Goal: Task Accomplishment & Management: Manage account settings

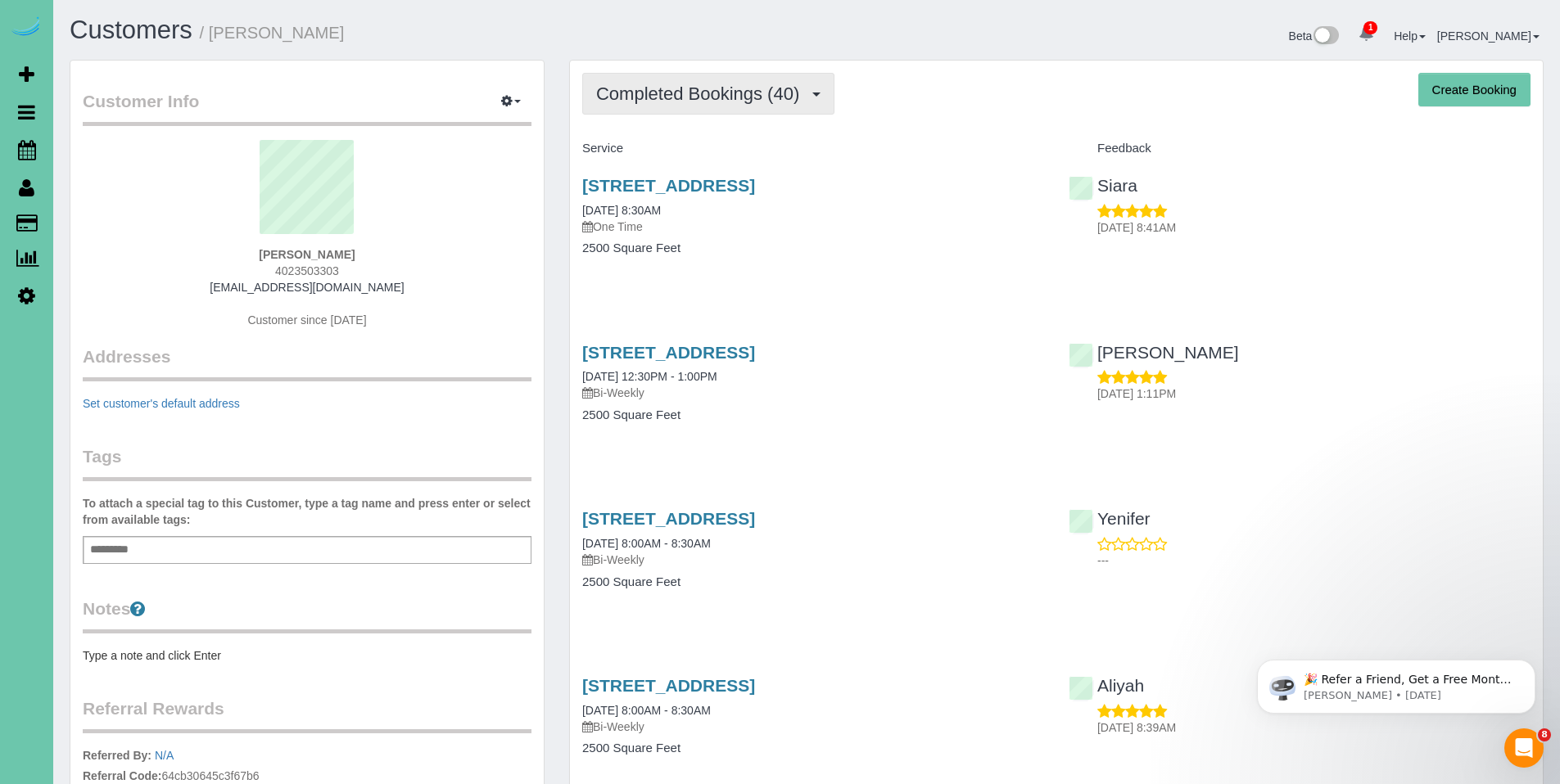
click at [685, 111] on button "Completed Bookings (40)" at bounding box center [708, 94] width 252 height 42
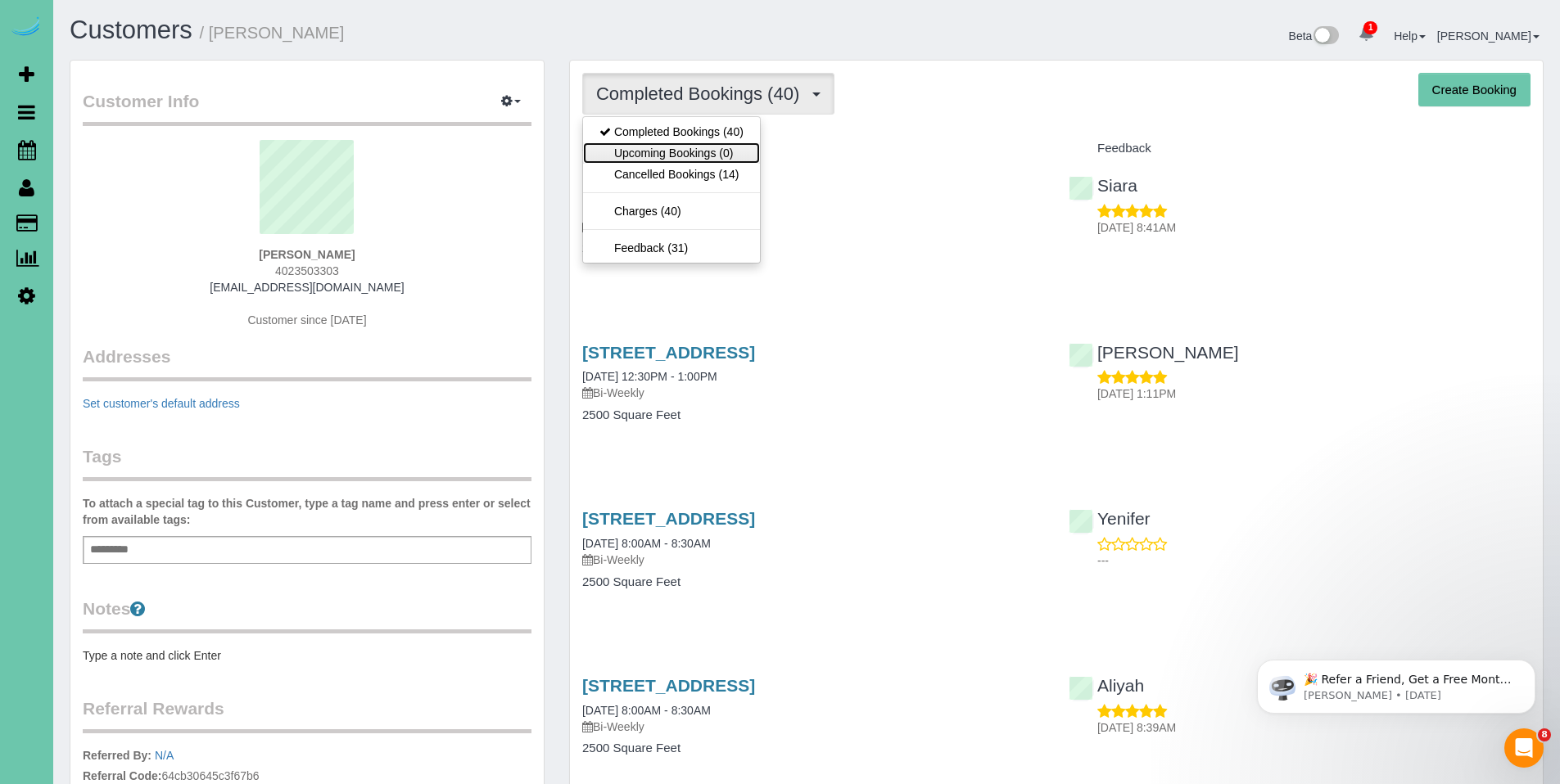
click at [673, 153] on link "Upcoming Bookings (0)" at bounding box center [671, 152] width 177 height 21
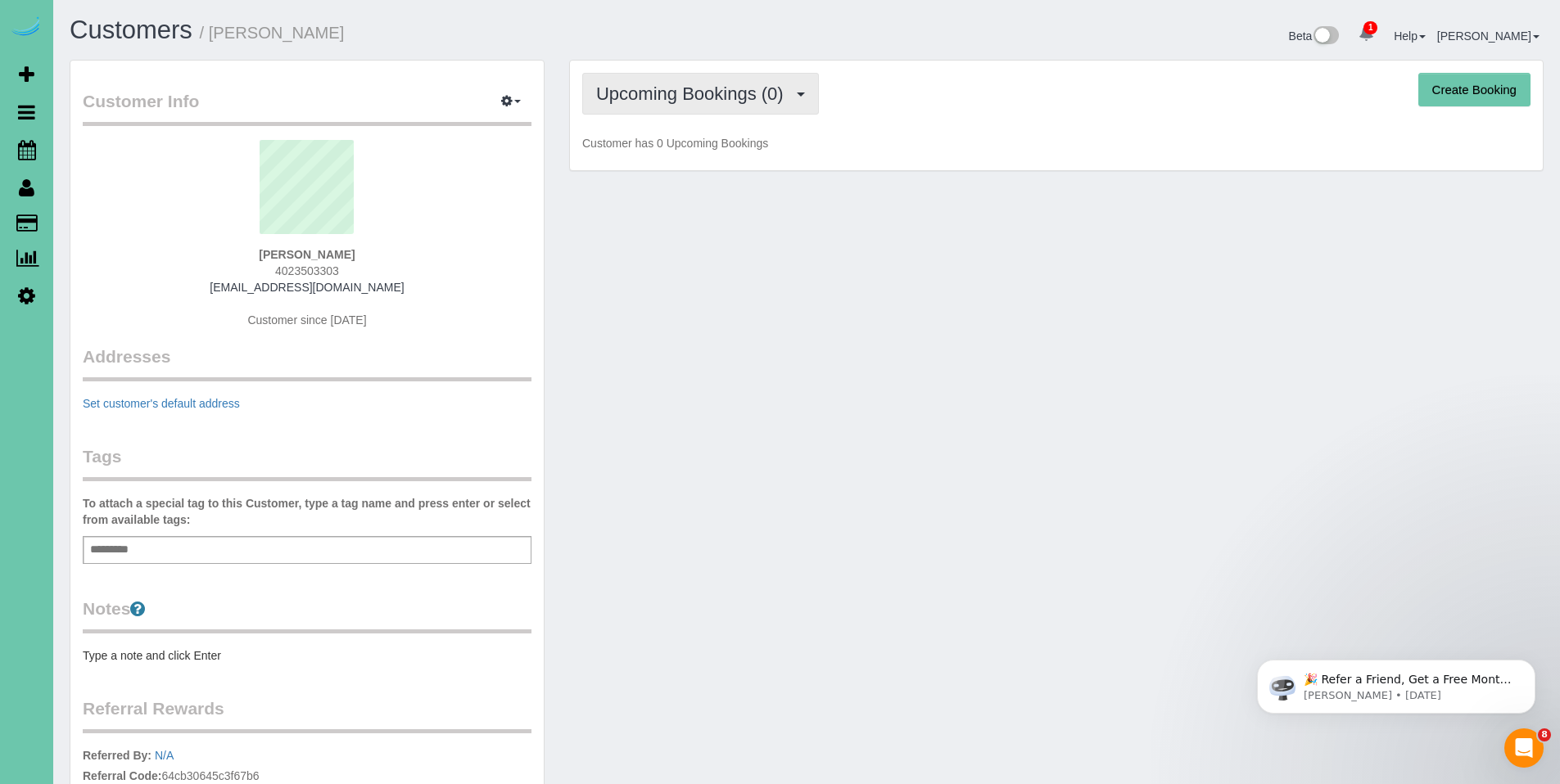
click at [682, 76] on button "Upcoming Bookings (0)" at bounding box center [700, 94] width 237 height 42
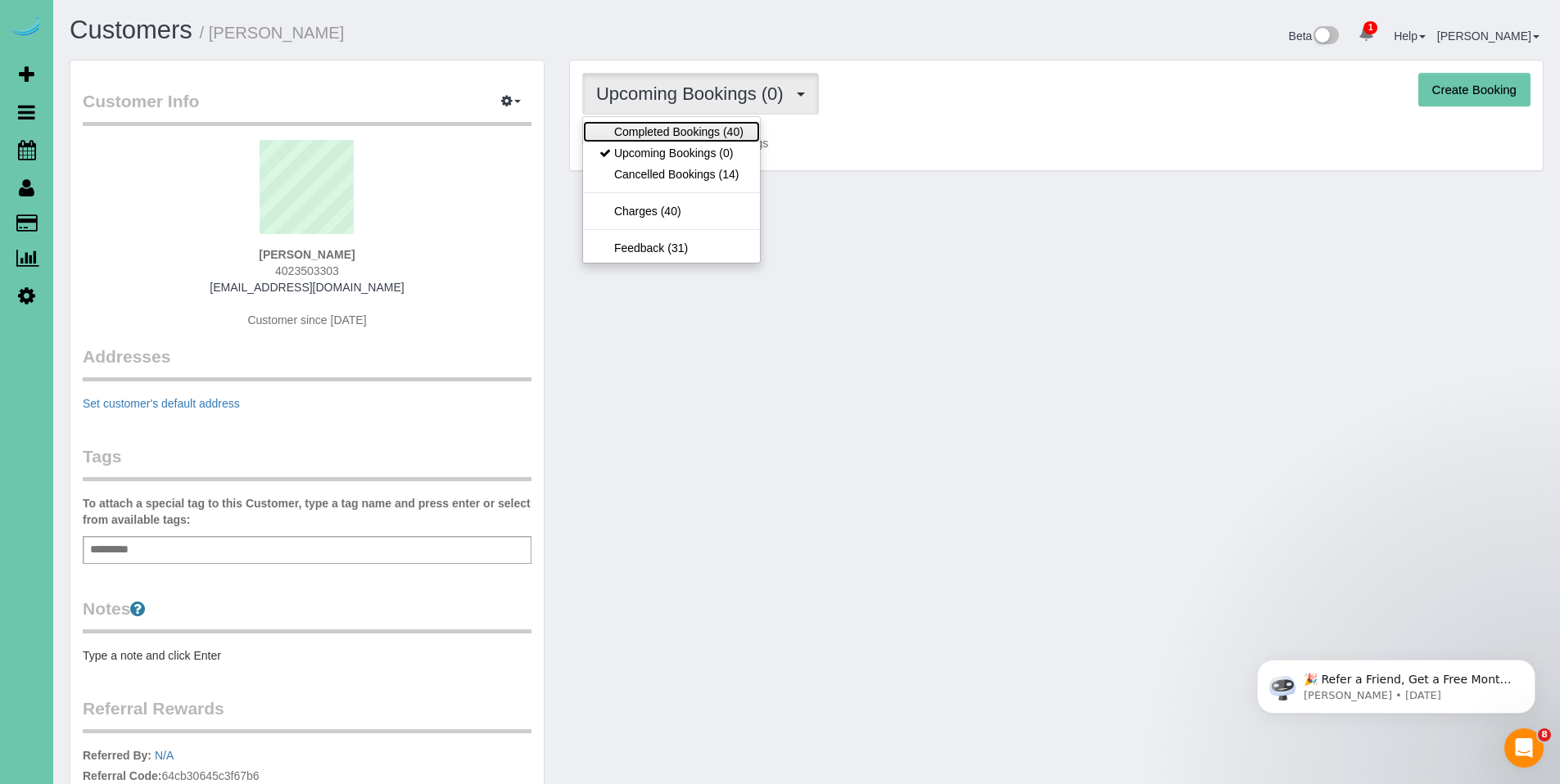
click at [678, 139] on link "Completed Bookings (40)" at bounding box center [671, 131] width 177 height 21
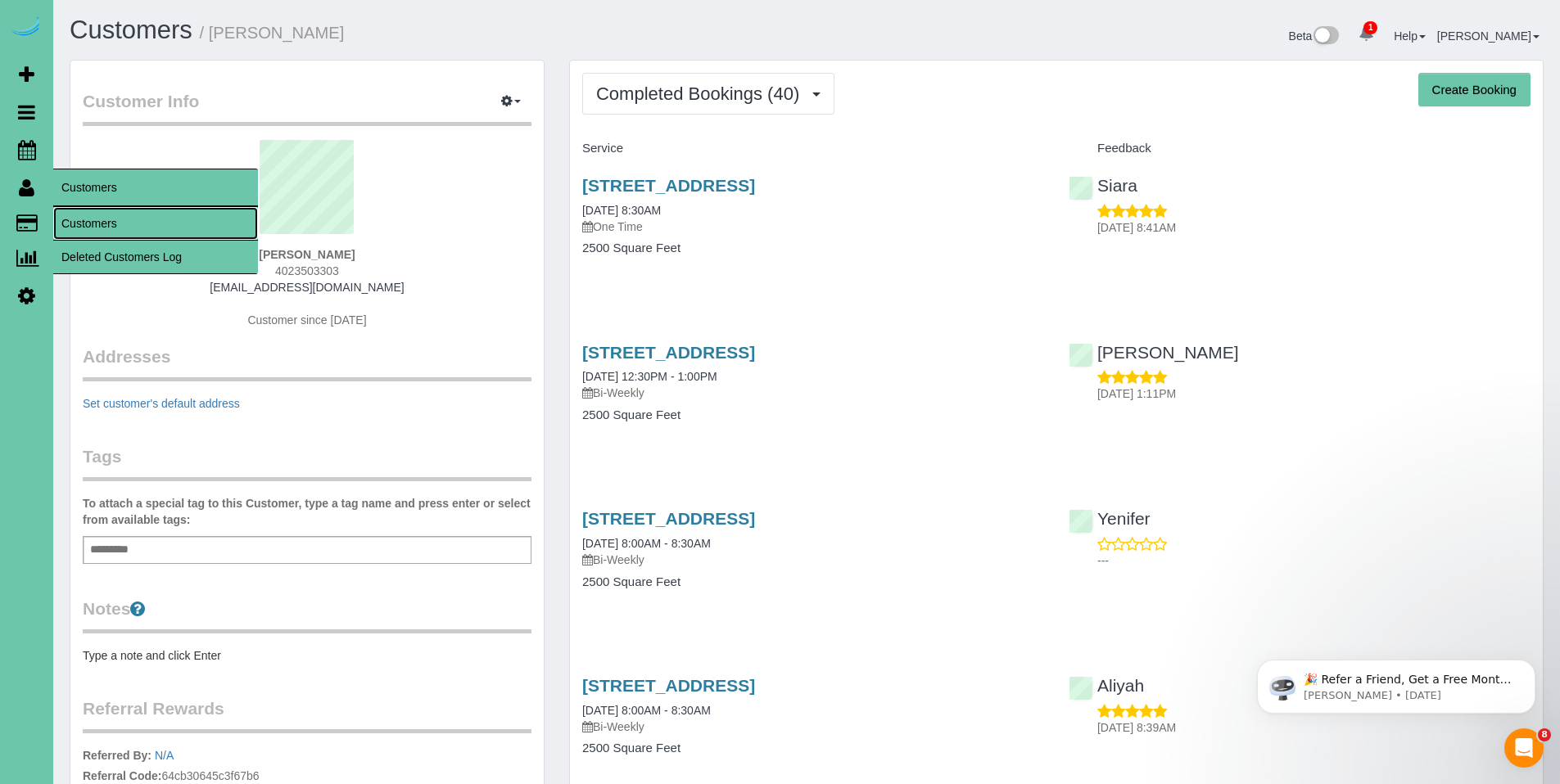
click at [93, 216] on link "Customers" at bounding box center [155, 223] width 205 height 33
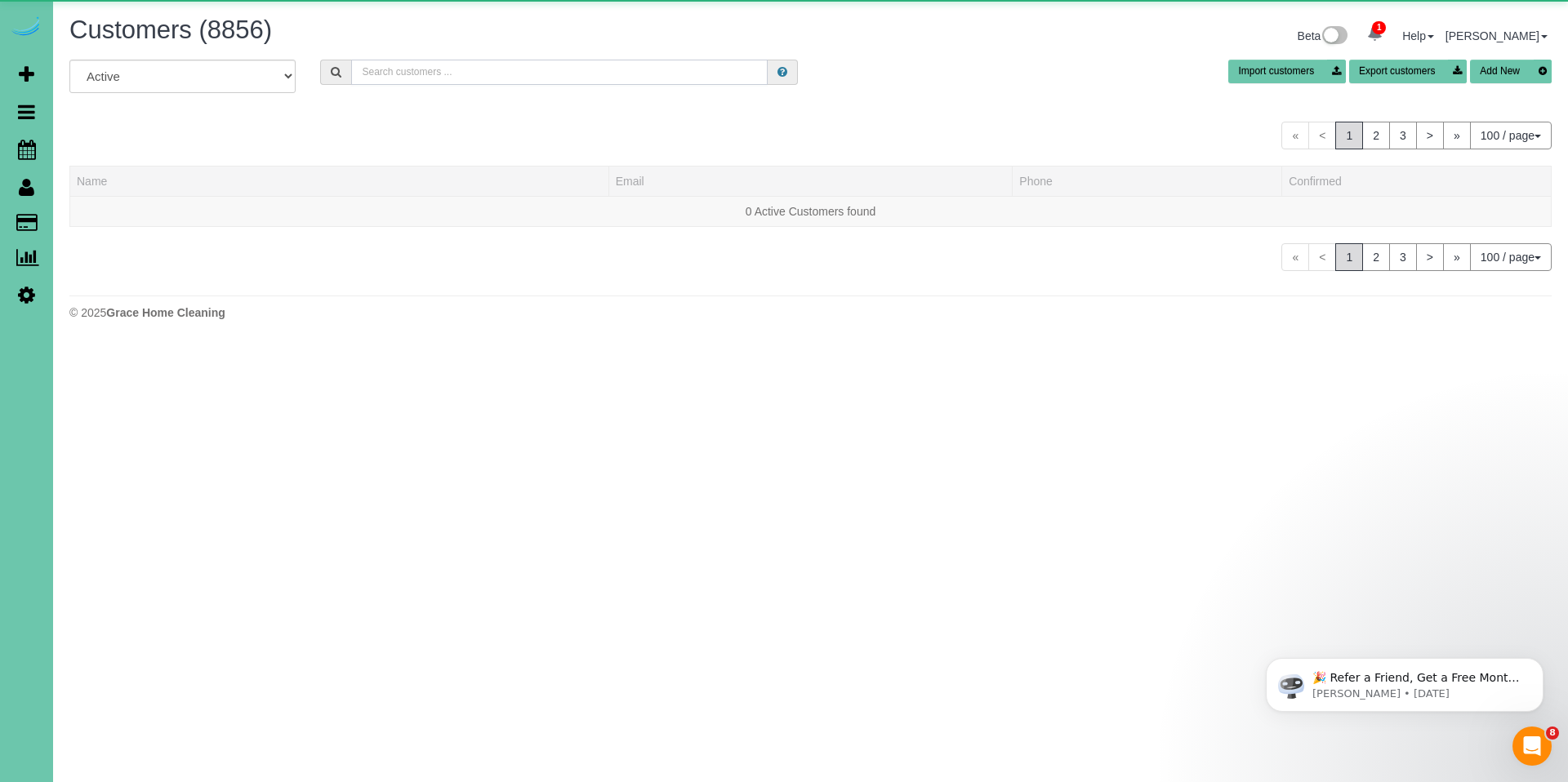
click at [516, 77] on input "text" at bounding box center [560, 72] width 417 height 25
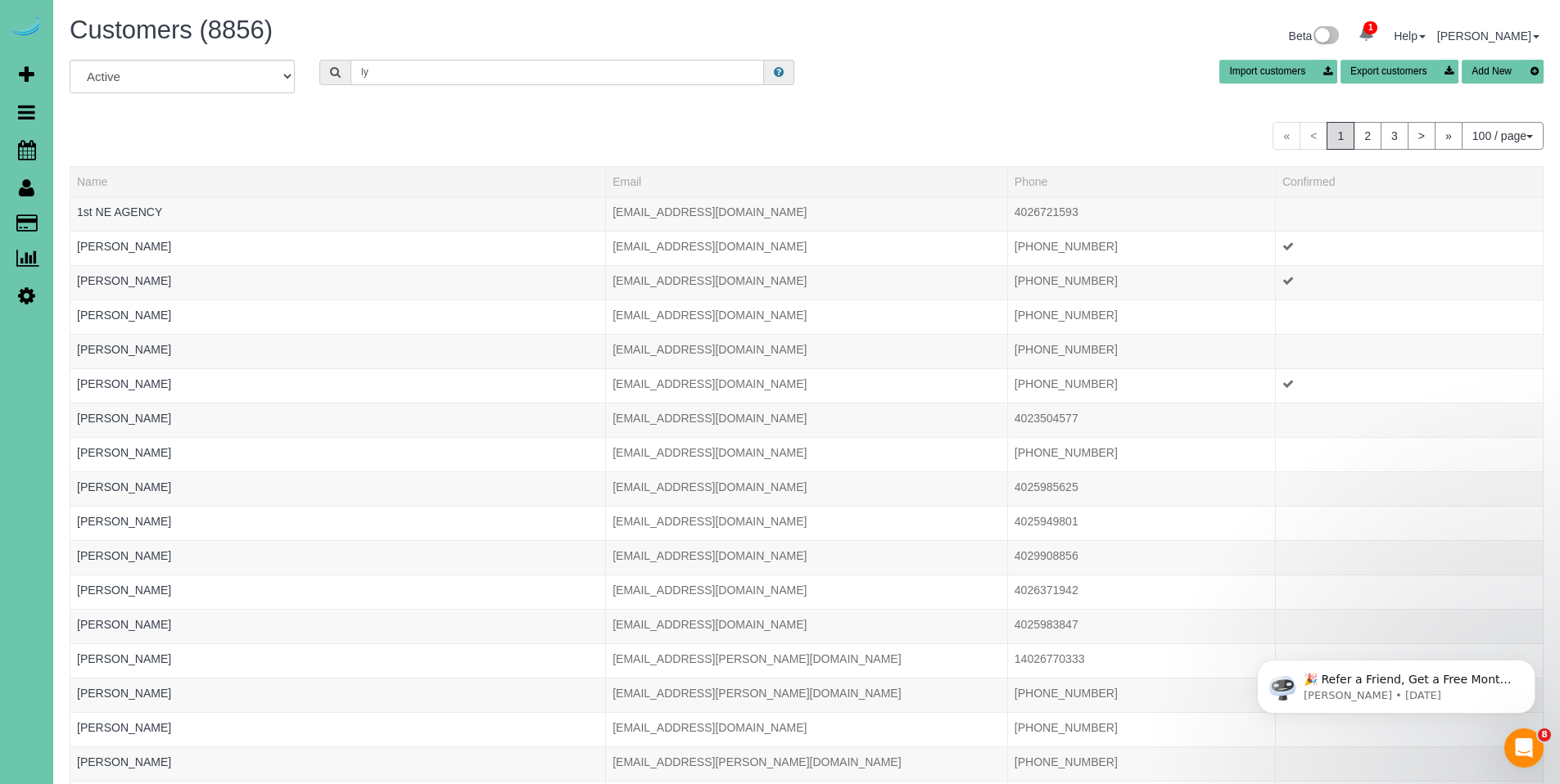
drag, startPoint x: 393, startPoint y: 76, endPoint x: 302, endPoint y: 70, distance: 91.1
click at [302, 70] on div "All Active Archived ly Import customers Export customers Add New" at bounding box center [806, 83] width 1499 height 46
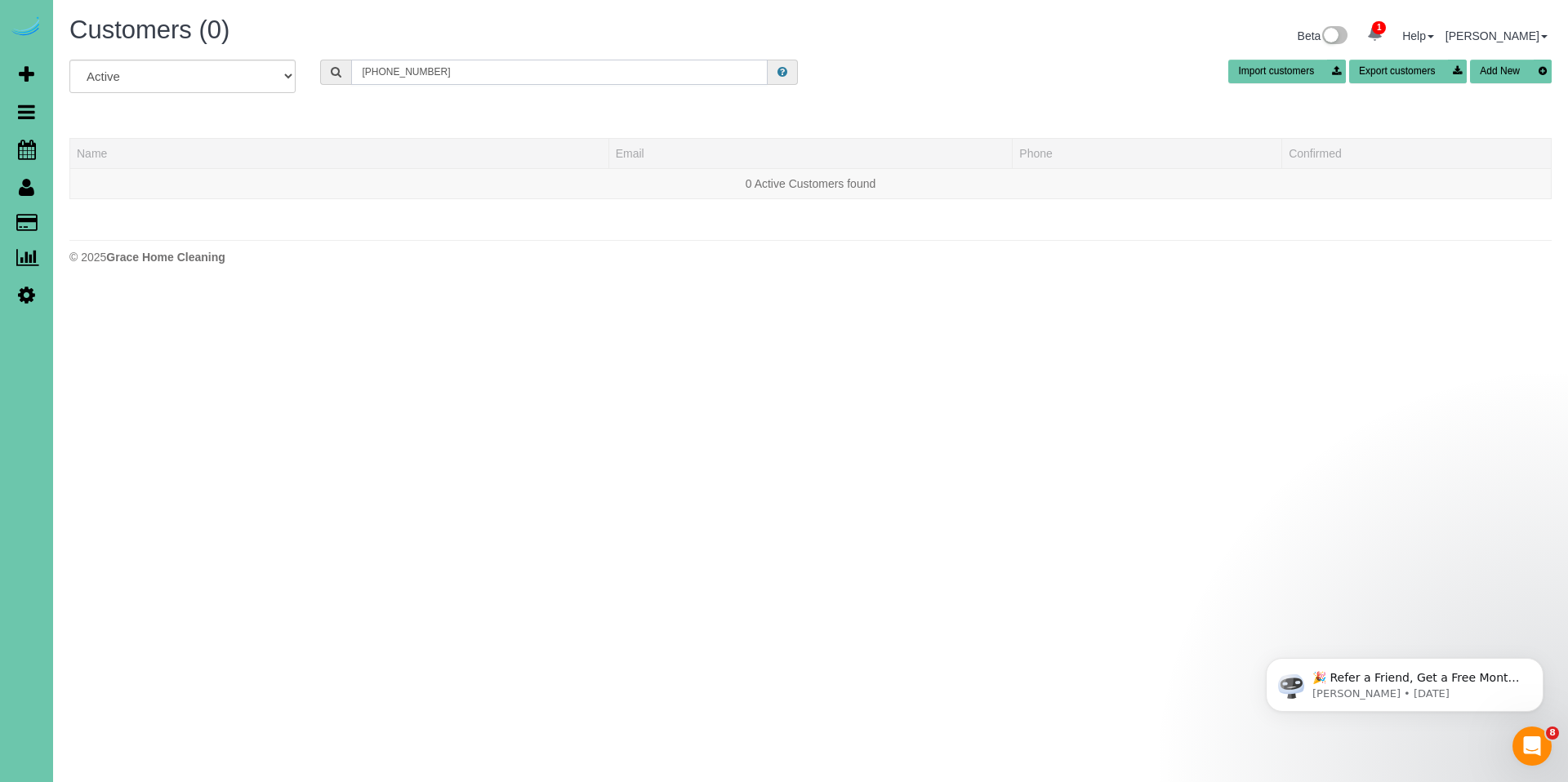
drag, startPoint x: 445, startPoint y: 82, endPoint x: 229, endPoint y: 42, distance: 219.7
click at [224, 38] on div "Customers (0) Beta 1 Your Notifications You have 0 alerts × You have 10 to char…" at bounding box center [810, 145] width 1515 height 289
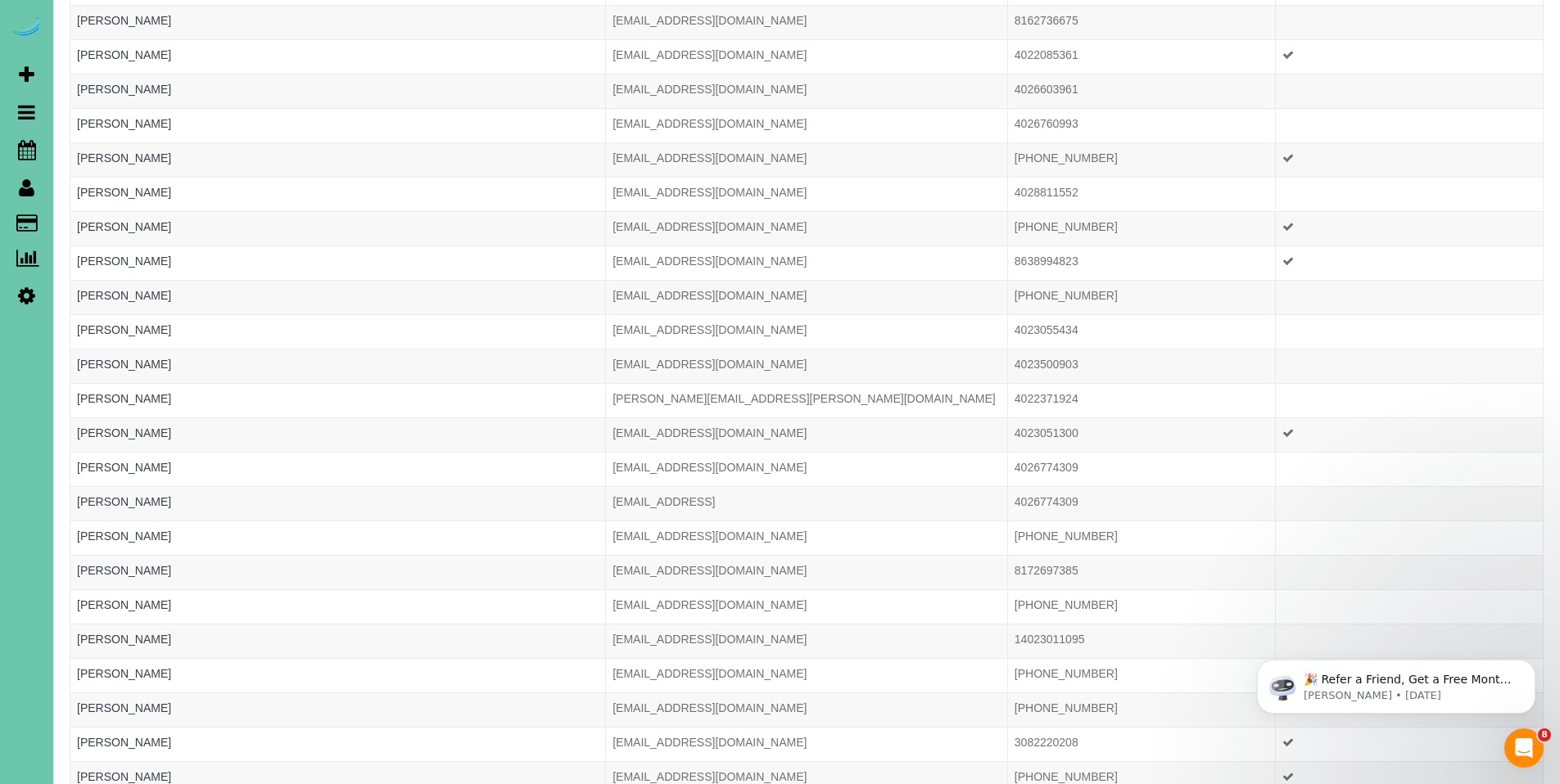
scroll to position [1576, 0]
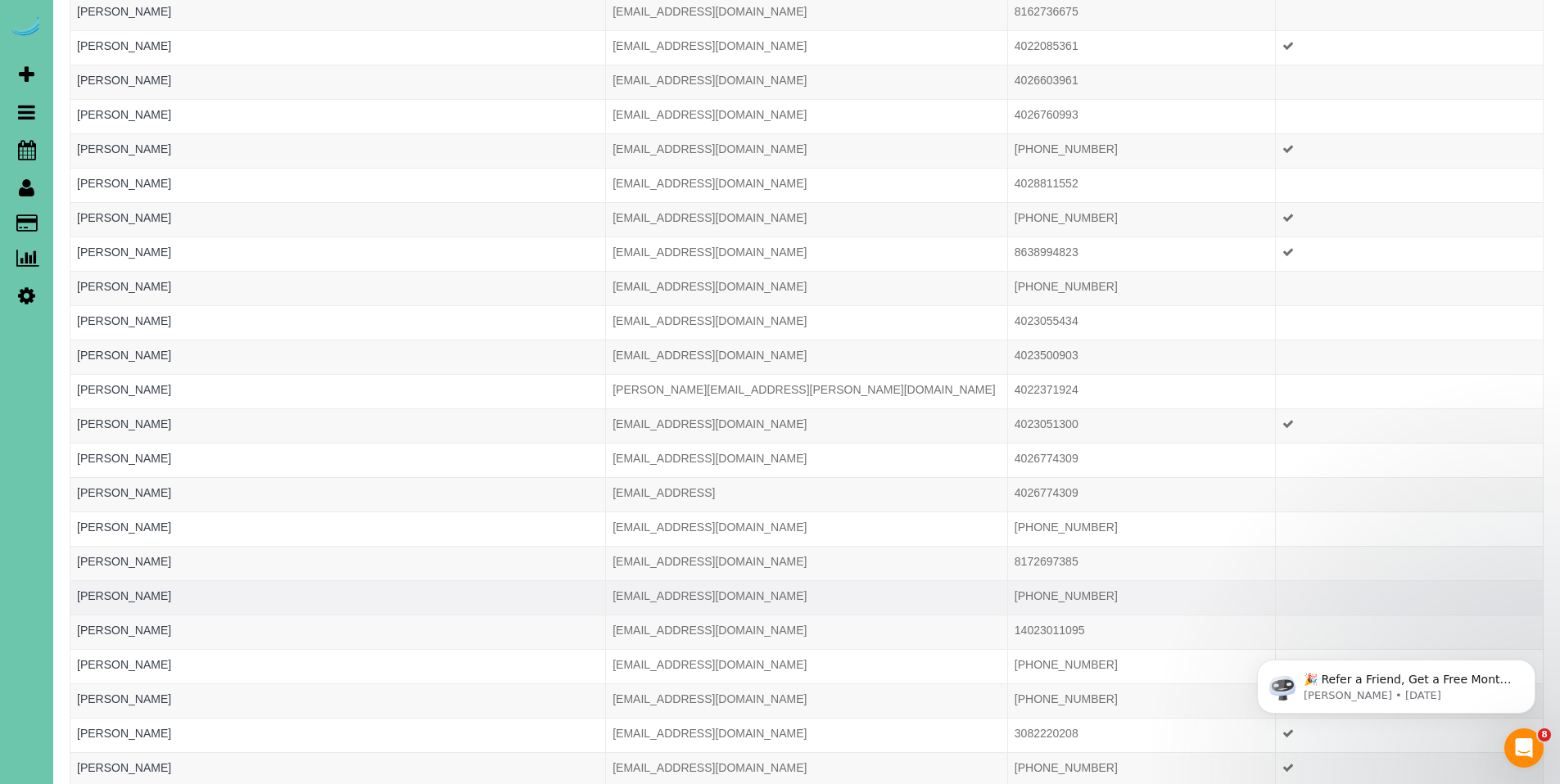
type input "megan"
click at [1045, 599] on td "(402) 833-8109" at bounding box center [1141, 598] width 268 height 34
click at [139, 594] on link "Megan Spielman" at bounding box center [124, 596] width 94 height 13
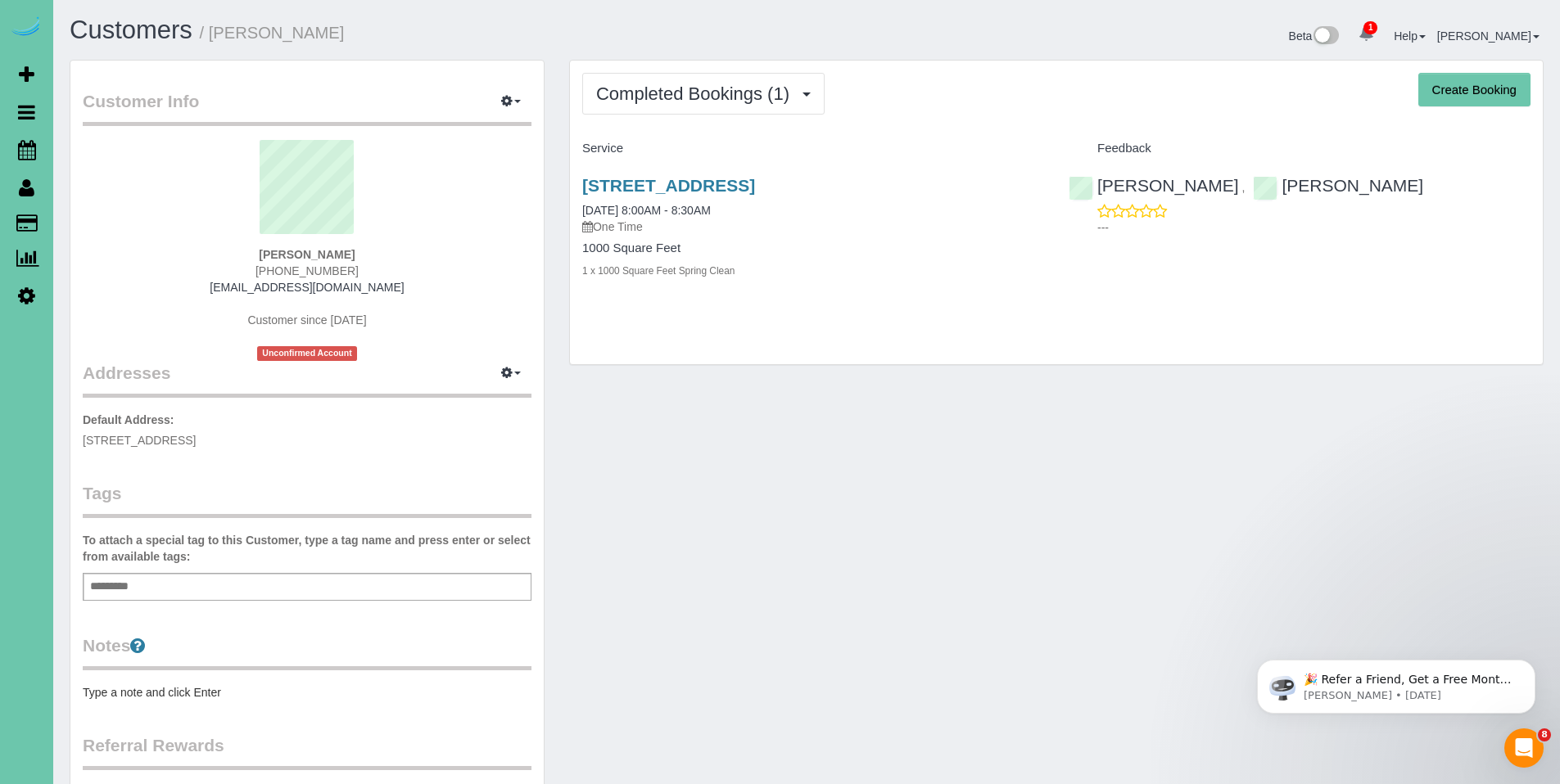
click at [675, 125] on div "Completed Bookings (1) Completed Bookings (1) Upcoming Bookings (13) Cancelled …" at bounding box center [1056, 213] width 973 height 305
click at [687, 73] on div "Completed Bookings (1) Completed Bookings (1) Upcoming Bookings (13) Cancelled …" at bounding box center [703, 94] width 242 height 42
click at [689, 85] on span "Completed Bookings (1)" at bounding box center [696, 94] width 201 height 20
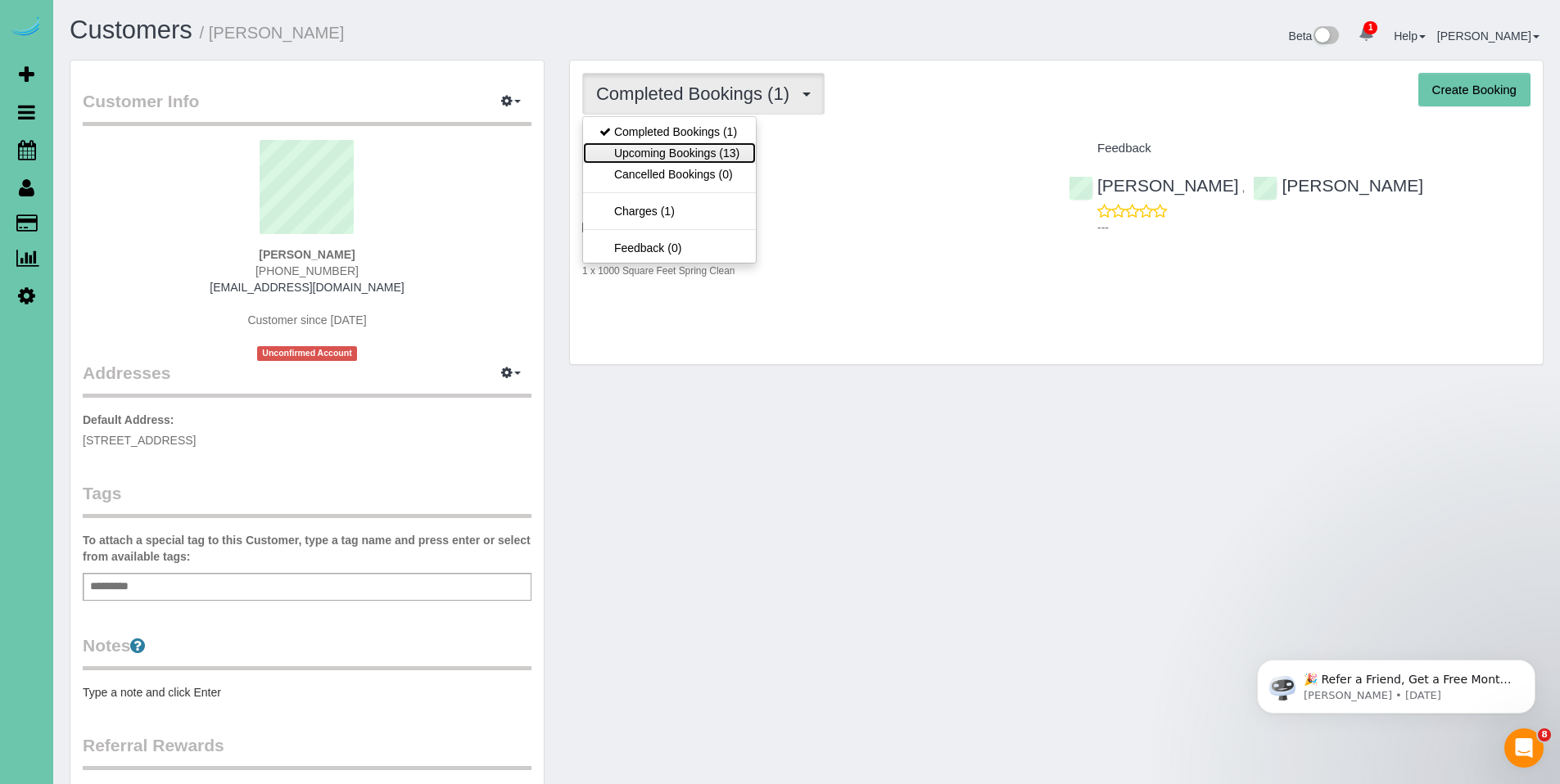
click at [684, 156] on link "Upcoming Bookings (13)" at bounding box center [669, 152] width 173 height 21
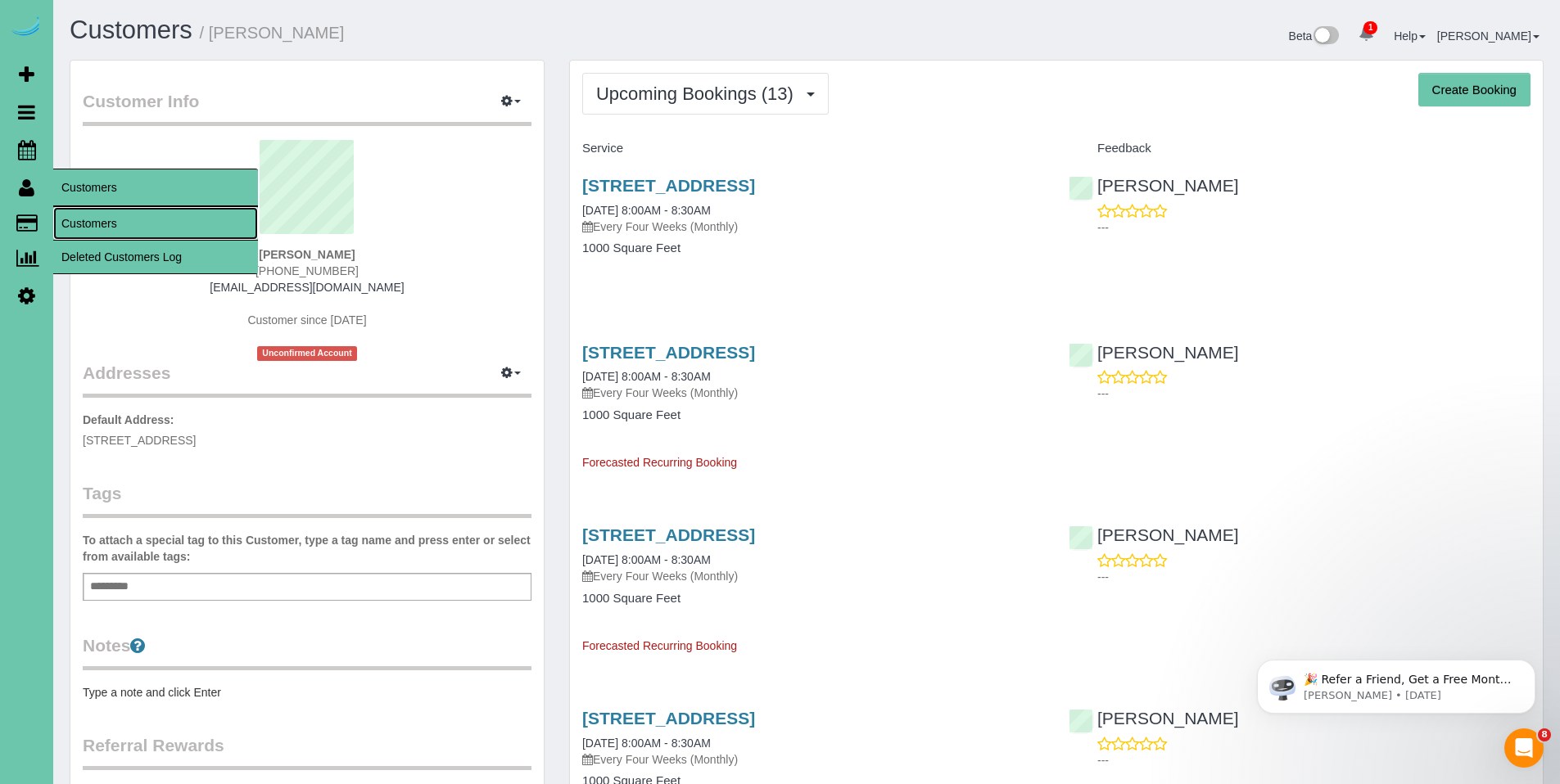
click at [100, 219] on link "Customers" at bounding box center [155, 223] width 205 height 33
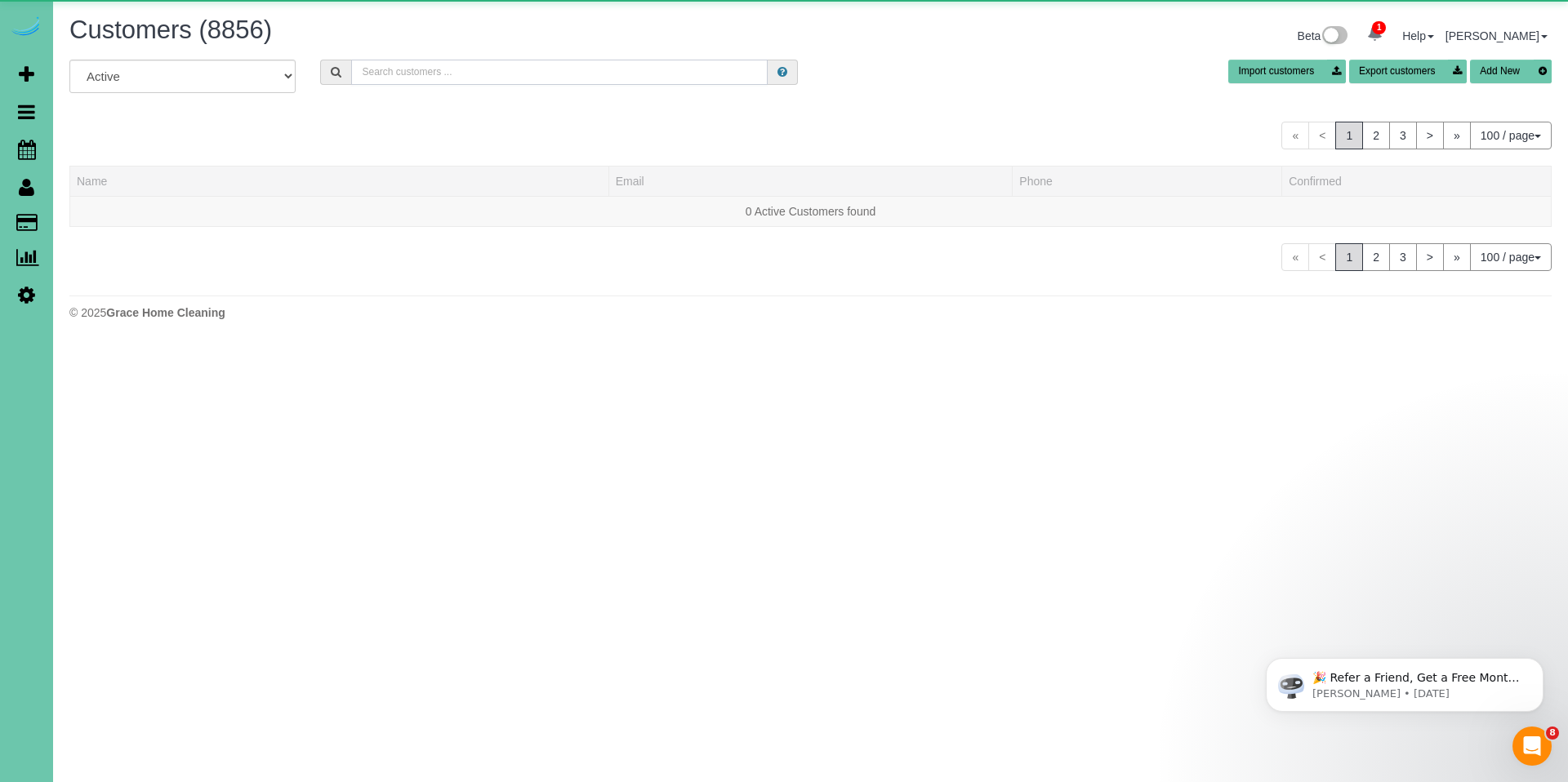
click at [680, 76] on input "text" at bounding box center [560, 72] width 417 height 25
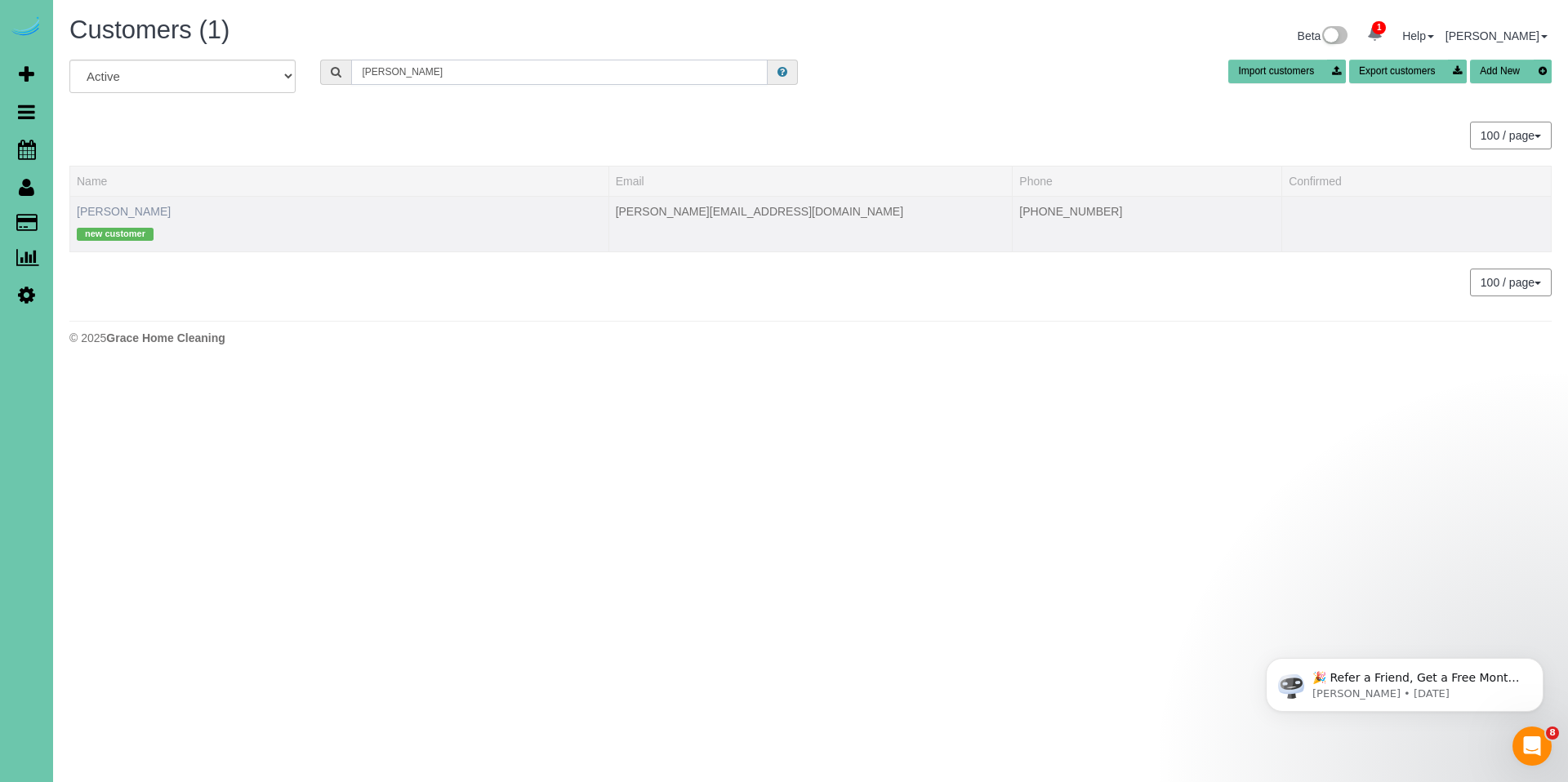
type input "David hu"
click at [123, 213] on link "David Hunnicutt" at bounding box center [124, 211] width 94 height 13
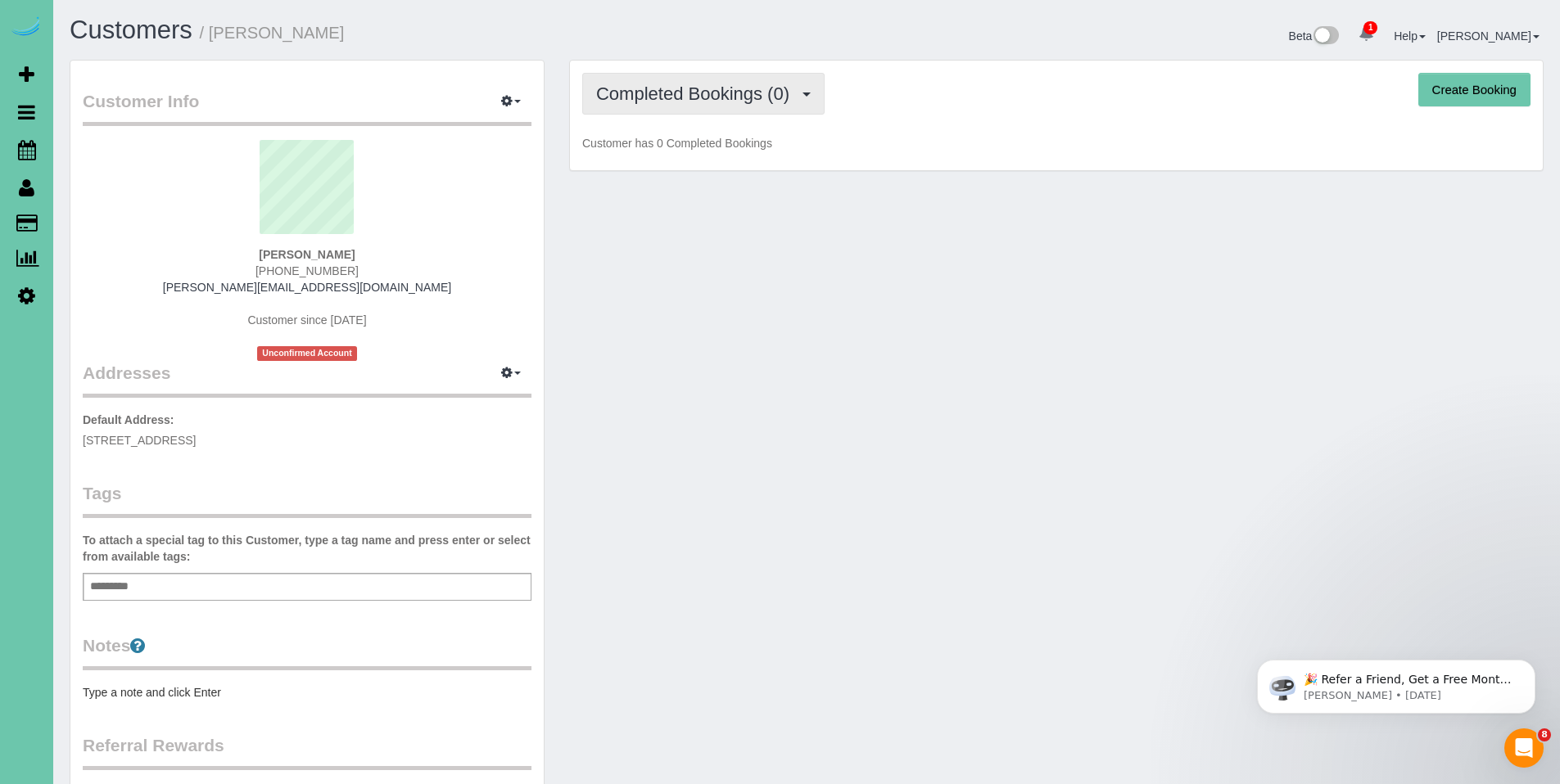
click at [723, 90] on span "Completed Bookings (0)" at bounding box center [696, 94] width 201 height 20
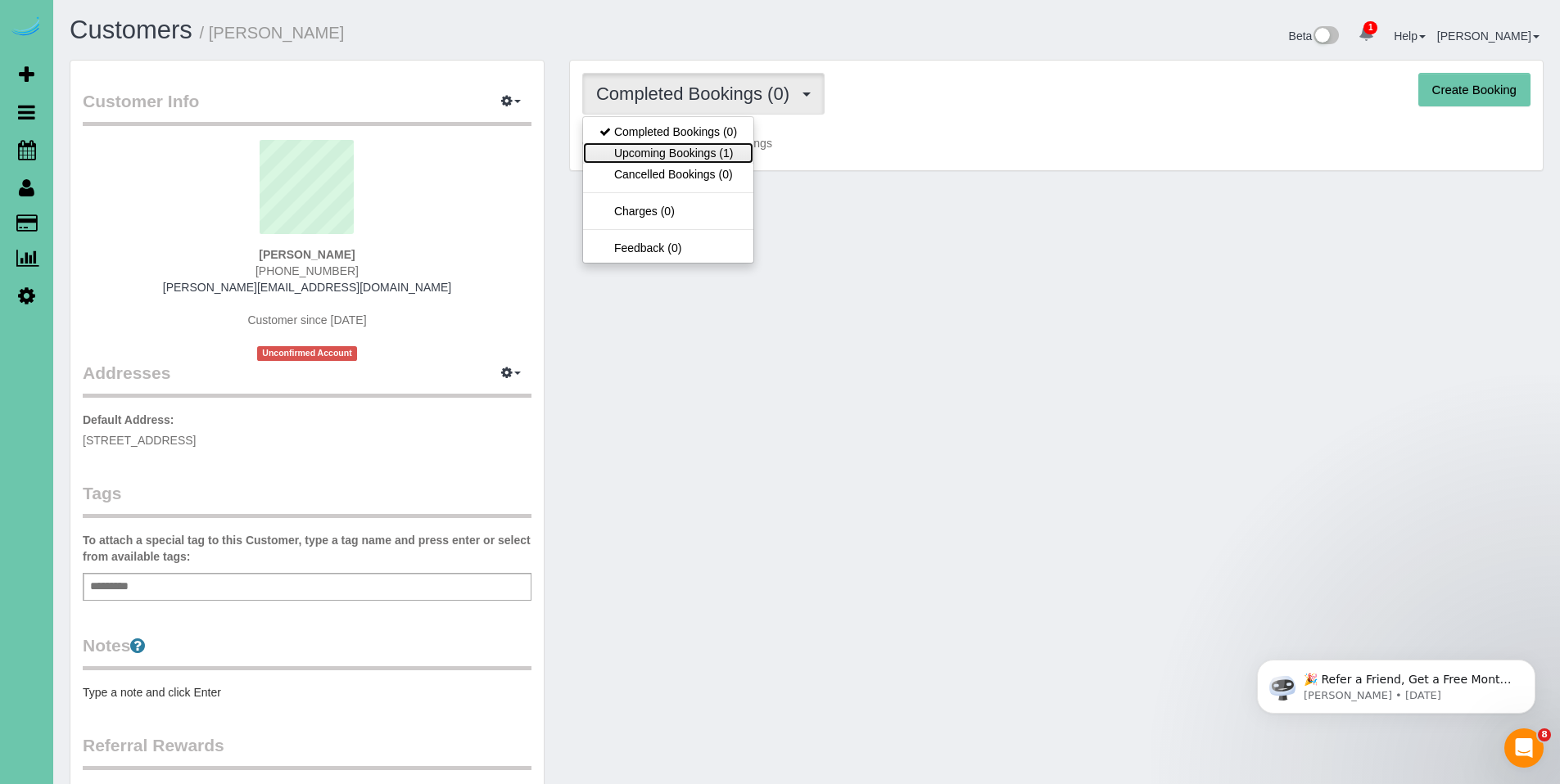
click at [683, 147] on link "Upcoming Bookings (1)" at bounding box center [668, 152] width 170 height 21
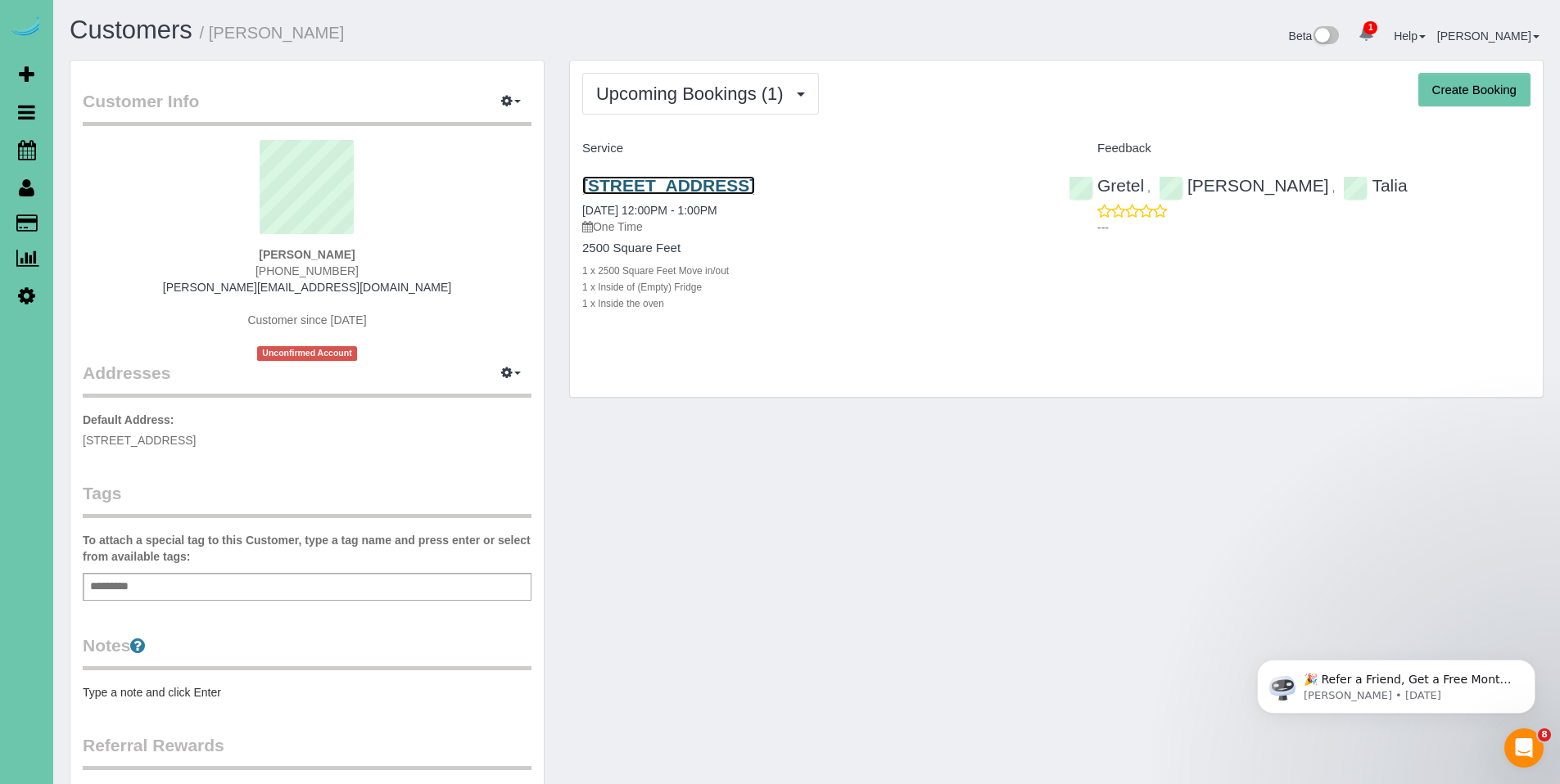
click at [656, 190] on link "5406 N 209th St, Elkhorn, NE 68022" at bounding box center [668, 185] width 173 height 19
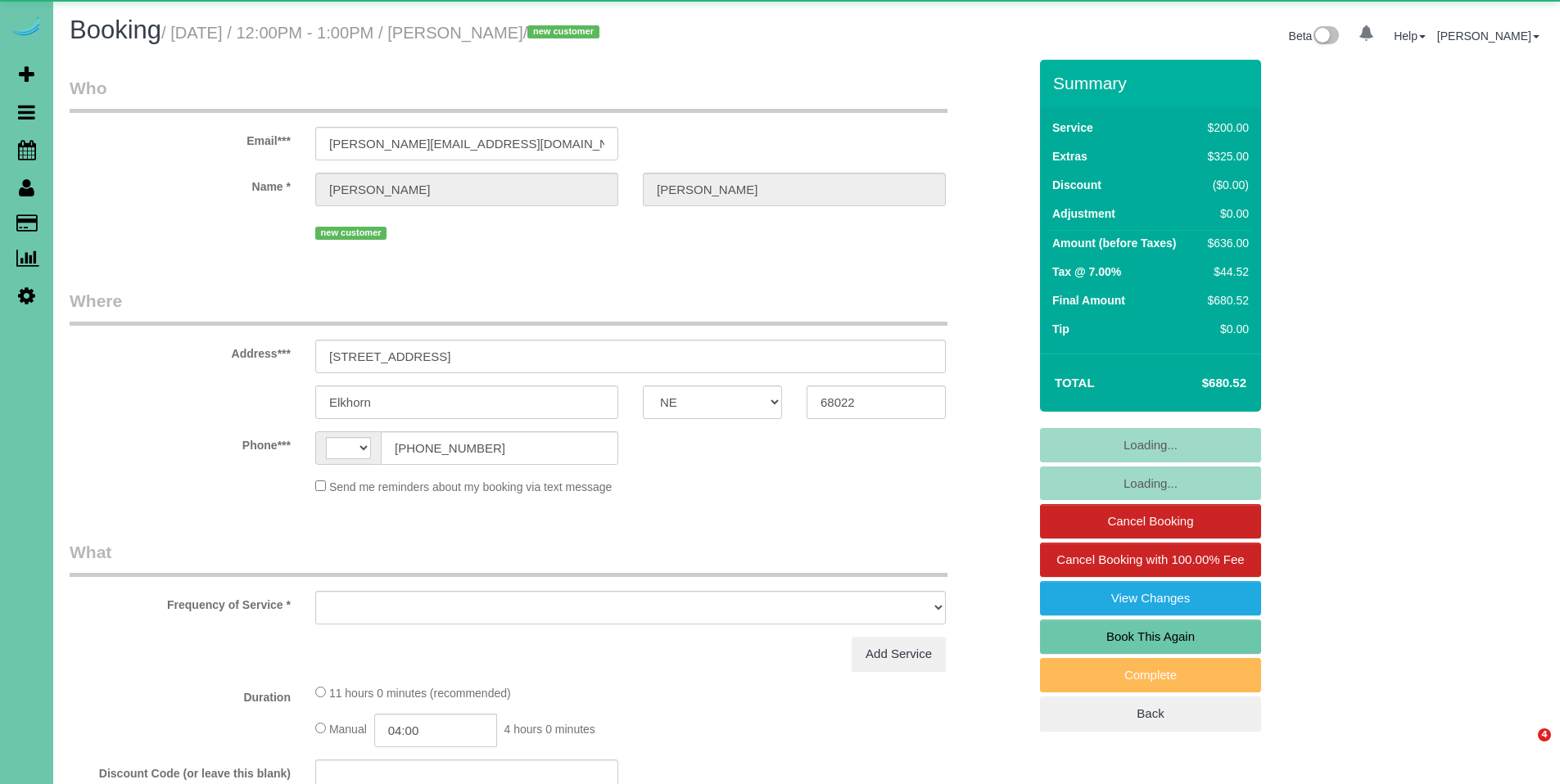
select select "NE"
select select "string:US"
select select "object:409"
select select "string:fspay-ddb49eb4-e23f-4679-90b0-cab74beff4a1"
select select "object:944"
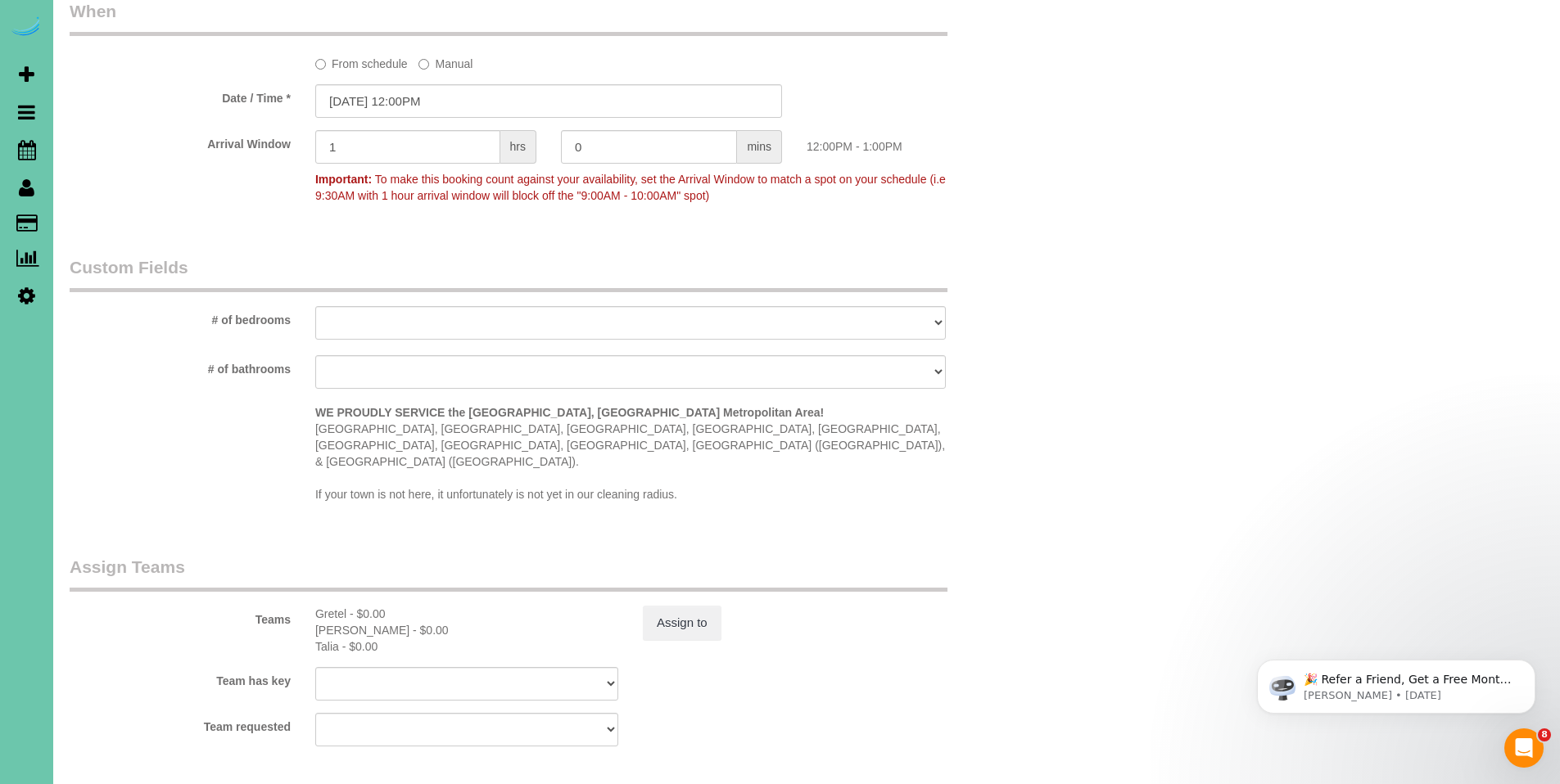
scroll to position [1688, 0]
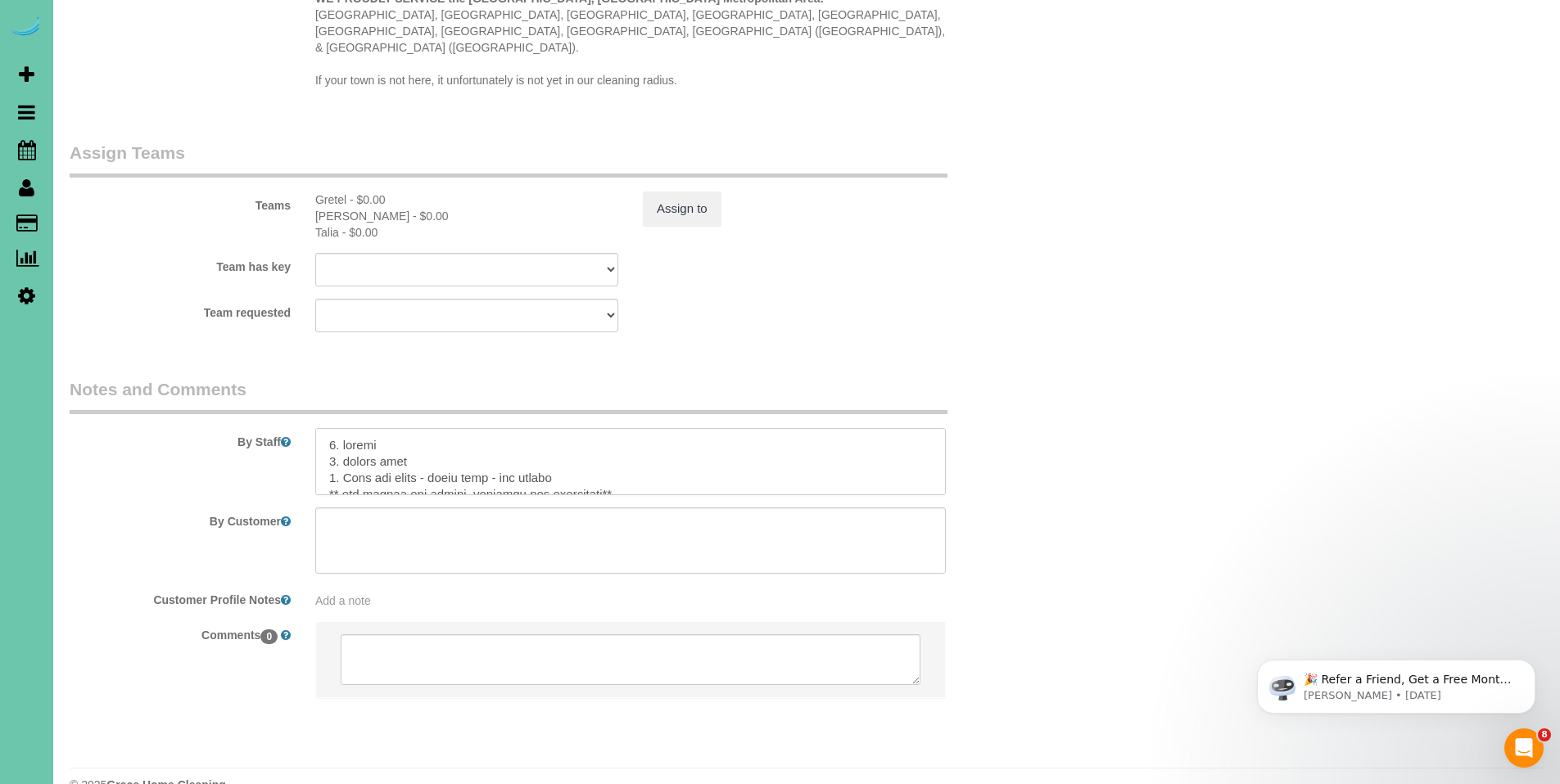
click at [321, 428] on textarea at bounding box center [630, 461] width 631 height 67
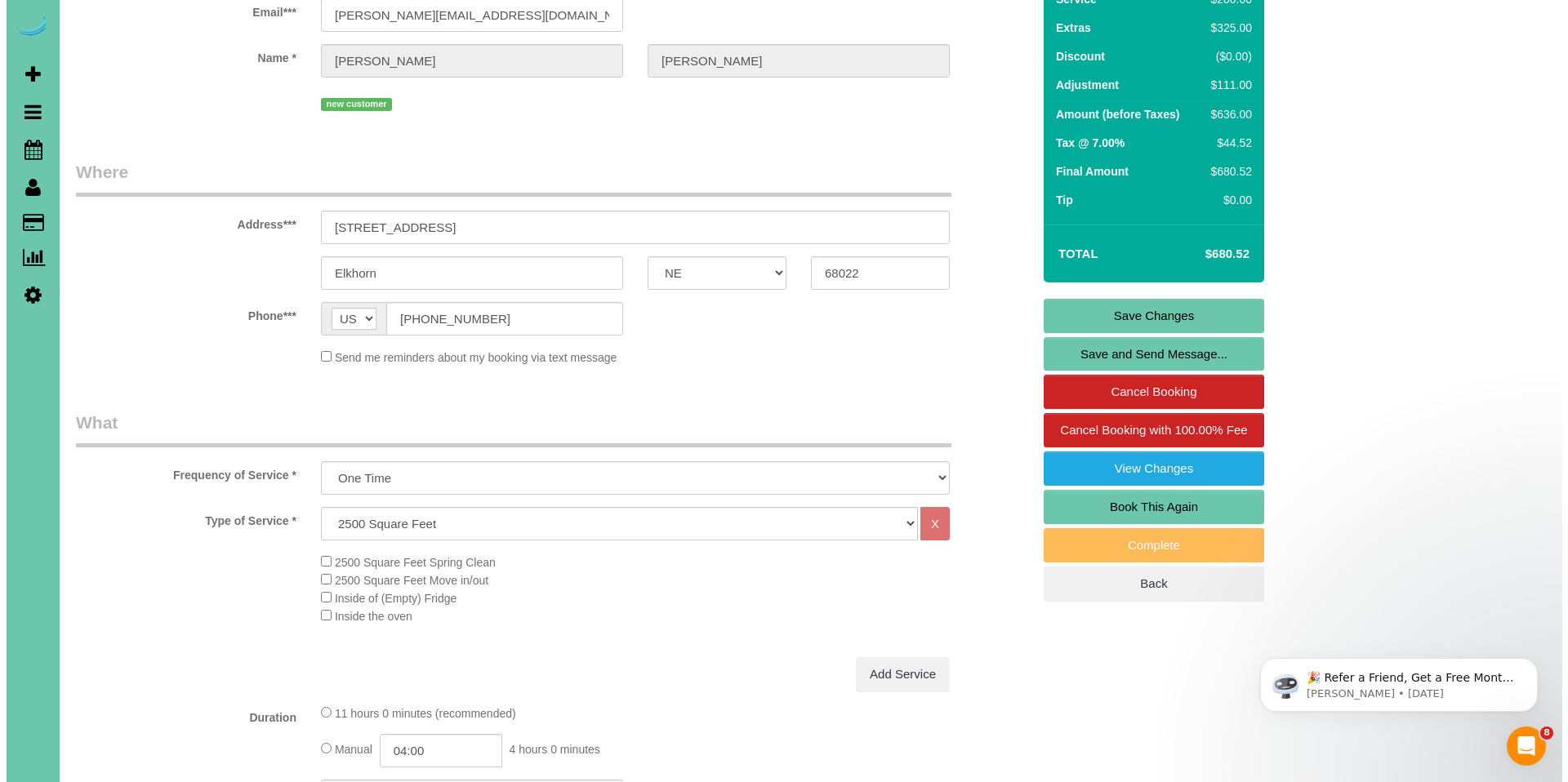
scroll to position [0, 0]
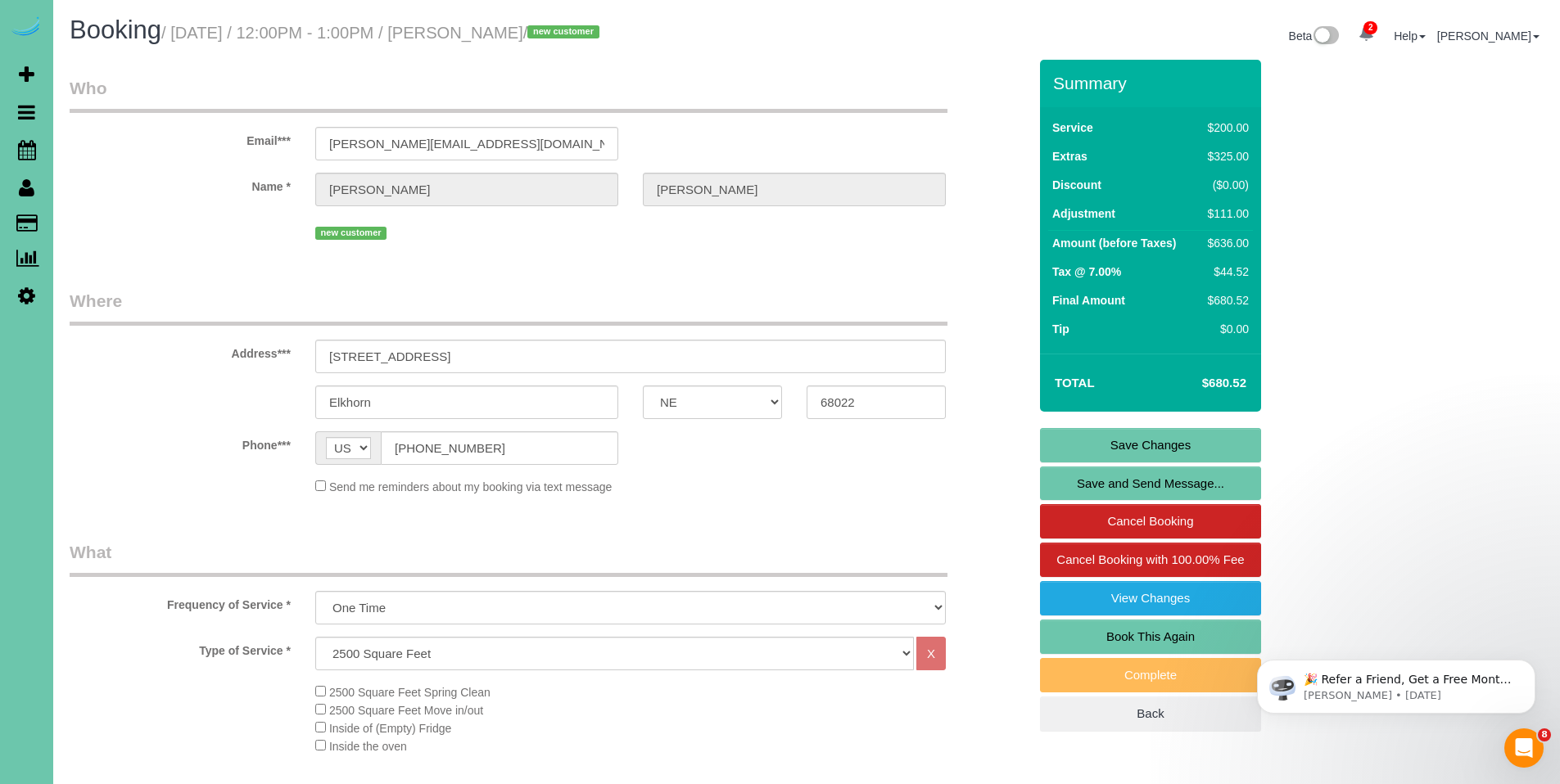
type textarea "**Call office to let client know you are arriving early** 1. credit 2. client h…"
click at [1165, 437] on link "Save Changes" at bounding box center [1150, 445] width 221 height 34
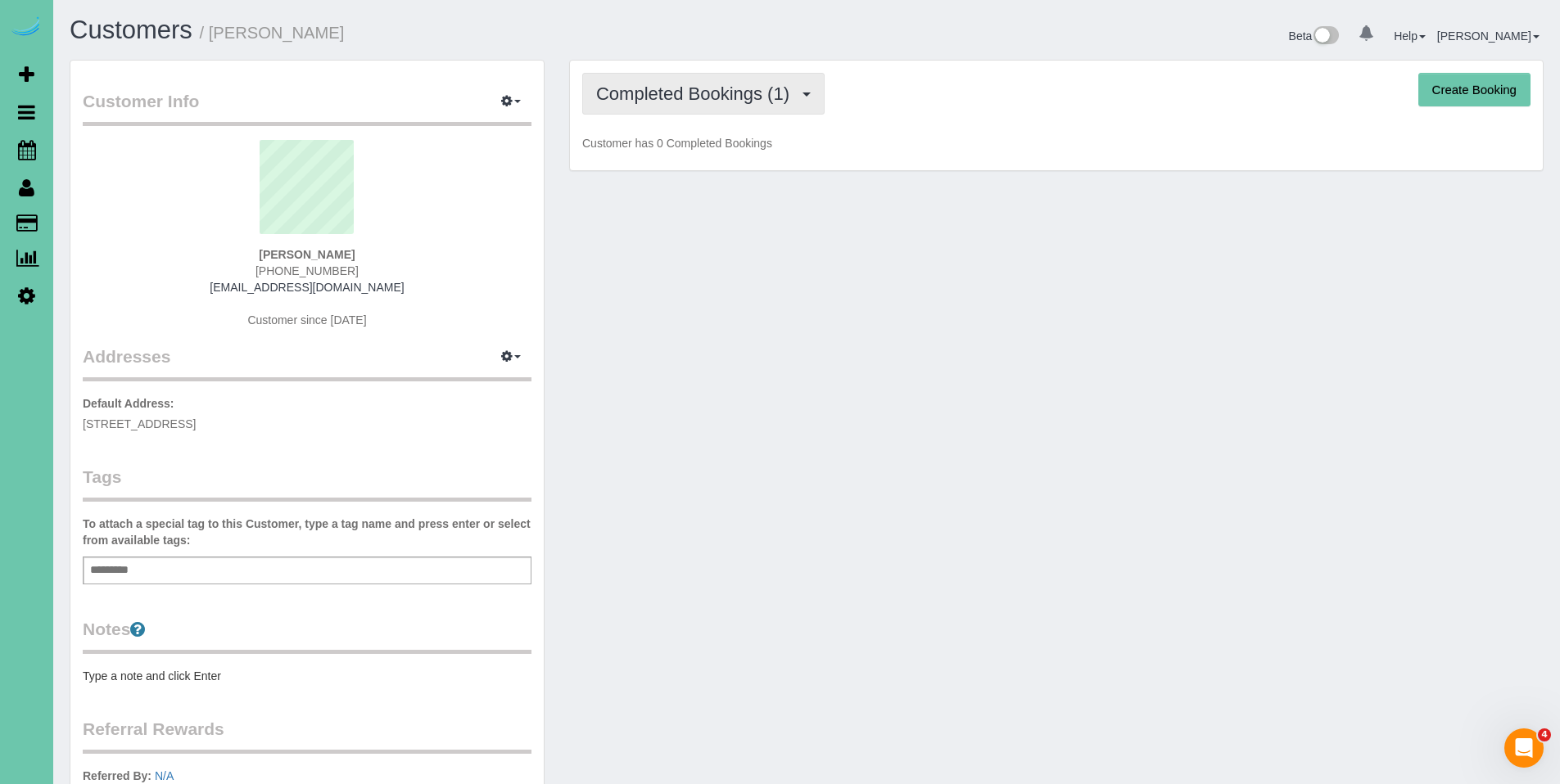
click at [669, 101] on span "Completed Bookings (1)" at bounding box center [696, 94] width 201 height 20
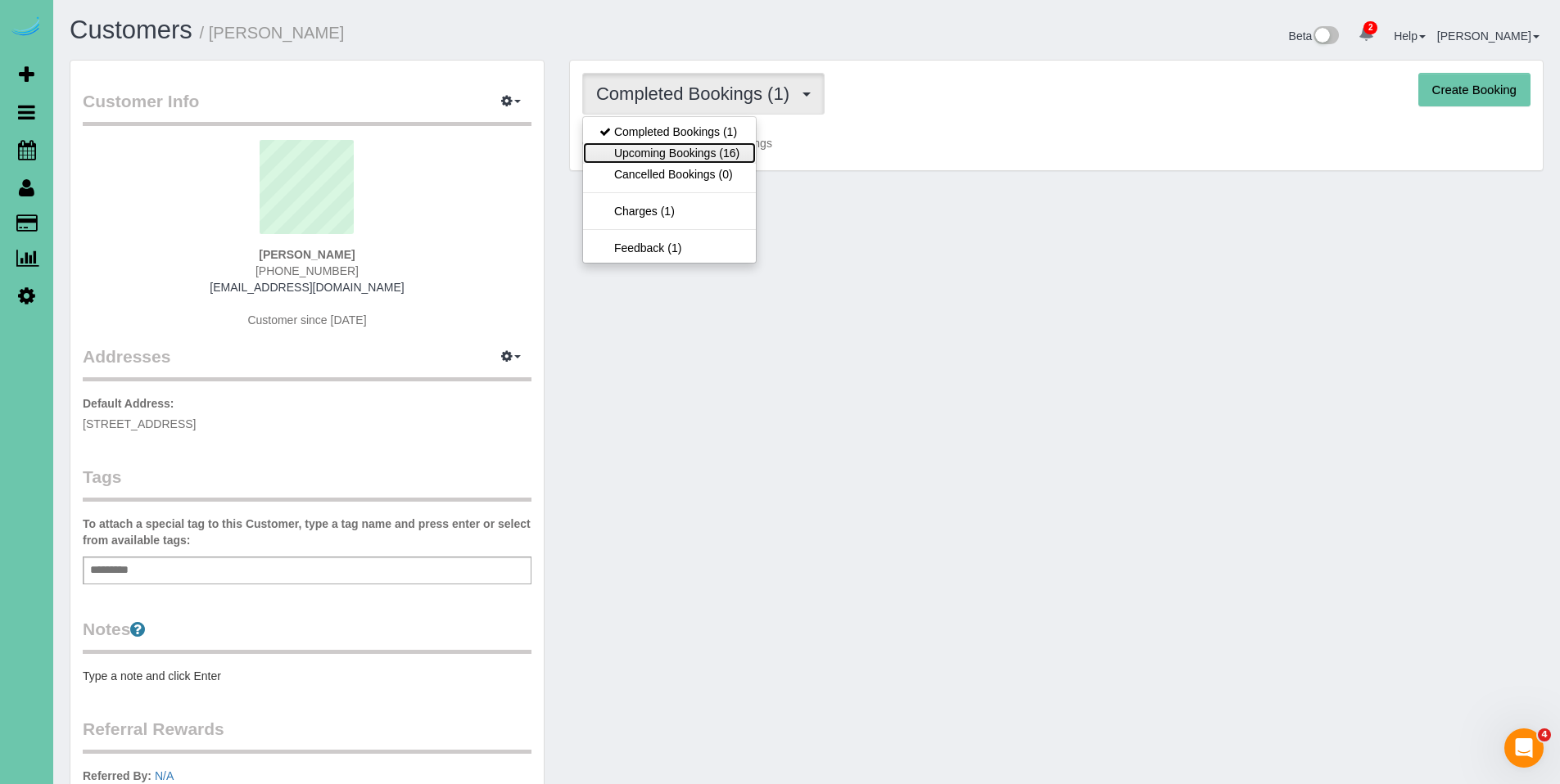
click at [672, 154] on link "Upcoming Bookings (16)" at bounding box center [669, 152] width 173 height 21
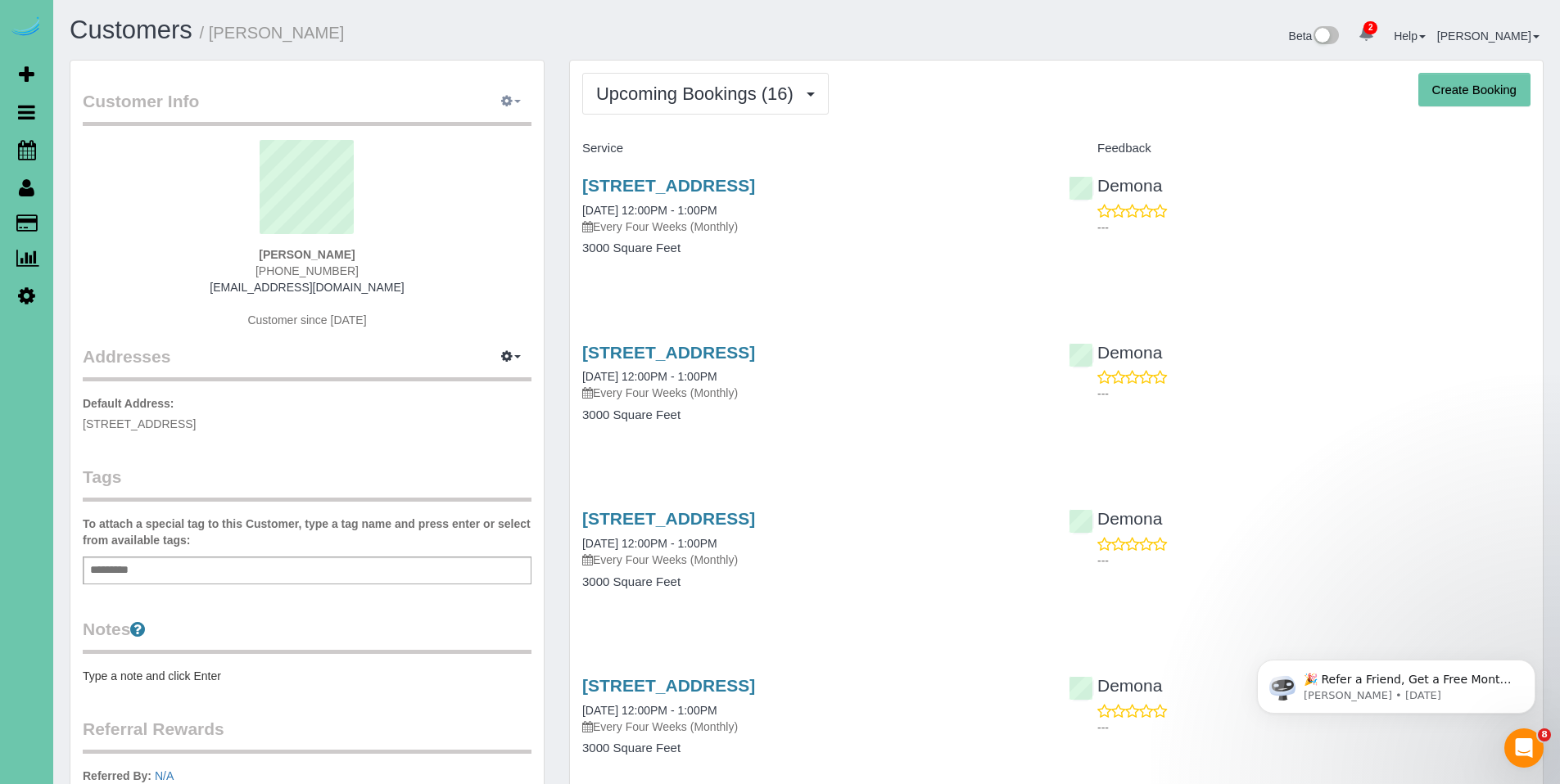
click at [514, 100] on span "button" at bounding box center [517, 101] width 7 height 3
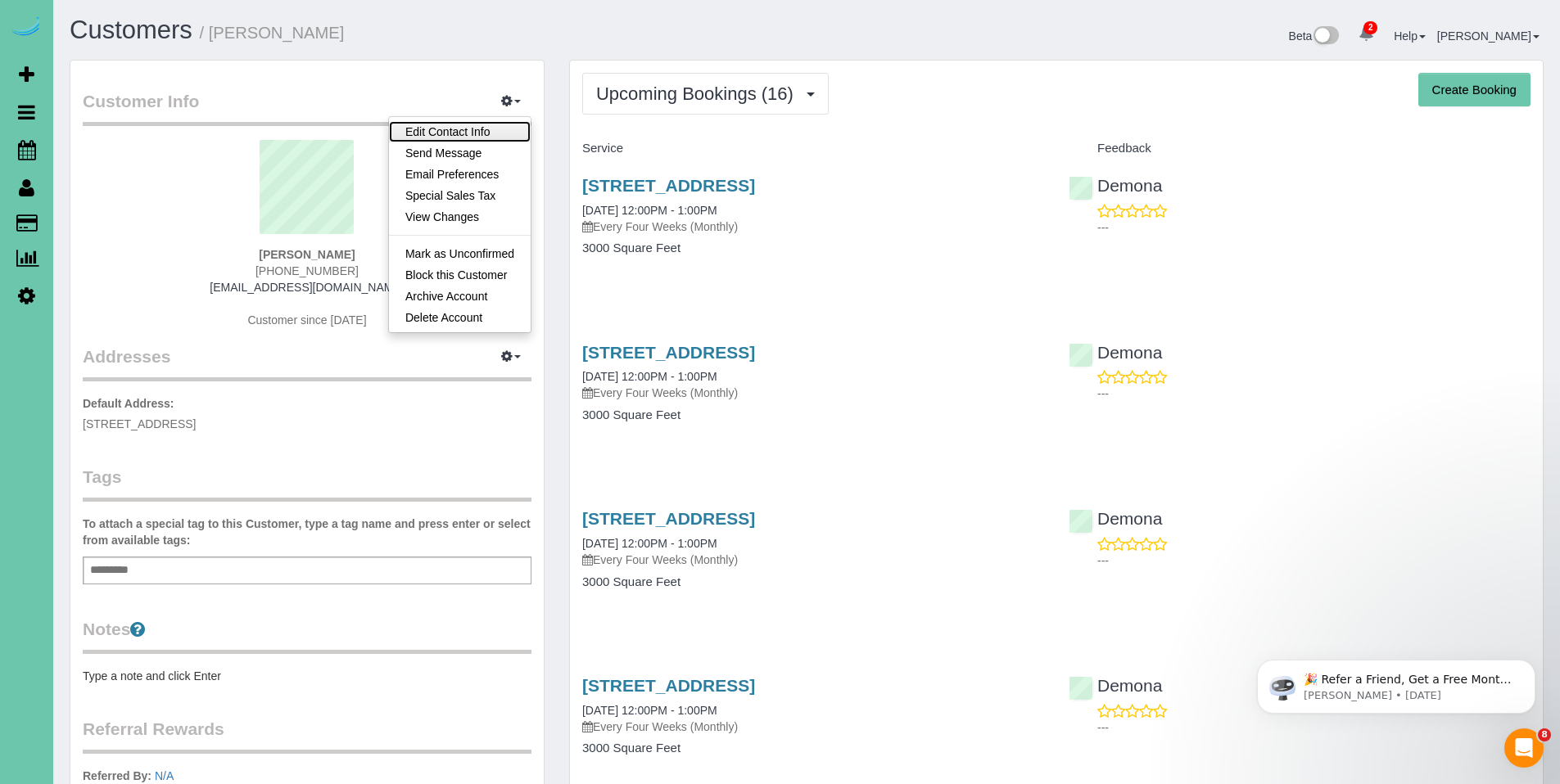
click at [472, 133] on link "Edit Contact Info" at bounding box center [460, 131] width 142 height 21
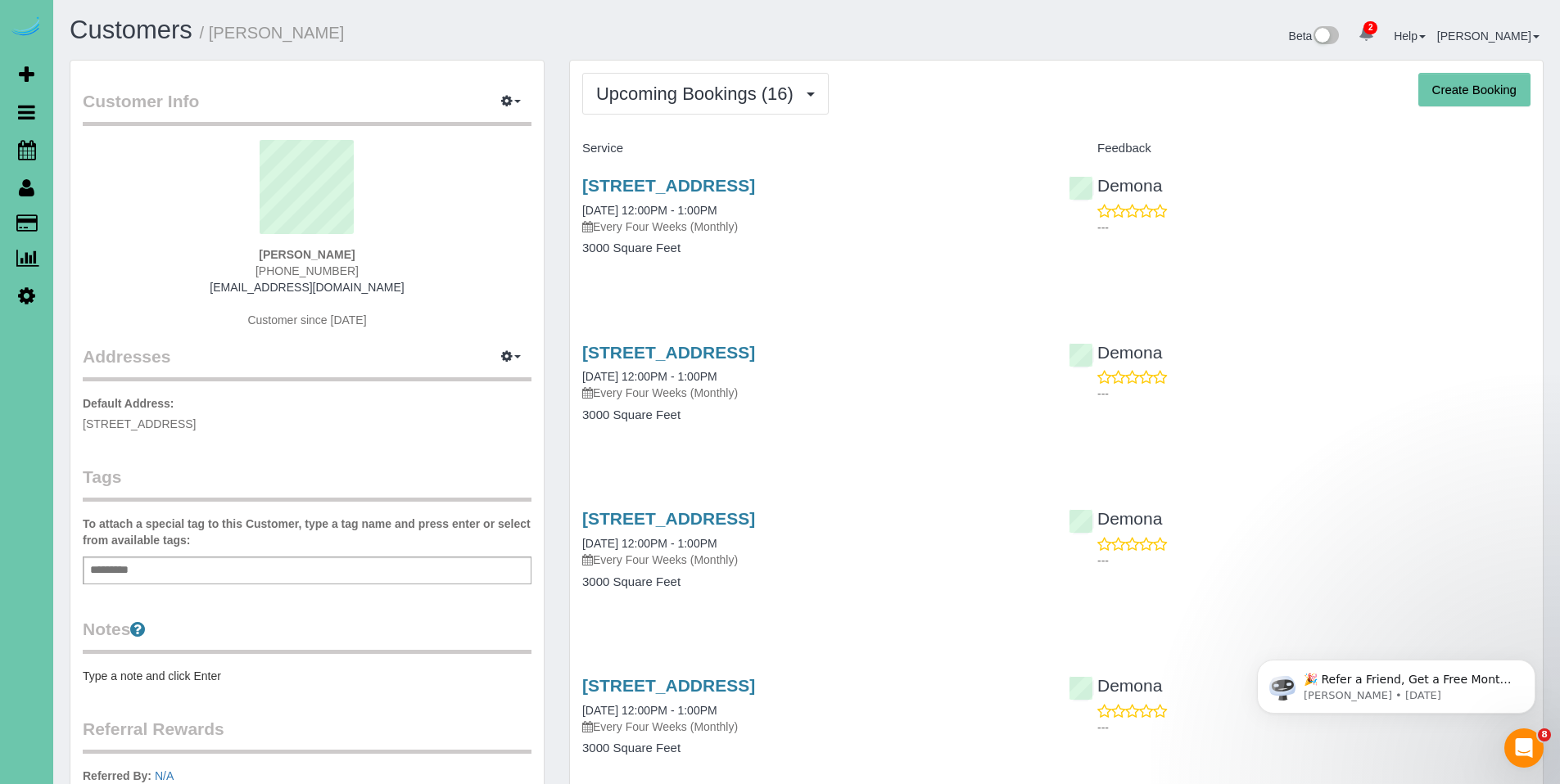
select select "NE"
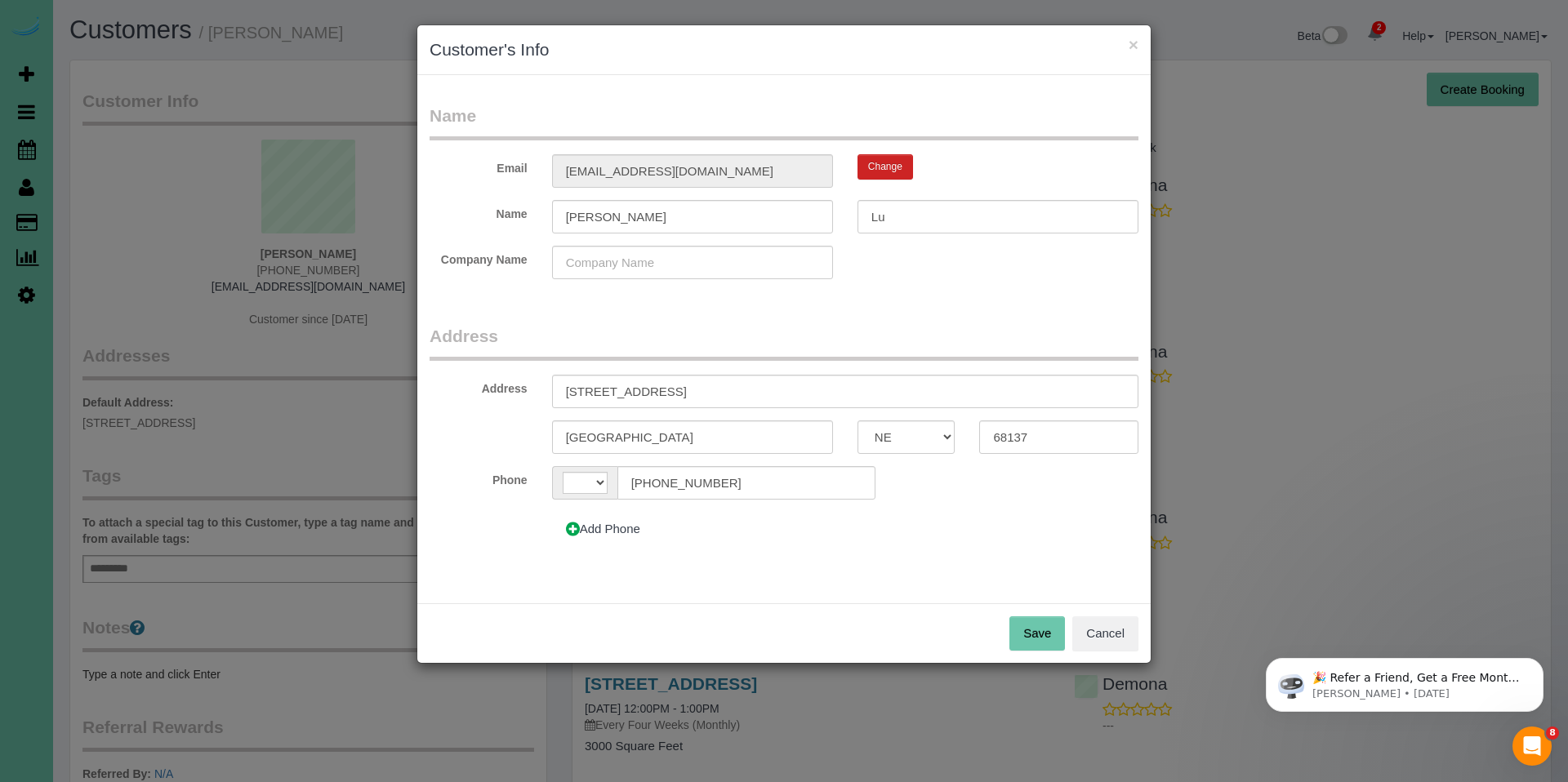
select select "string:[GEOGRAPHIC_DATA]"
click at [647, 260] on input "text" at bounding box center [693, 262] width 281 height 34
click at [672, 220] on input "Mary" at bounding box center [693, 217] width 281 height 34
type input "Mary Lu"
type input "Wheeler"
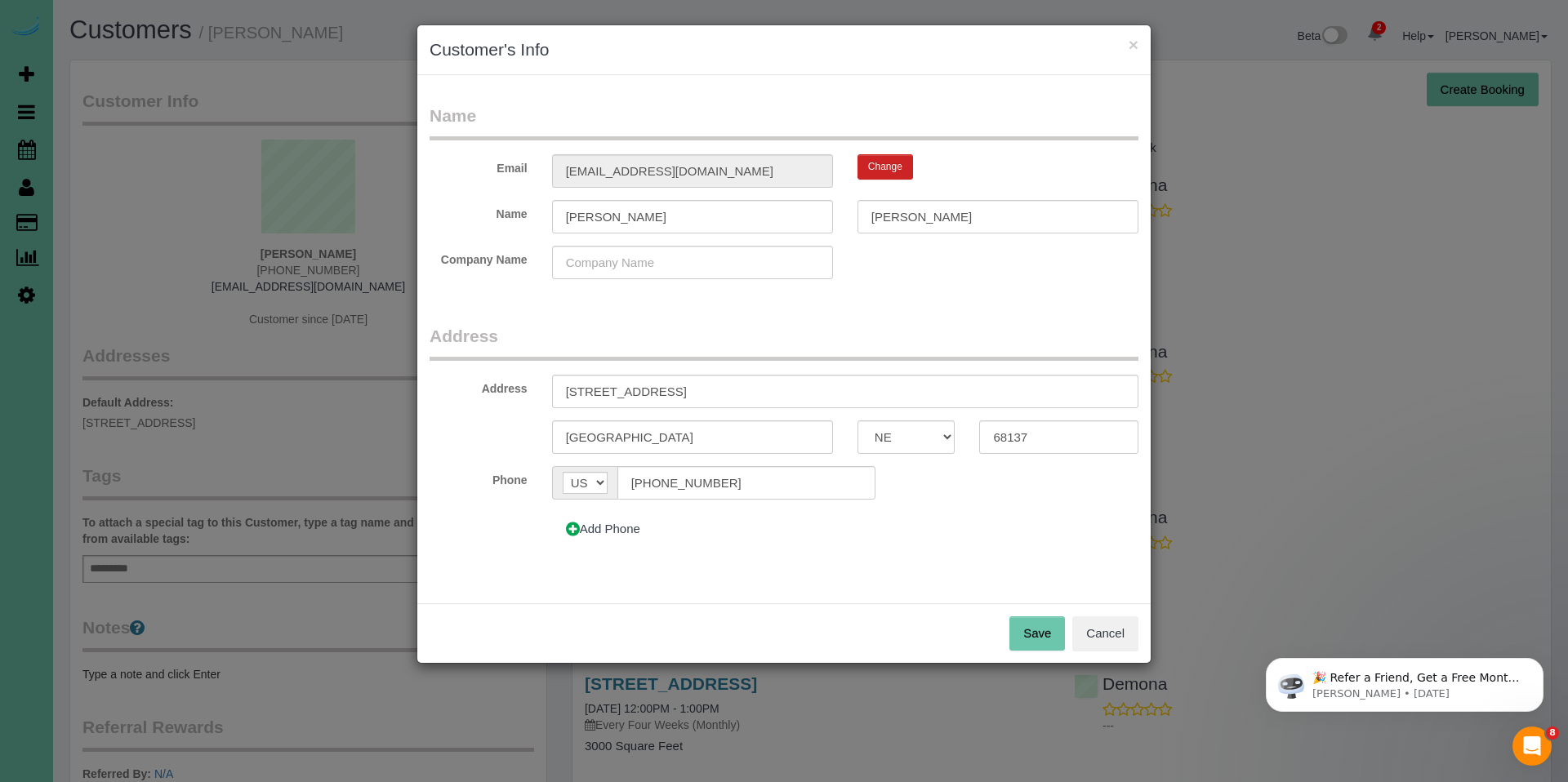
click at [1041, 624] on button "Save" at bounding box center [1037, 633] width 56 height 34
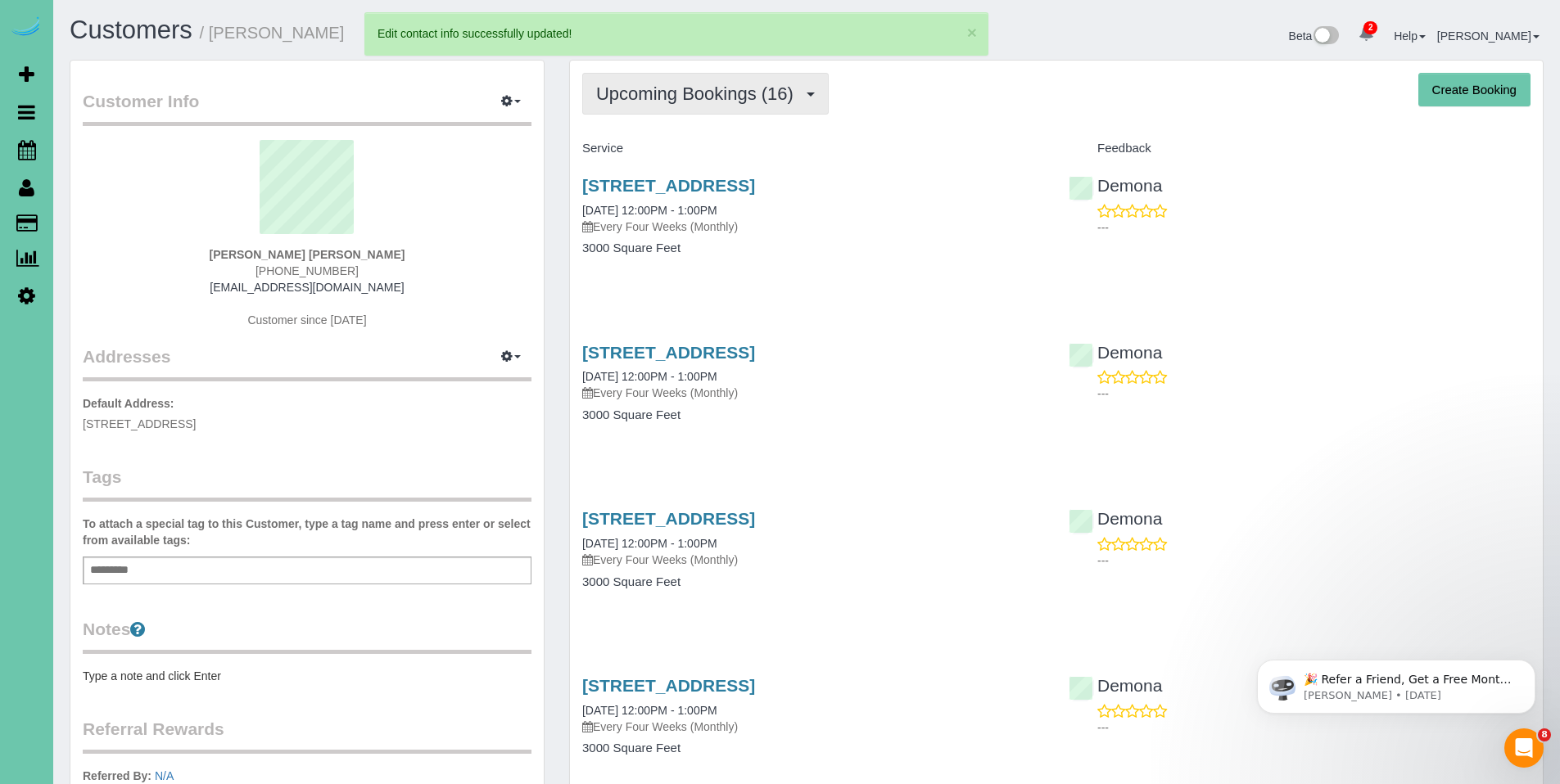
click at [658, 91] on span "Upcoming Bookings (16)" at bounding box center [699, 94] width 206 height 20
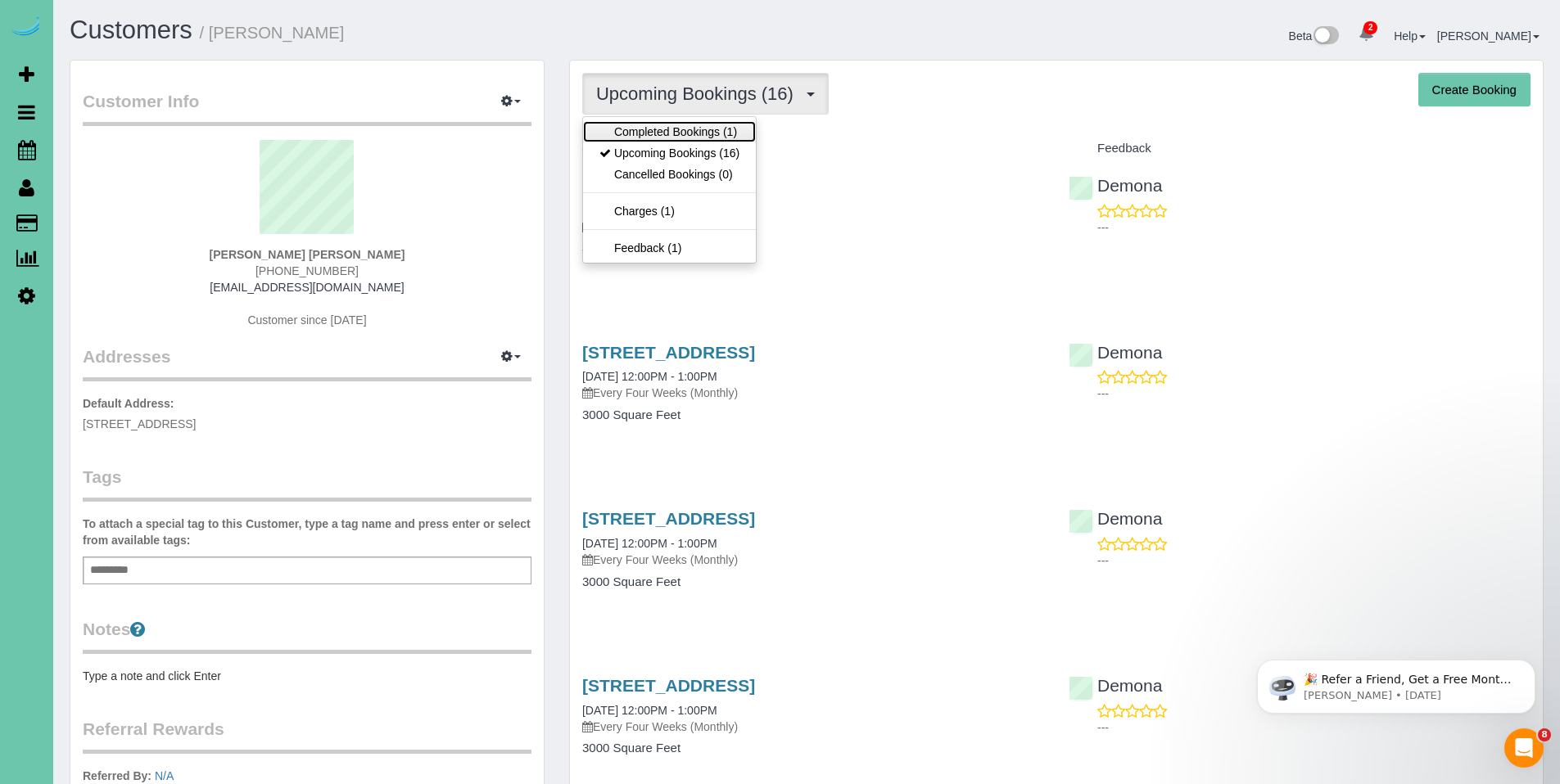
click at [664, 137] on link "Completed Bookings (1)" at bounding box center [669, 131] width 173 height 21
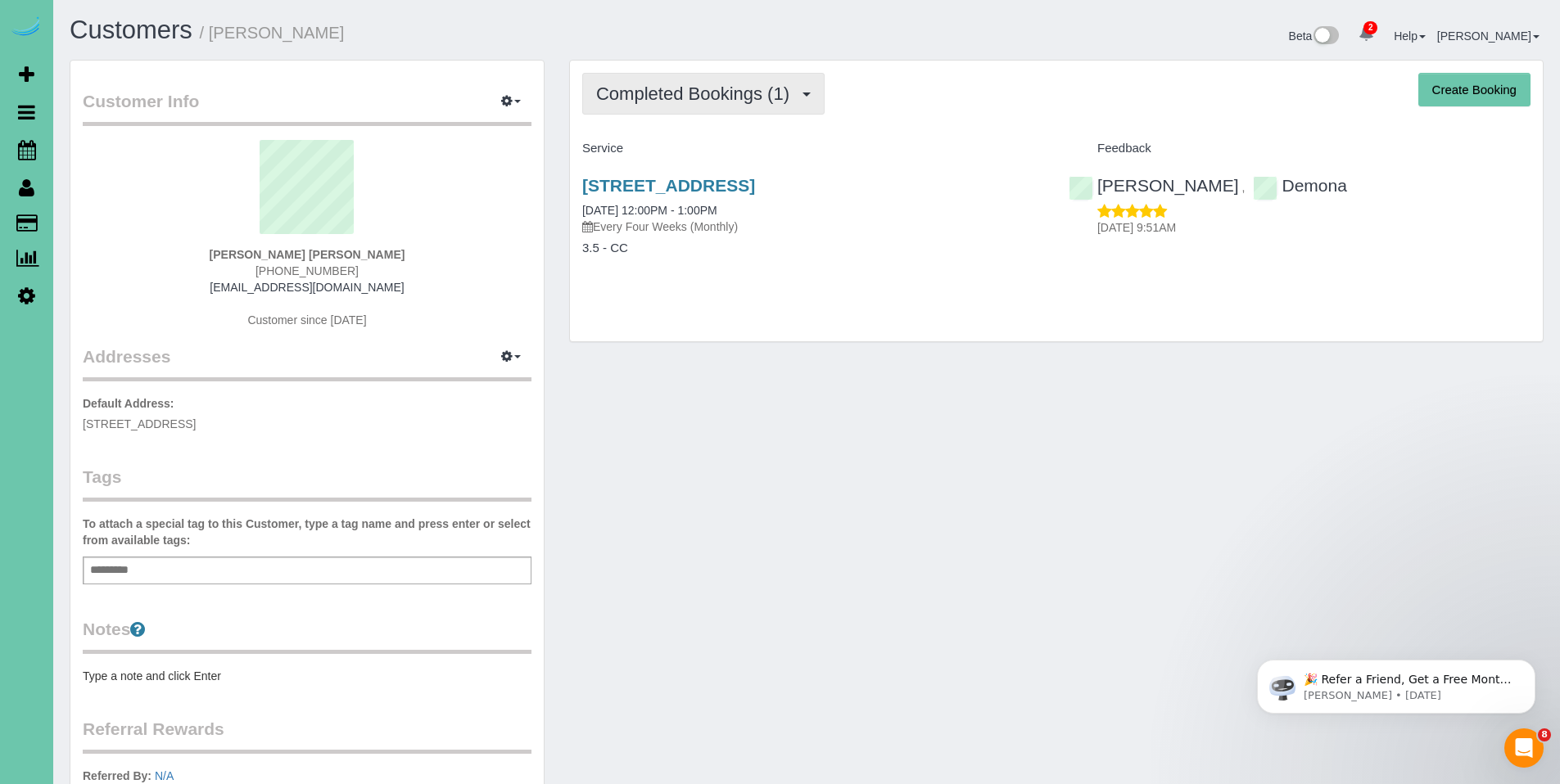
click at [675, 93] on span "Completed Bookings (1)" at bounding box center [696, 94] width 201 height 20
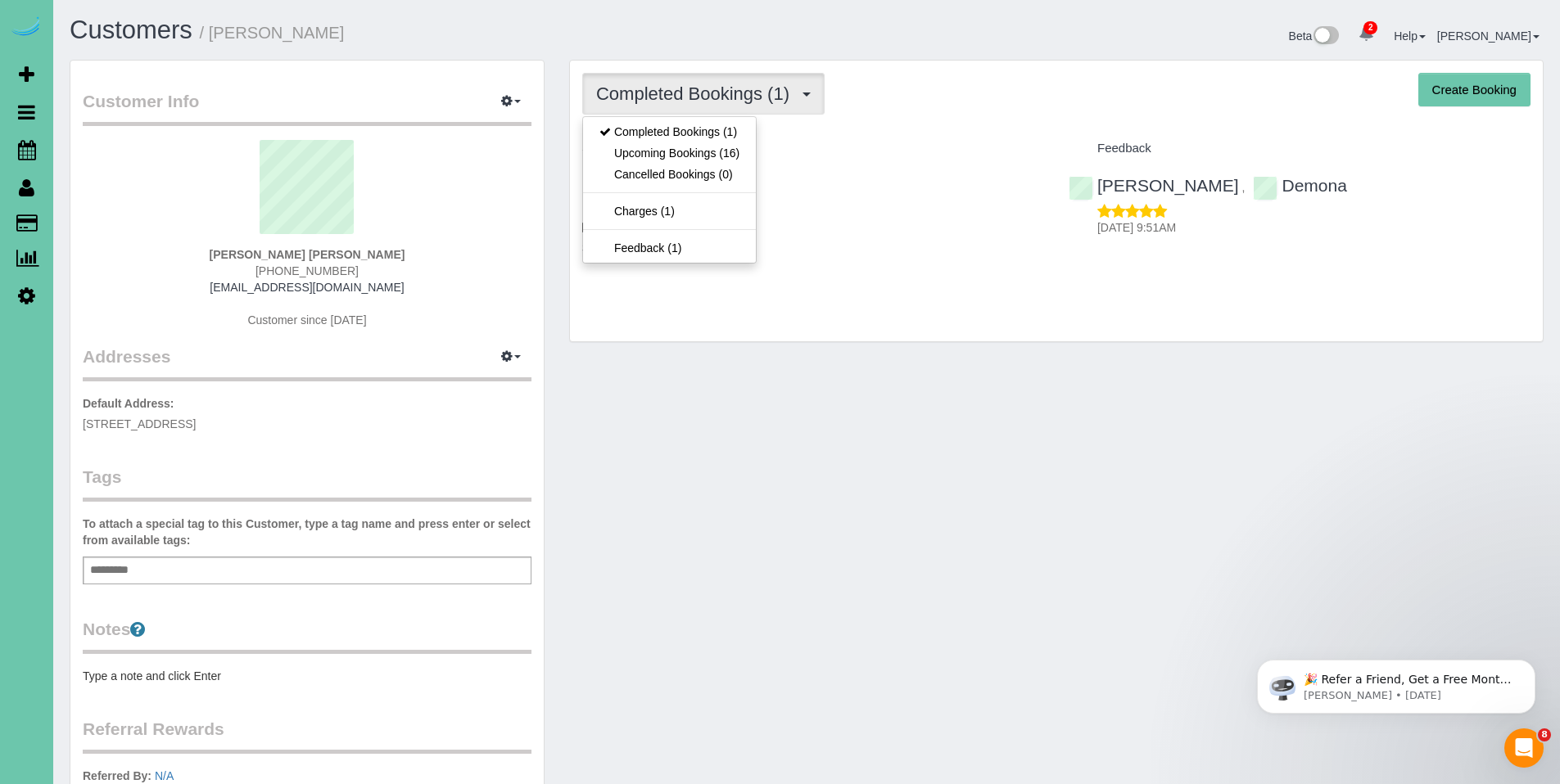
click at [996, 105] on div "Completed Bookings (1) Completed Bookings (1) Upcoming Bookings (16) Cancelled …" at bounding box center [1056, 94] width 948 height 42
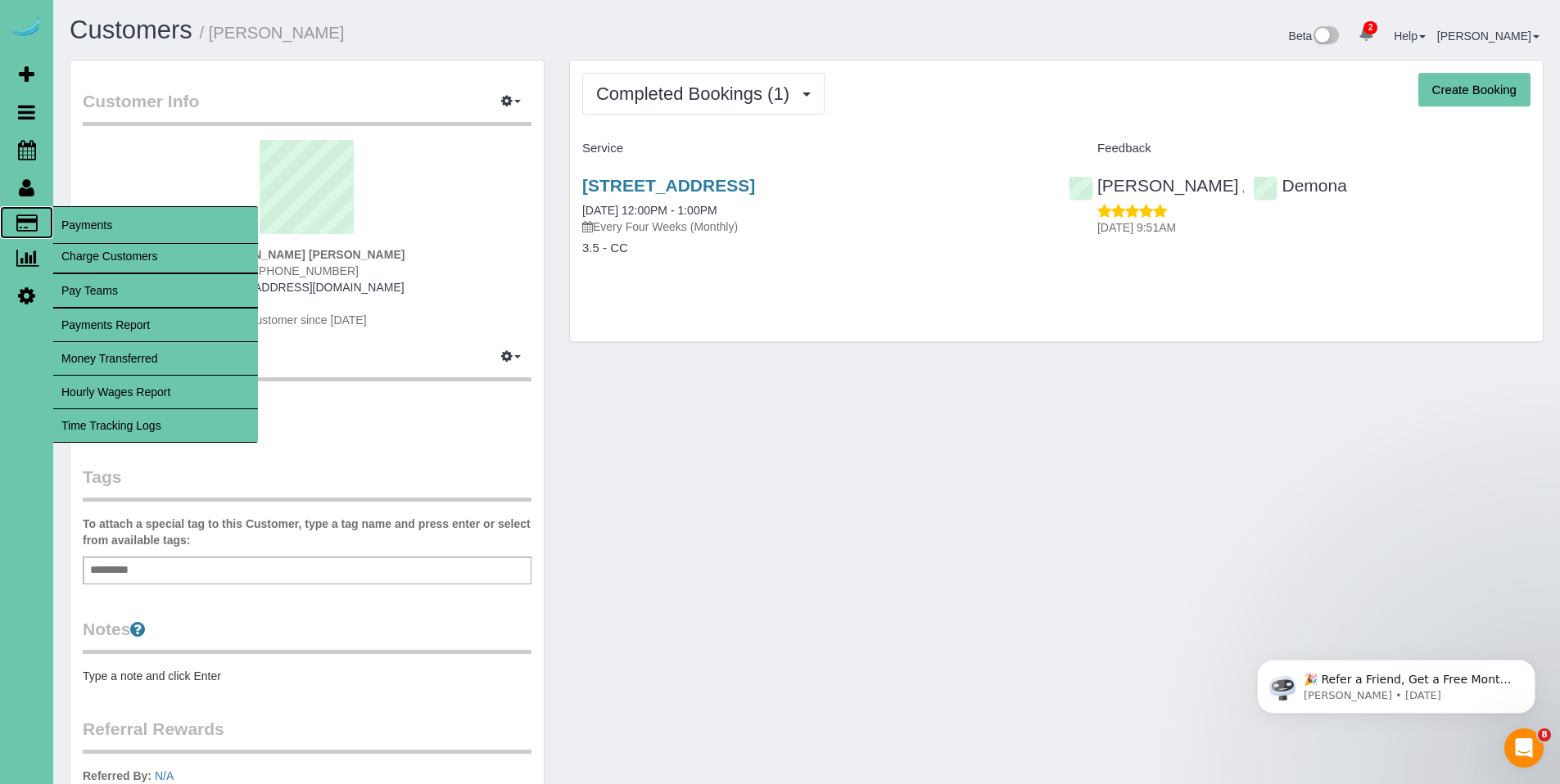
click at [25, 228] on icon at bounding box center [26, 222] width 21 height 15
click at [85, 255] on link "Charge Customers" at bounding box center [155, 256] width 205 height 33
select select
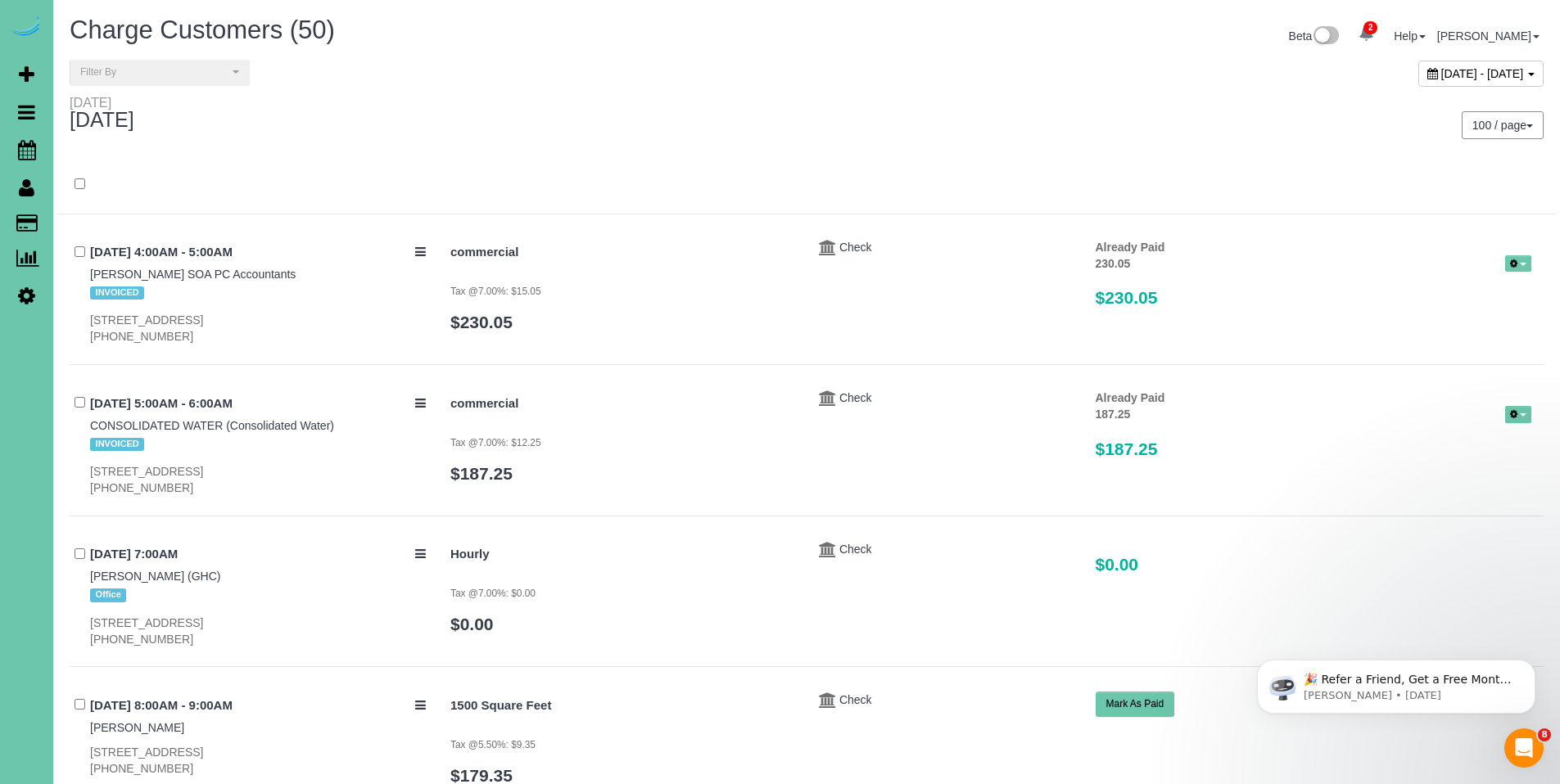
click at [1418, 80] on div "September 19, 2025 - September 19, 2025" at bounding box center [1480, 74] width 125 height 26
type input "**********"
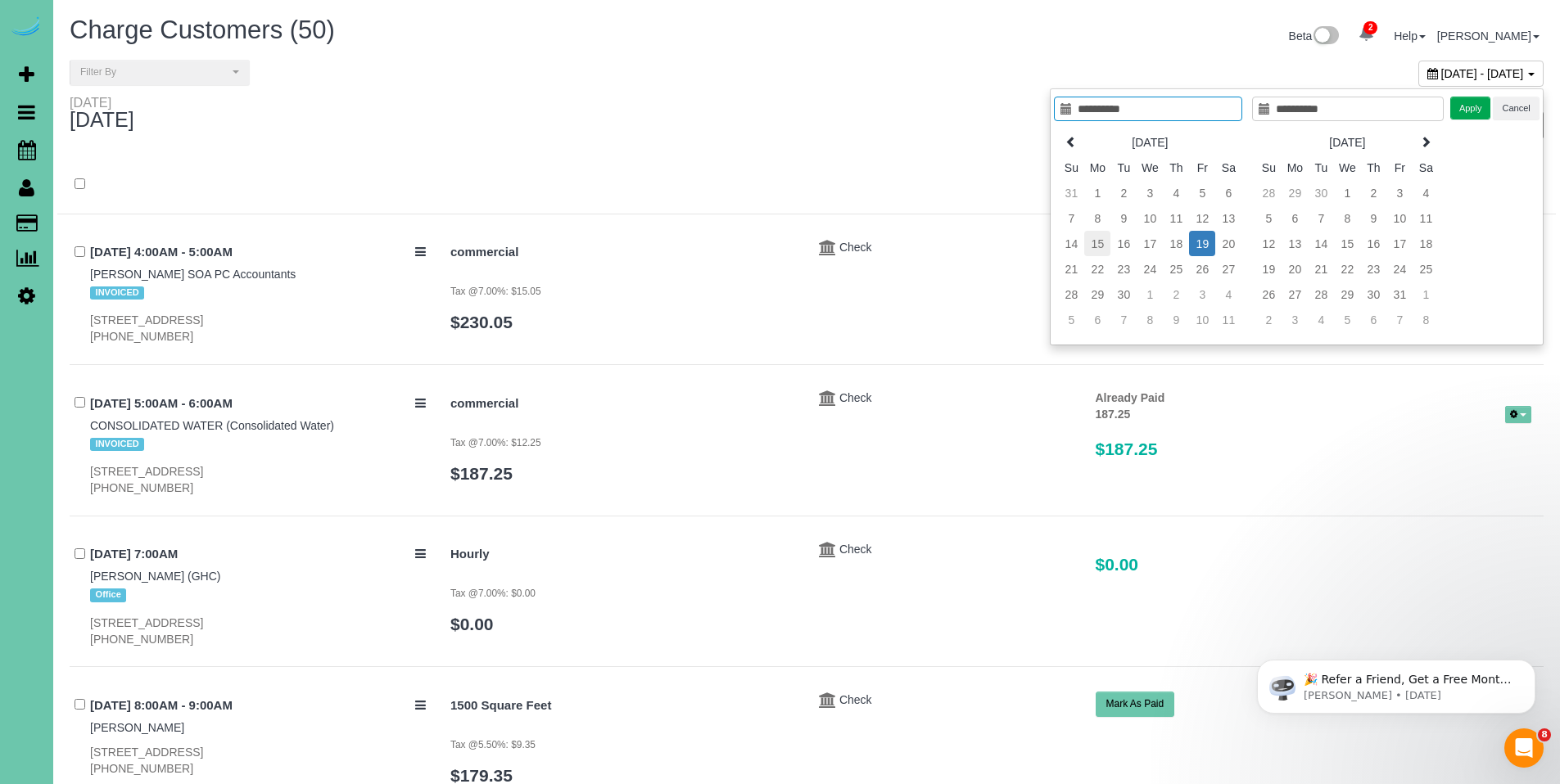
type input "**********"
click at [1101, 242] on td "15" at bounding box center [1097, 243] width 26 height 25
type input "**********"
click at [1154, 247] on td "17" at bounding box center [1150, 243] width 26 height 25
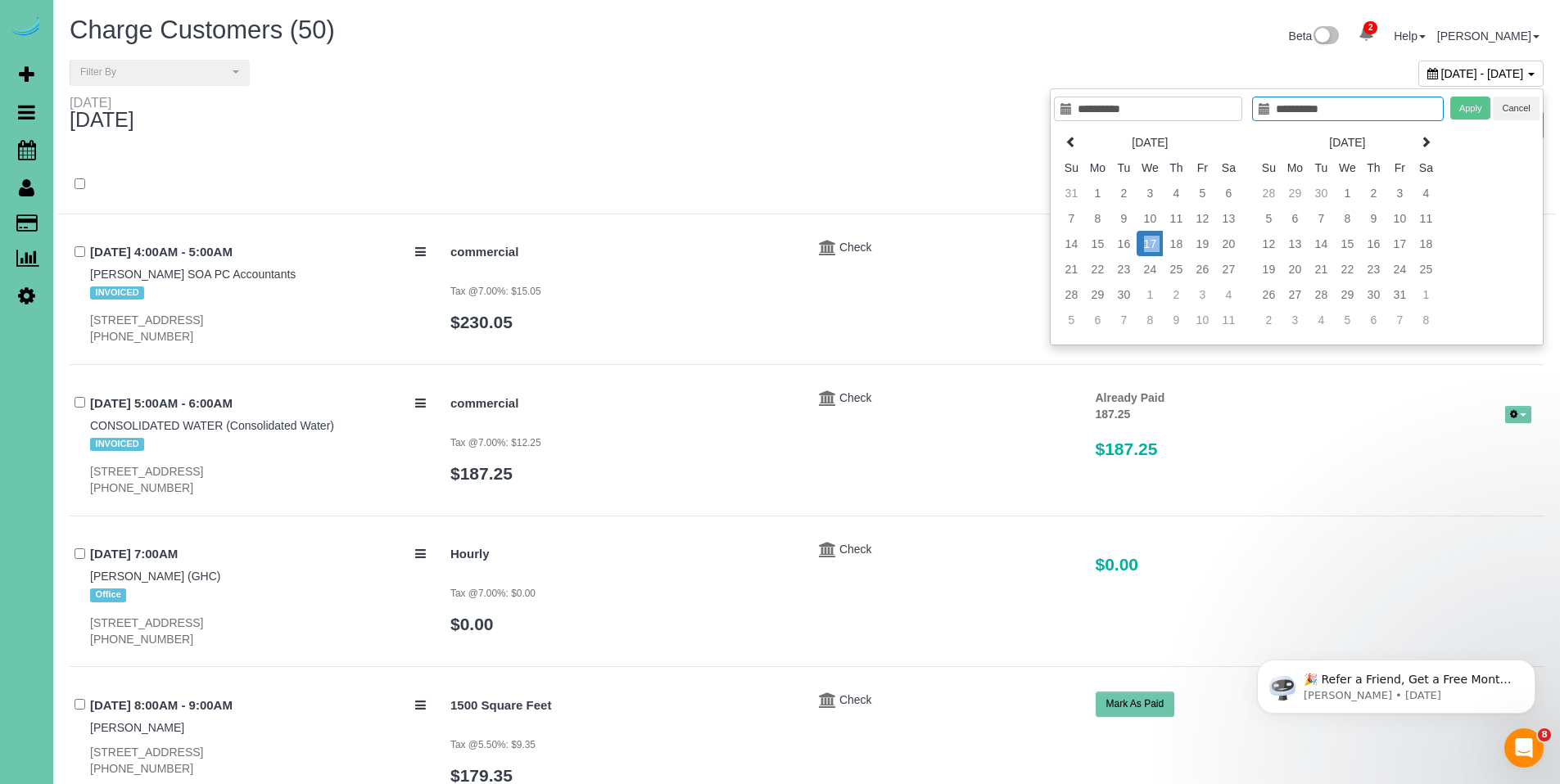
click at [1154, 247] on td "17" at bounding box center [1150, 243] width 26 height 25
type input "**********"
click at [1470, 108] on button "Apply" at bounding box center [1470, 109] width 41 height 24
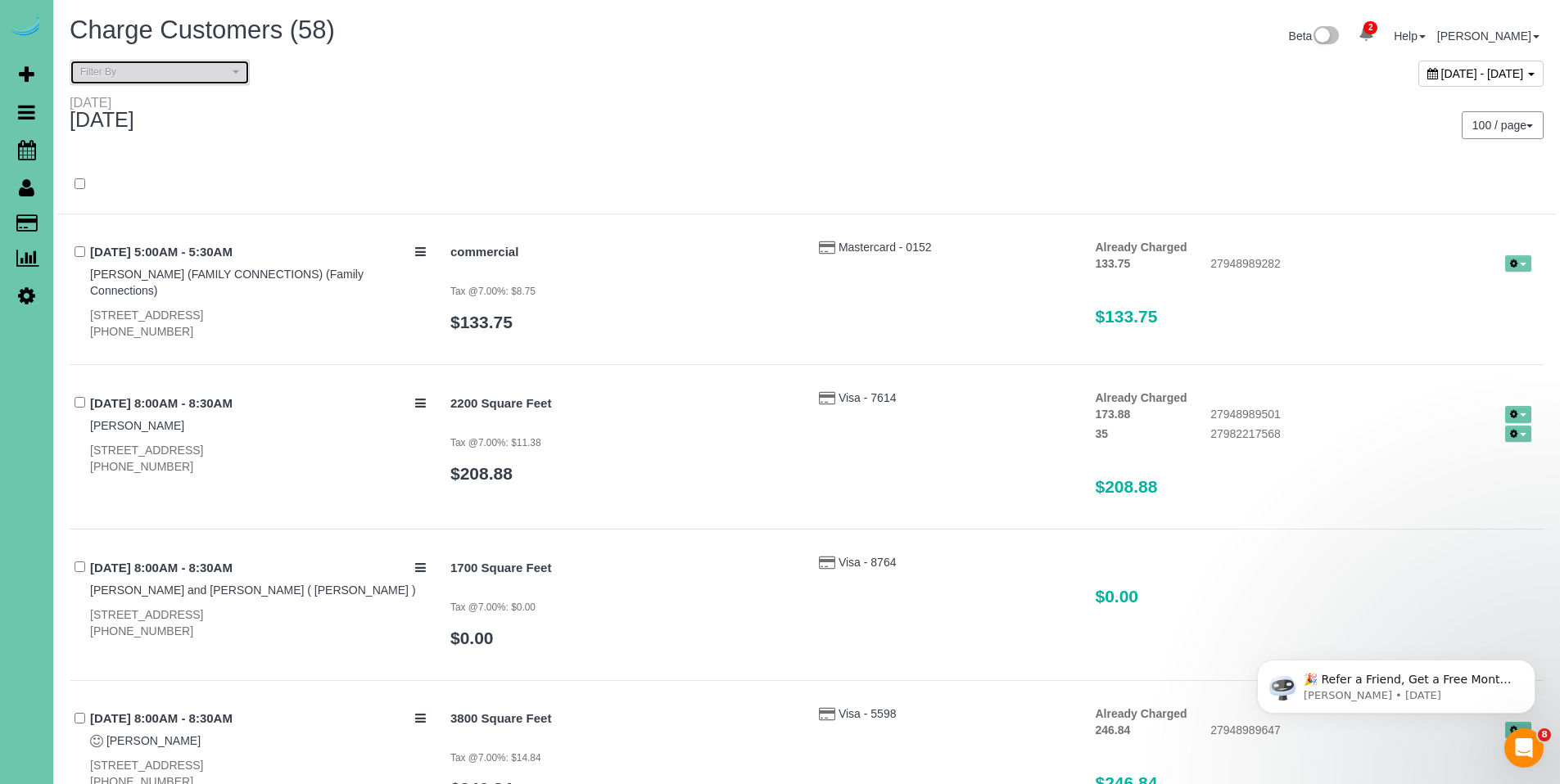
click at [158, 68] on span "Filter By" at bounding box center [154, 73] width 148 height 14
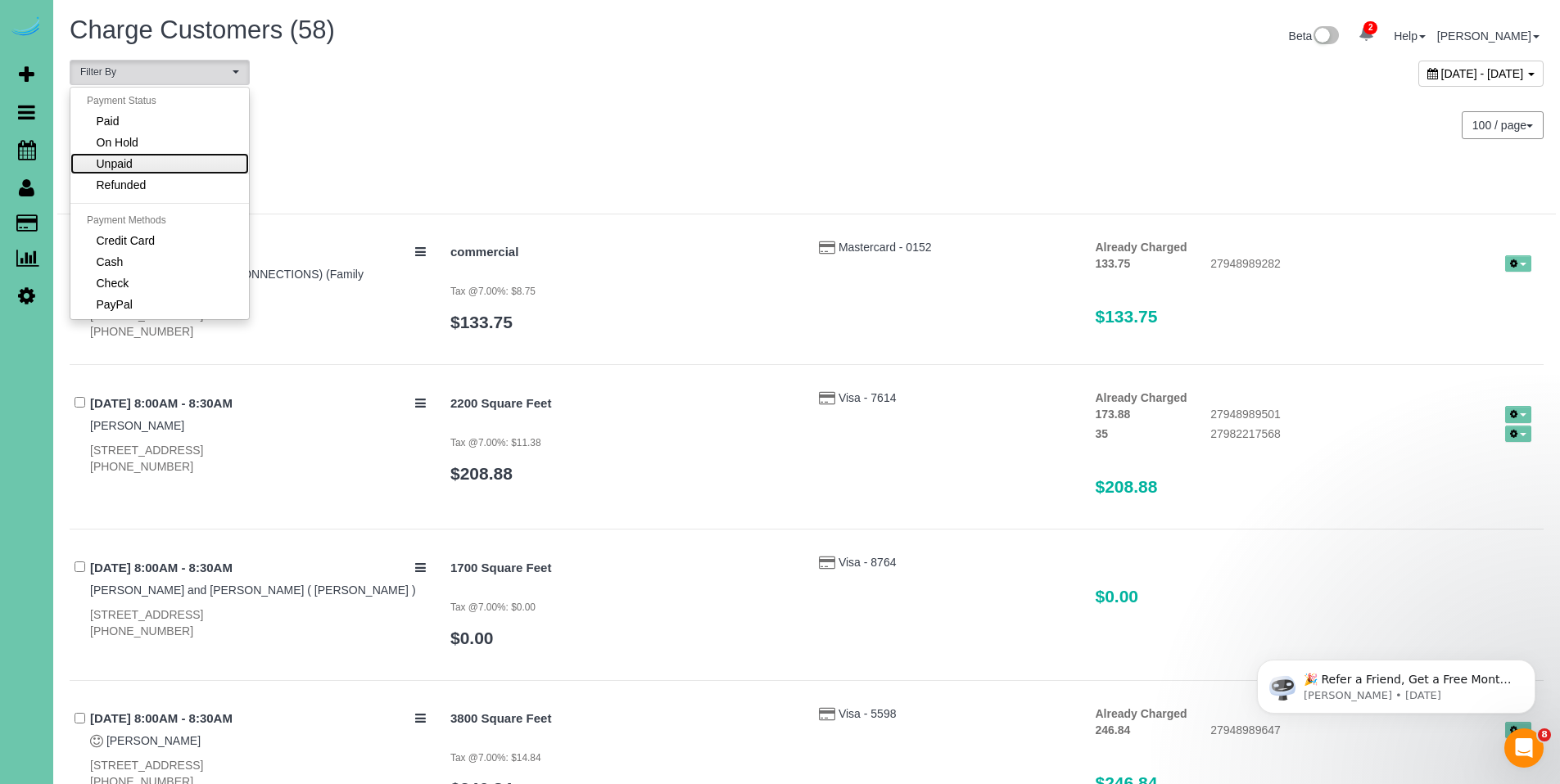
click at [157, 164] on link "Unpaid" at bounding box center [159, 163] width 179 height 21
select select "******"
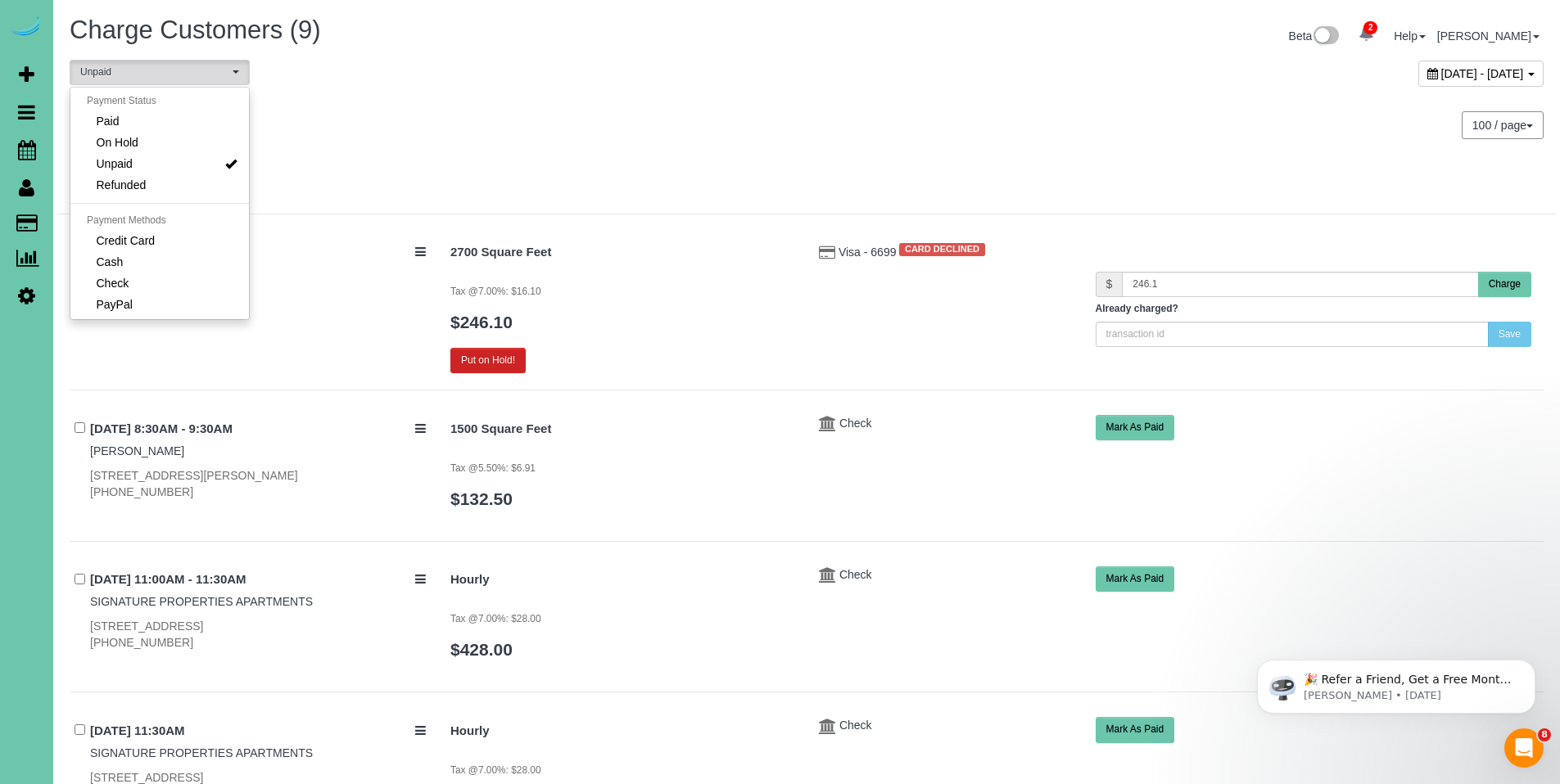
click at [698, 118] on div "Wednesday September 17, 2025" at bounding box center [431, 116] width 749 height 43
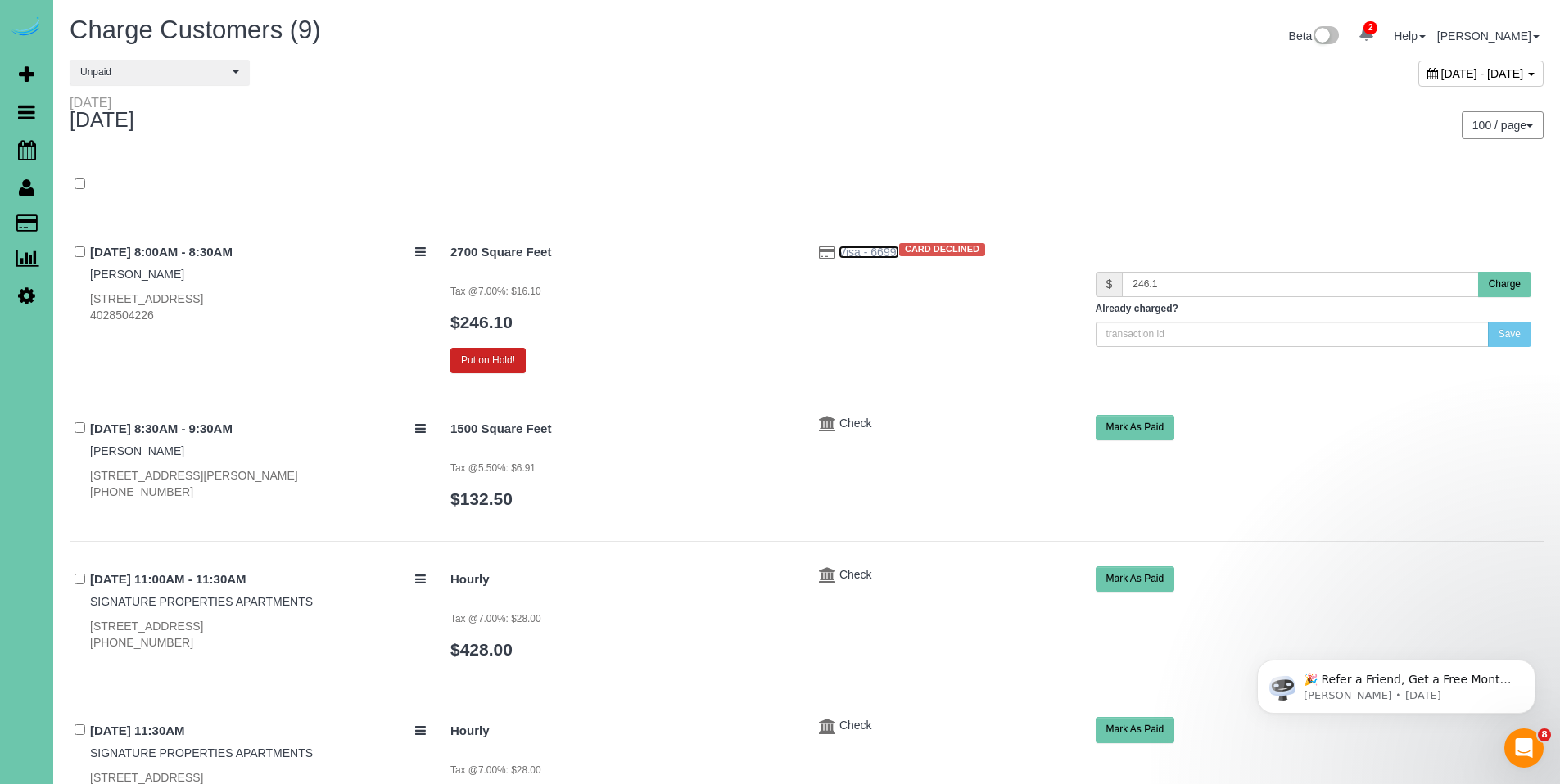
click at [854, 255] on span "Visa - 6699" at bounding box center [869, 252] width 61 height 13
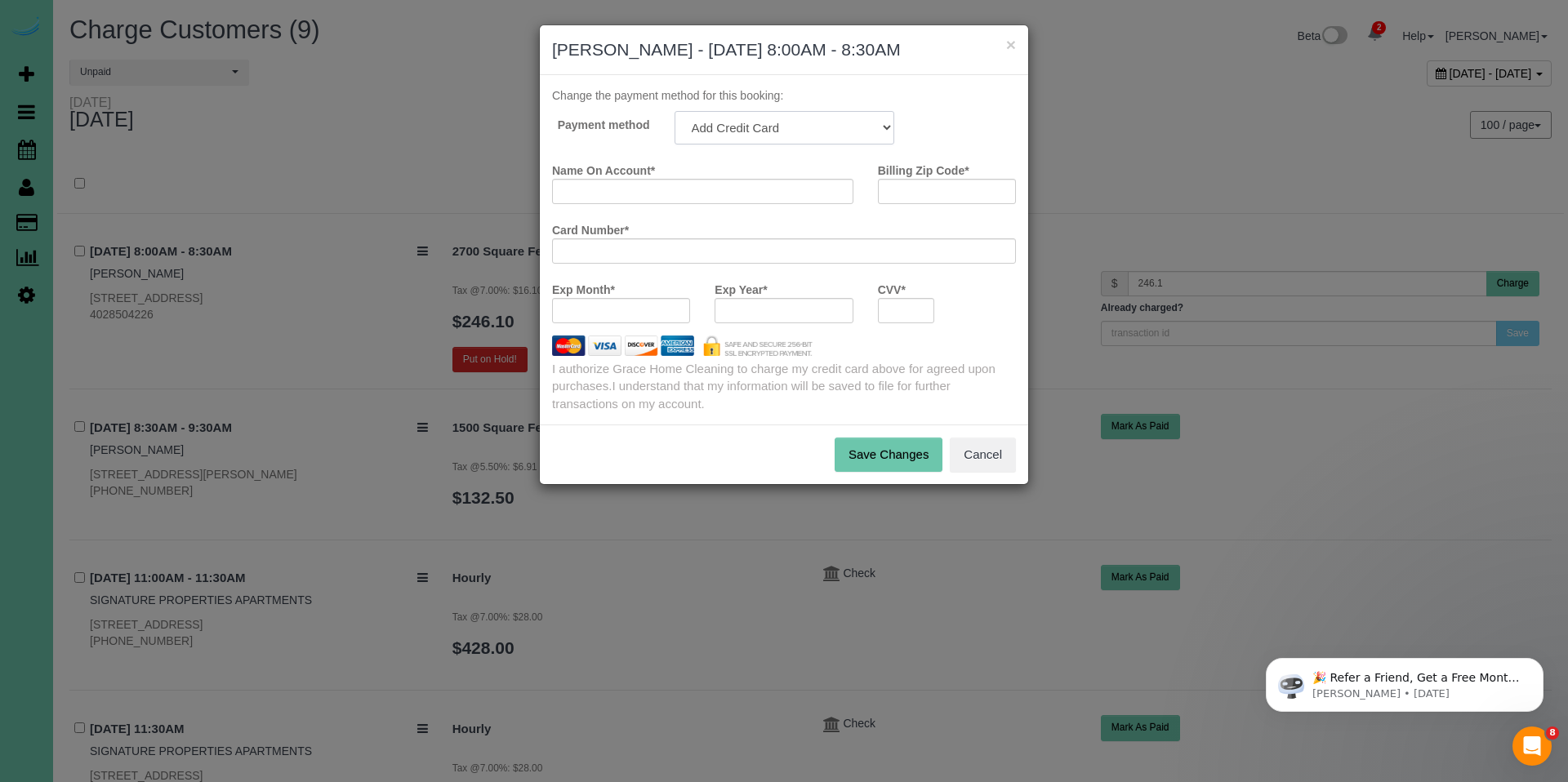
click at [766, 126] on select "Mastercard - 5884 - 09/2026 (Default) Add Credit Card ─────────────── Cash Chec…" at bounding box center [784, 128] width 219 height 34
select select "string:fspay-27a16905-96ba-4a81-bd9c-b3f55e34a603"
click at [674, 111] on select "Mastercard - 5884 - 09/2026 (Default) Add Credit Card ─────────────── Cash Chec…" at bounding box center [784, 128] width 219 height 34
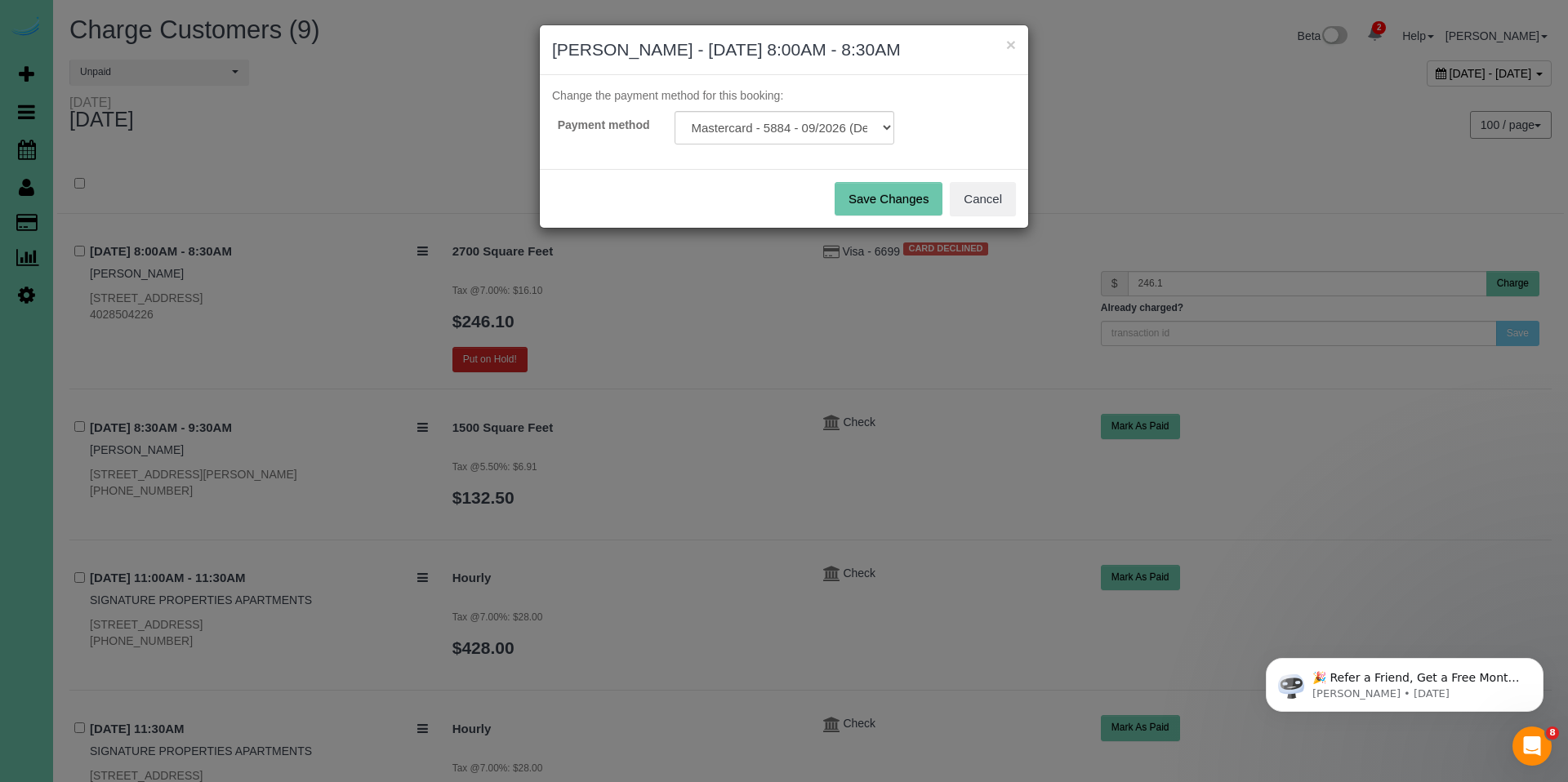
click at [887, 196] on button "Save Changes" at bounding box center [889, 199] width 108 height 34
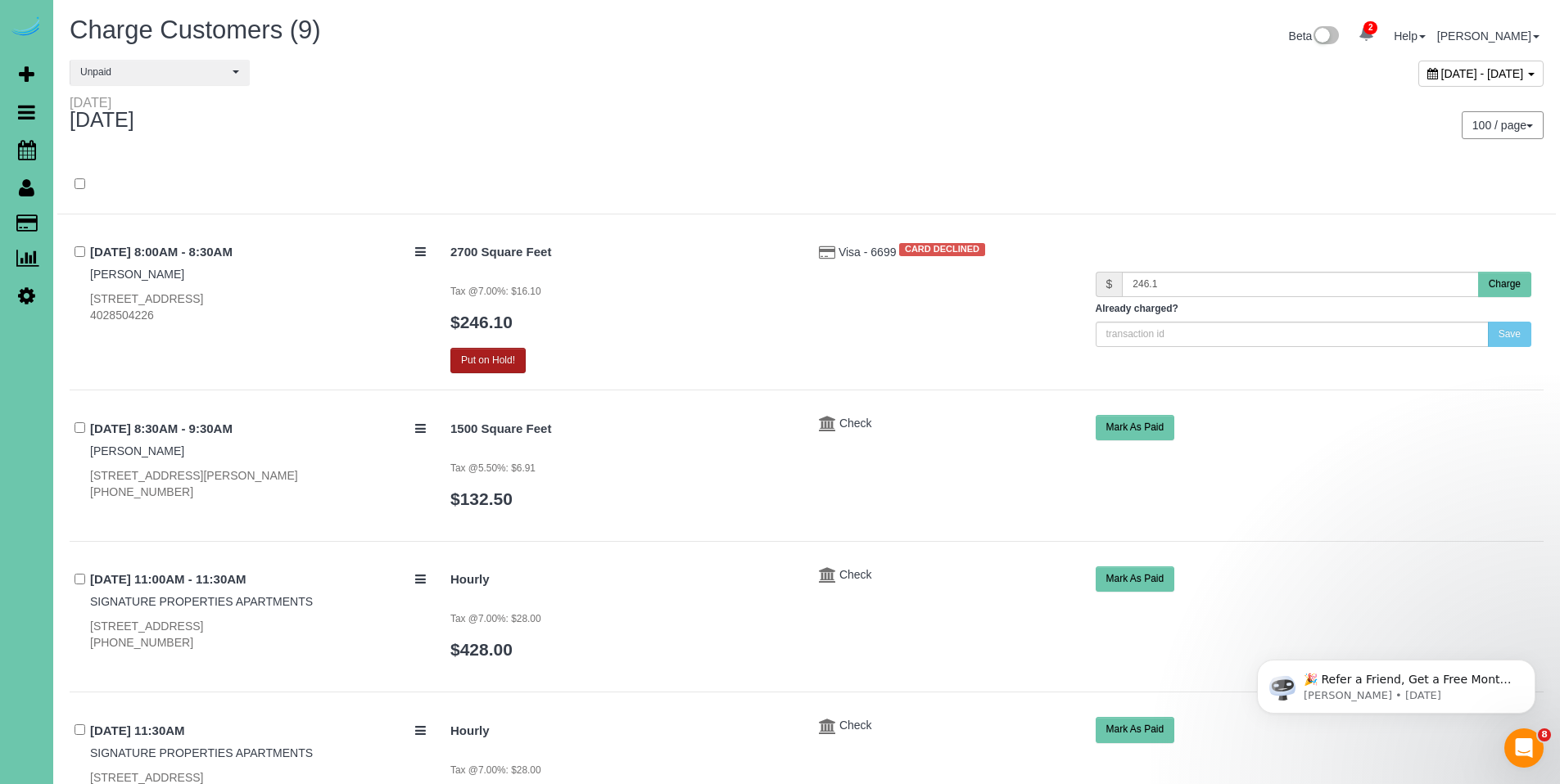
click at [500, 356] on button "Put on Hold!" at bounding box center [487, 360] width 75 height 25
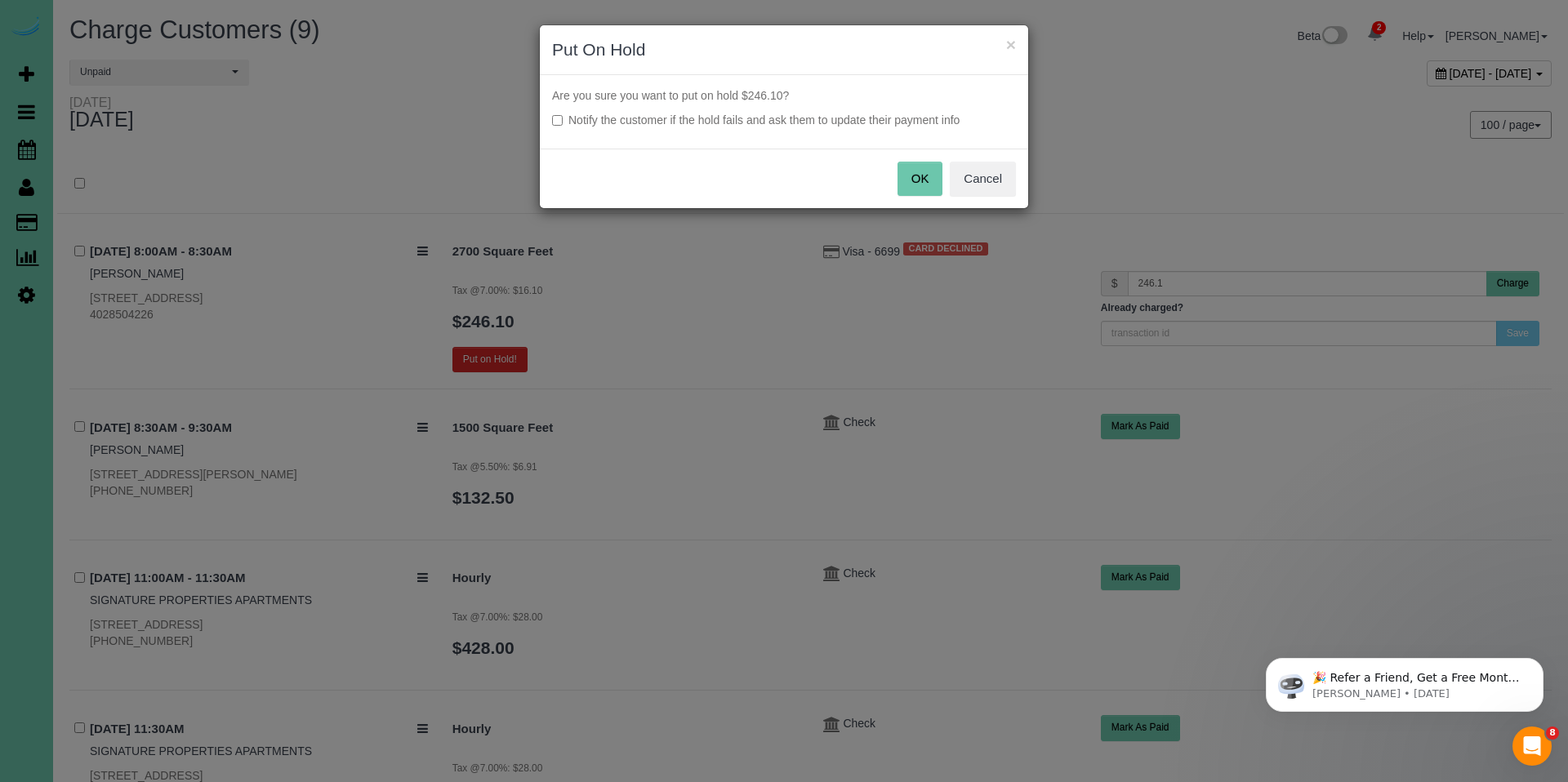
click at [927, 183] on button "OK" at bounding box center [921, 179] width 46 height 34
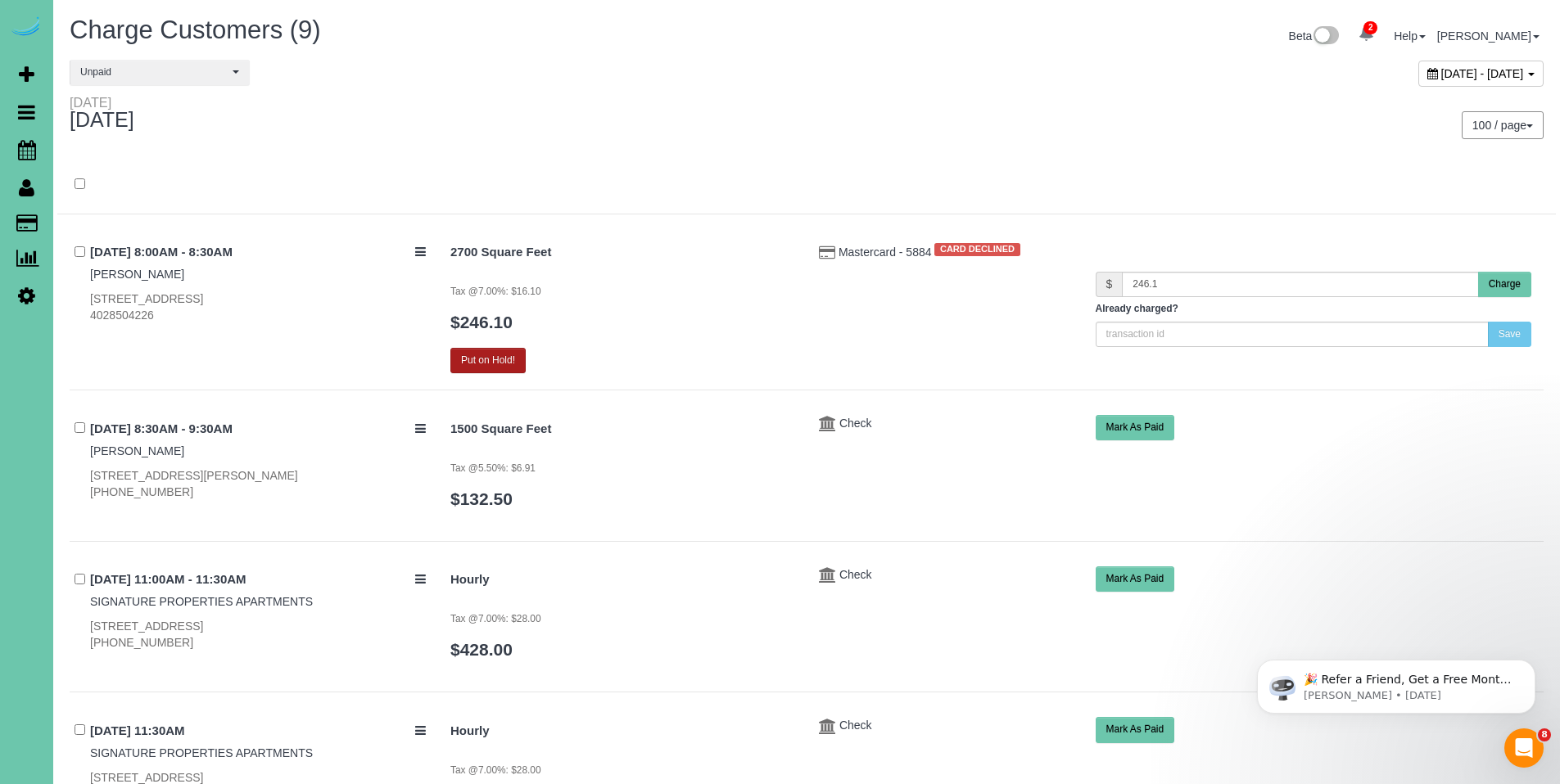
click at [496, 354] on button "Put on Hold!" at bounding box center [487, 360] width 75 height 25
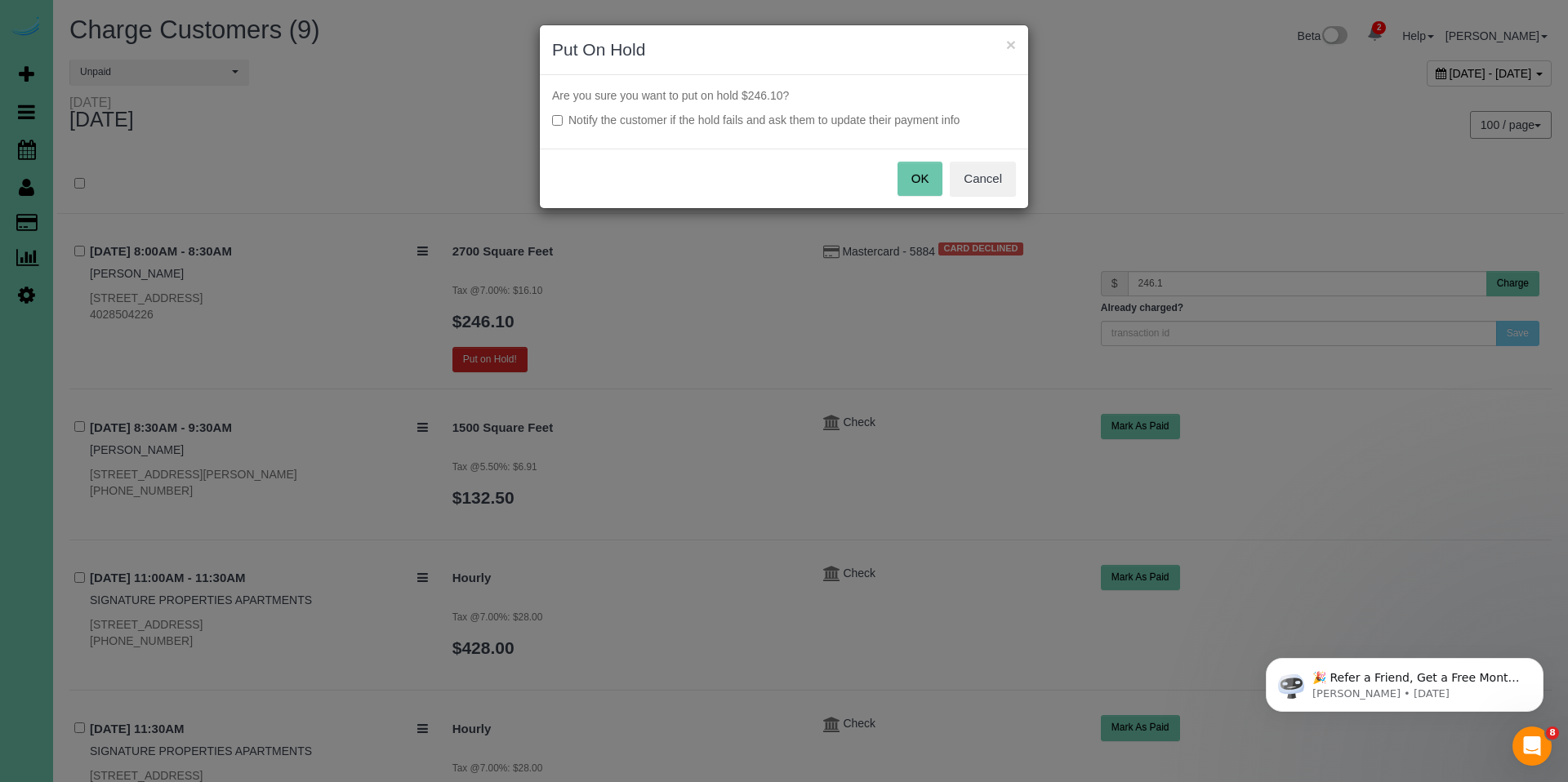
click at [919, 186] on button "OK" at bounding box center [921, 179] width 46 height 34
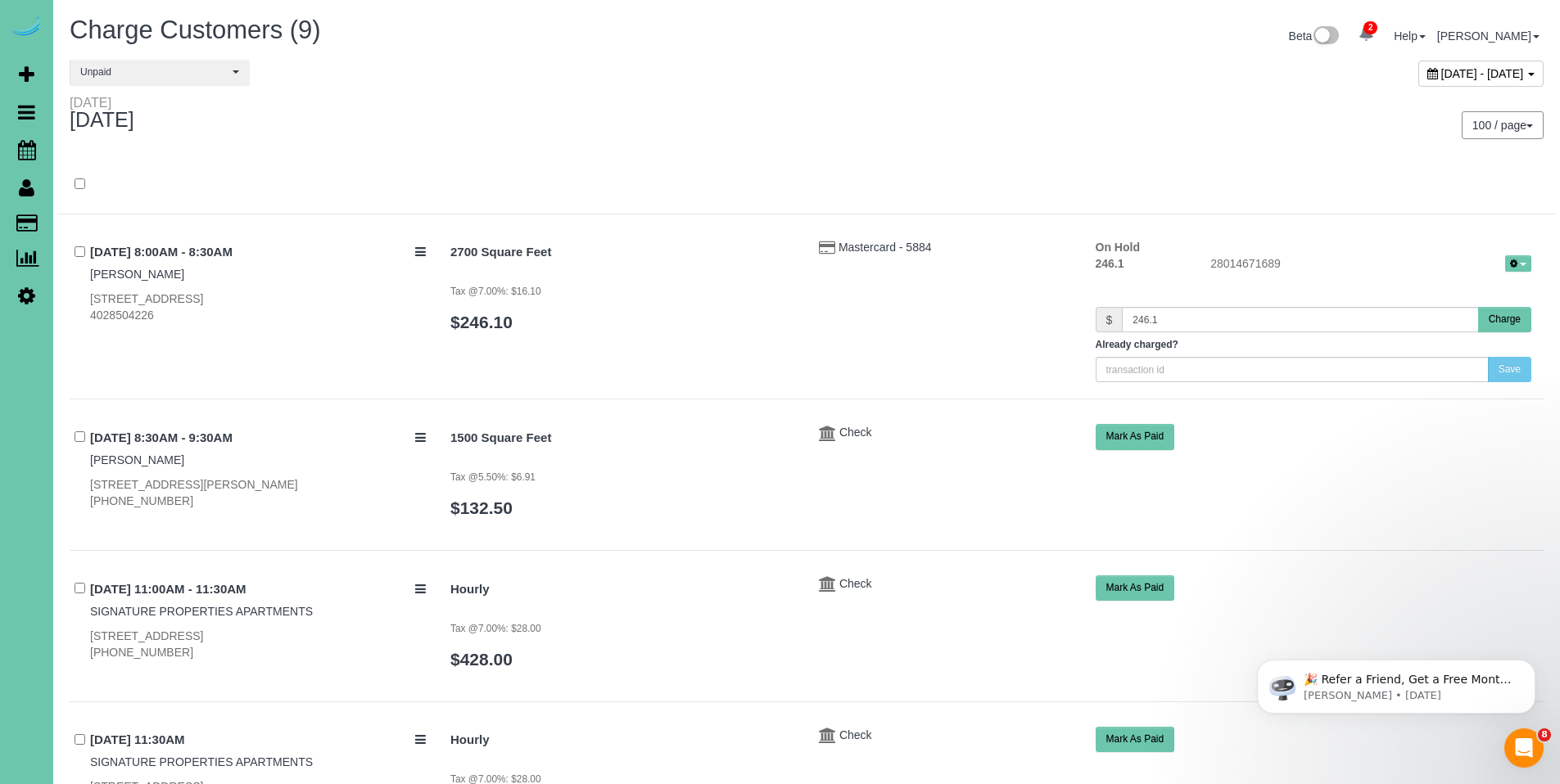
click at [1499, 320] on button "Charge" at bounding box center [1504, 319] width 53 height 25
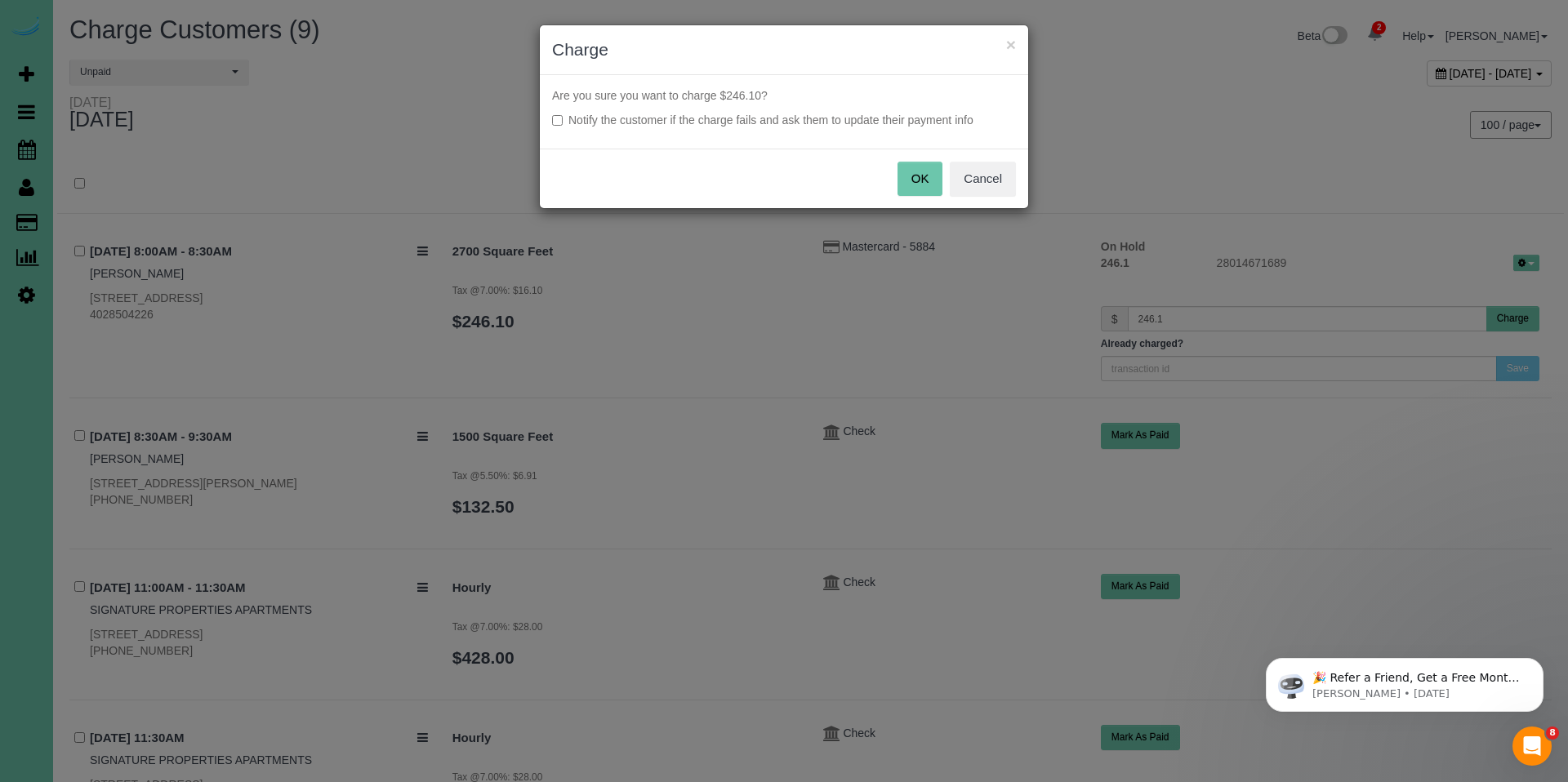
click at [922, 177] on button "OK" at bounding box center [921, 179] width 46 height 34
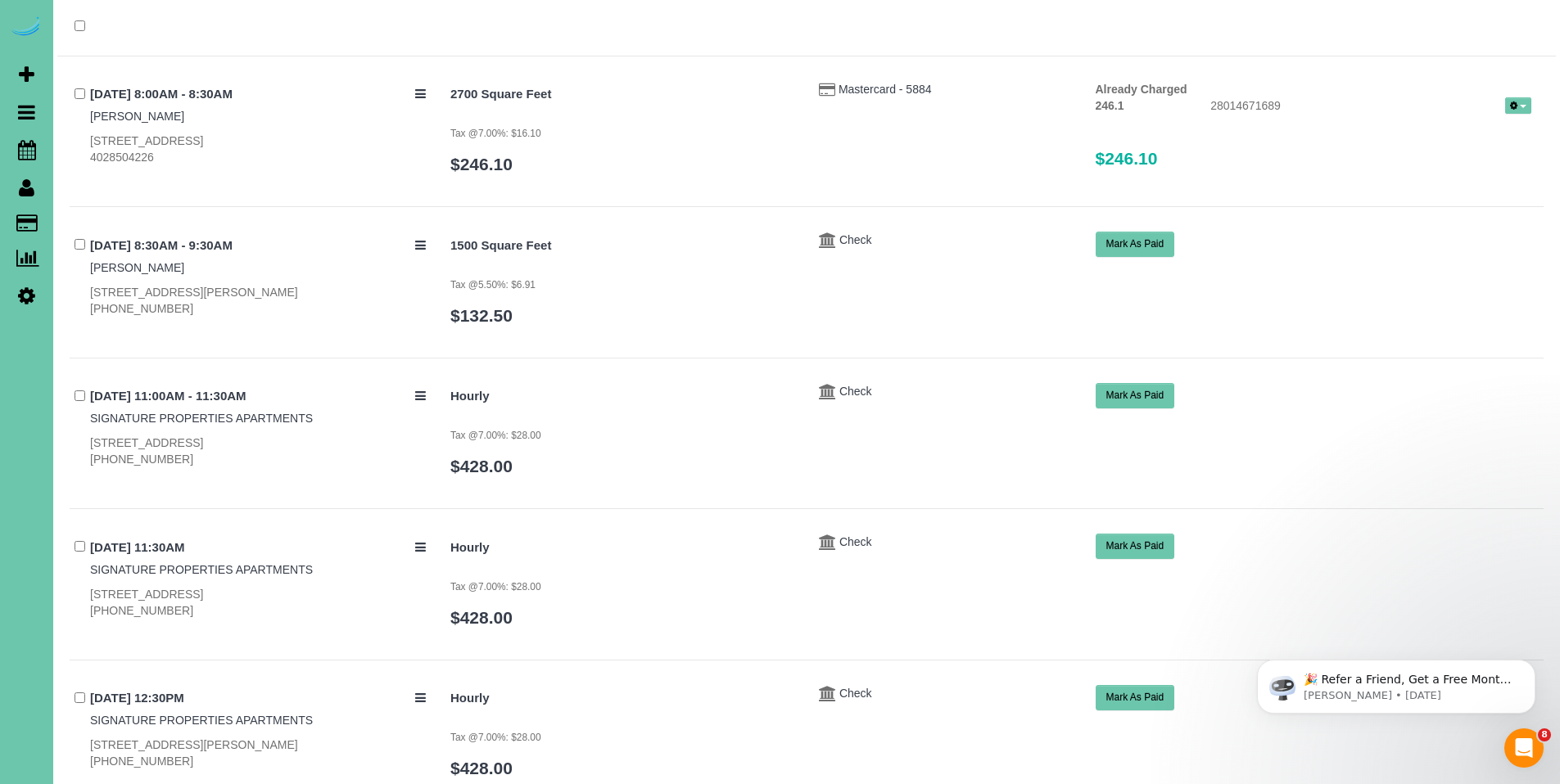
scroll to position [38, 0]
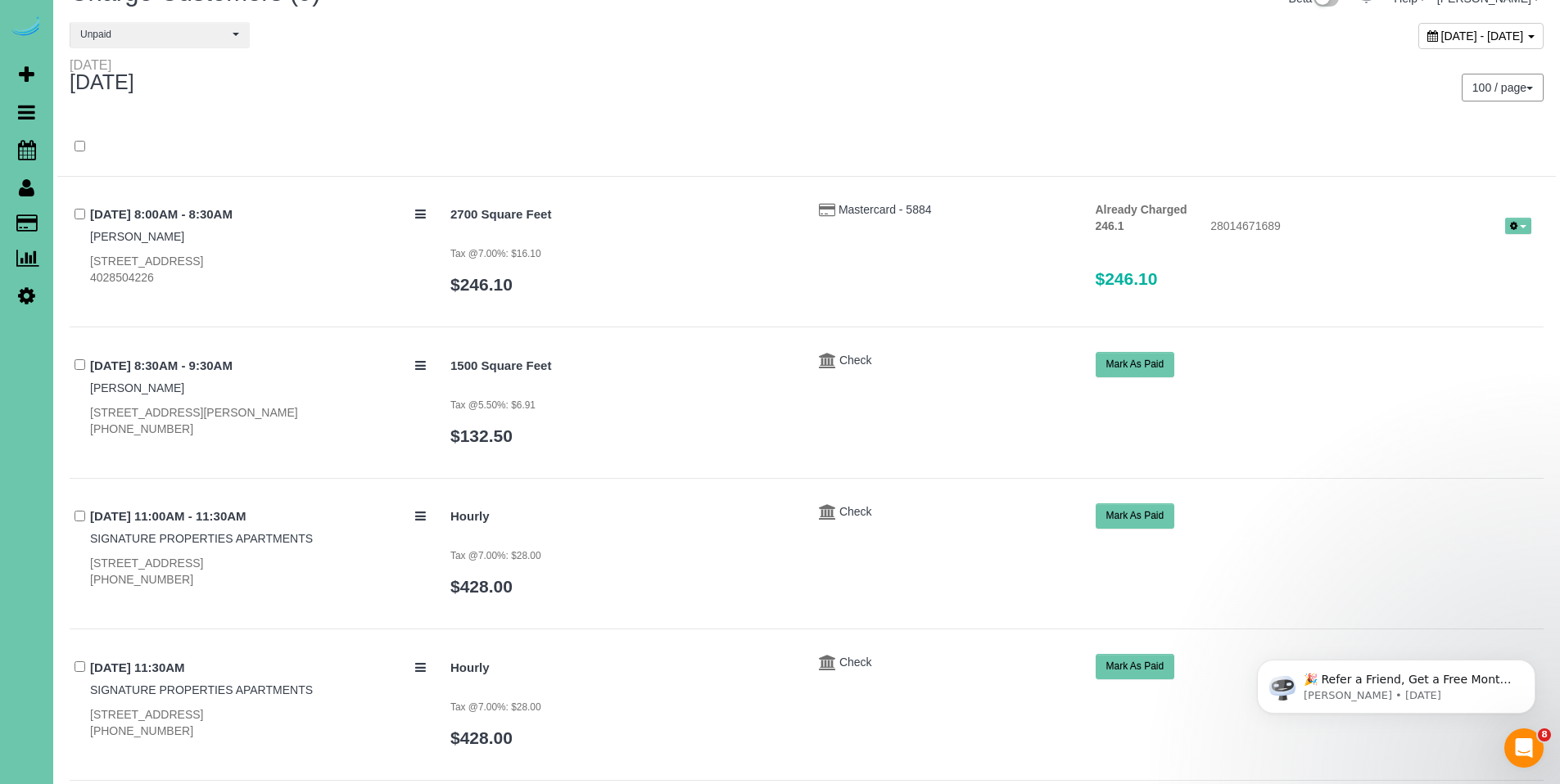
click at [1418, 42] on div "September 17, 2025 - September 17, 2025" at bounding box center [1480, 36] width 125 height 26
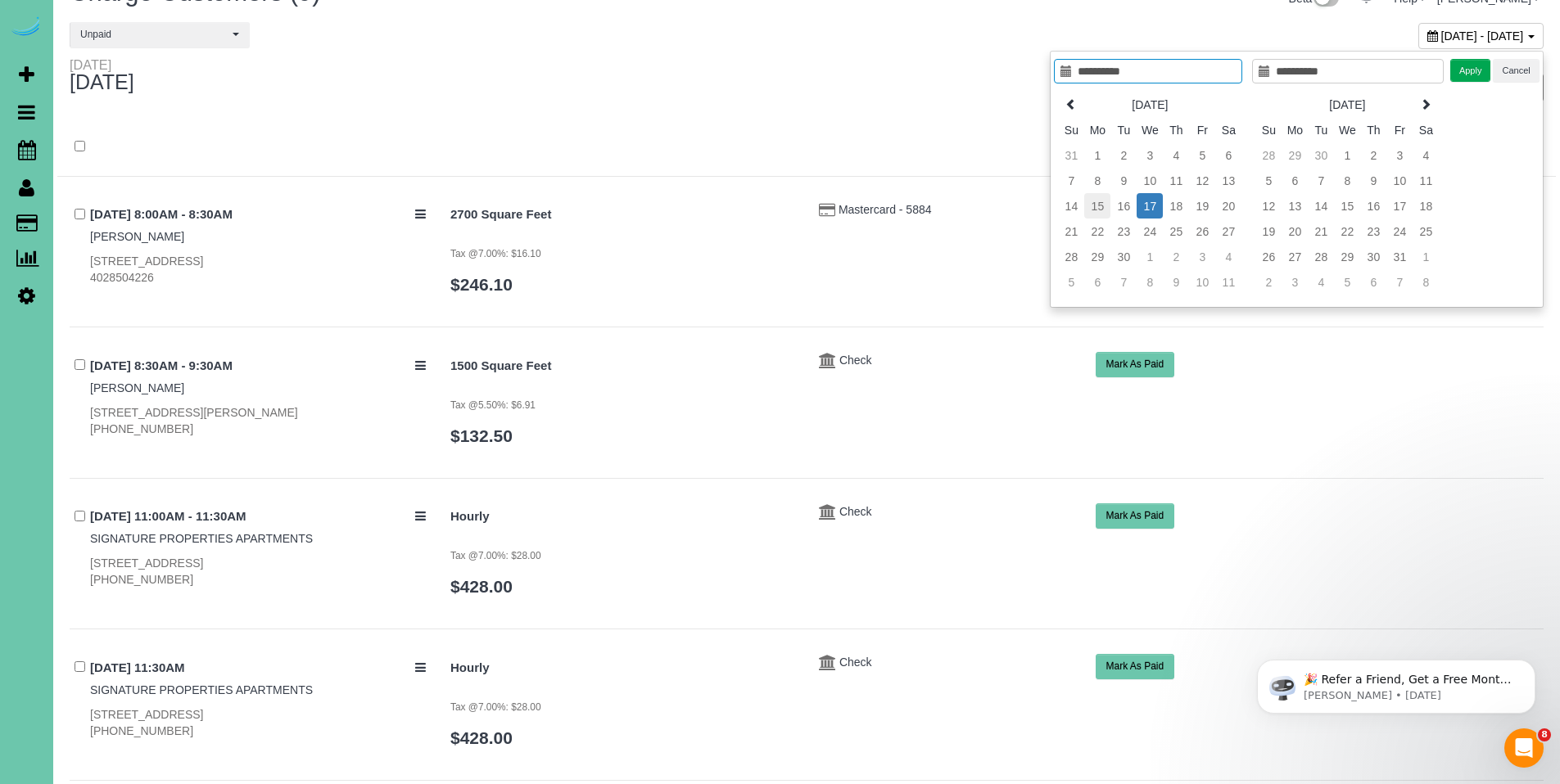
type input "**********"
click at [1088, 208] on td "15" at bounding box center [1097, 205] width 26 height 25
type input "**********"
click at [1200, 209] on td "19" at bounding box center [1202, 205] width 26 height 25
type input "**********"
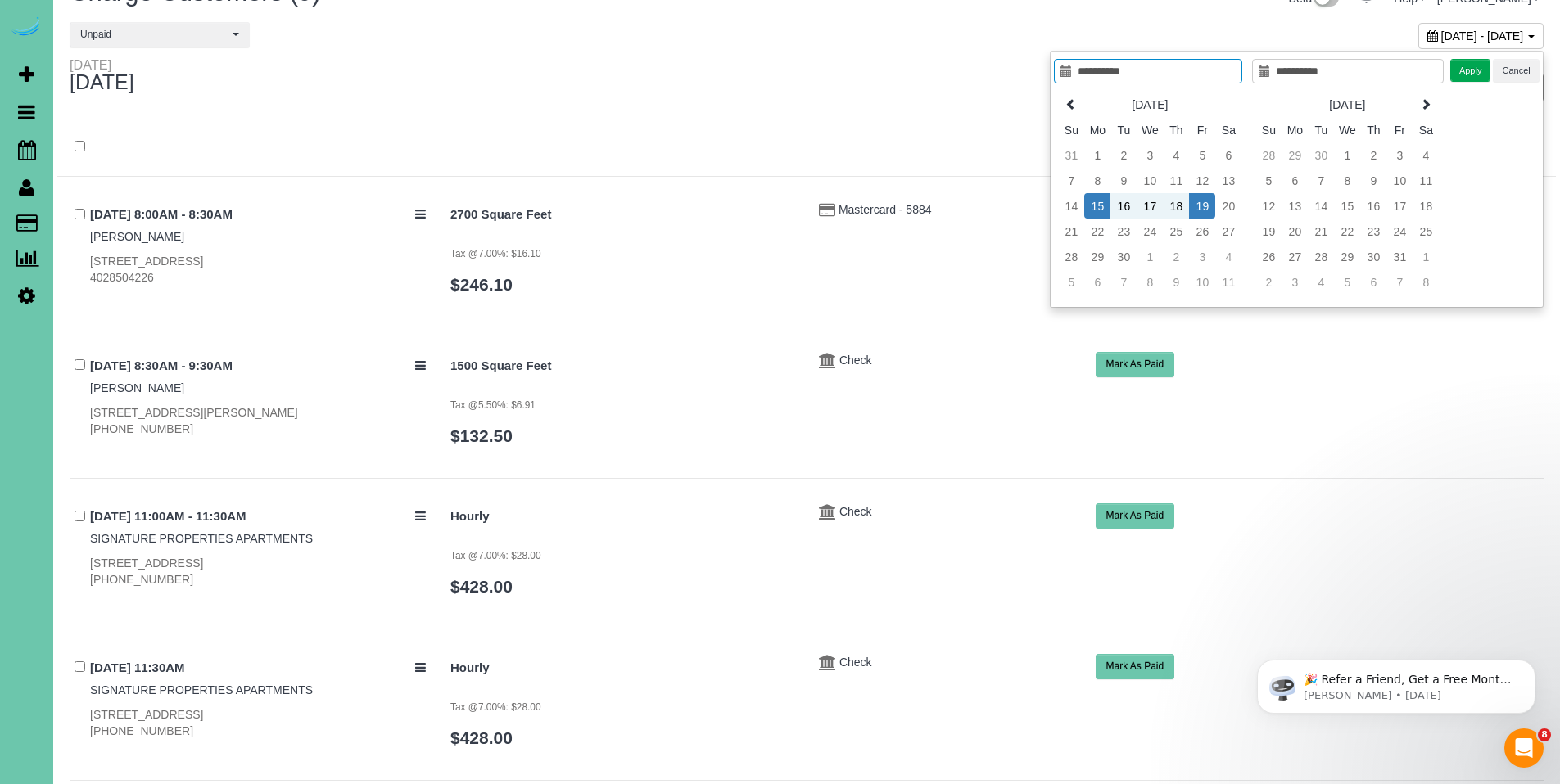
click at [1096, 212] on td "15" at bounding box center [1097, 205] width 26 height 25
type input "**********"
click at [1172, 211] on td "18" at bounding box center [1176, 205] width 26 height 25
type input "**********"
click at [1461, 77] on button "Apply" at bounding box center [1470, 71] width 41 height 24
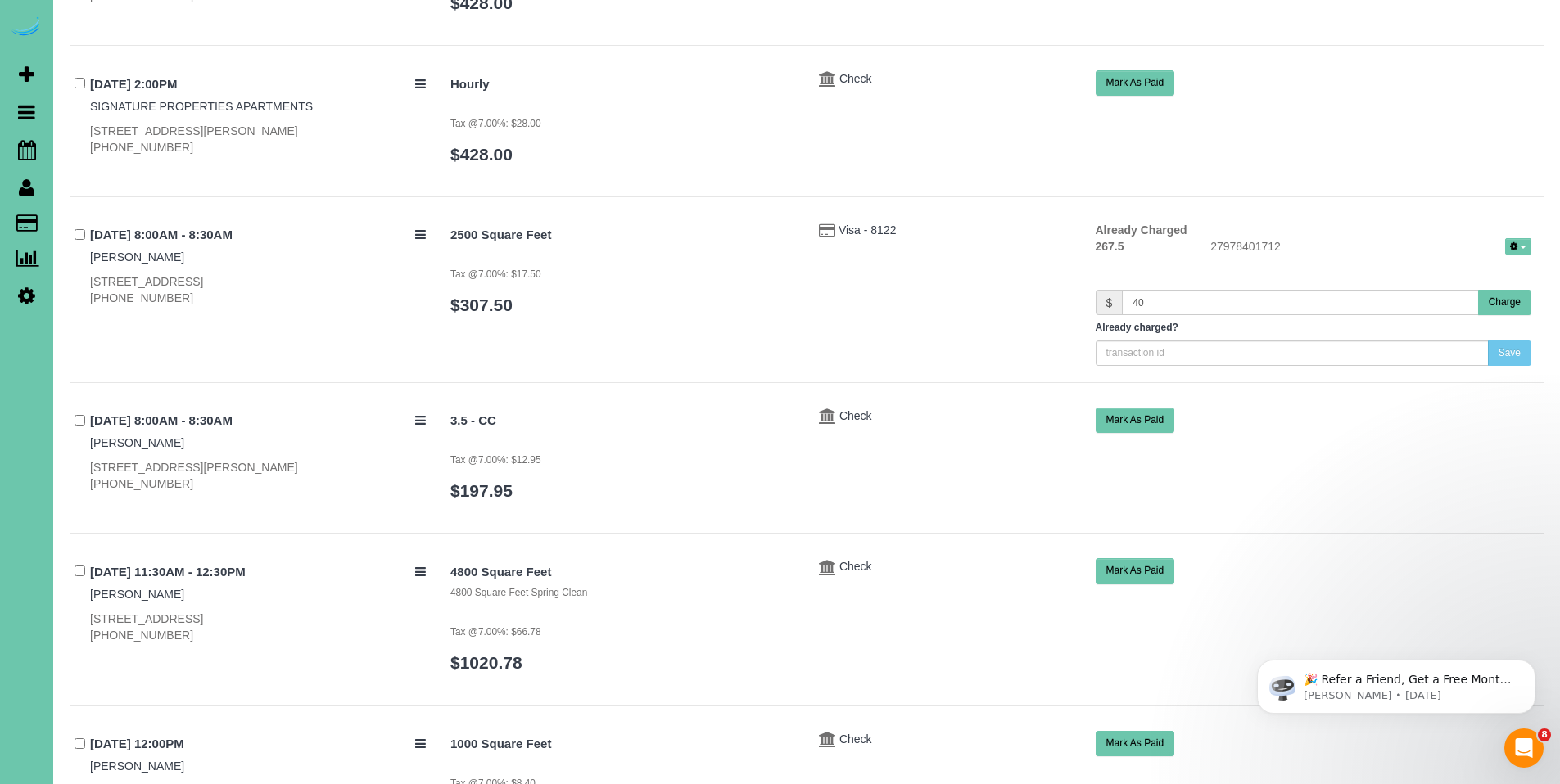
scroll to position [1451, 0]
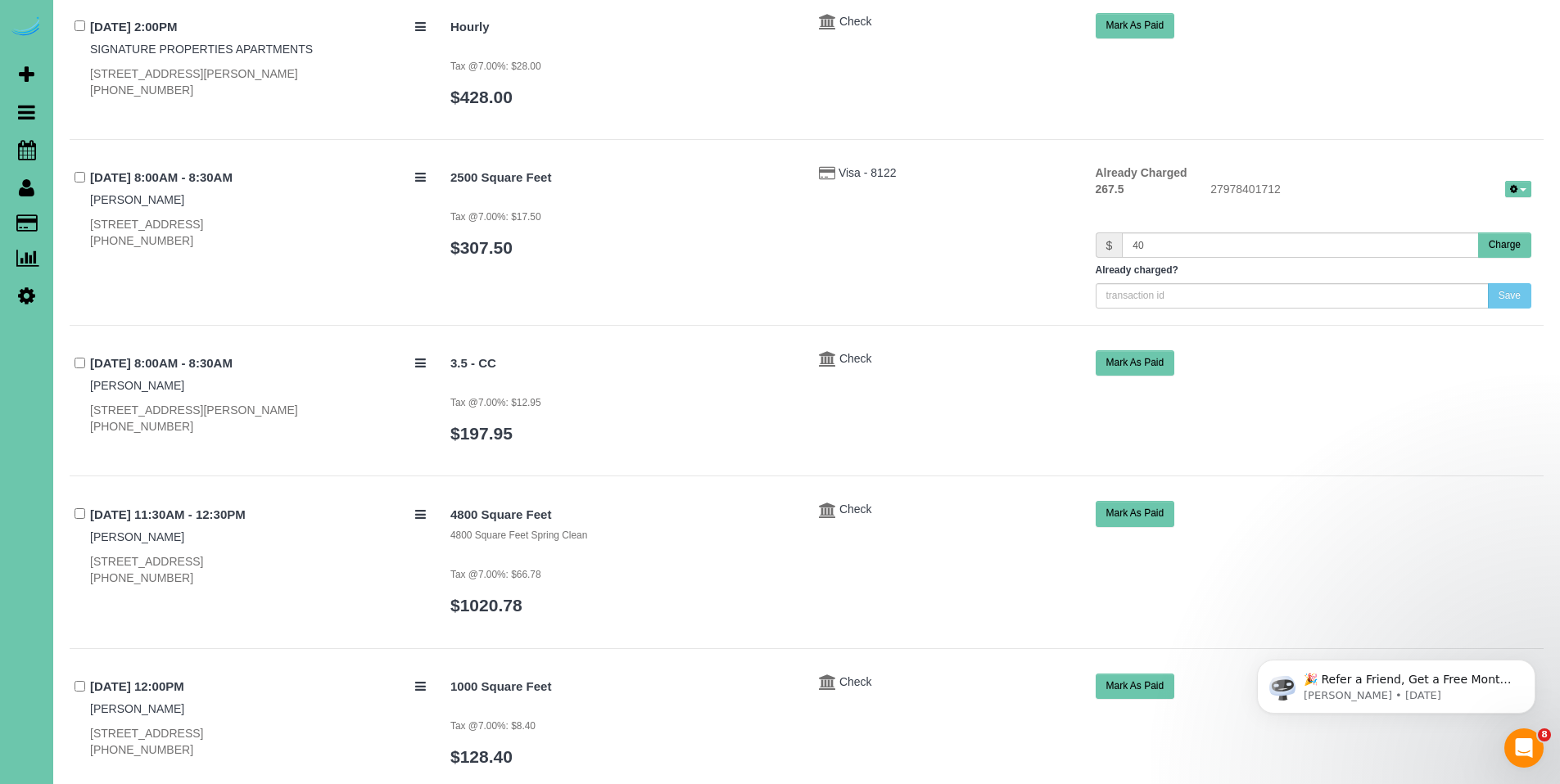
click at [1499, 248] on button "Charge" at bounding box center [1504, 245] width 53 height 25
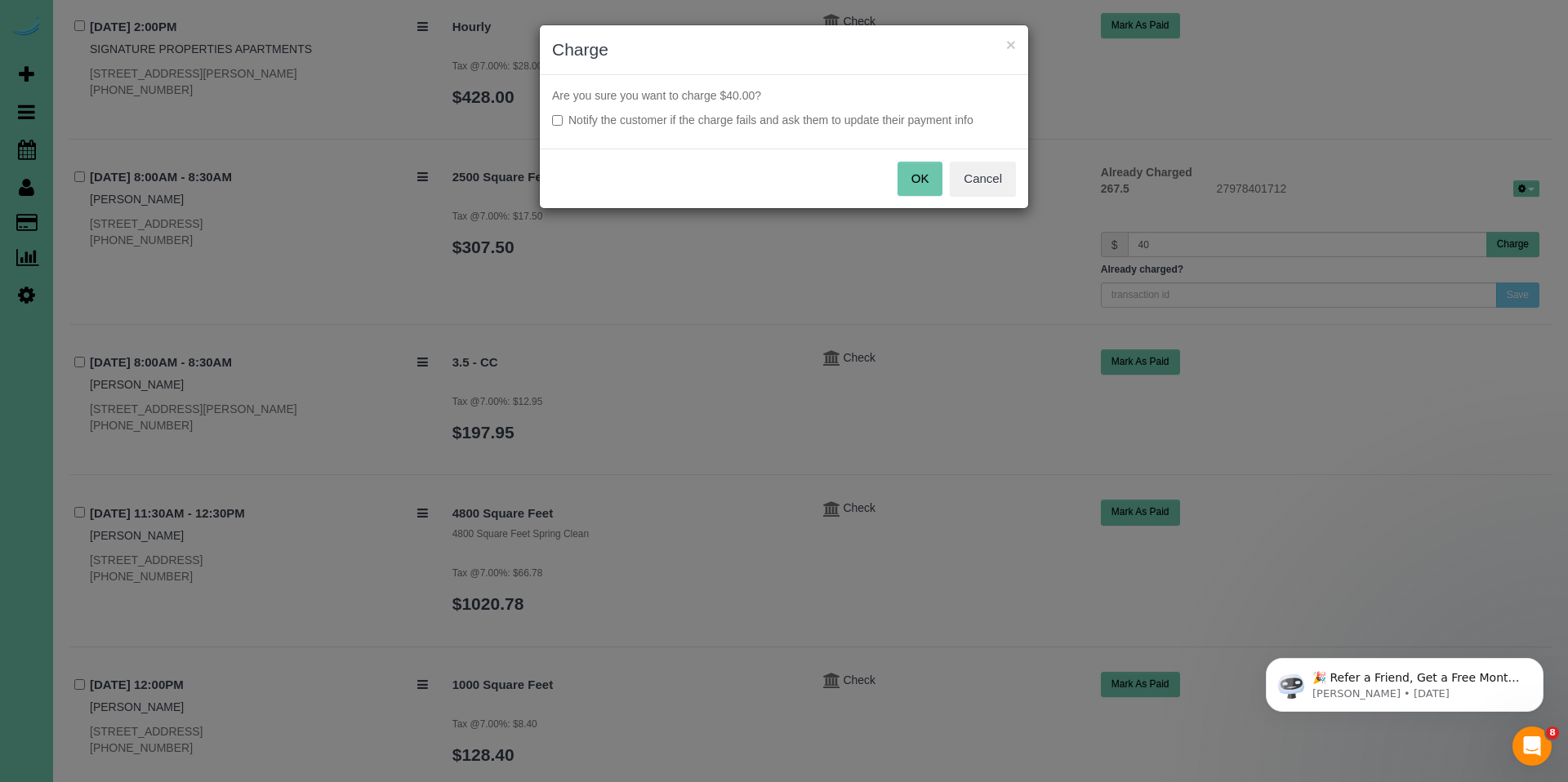
click at [922, 169] on button "OK" at bounding box center [921, 179] width 46 height 34
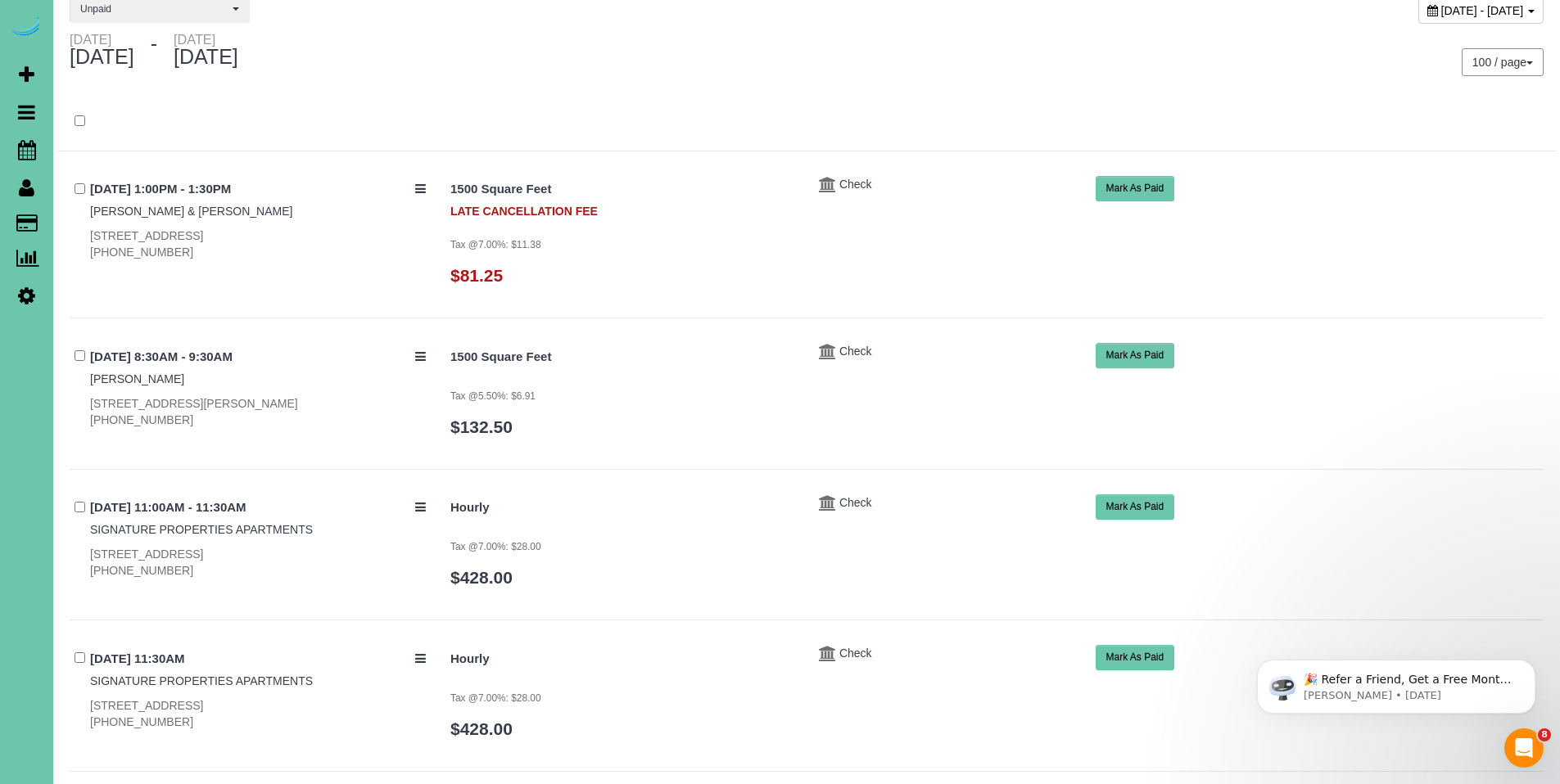
scroll to position [0, 0]
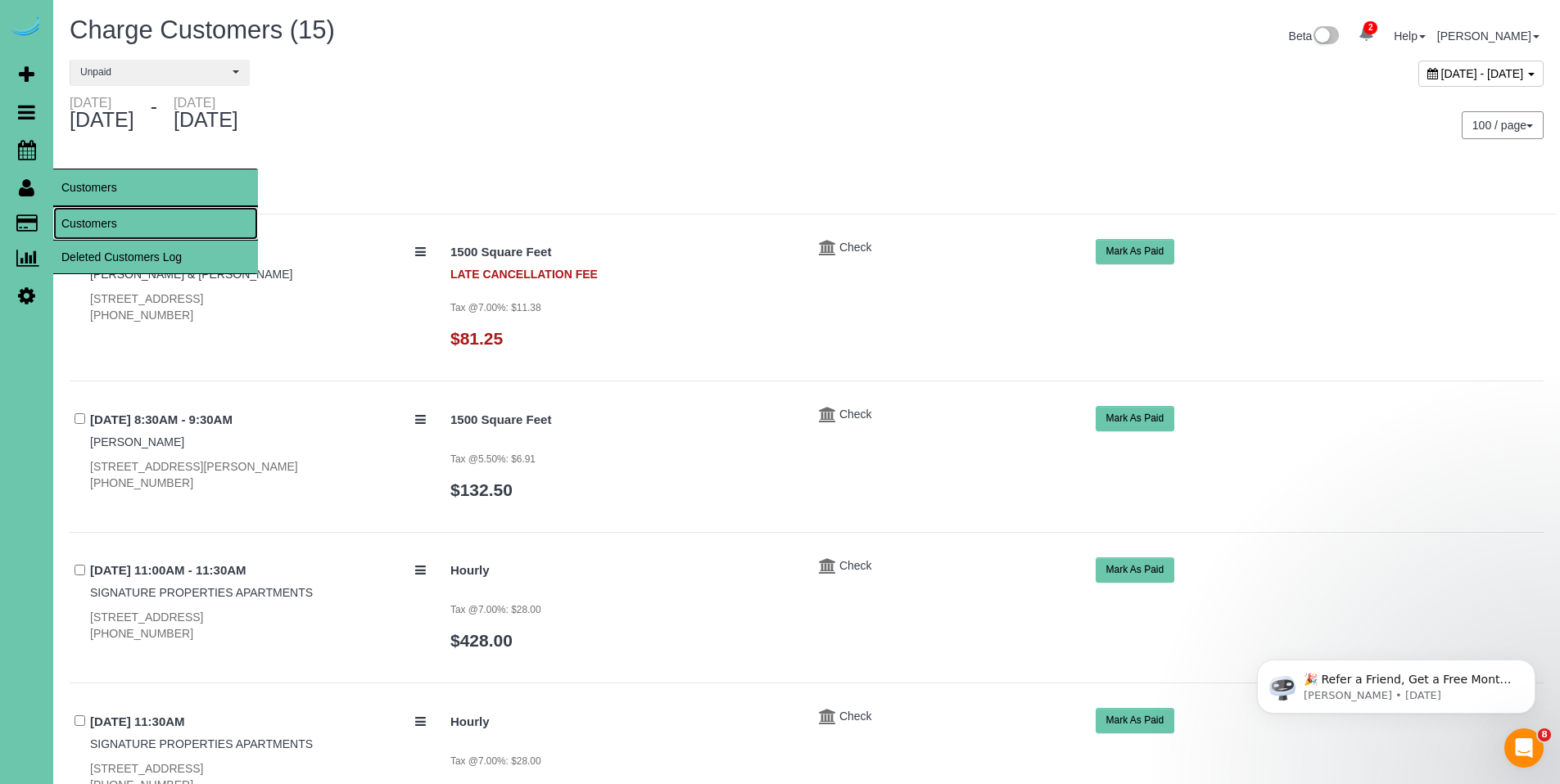
click at [102, 222] on link "Customers" at bounding box center [155, 223] width 205 height 33
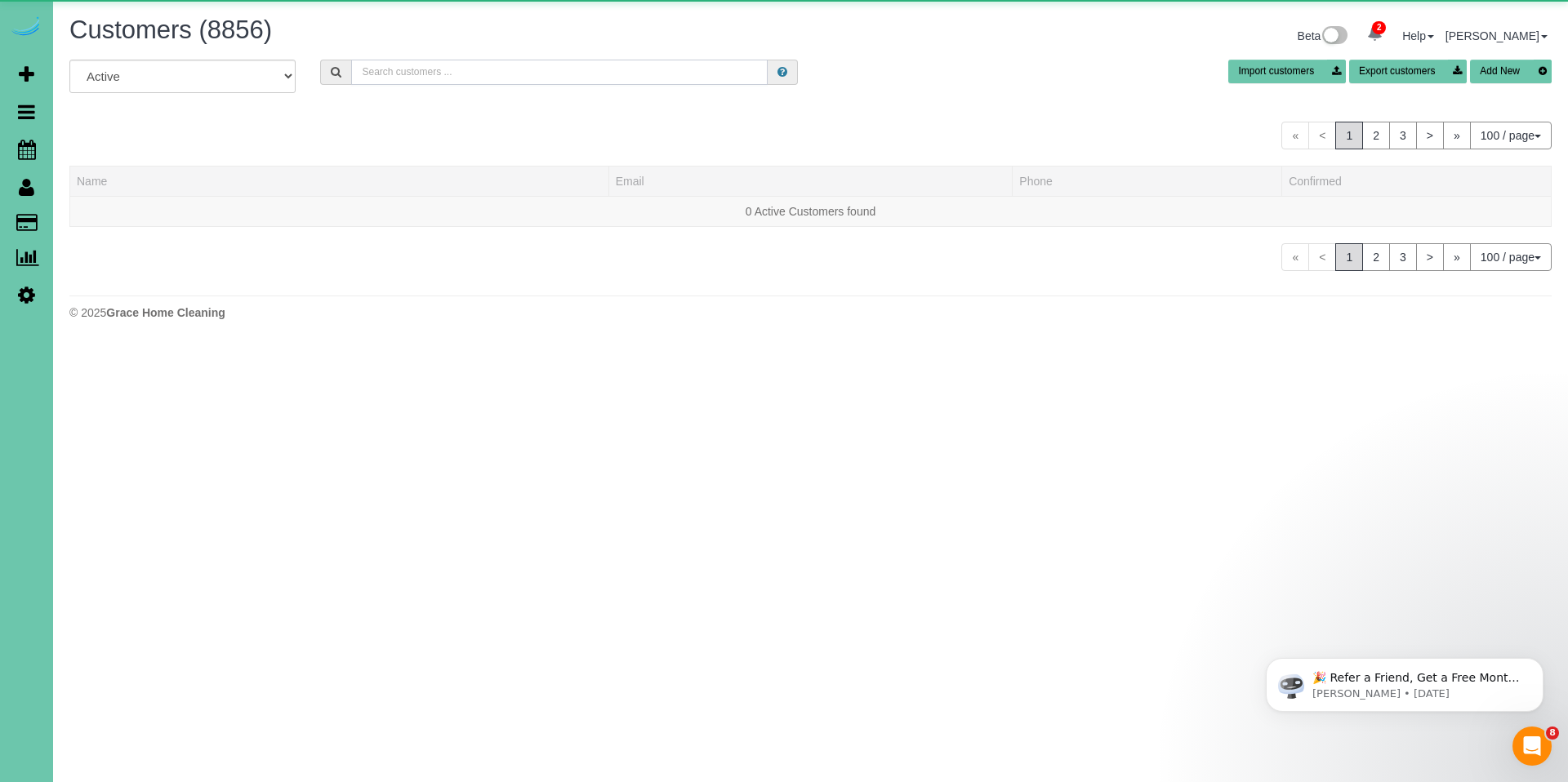
click at [651, 66] on input "text" at bounding box center [560, 72] width 417 height 25
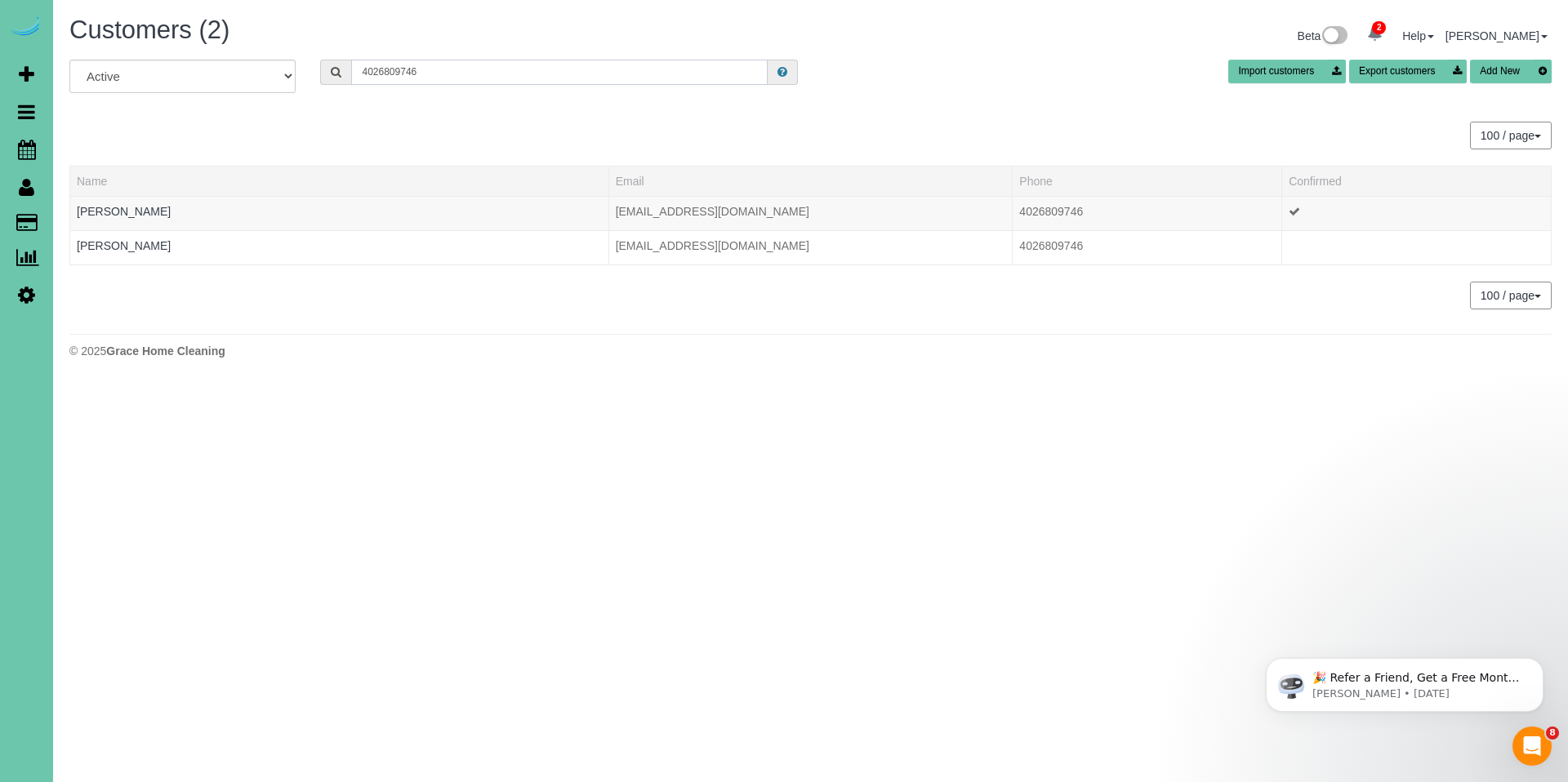
drag, startPoint x: 455, startPoint y: 84, endPoint x: 326, endPoint y: 68, distance: 130.0
click at [326, 68] on div "4026809746" at bounding box center [559, 72] width 478 height 25
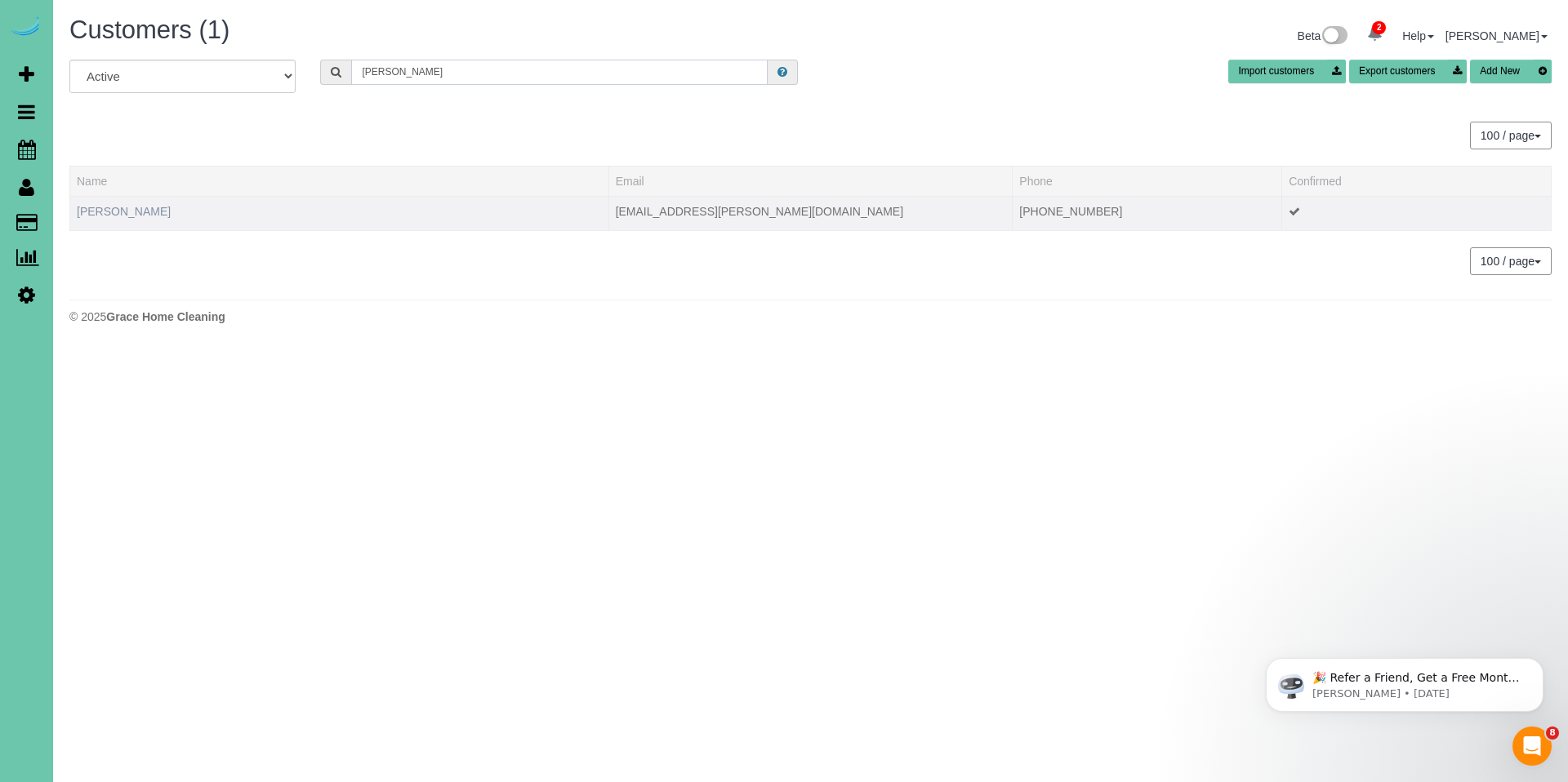
type input "diane k"
click at [110, 213] on link "Diane Koehler" at bounding box center [124, 211] width 94 height 13
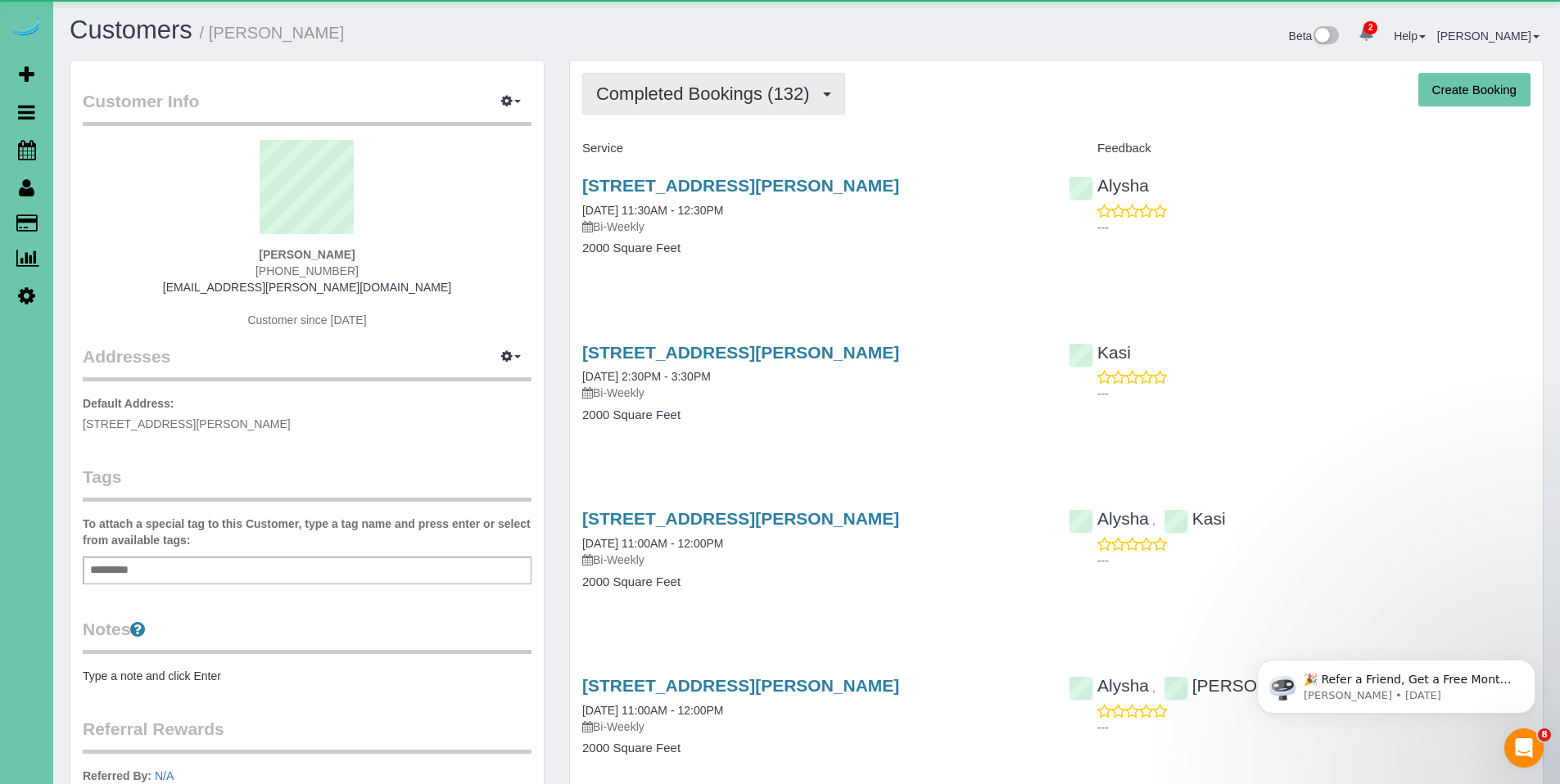
click at [721, 105] on button "Completed Bookings (132)" at bounding box center [713, 94] width 263 height 42
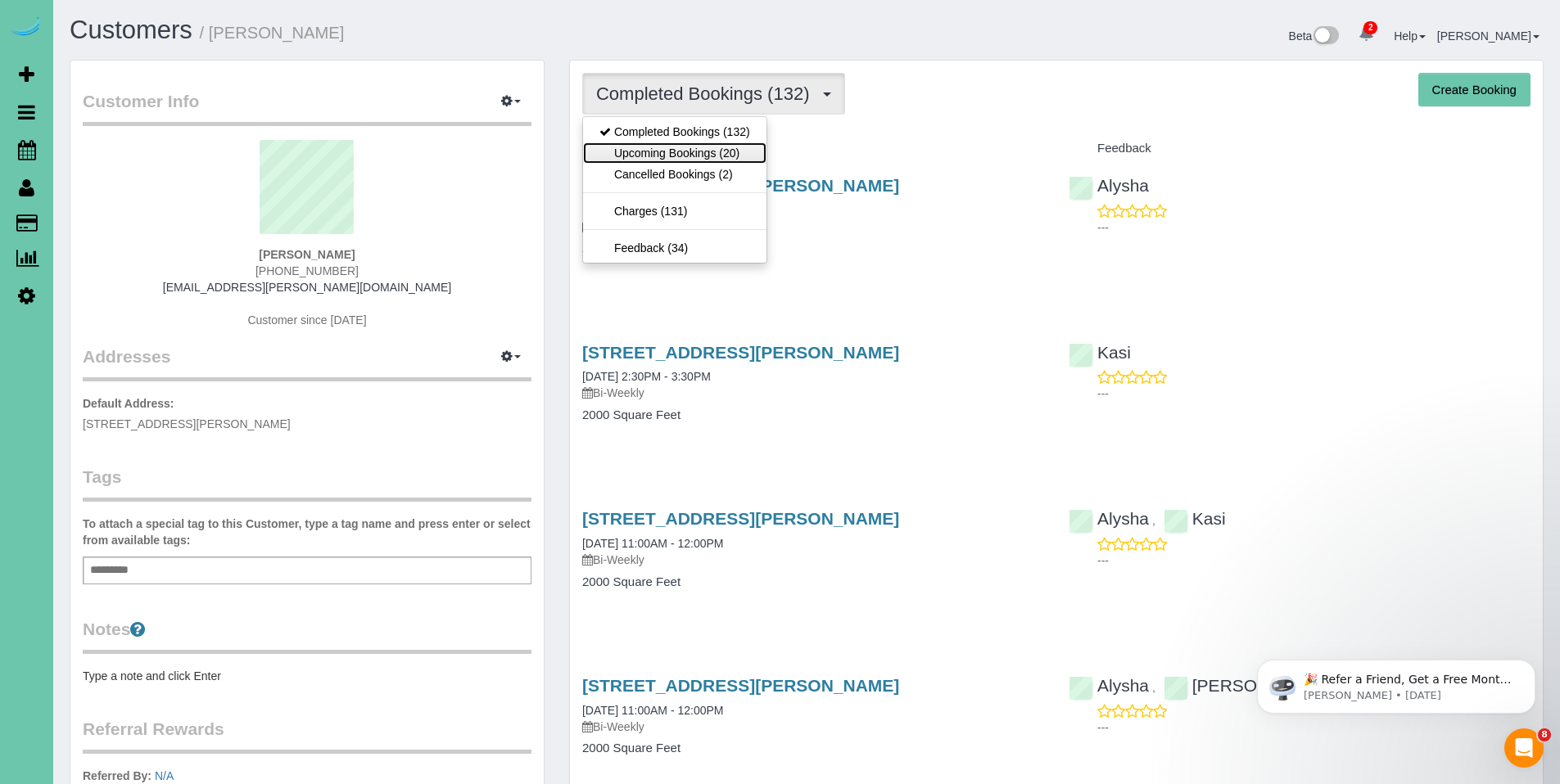
click at [692, 146] on link "Upcoming Bookings (20)" at bounding box center [674, 152] width 183 height 21
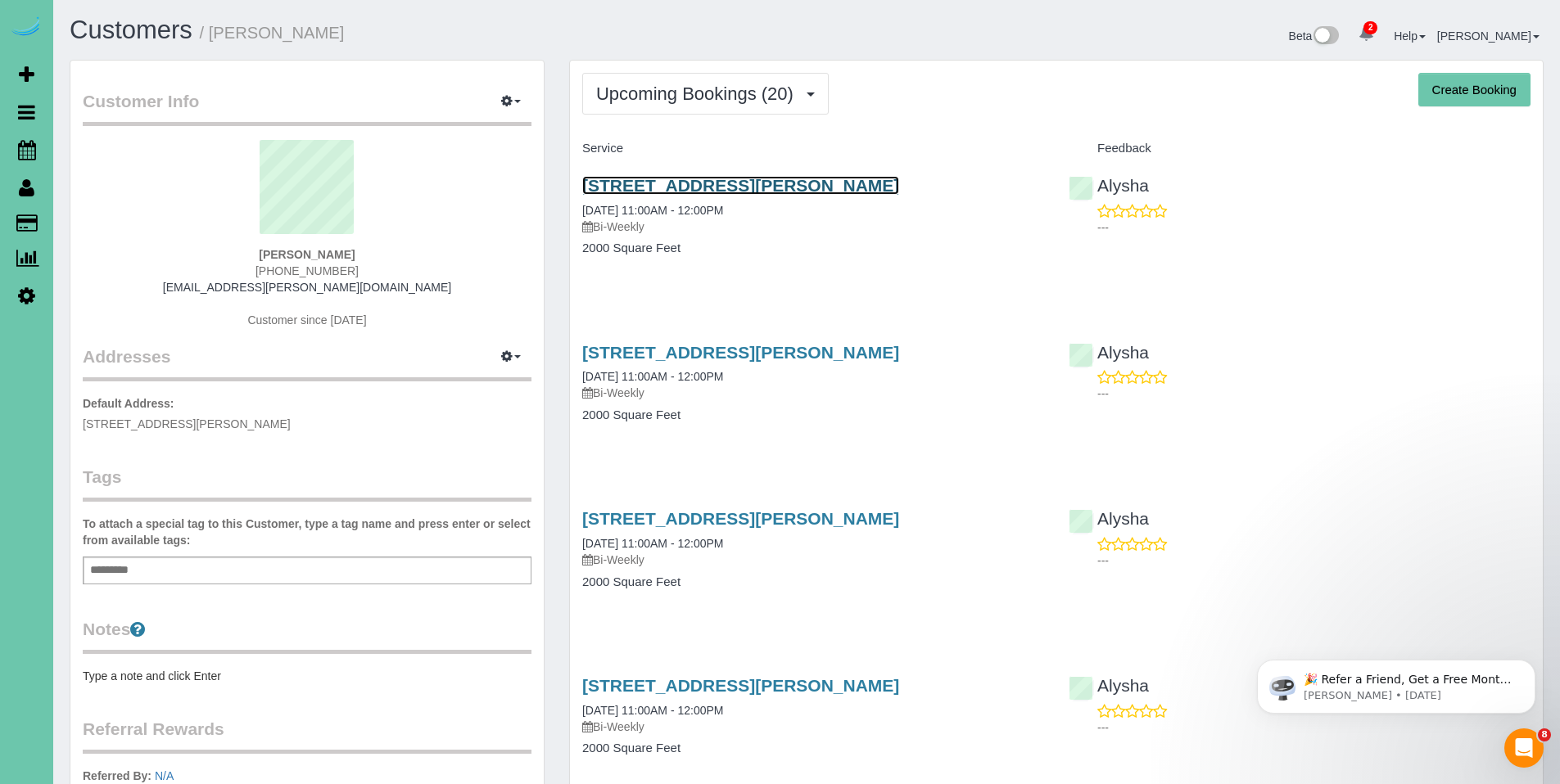
click at [700, 186] on link "17241 Chandler Street, Omaha, NE 68136" at bounding box center [740, 185] width 317 height 19
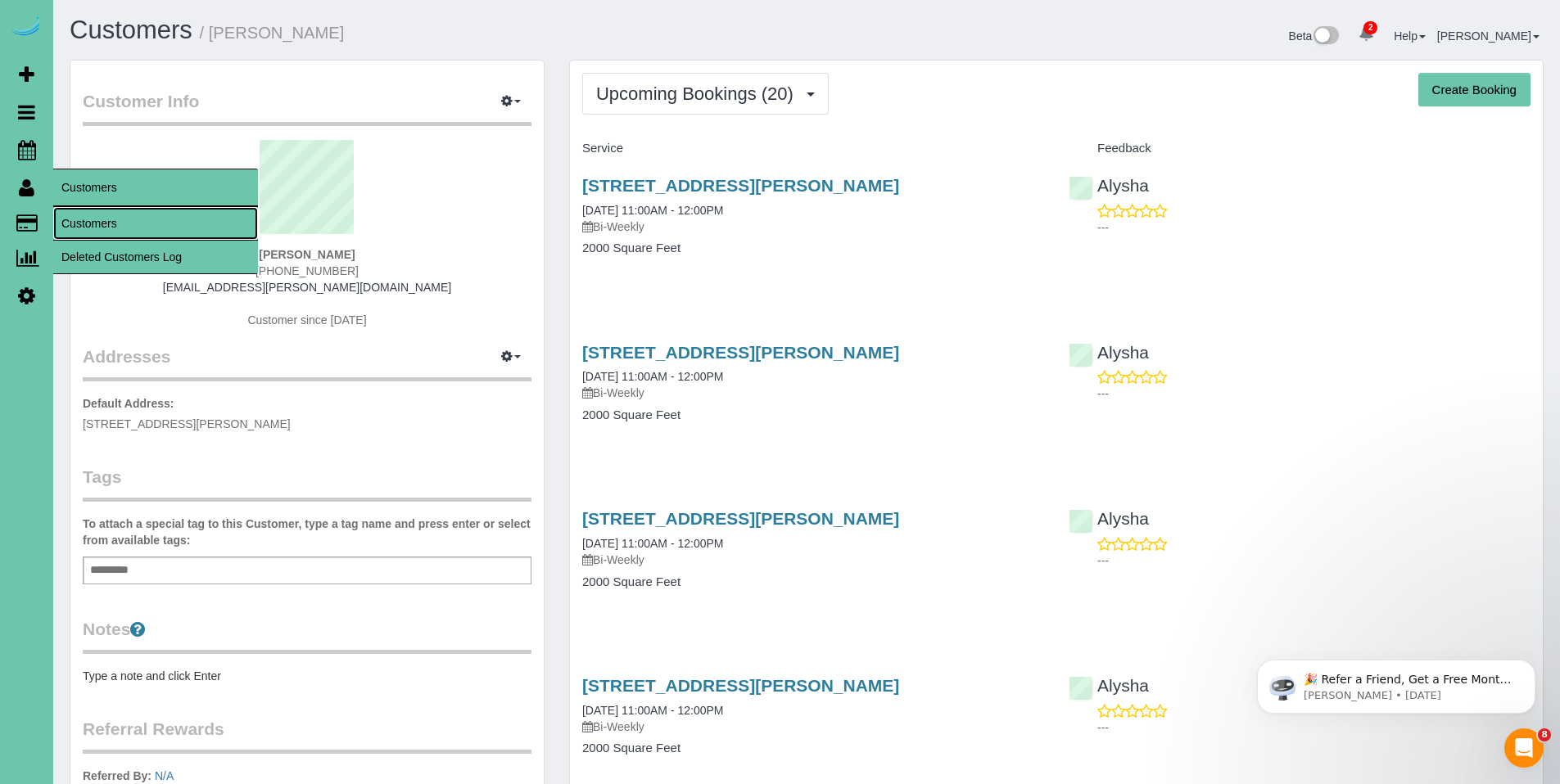
click at [91, 216] on link "Customers" at bounding box center [155, 223] width 205 height 33
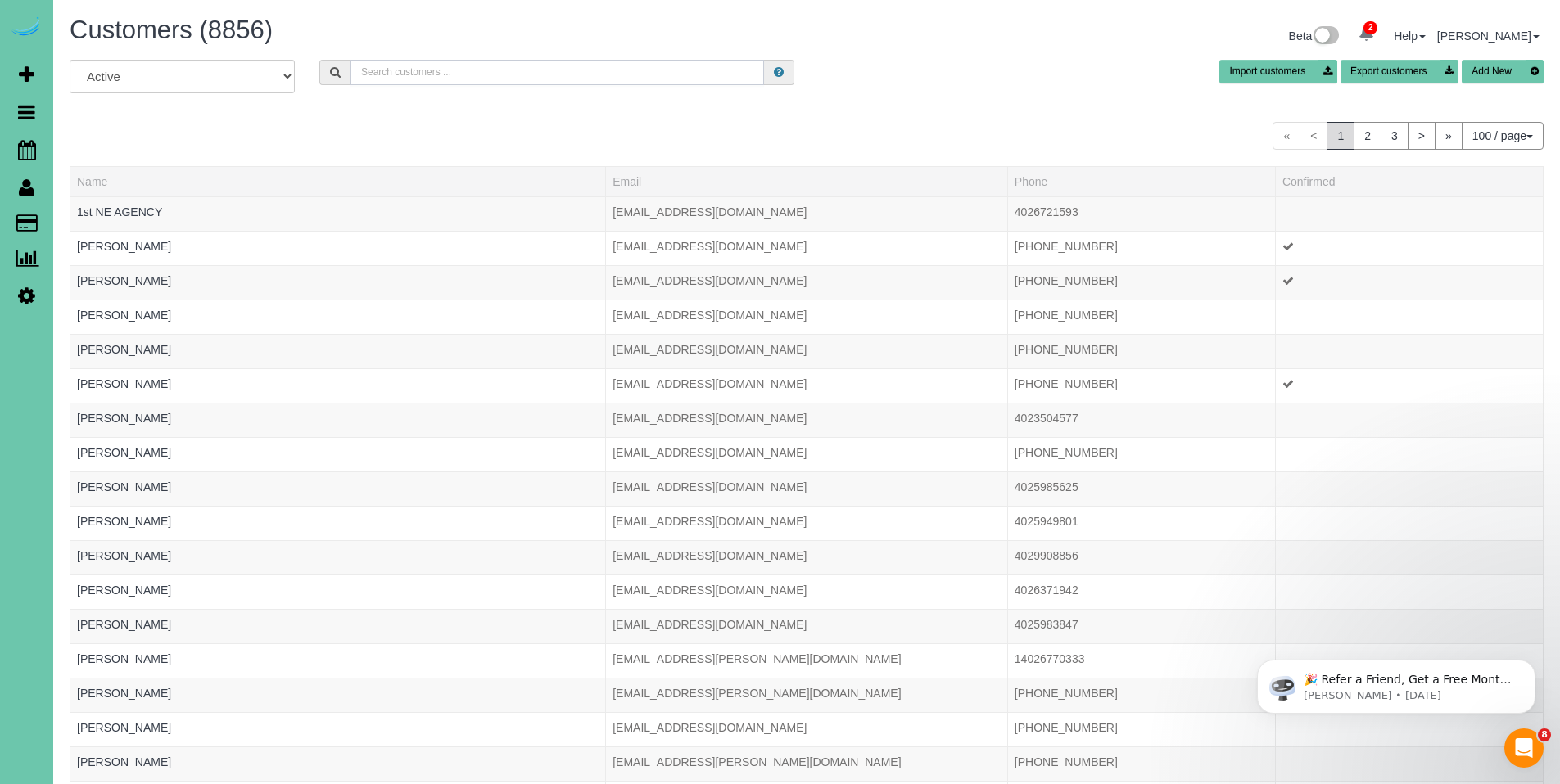
click at [405, 78] on input "text" at bounding box center [557, 72] width 414 height 25
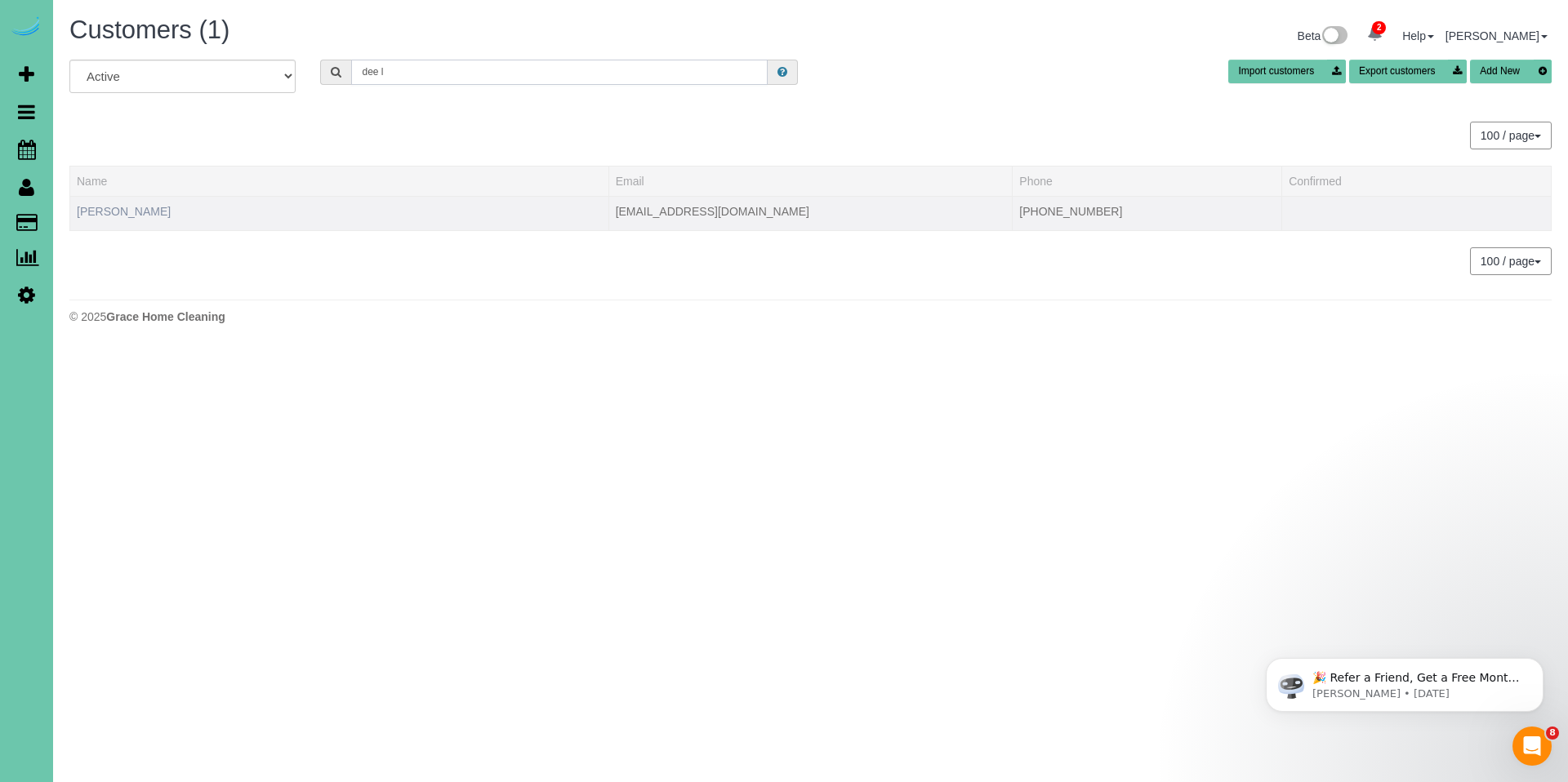
type input "dee l"
click at [128, 212] on link "Dee Leonard" at bounding box center [124, 211] width 94 height 13
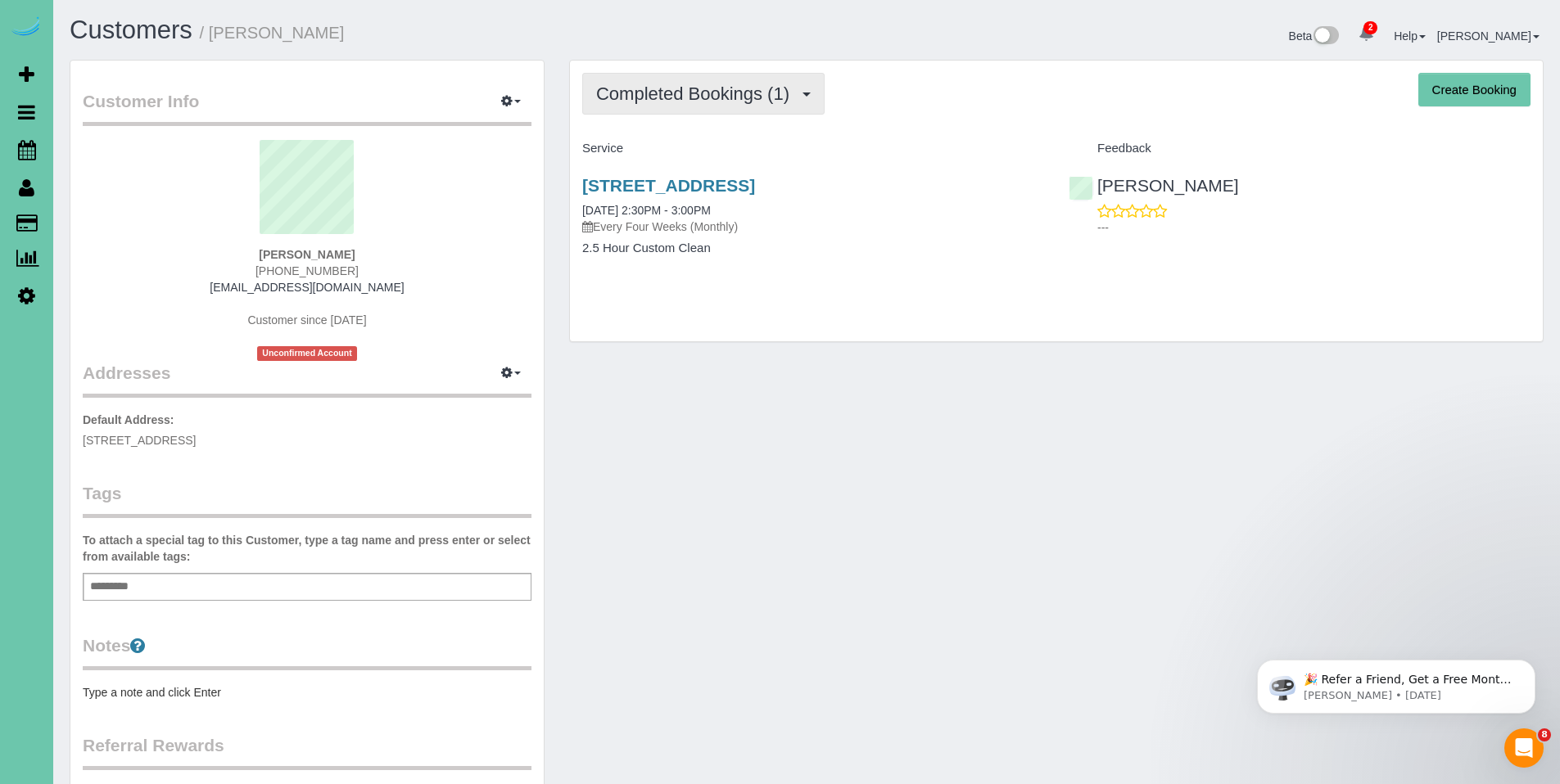
click at [697, 103] on span "Completed Bookings (1)" at bounding box center [696, 94] width 201 height 20
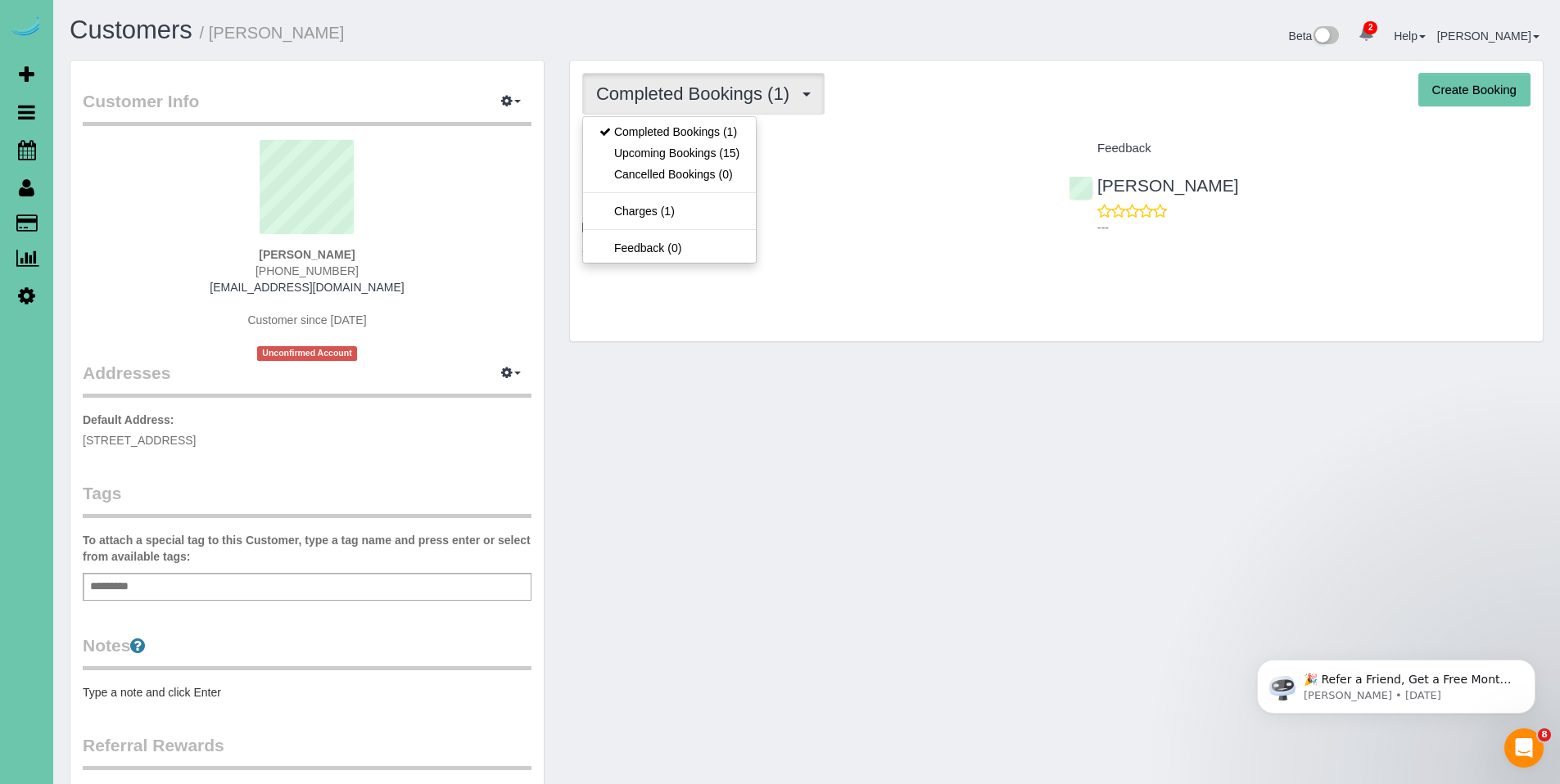
click at [991, 120] on div "Completed Bookings (1) Completed Bookings (1) Upcoming Bookings (15) Cancelled …" at bounding box center [1056, 201] width 973 height 281
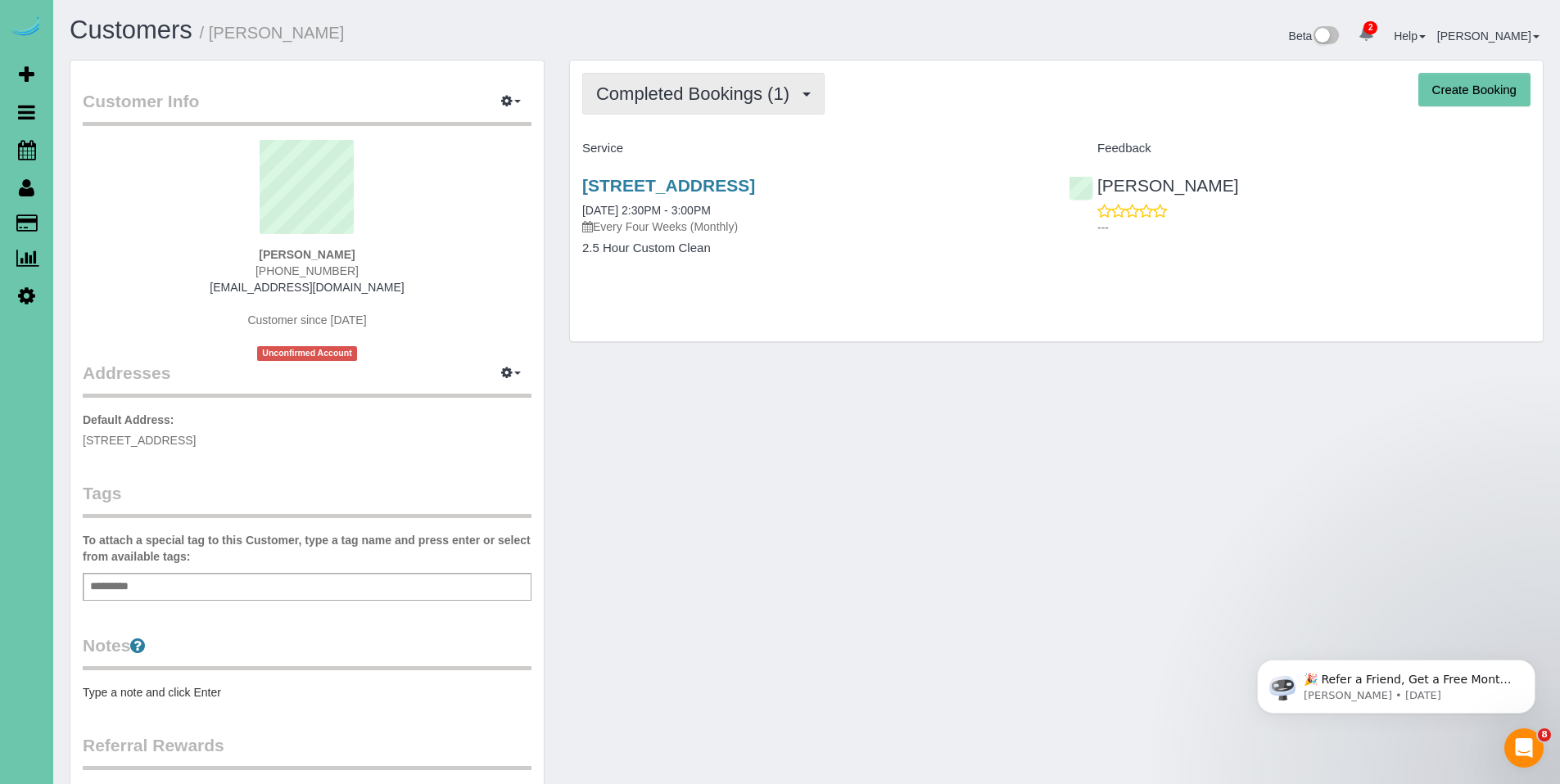
click at [708, 88] on span "Completed Bookings (1)" at bounding box center [696, 94] width 201 height 20
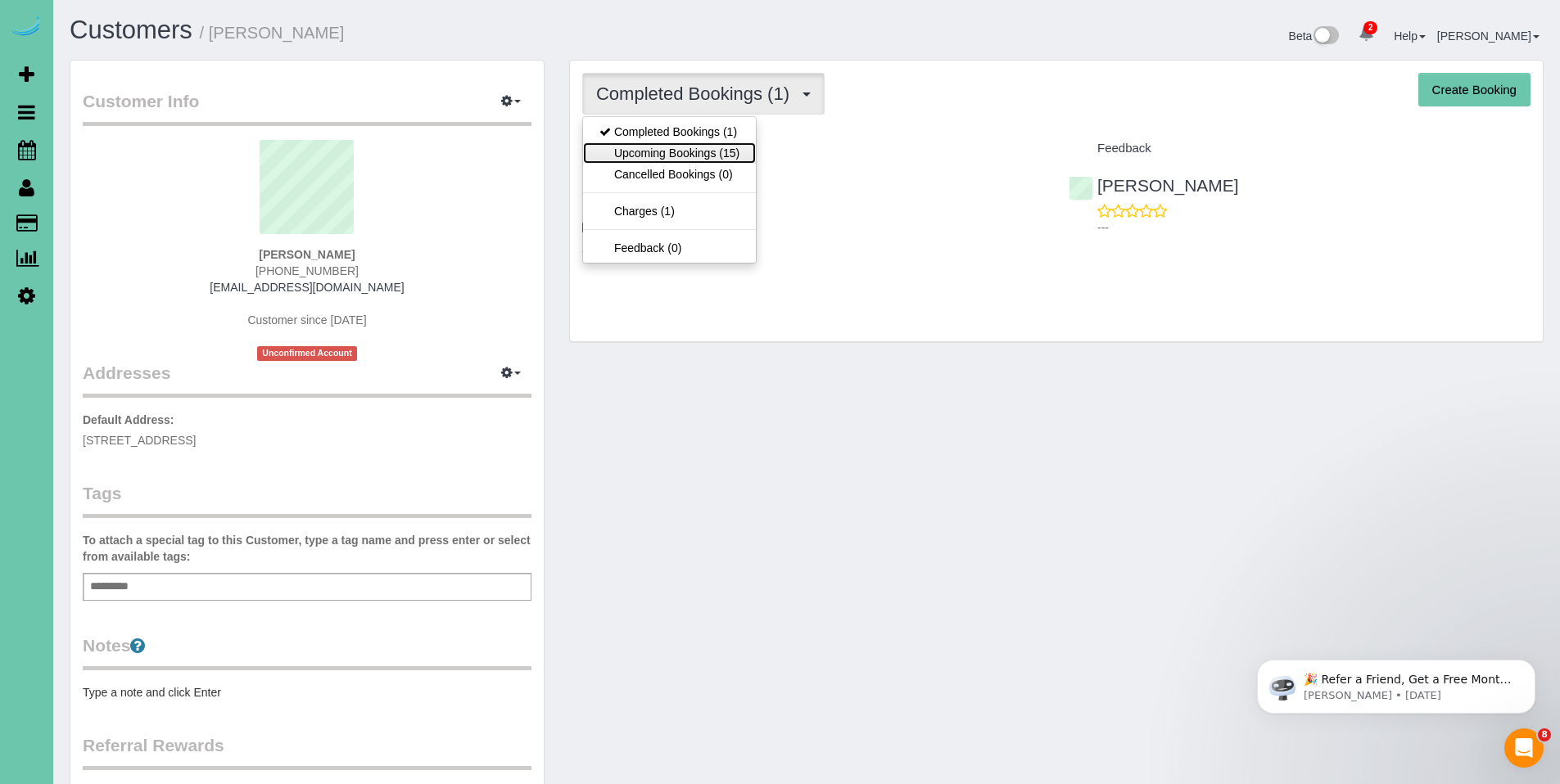
click at [708, 149] on link "Upcoming Bookings (15)" at bounding box center [669, 152] width 173 height 21
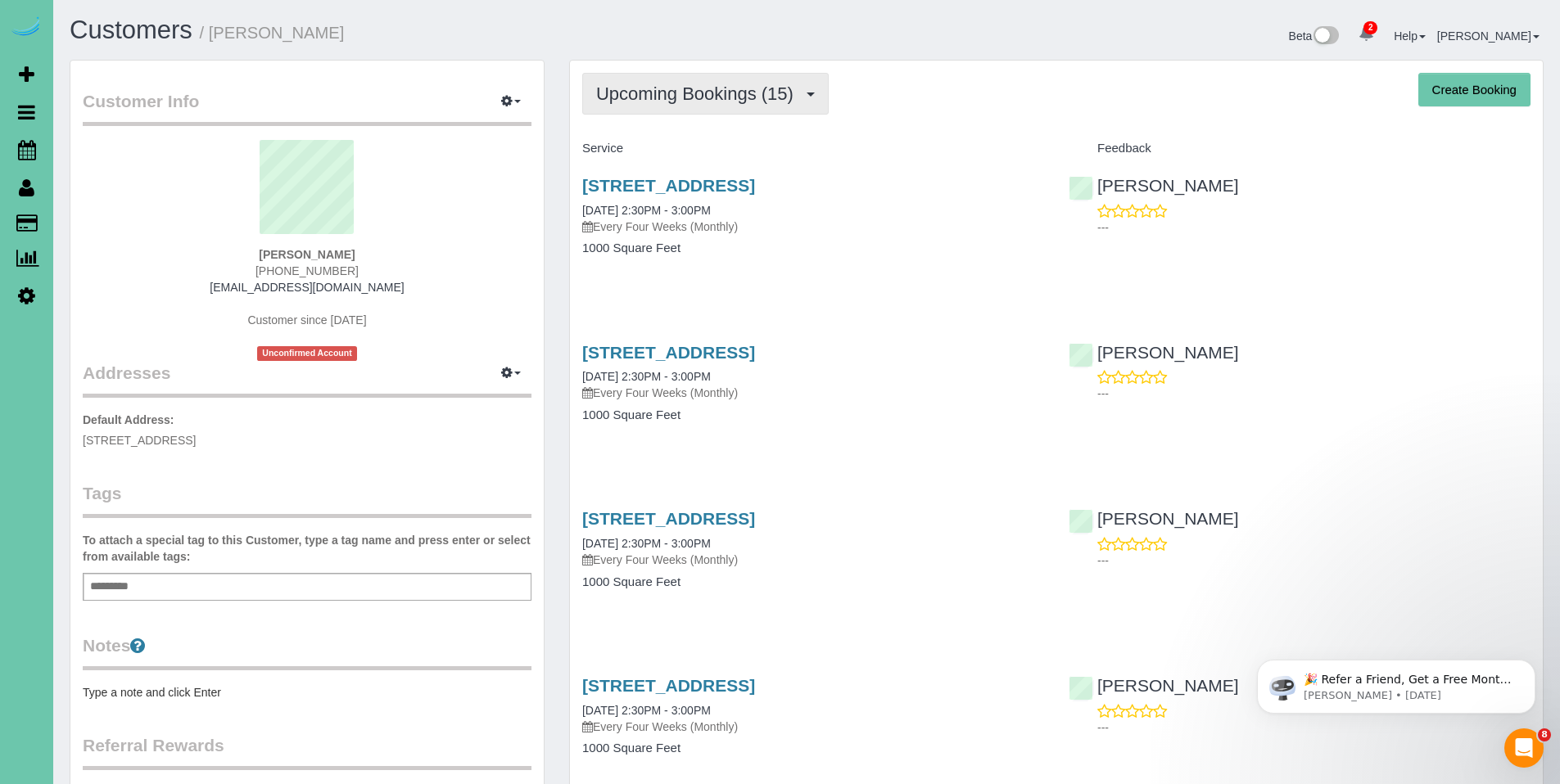
click at [698, 76] on button "Upcoming Bookings (15)" at bounding box center [705, 94] width 246 height 42
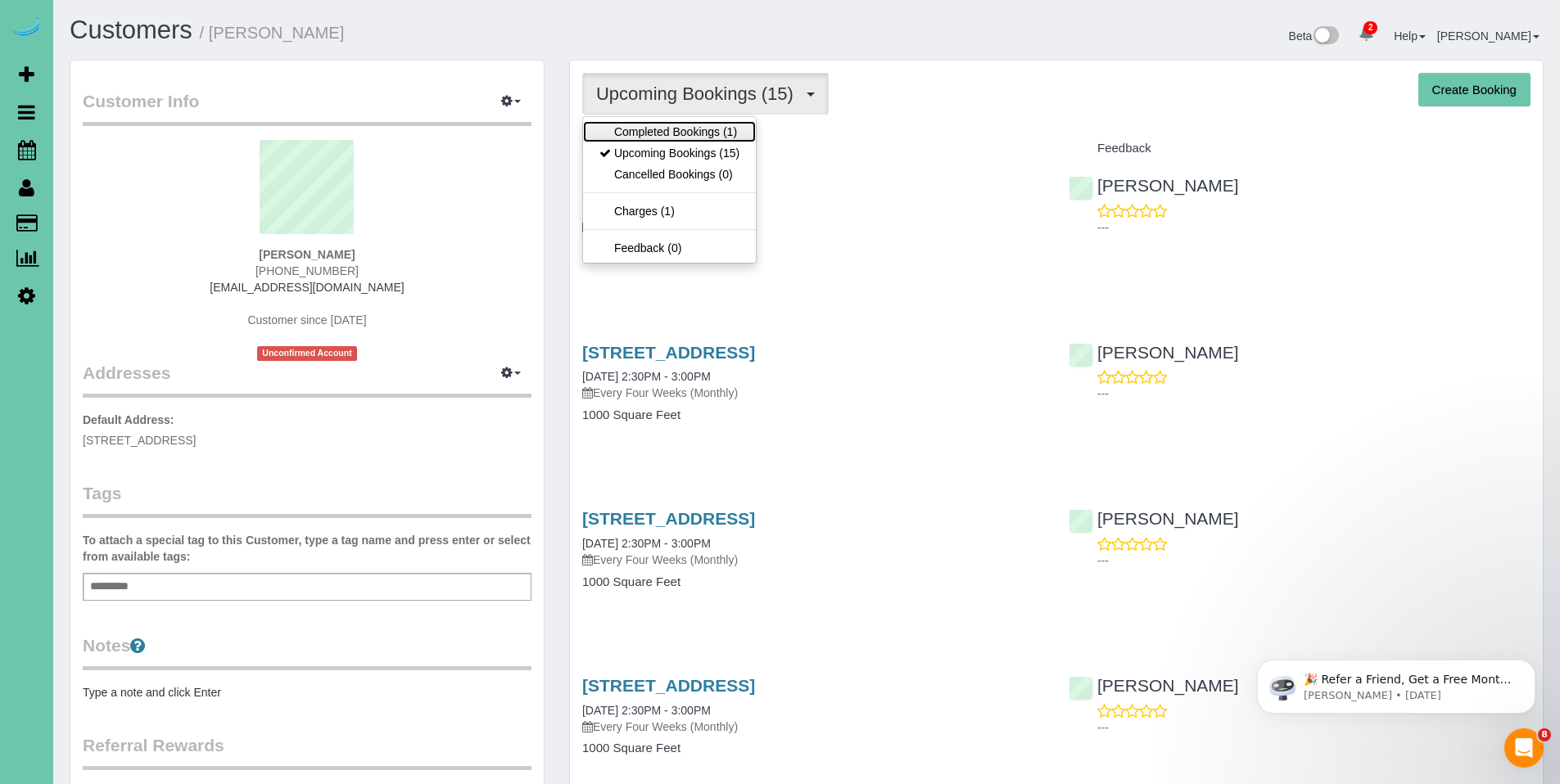
click at [687, 131] on link "Completed Bookings (1)" at bounding box center [669, 131] width 173 height 21
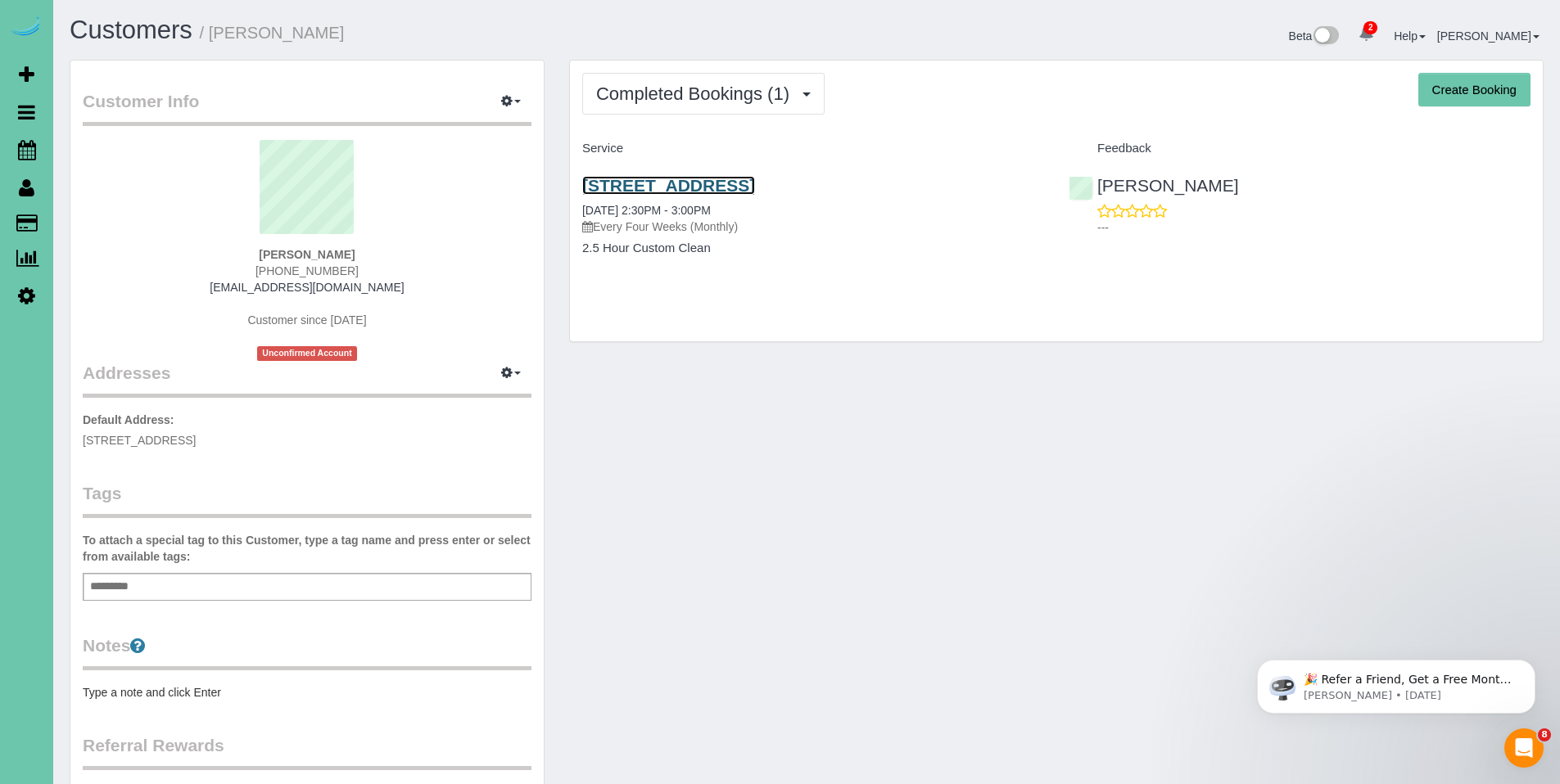
click at [688, 184] on link "801 S 52nd St #211, Omaha, NE 68106" at bounding box center [668, 185] width 173 height 19
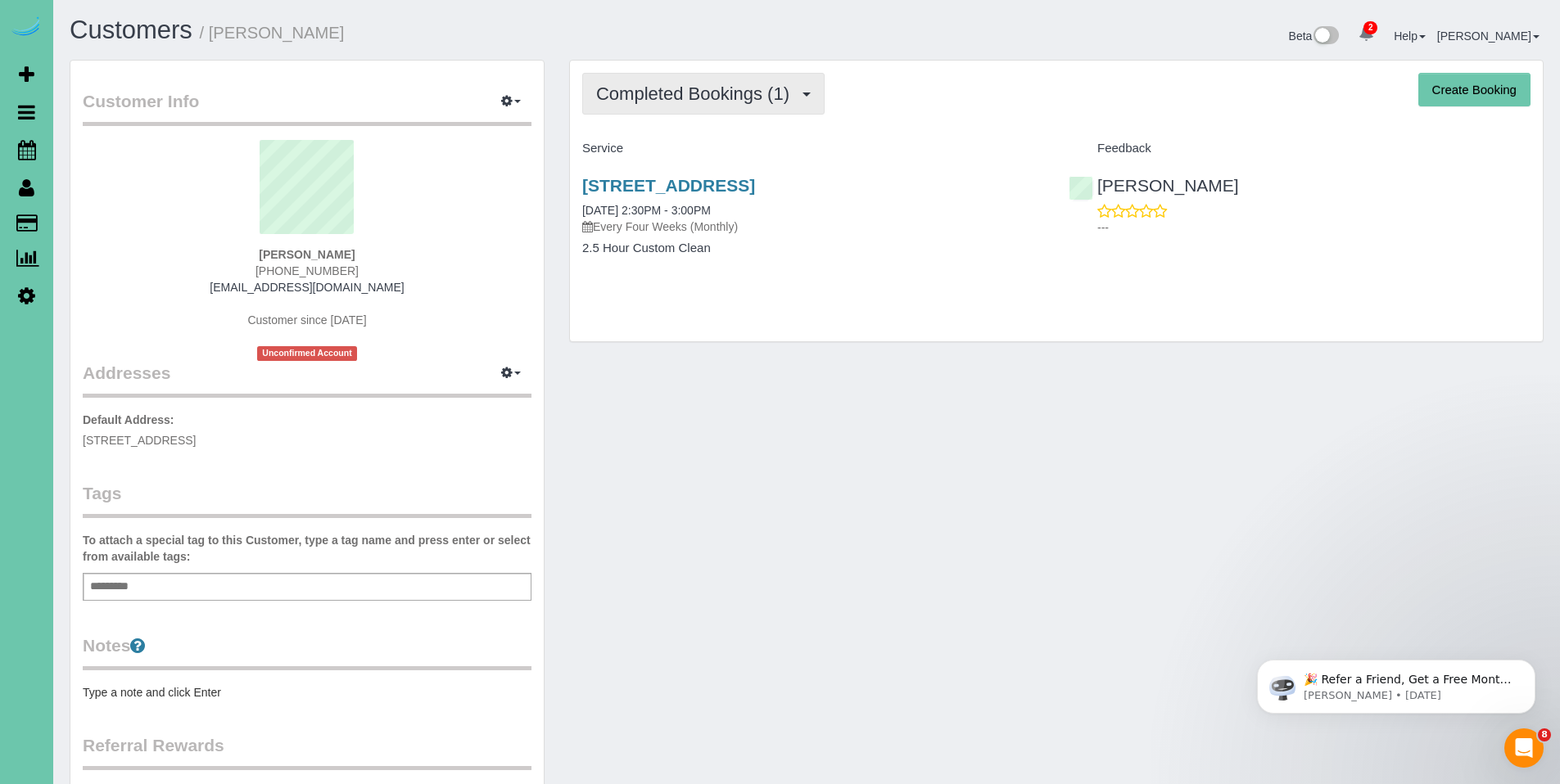
click at [695, 92] on span "Completed Bookings (1)" at bounding box center [696, 94] width 201 height 20
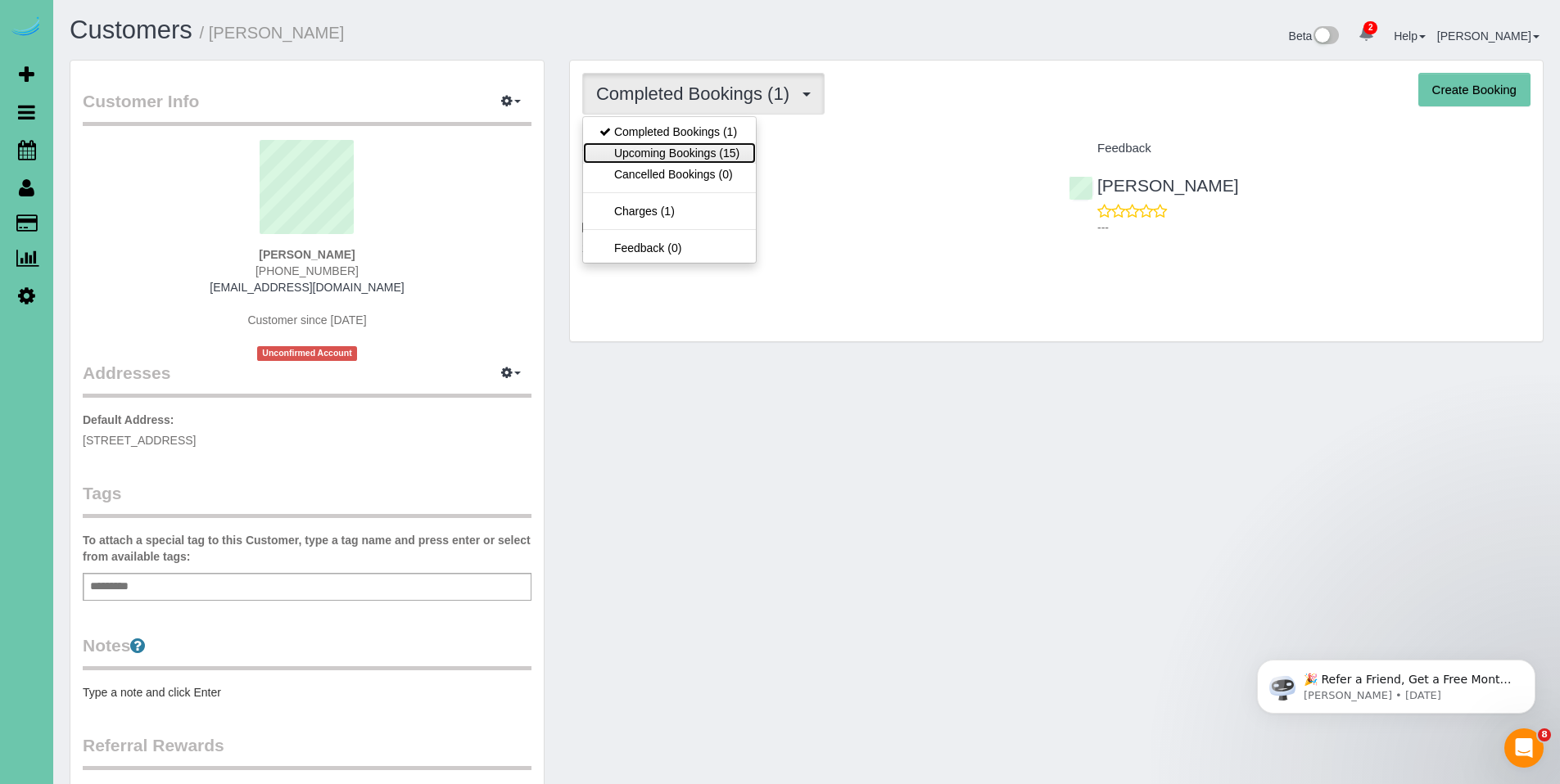
click at [689, 143] on link "Upcoming Bookings (15)" at bounding box center [669, 152] width 173 height 21
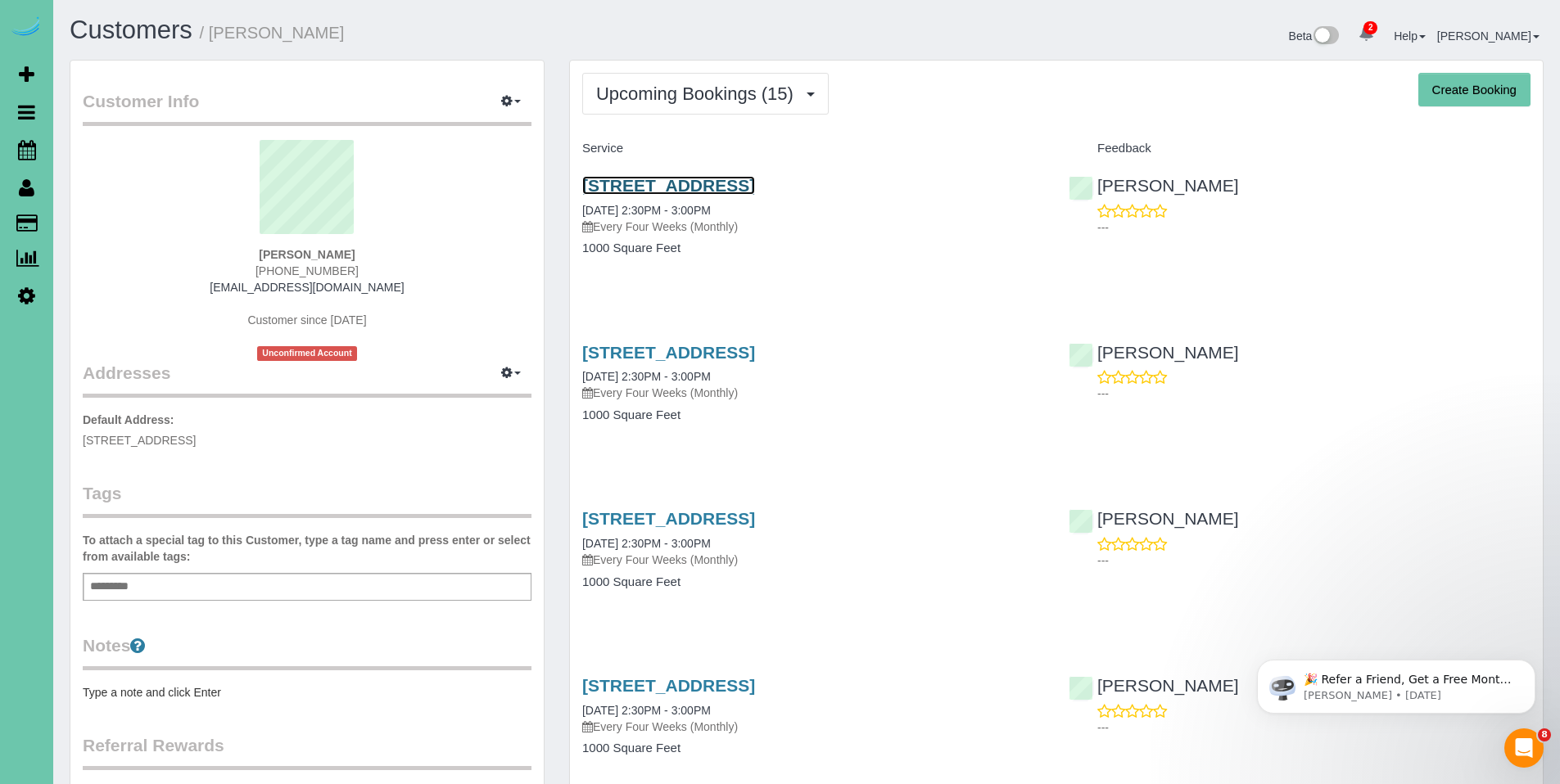
click at [689, 189] on link "801 S 52nd St #211, Omaha, NE 68106" at bounding box center [668, 185] width 173 height 19
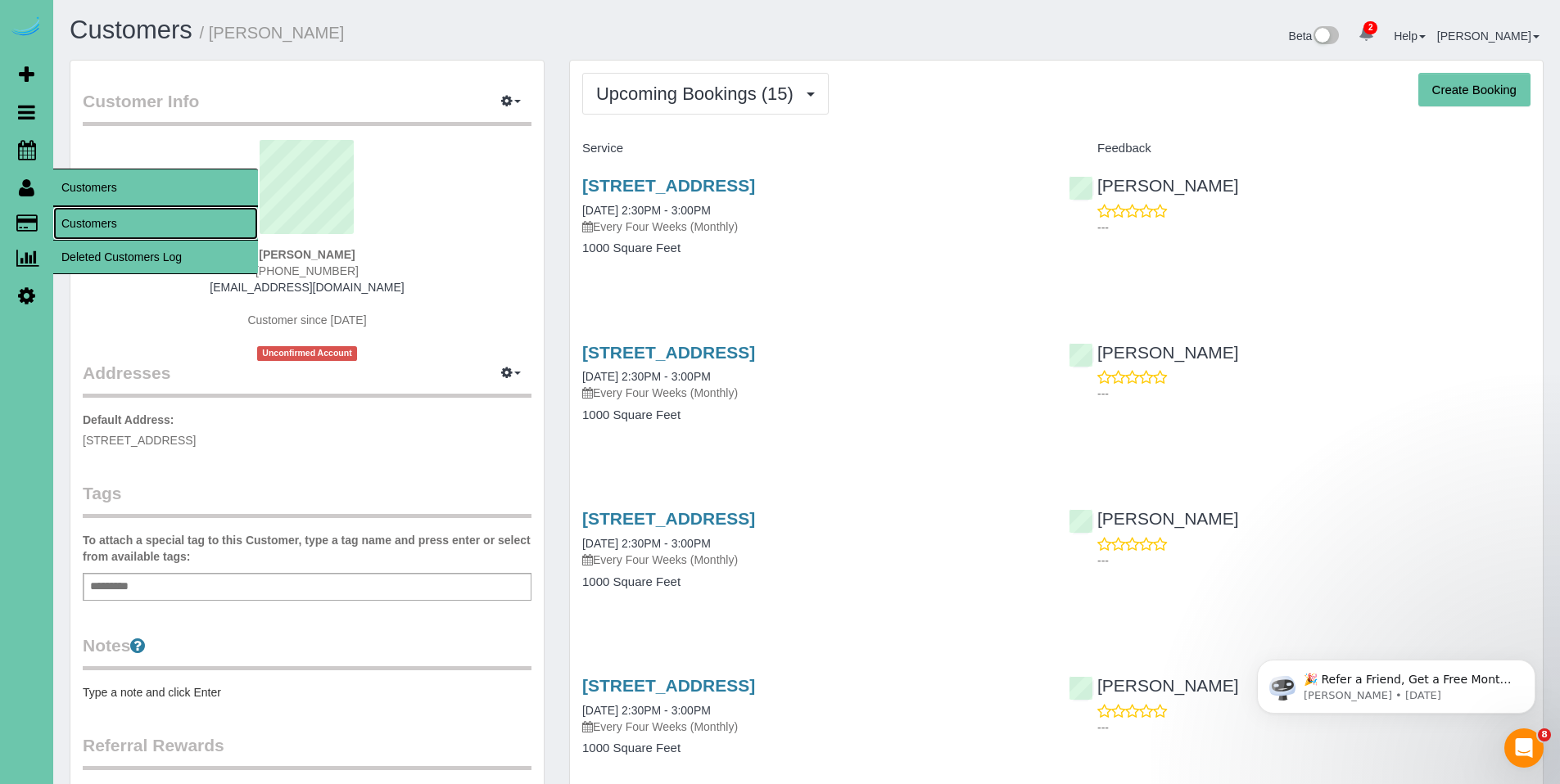
click at [102, 220] on link "Customers" at bounding box center [155, 223] width 205 height 33
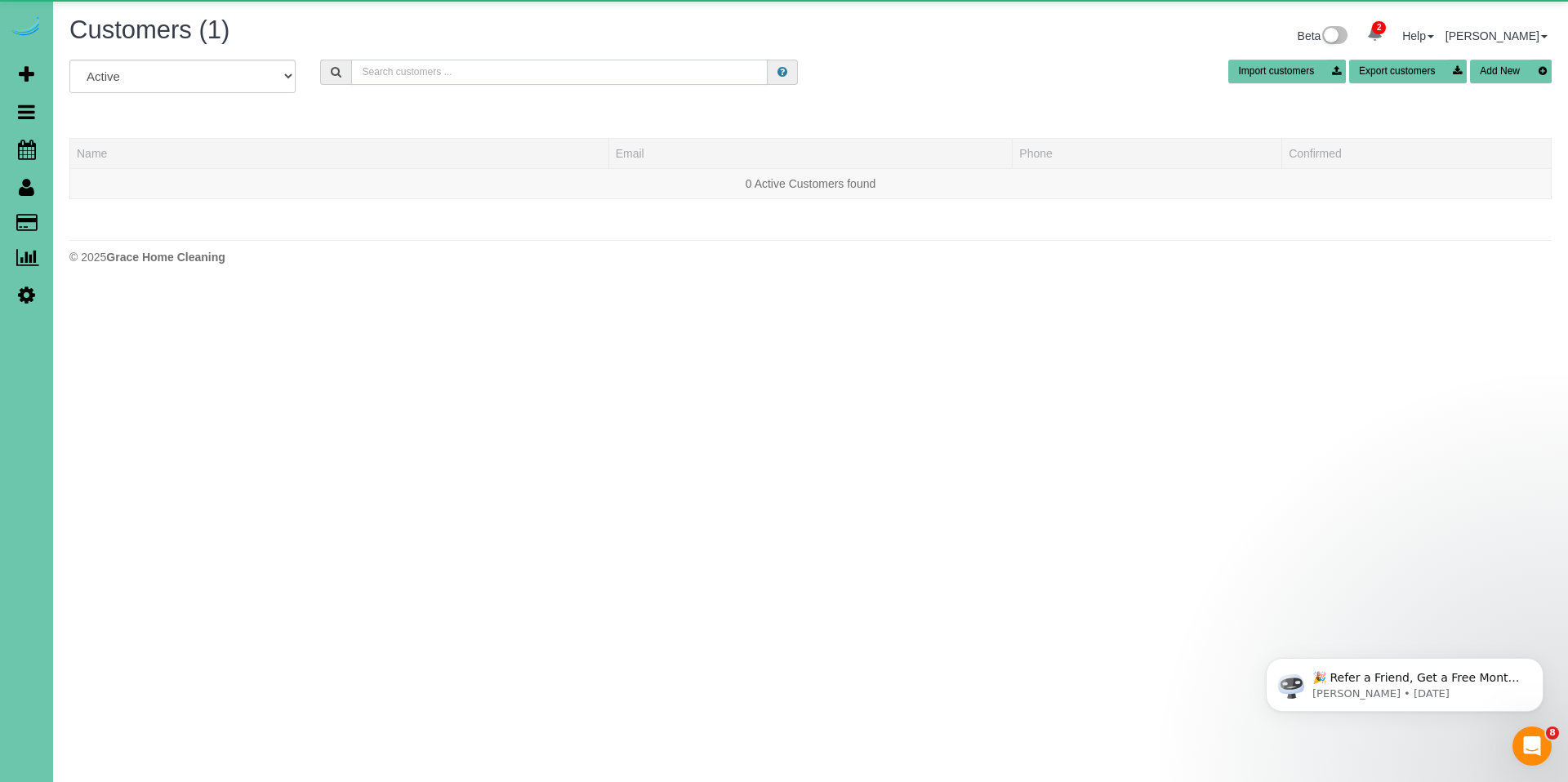
click at [547, 61] on input "text" at bounding box center [560, 72] width 417 height 25
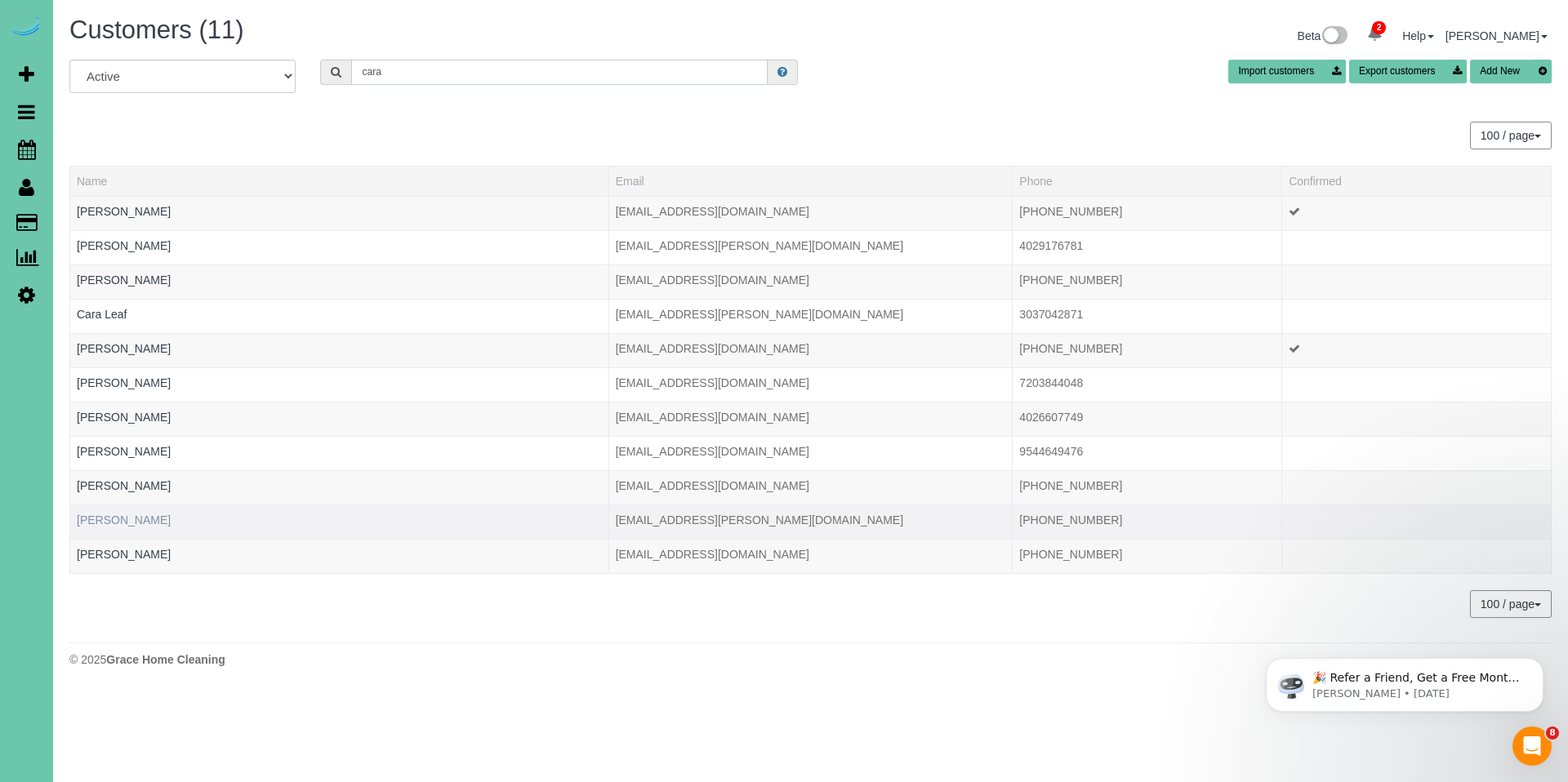
type input "cara"
click at [111, 514] on link "Sue Caraway" at bounding box center [124, 520] width 94 height 13
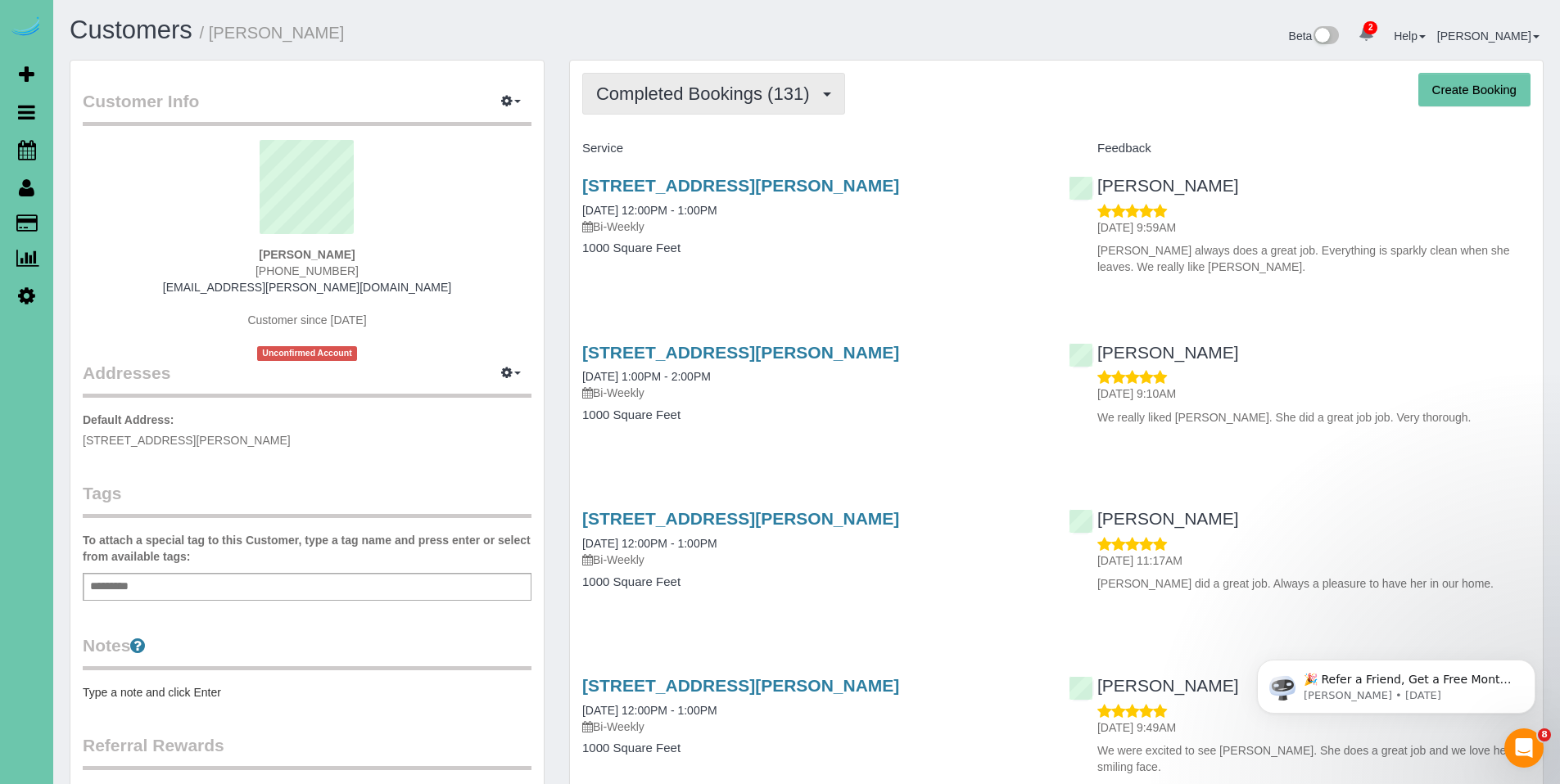
click at [693, 90] on span "Completed Bookings (131)" at bounding box center [706, 94] width 221 height 20
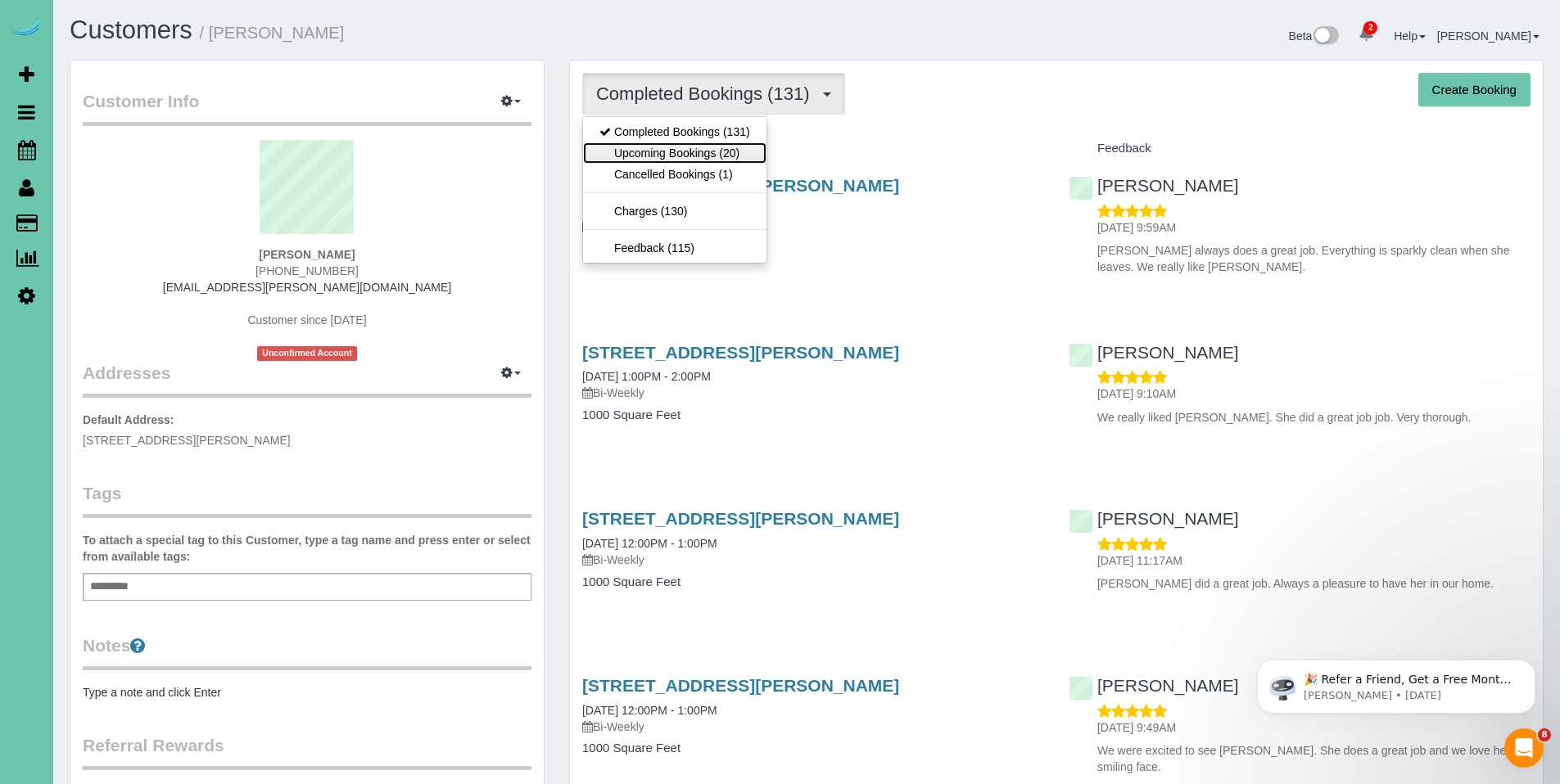
click at [655, 159] on link "Upcoming Bookings (20)" at bounding box center [674, 152] width 183 height 21
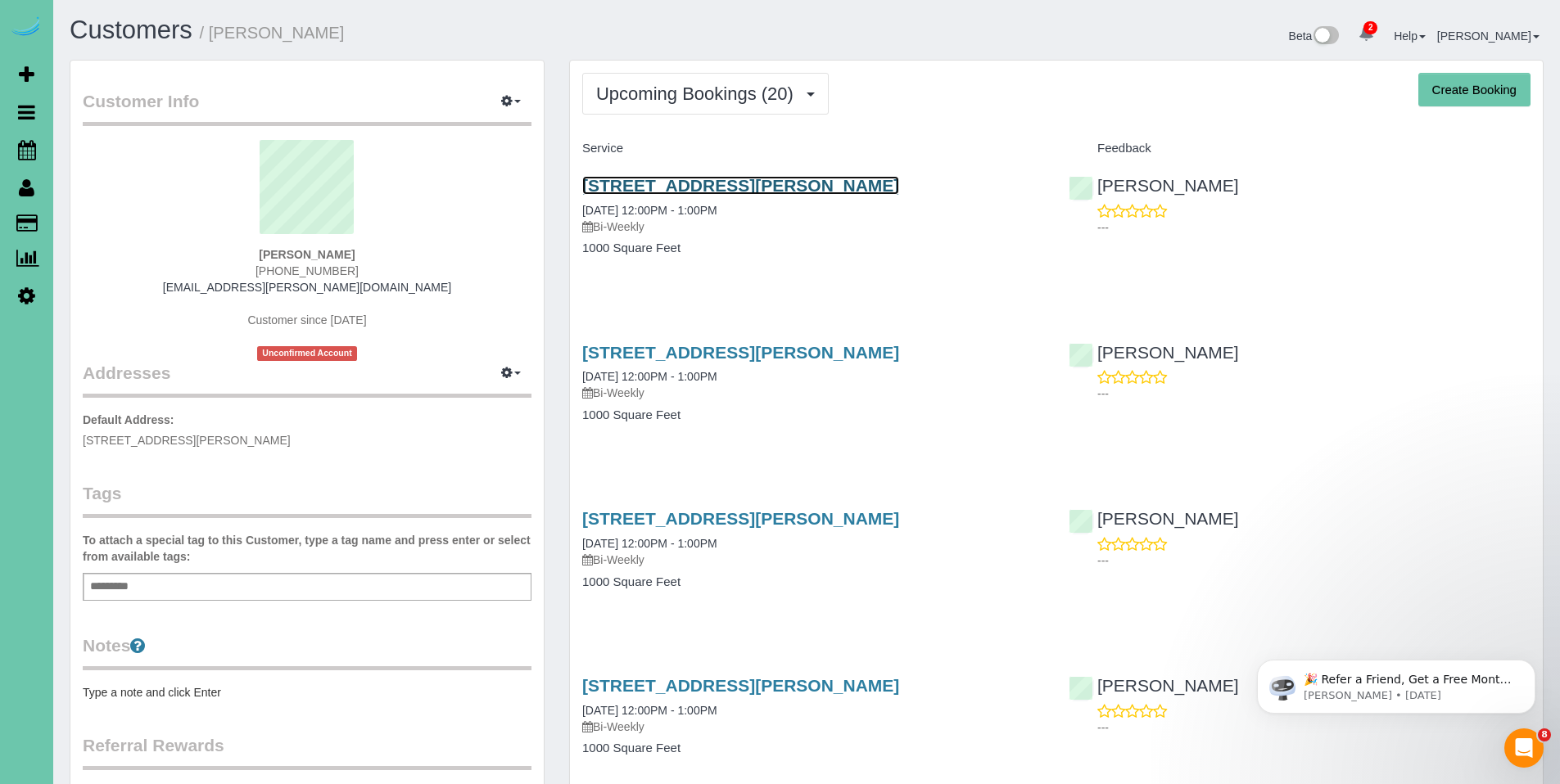
click at [693, 188] on link "14464 Ames Ave, Omaha, NE 68116" at bounding box center [740, 185] width 317 height 19
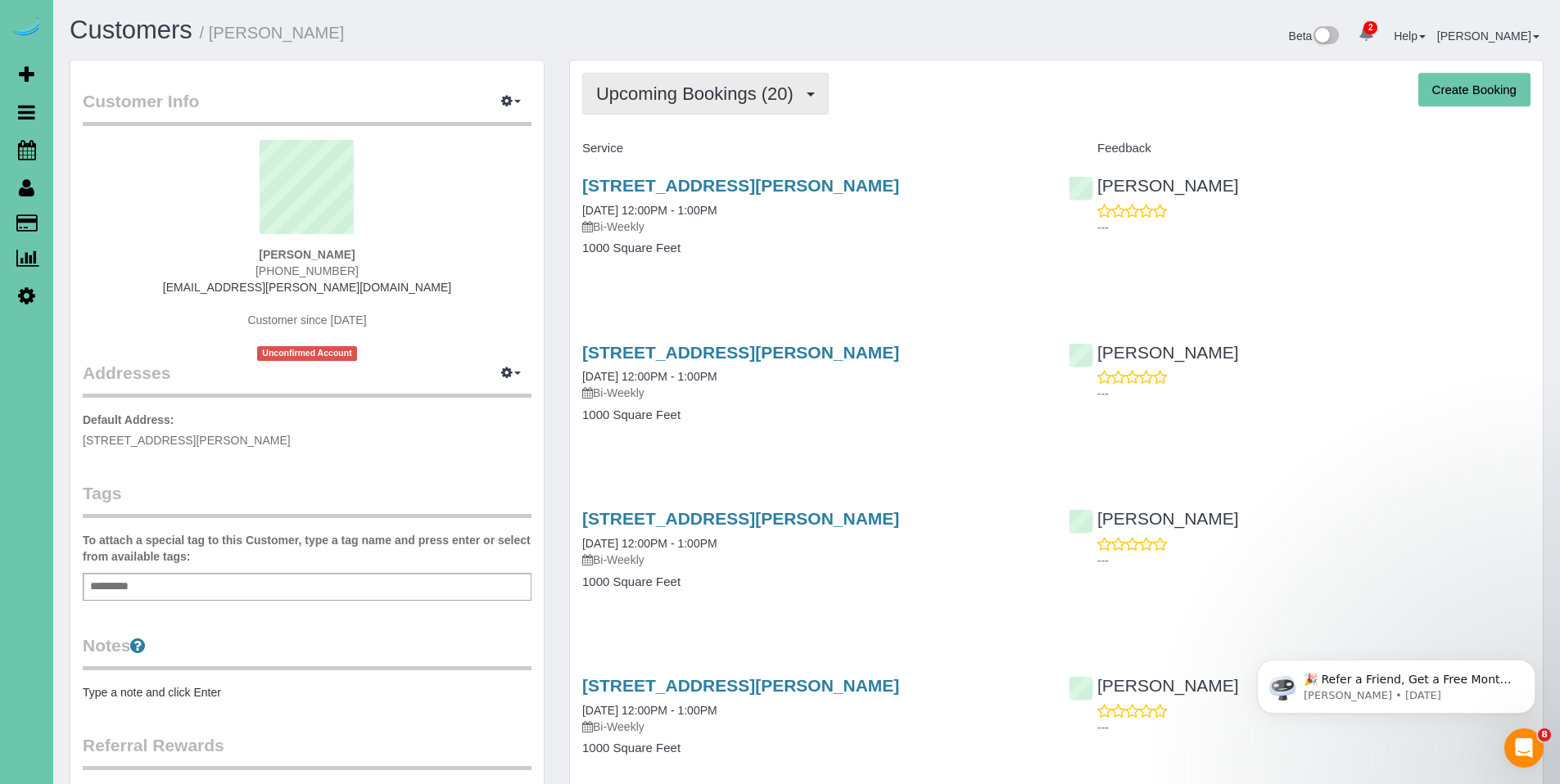
click at [671, 106] on button "Upcoming Bookings (20)" at bounding box center [705, 94] width 246 height 42
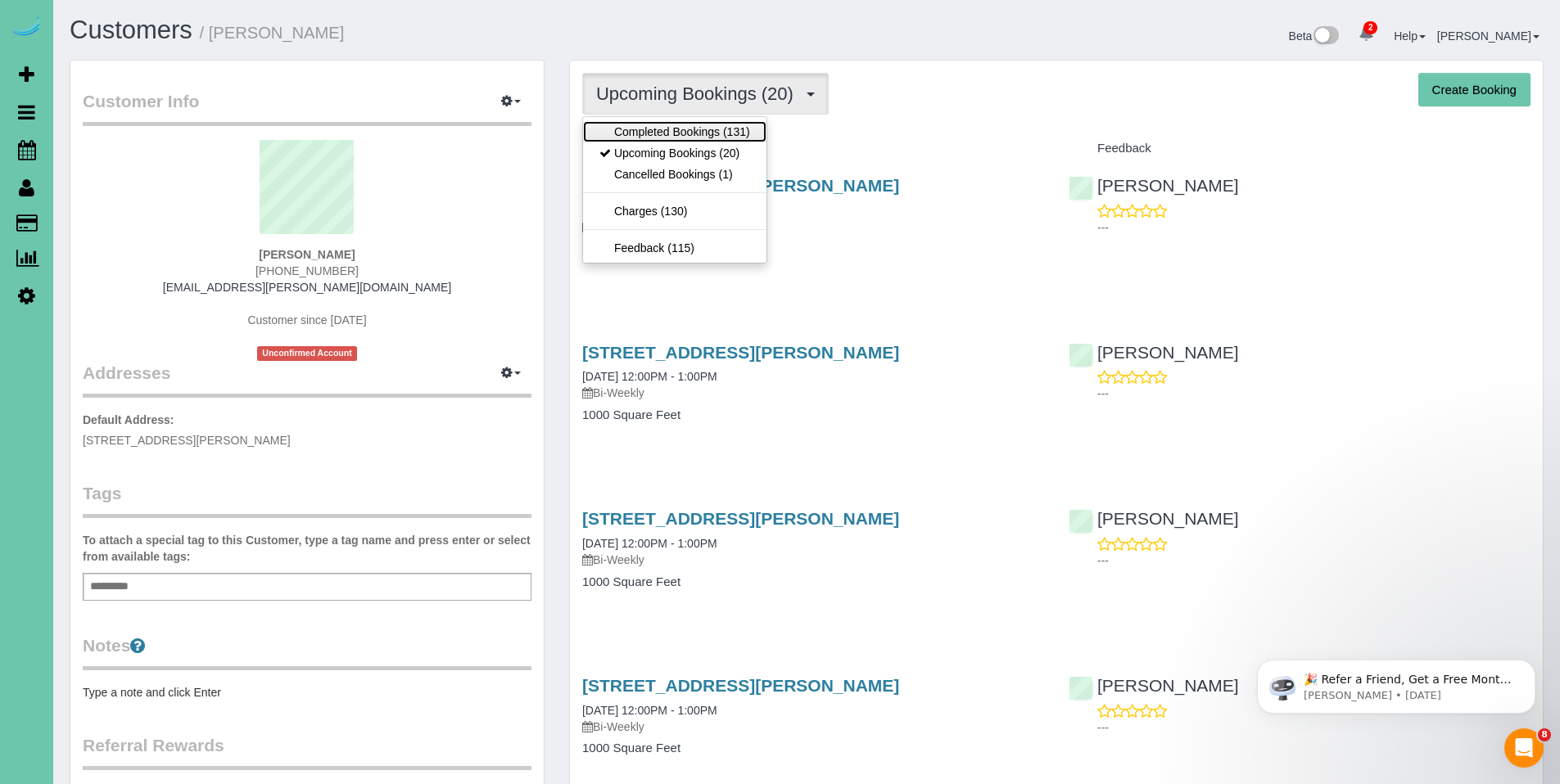
click at [667, 131] on link "Completed Bookings (131)" at bounding box center [674, 131] width 183 height 21
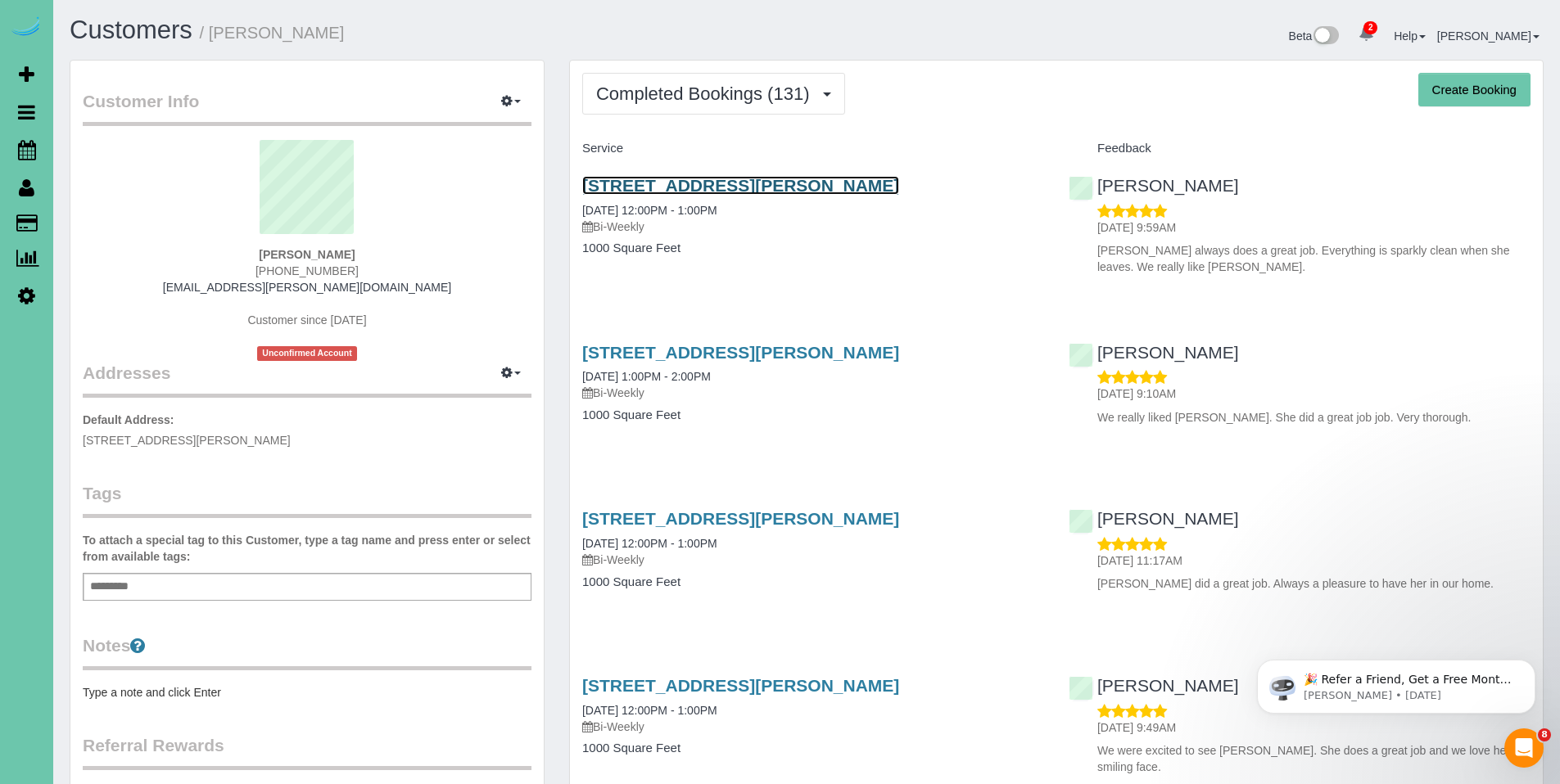
click at [720, 183] on link "14464 Ames Ave, Omaha, NE 68116" at bounding box center [740, 185] width 317 height 19
click at [710, 191] on link "14464 Ames Ave, Omaha, NE 68116" at bounding box center [740, 185] width 317 height 19
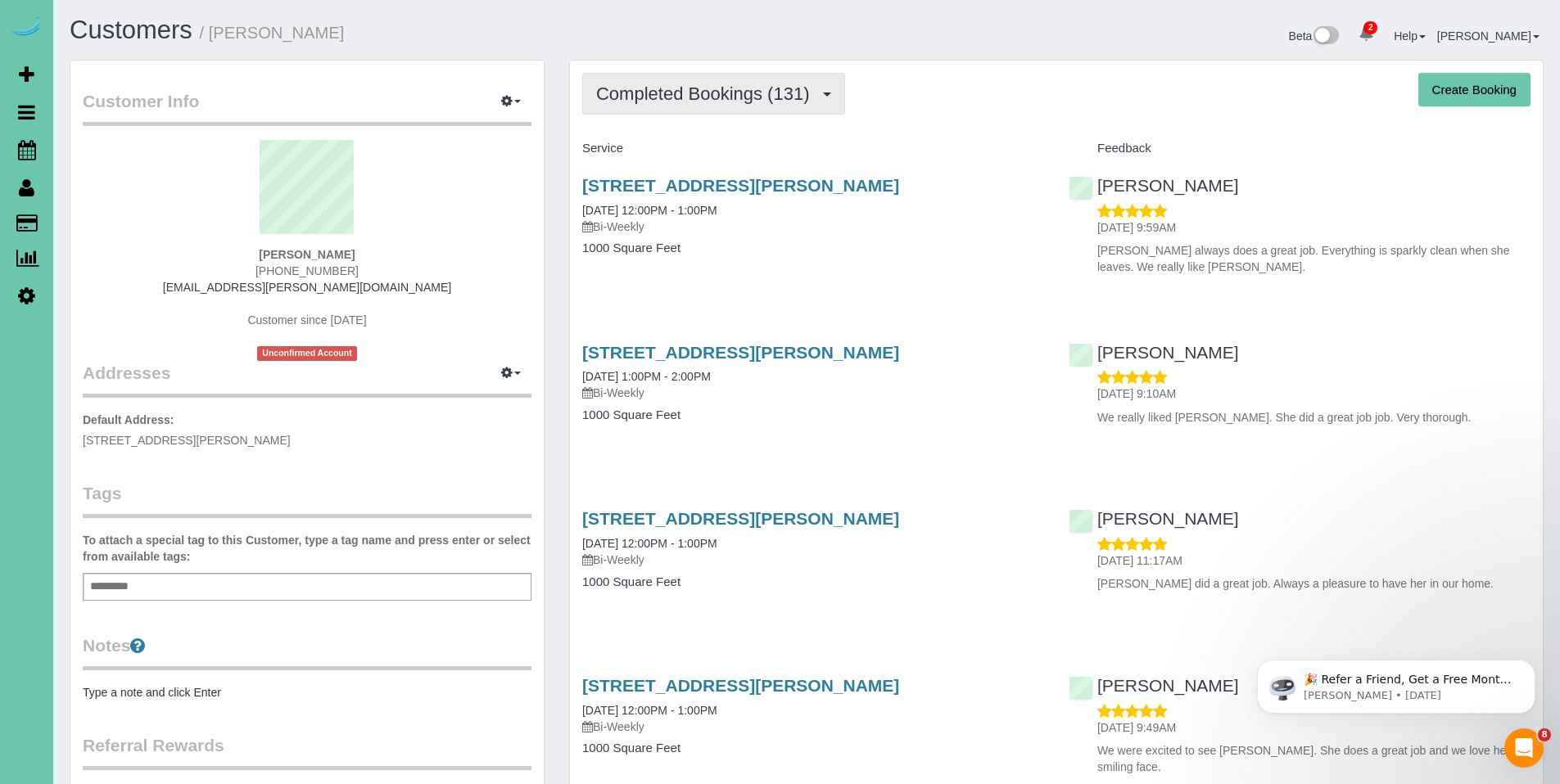
click at [694, 95] on span "Completed Bookings (131)" at bounding box center [706, 94] width 221 height 20
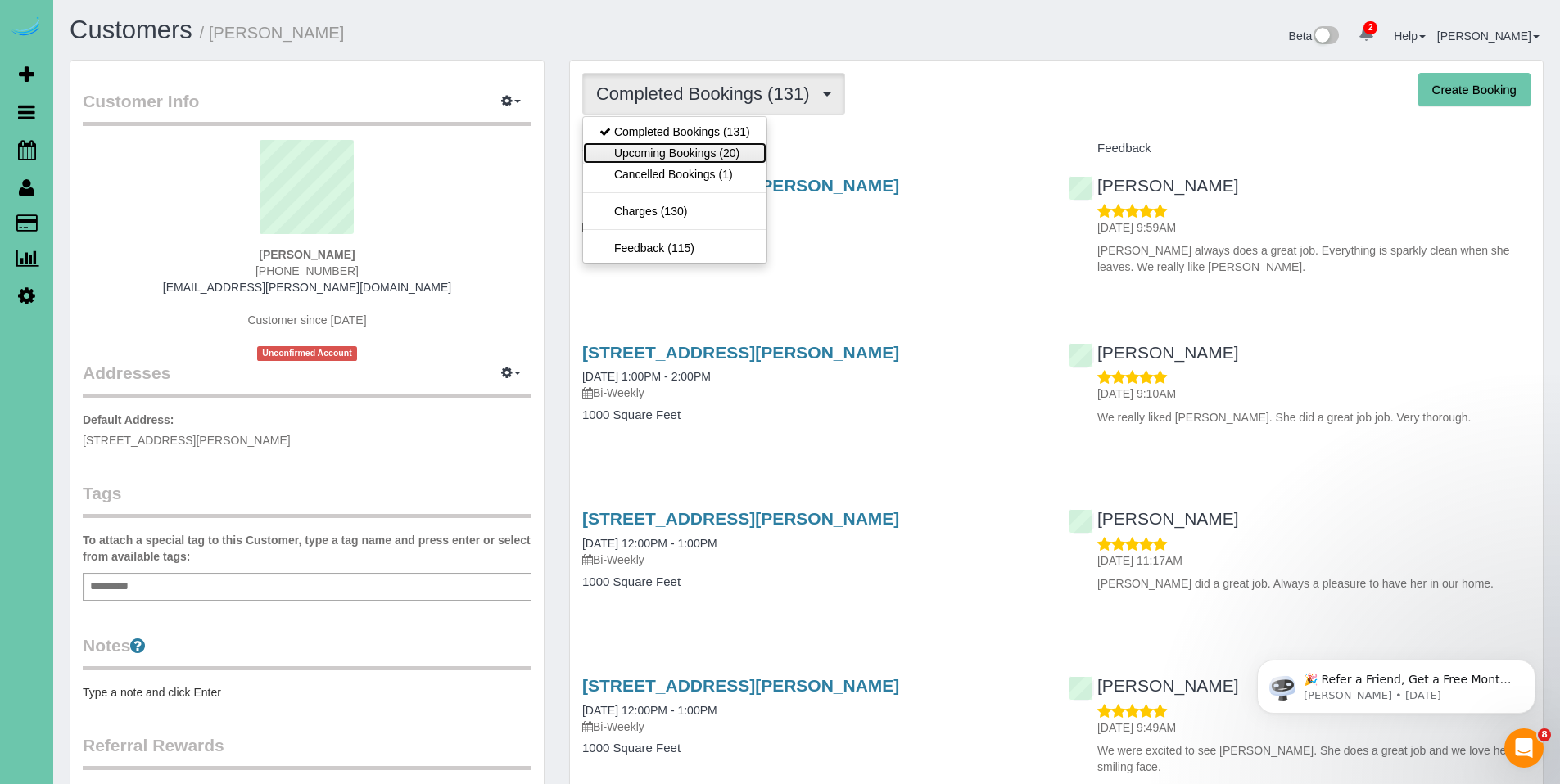
click at [680, 151] on link "Upcoming Bookings (20)" at bounding box center [674, 152] width 183 height 21
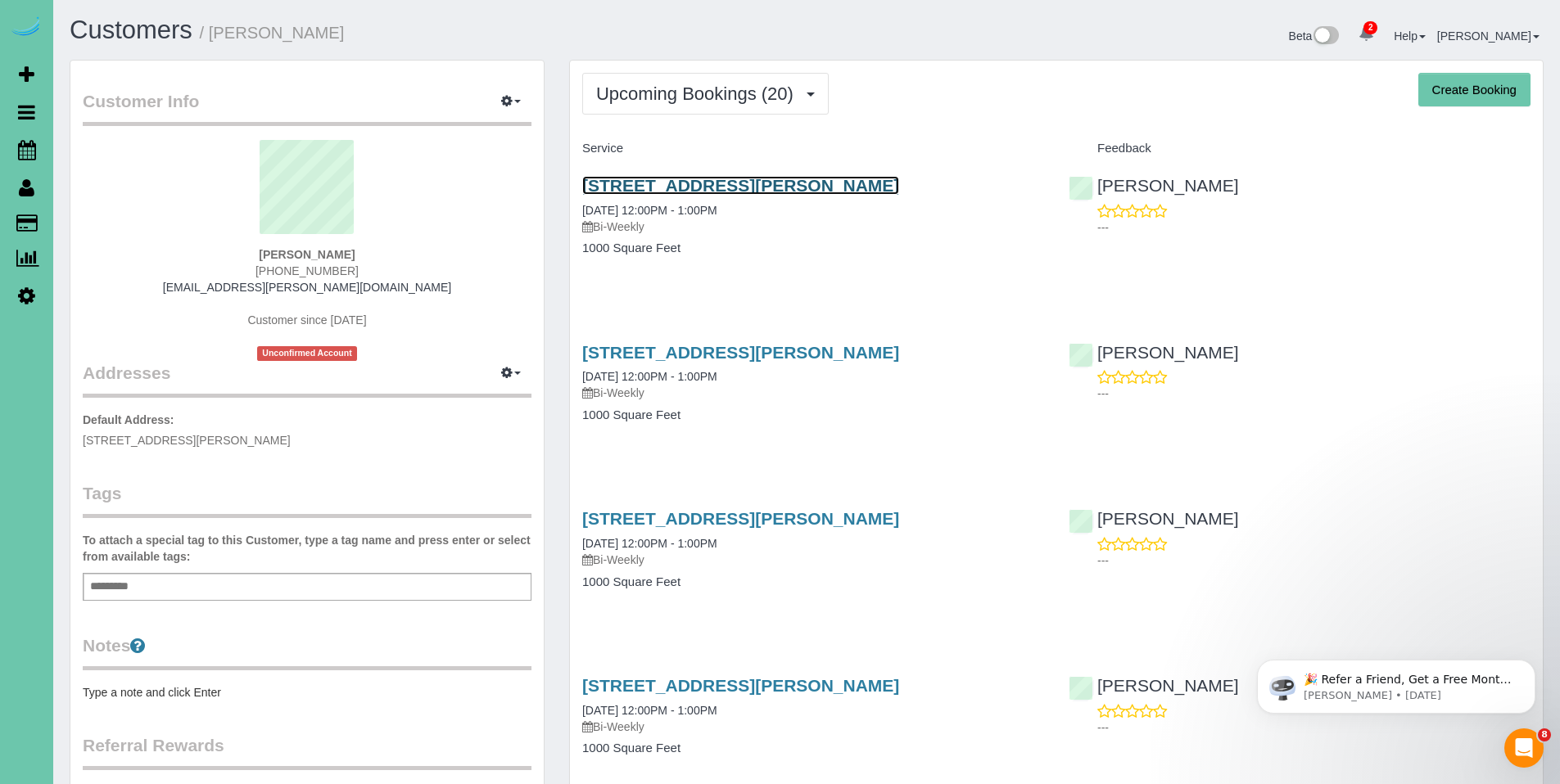
click at [664, 186] on link "14464 Ames Ave, Omaha, NE 68116" at bounding box center [740, 185] width 317 height 19
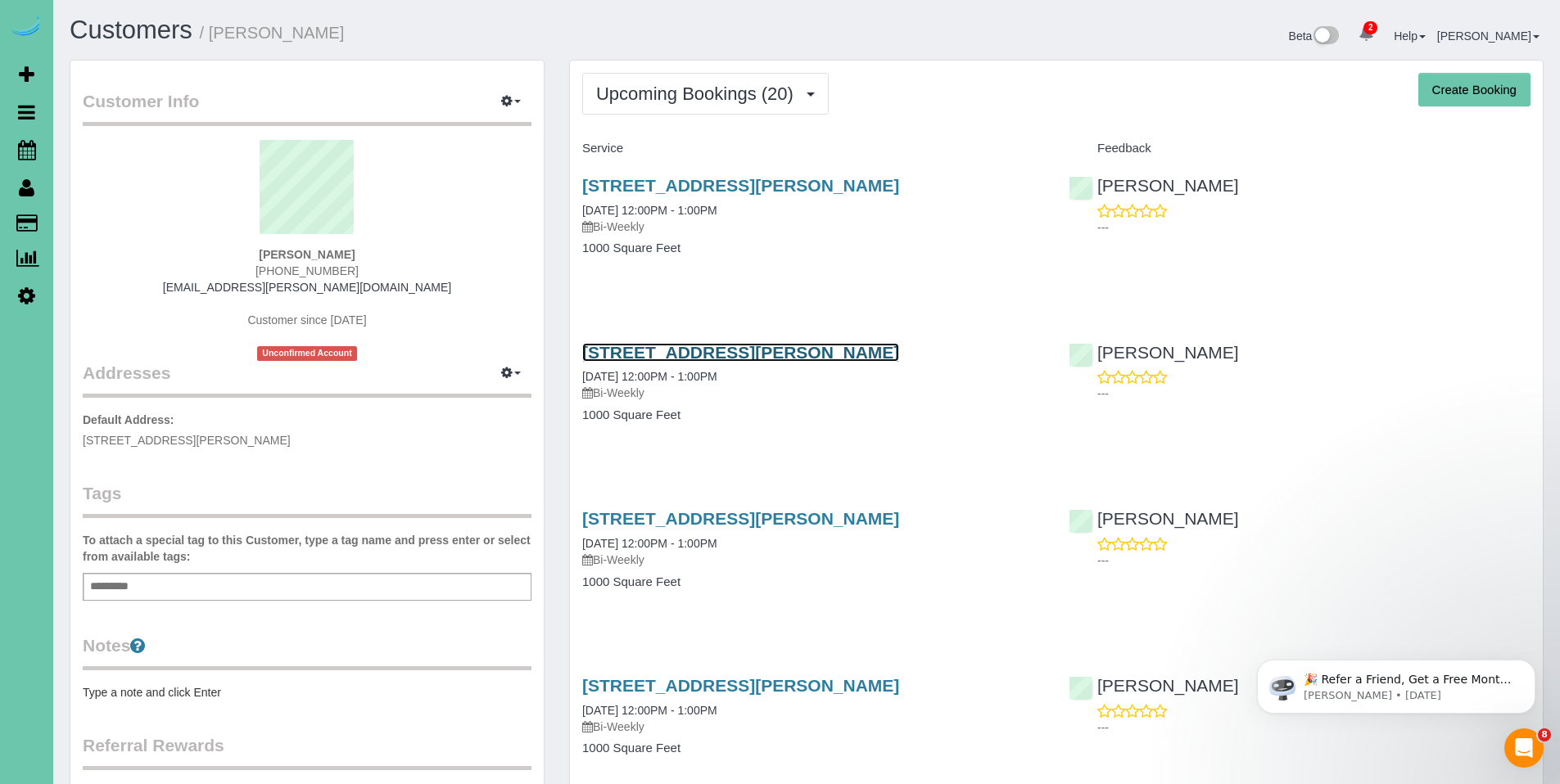
click at [710, 354] on link "14464 Ames Ave, Omaha, NE 68116" at bounding box center [740, 352] width 317 height 19
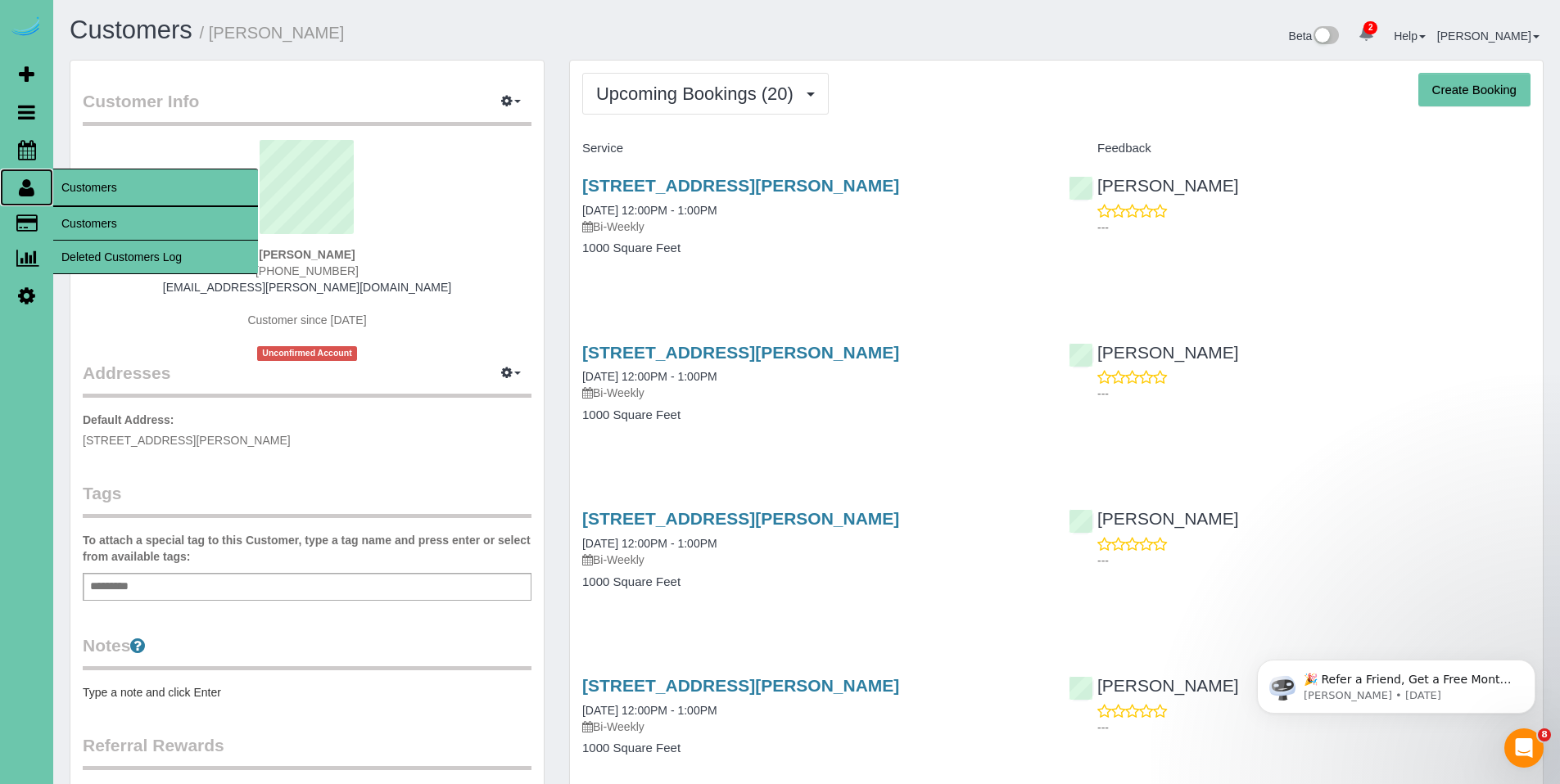
click at [32, 188] on icon at bounding box center [27, 188] width 16 height 20
click at [89, 226] on link "Customers" at bounding box center [155, 223] width 205 height 33
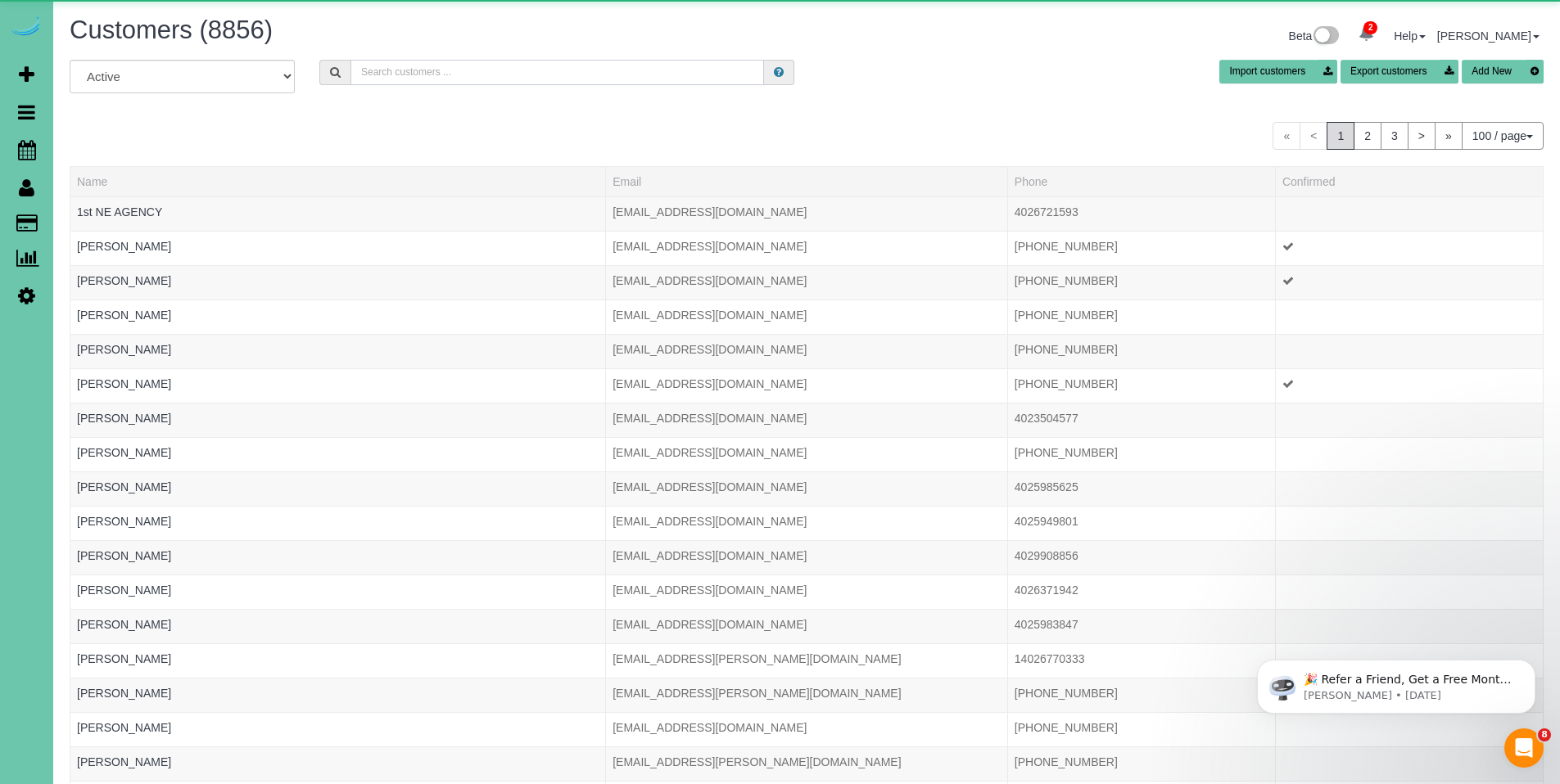
click at [467, 63] on input "text" at bounding box center [557, 72] width 414 height 25
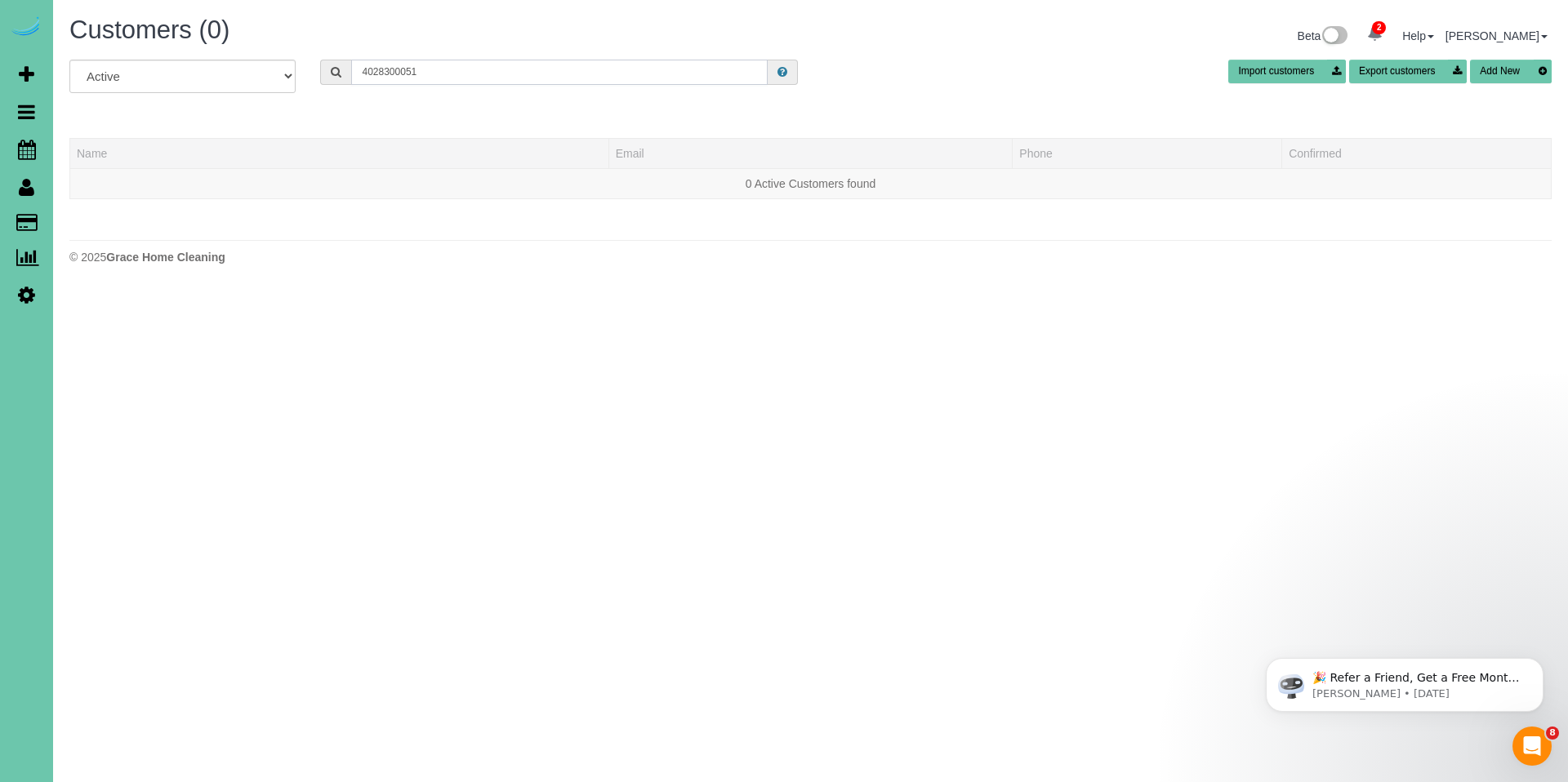
click at [376, 71] on input "4028300051" at bounding box center [560, 72] width 417 height 25
click at [393, 73] on input "402-8300051" at bounding box center [560, 72] width 417 height 25
click at [397, 71] on input "402-8300051" at bounding box center [560, 72] width 417 height 25
drag, startPoint x: 446, startPoint y: 71, endPoint x: 343, endPoint y: 70, distance: 103.0
click at [343, 70] on div "402-830-0051" at bounding box center [559, 72] width 478 height 25
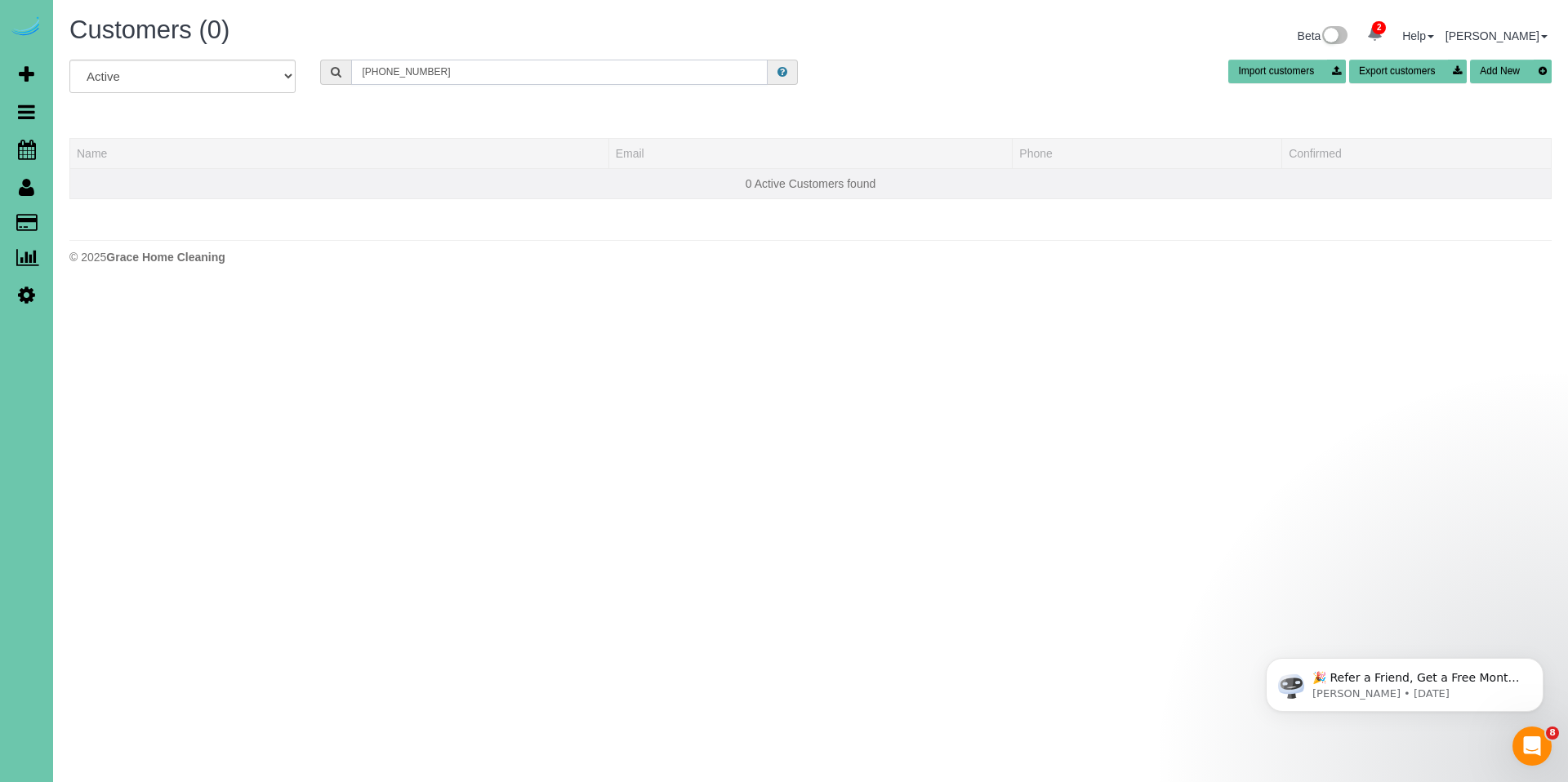
type input "402-830-0051"
click at [419, 70] on input "text" at bounding box center [560, 72] width 417 height 25
type input "M"
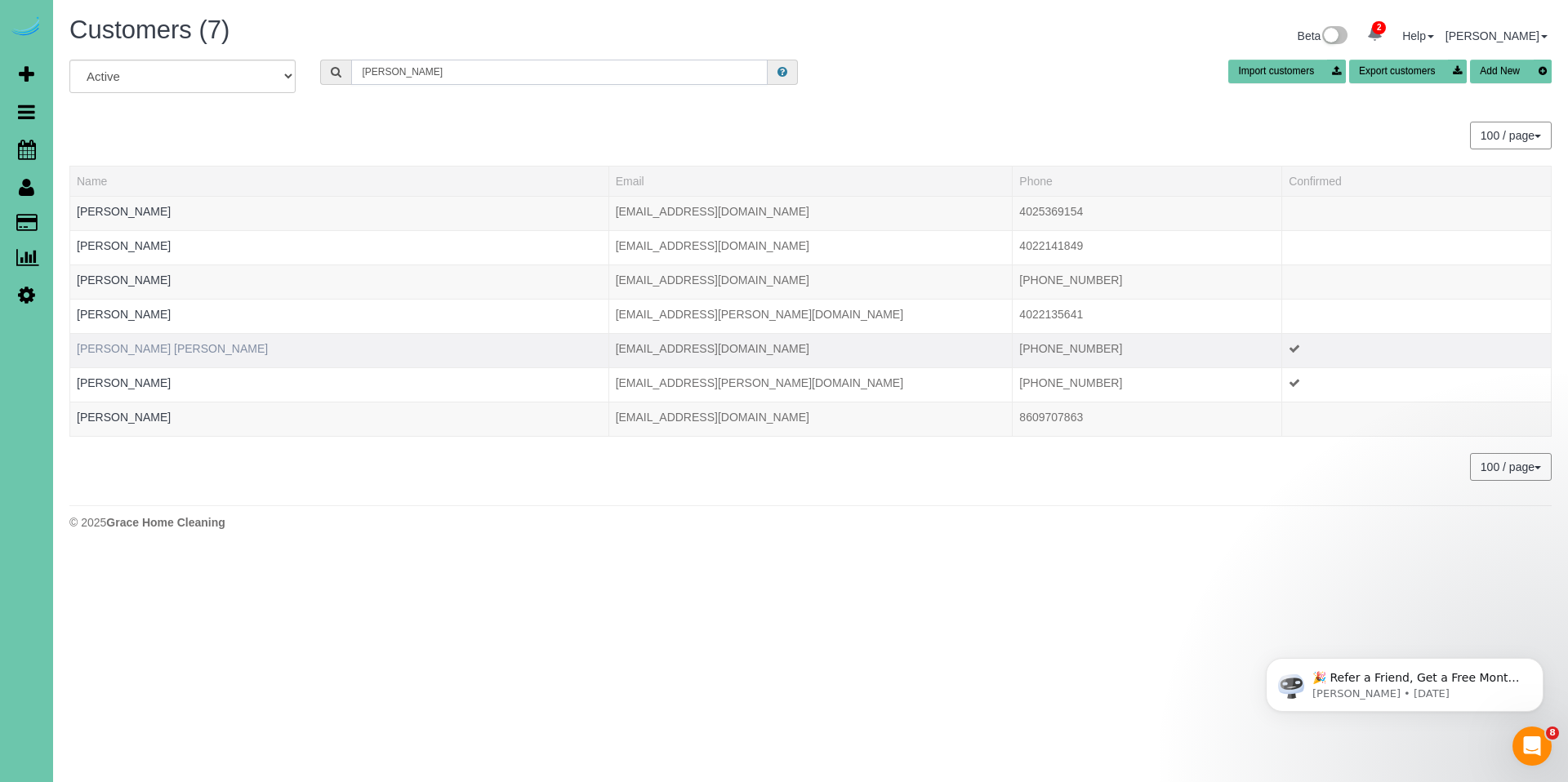
type input "Wheeler"
click at [124, 351] on link "Mary Lu Wheeler" at bounding box center [173, 348] width 192 height 13
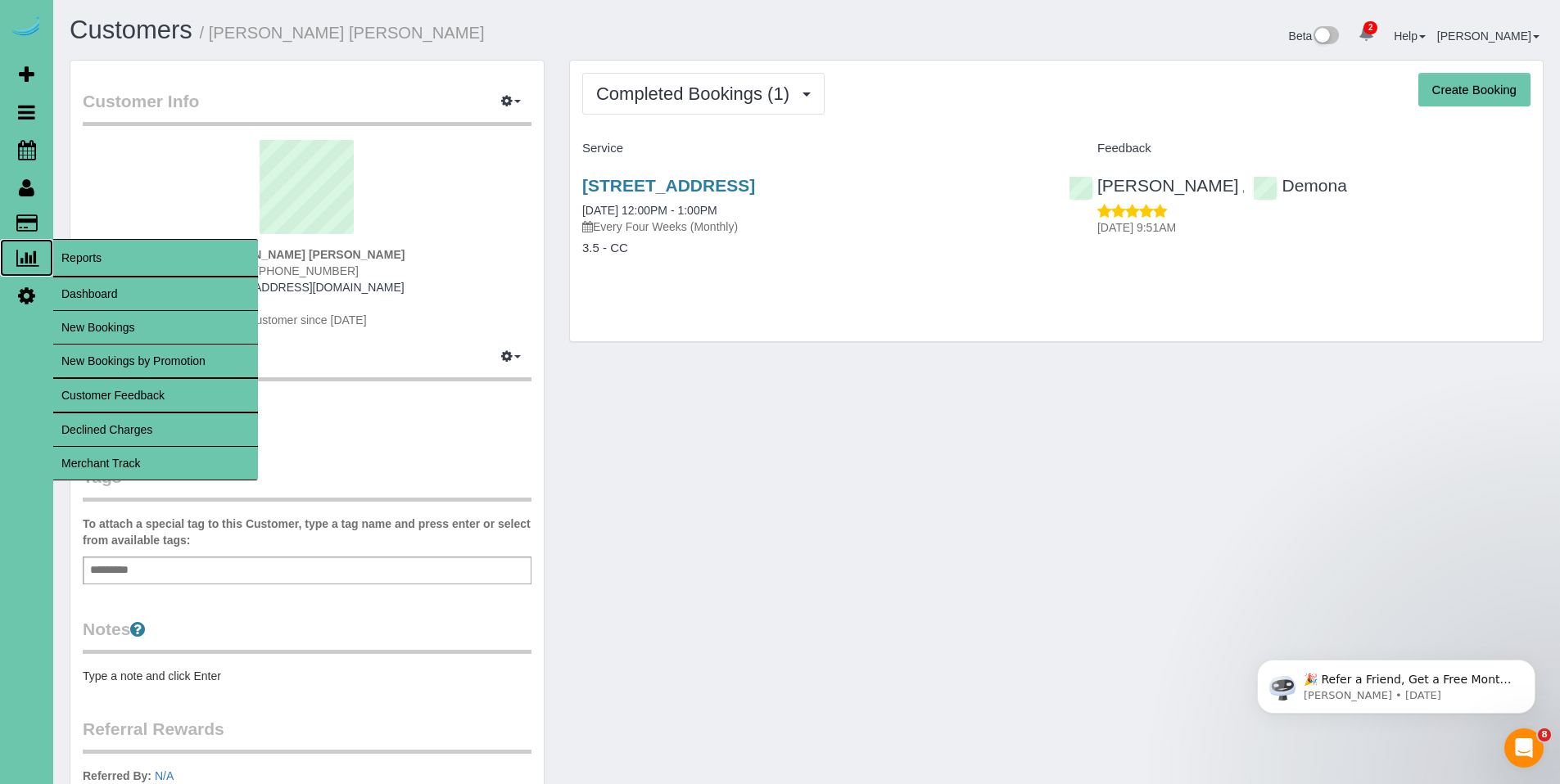
click at [93, 257] on span "Reports" at bounding box center [155, 258] width 205 height 38
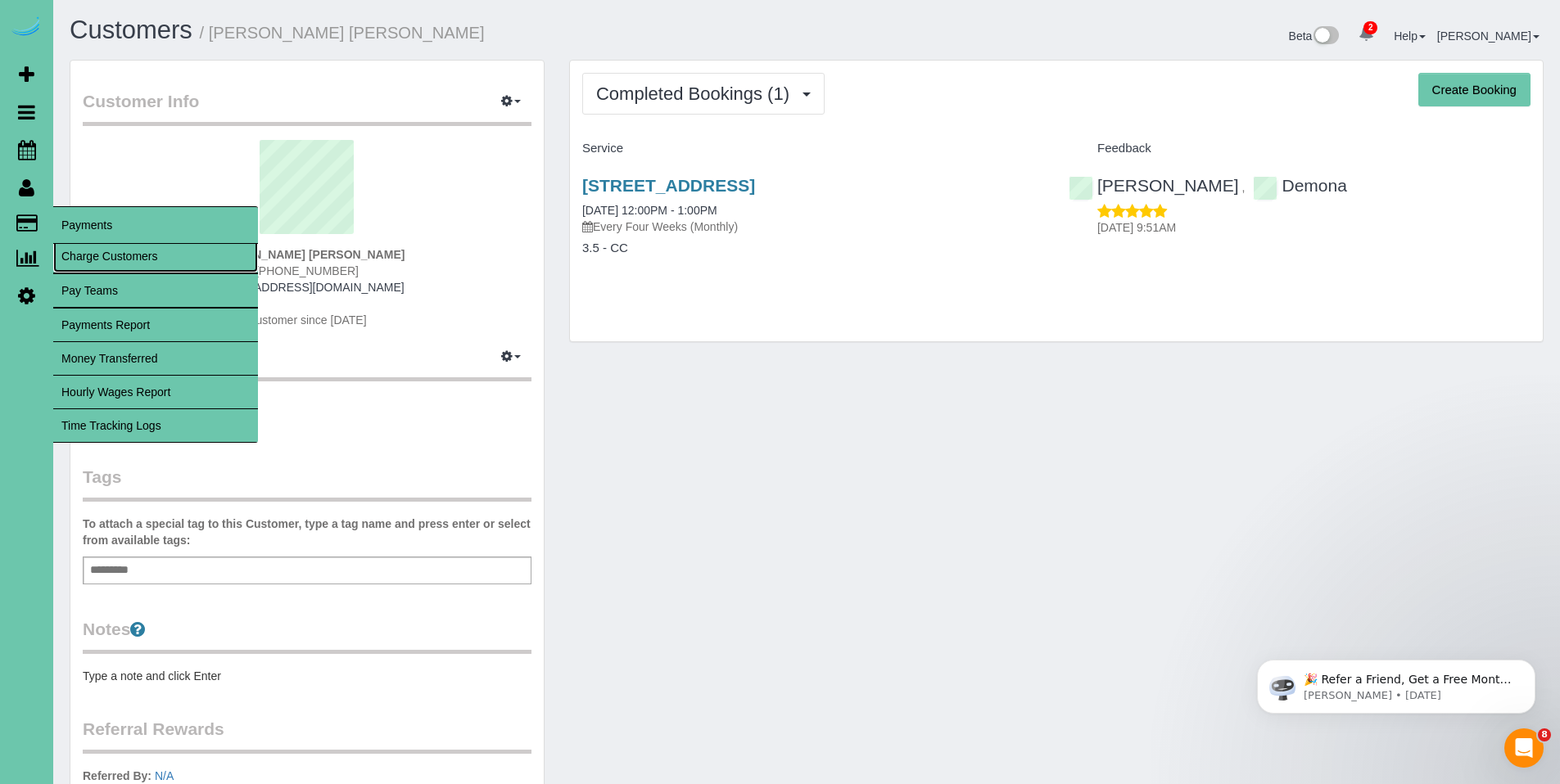
click at [129, 259] on link "Charge Customers" at bounding box center [155, 256] width 205 height 33
select select
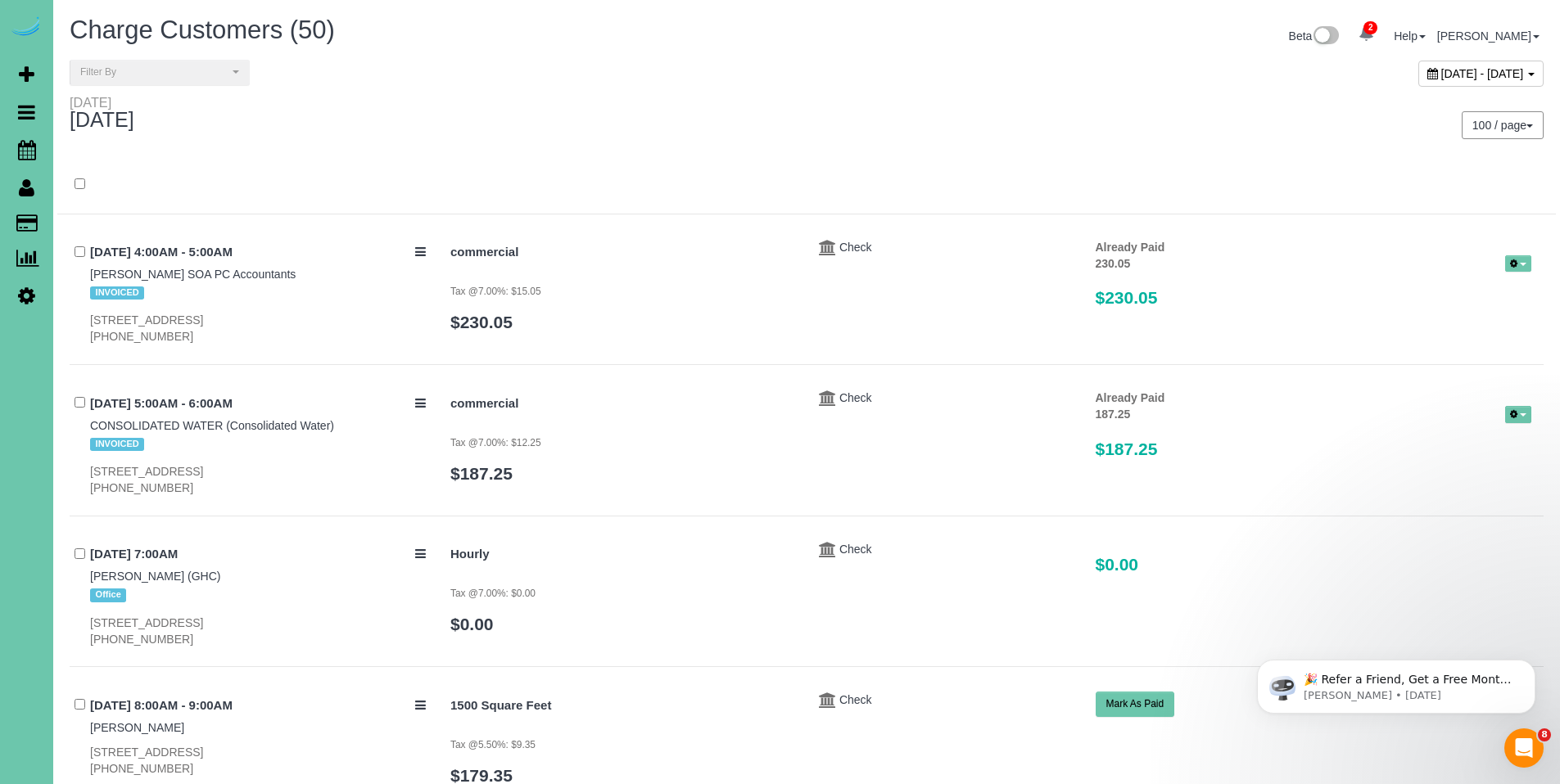
click at [1418, 75] on div "September 19, 2025 - September 19, 2025" at bounding box center [1480, 74] width 125 height 26
type input "**********"
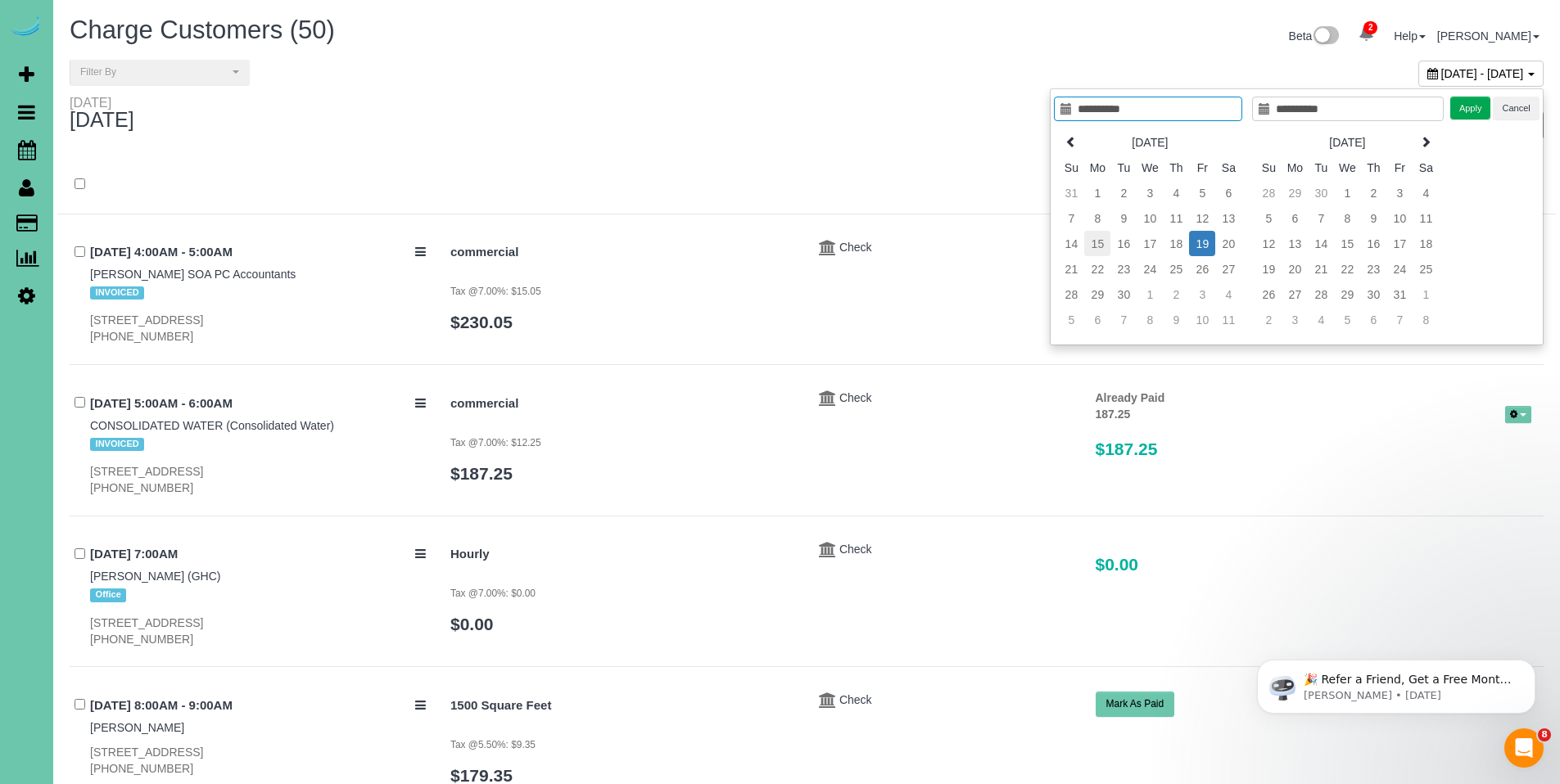
type input "**********"
click at [1098, 241] on td "15" at bounding box center [1097, 243] width 26 height 25
type input "**********"
click at [1195, 244] on td "19" at bounding box center [1202, 243] width 26 height 25
type input "**********"
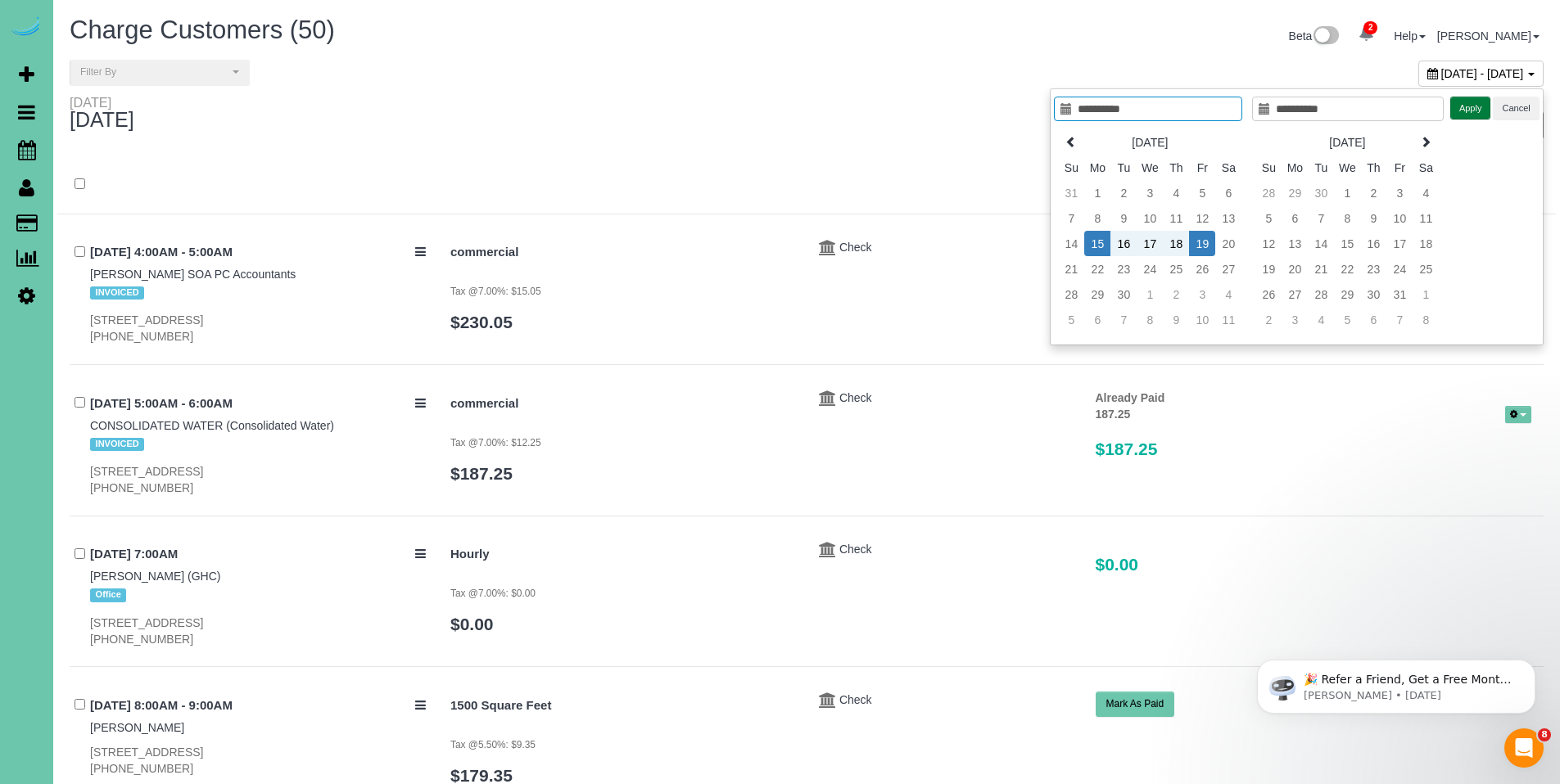
click at [1486, 105] on button "Apply" at bounding box center [1470, 109] width 41 height 24
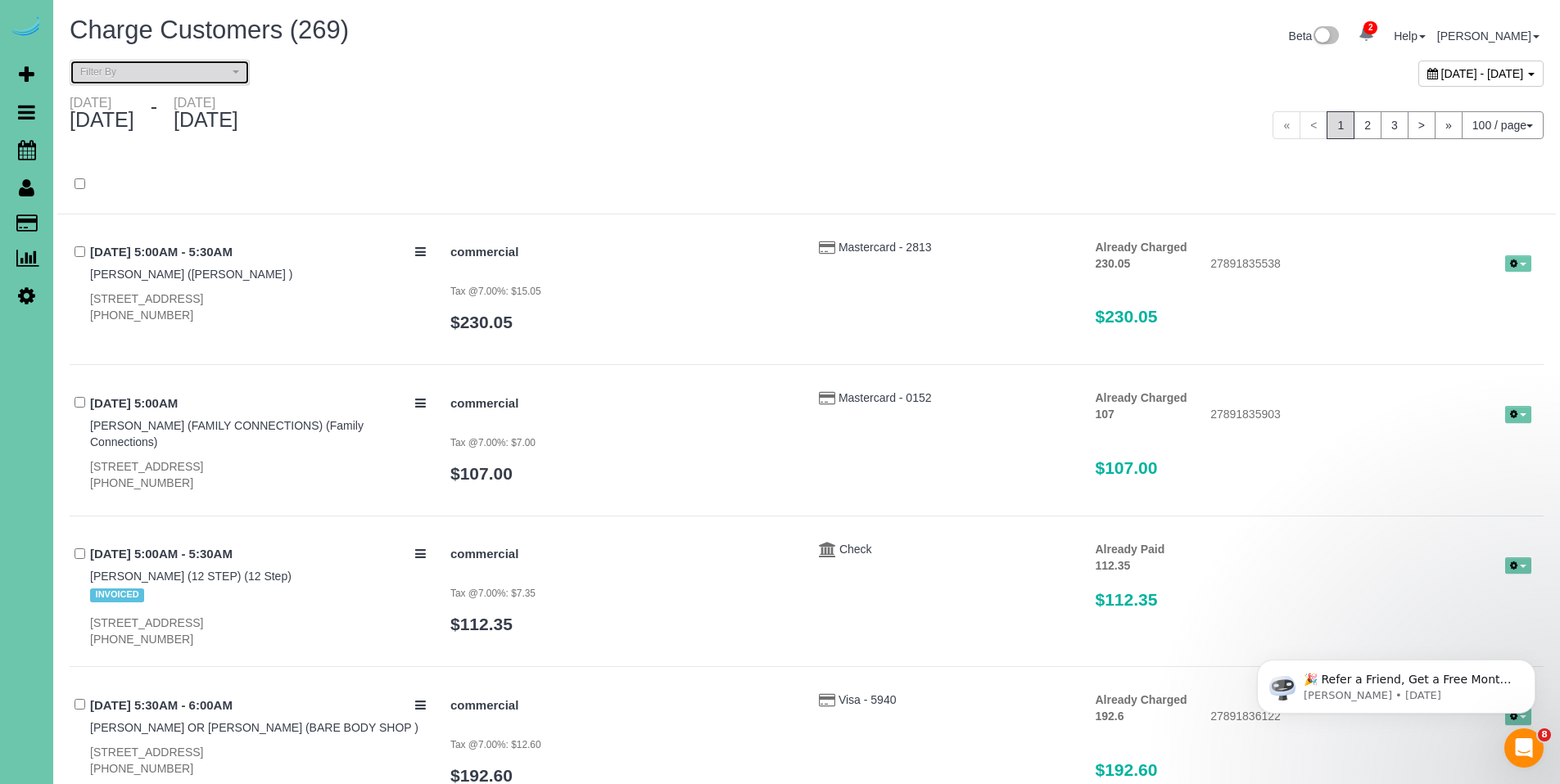
click at [185, 75] on span "Filter By" at bounding box center [154, 73] width 148 height 14
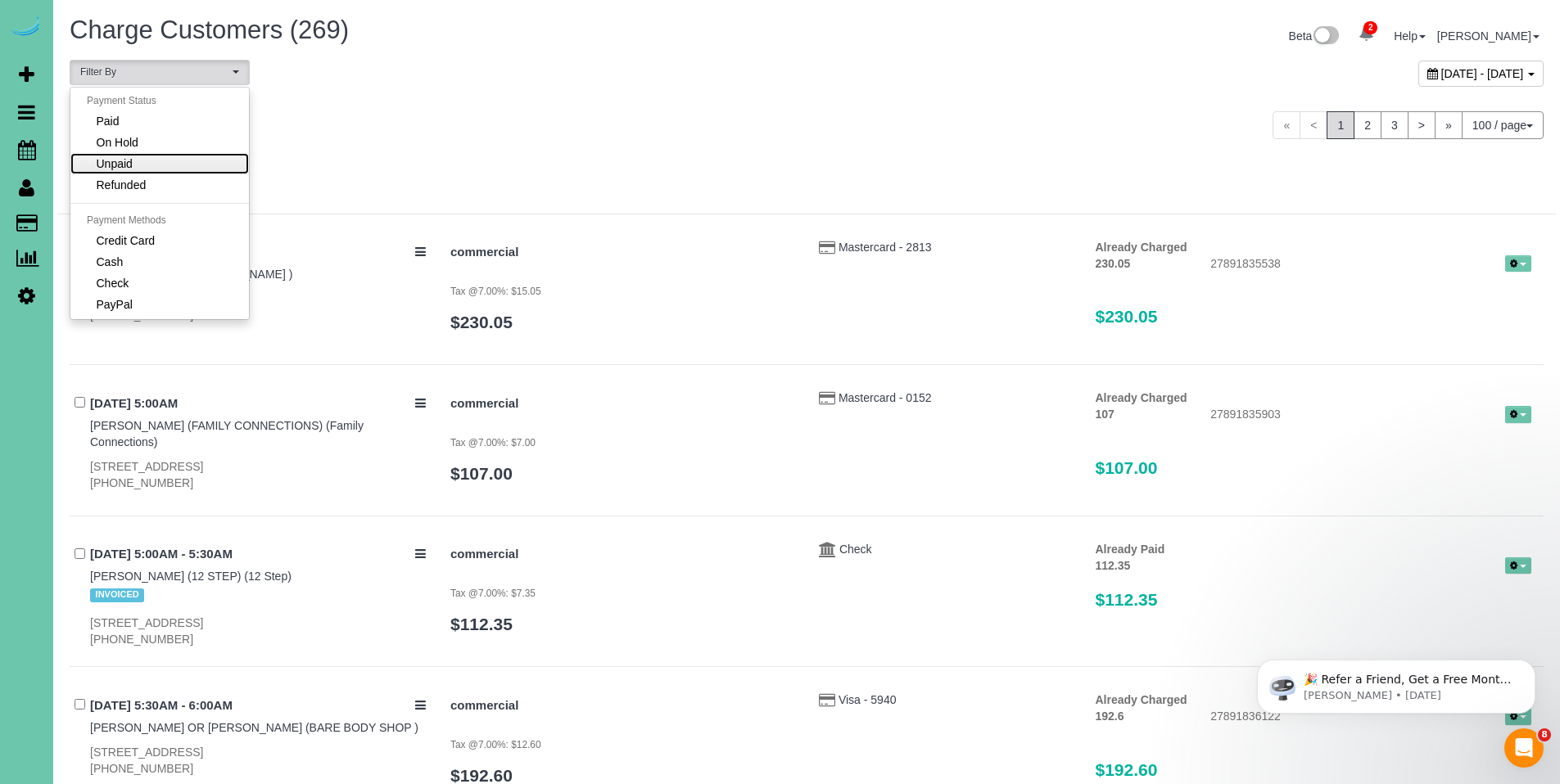
click at [169, 156] on link "Unpaid" at bounding box center [159, 163] width 179 height 21
select select "******"
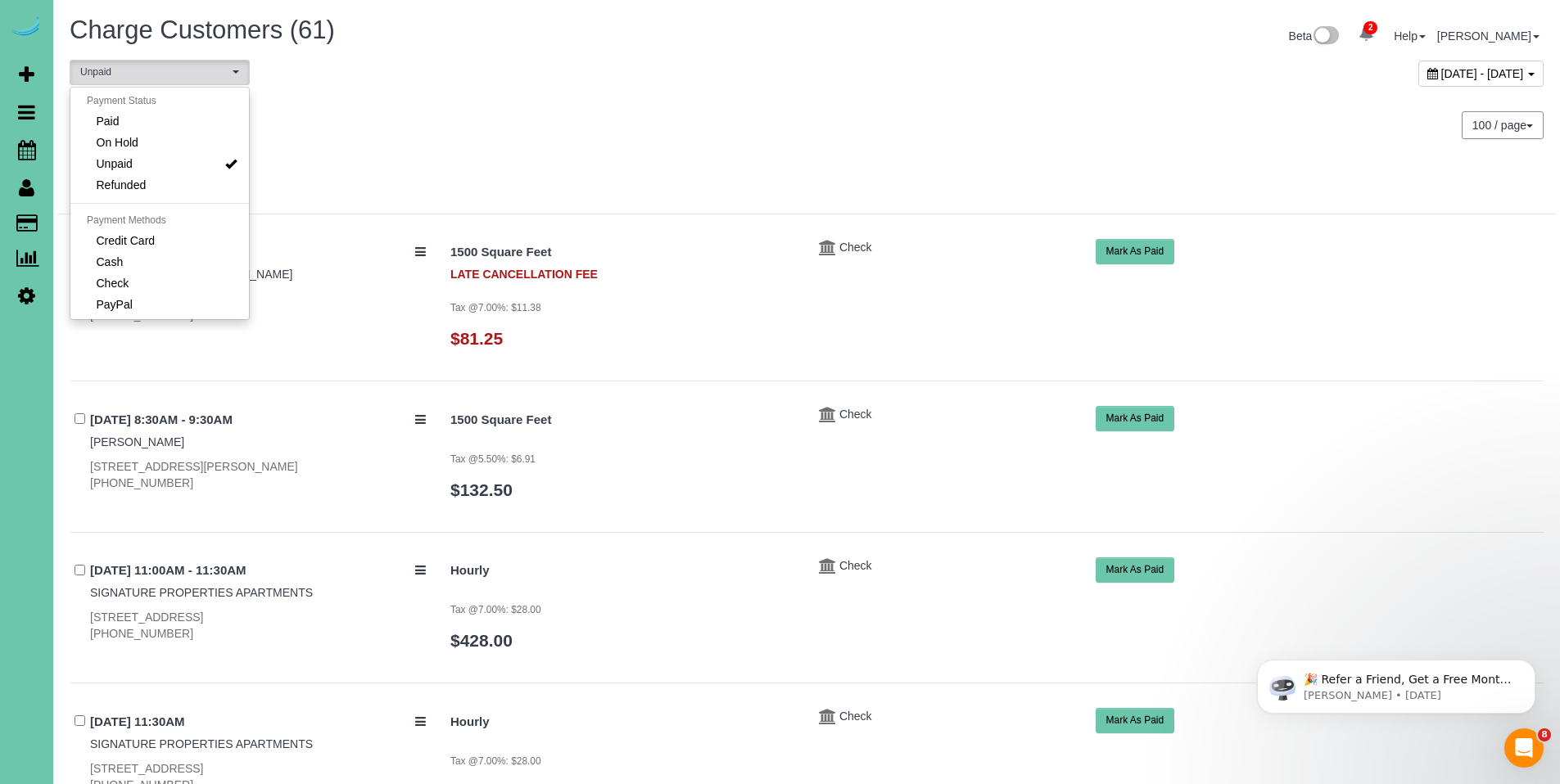
click at [1021, 126] on div "100 / page 10 / page 20 / page 30 / page 40 / page 50 / page 100 / page" at bounding box center [1181, 125] width 725 height 28
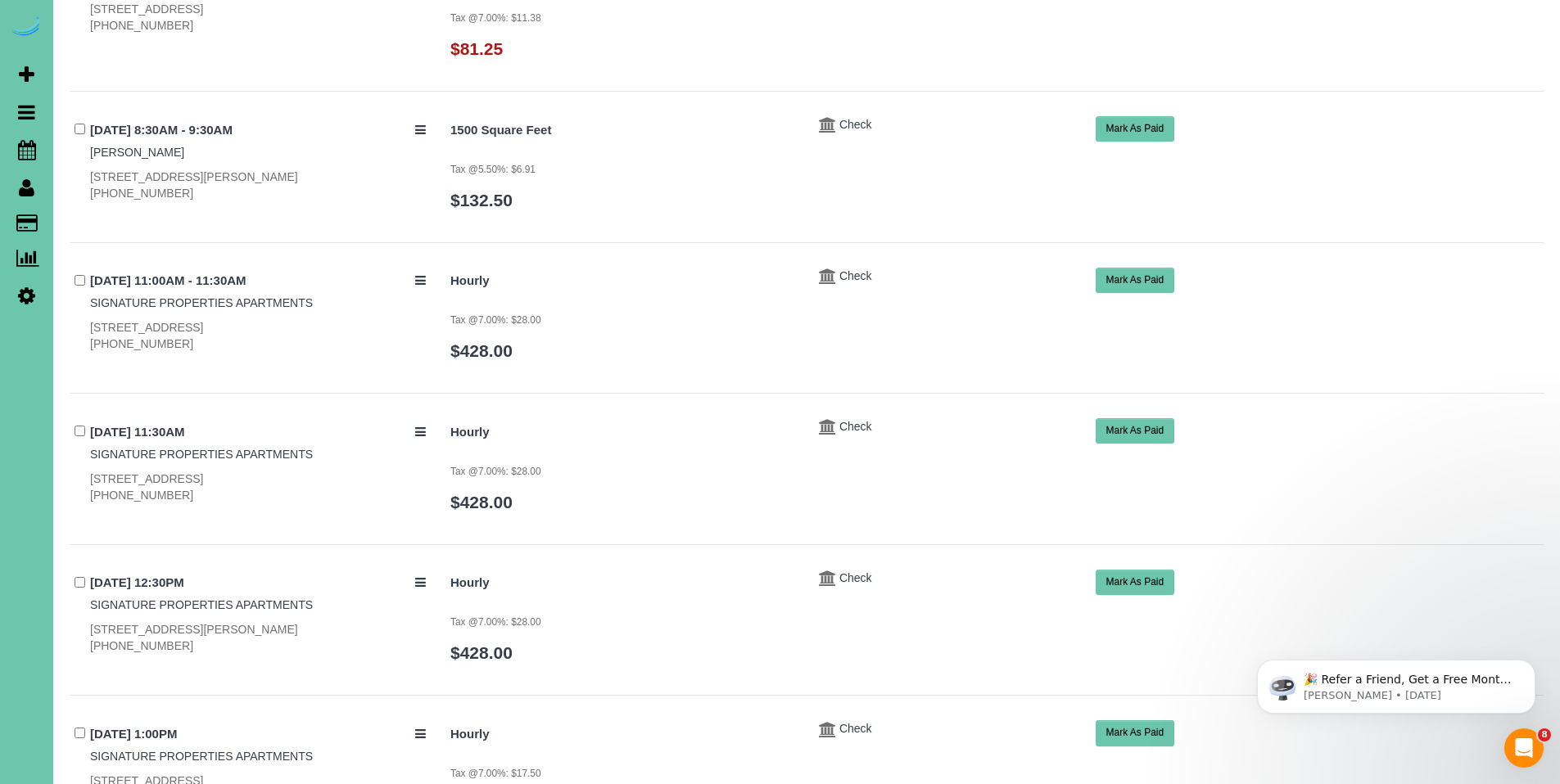
scroll to position [0, 0]
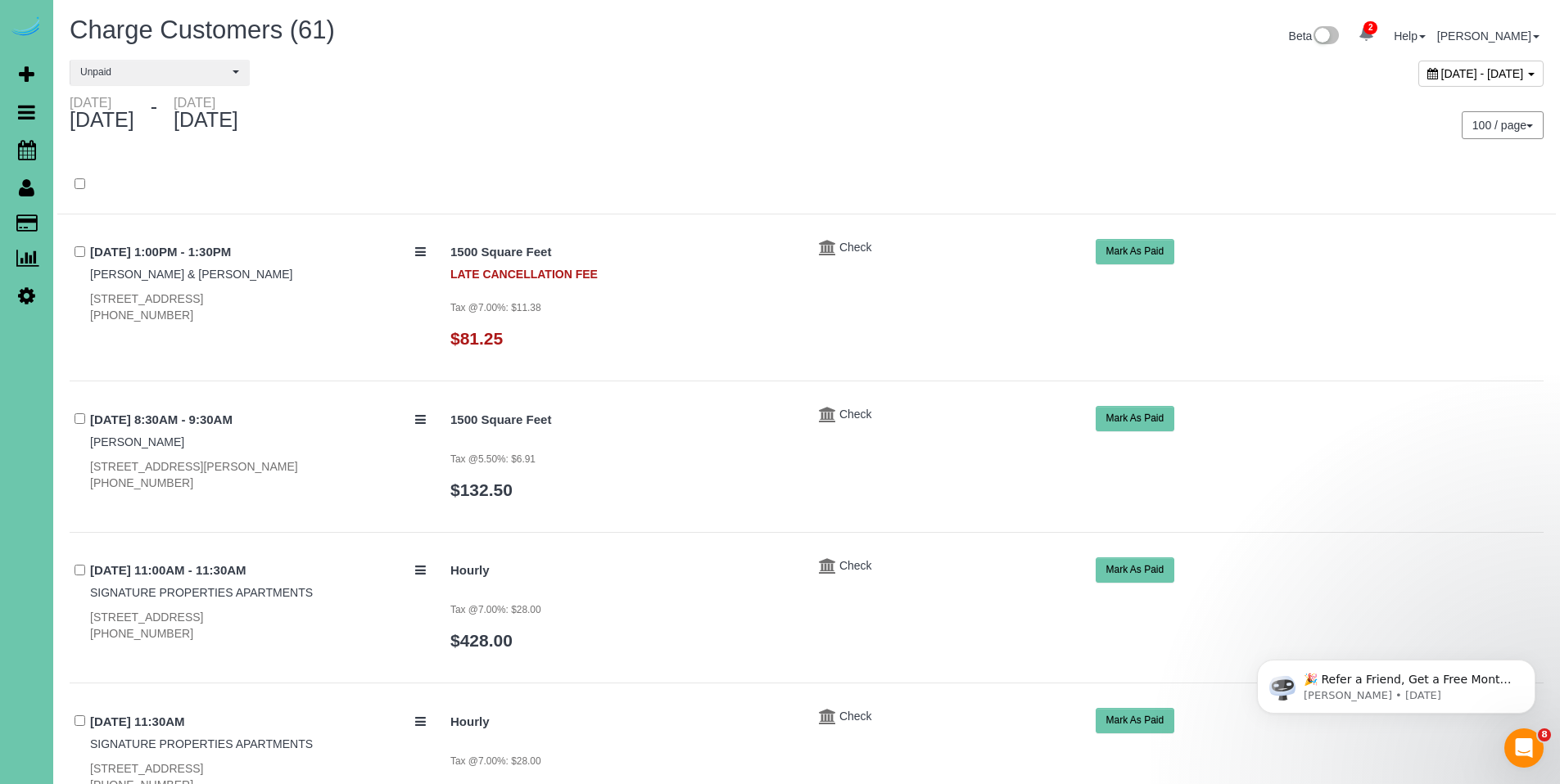
click at [1427, 75] on icon at bounding box center [1432, 73] width 11 height 11
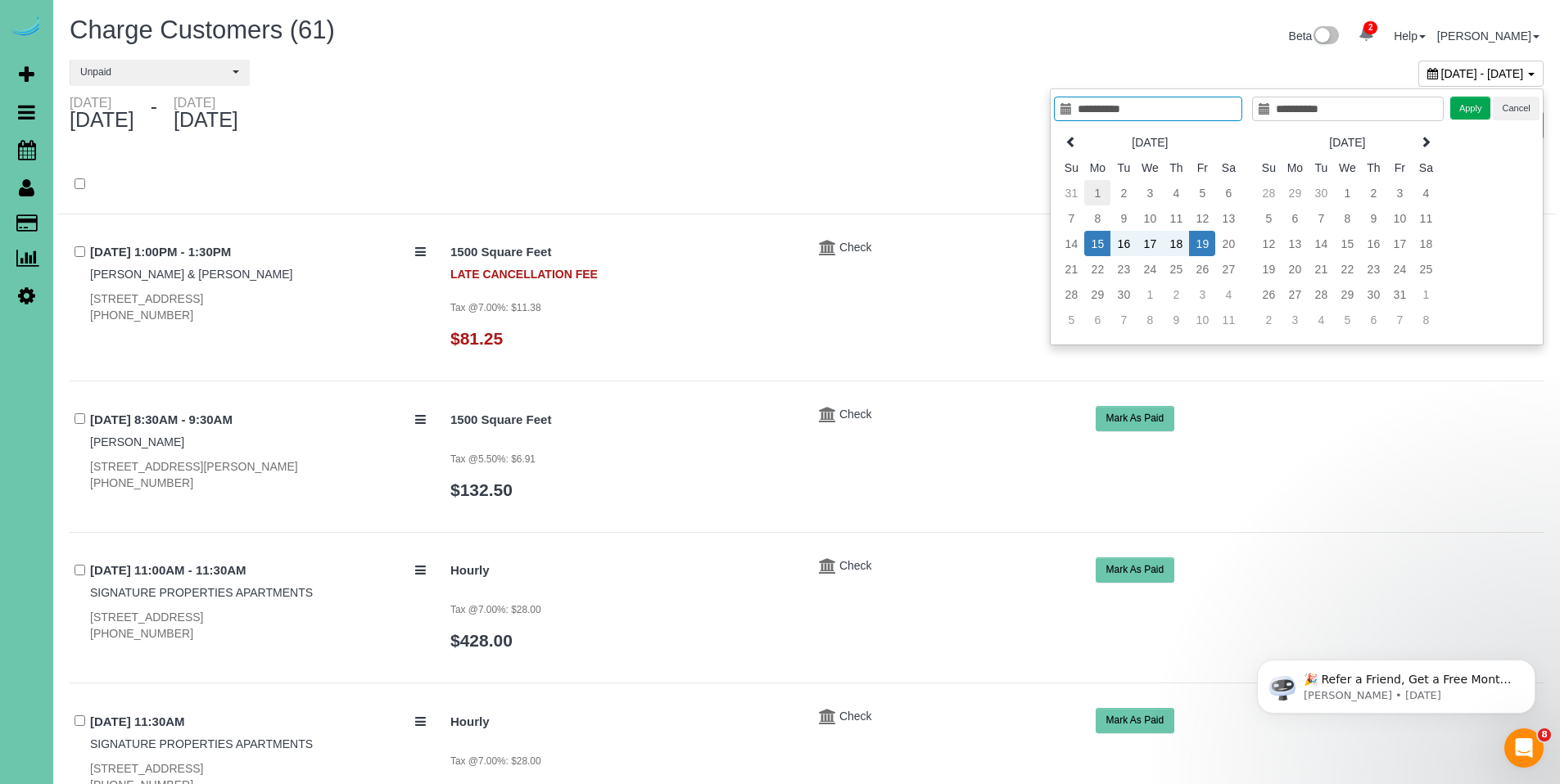
type input "**********"
click at [1092, 193] on td "1" at bounding box center [1097, 192] width 26 height 25
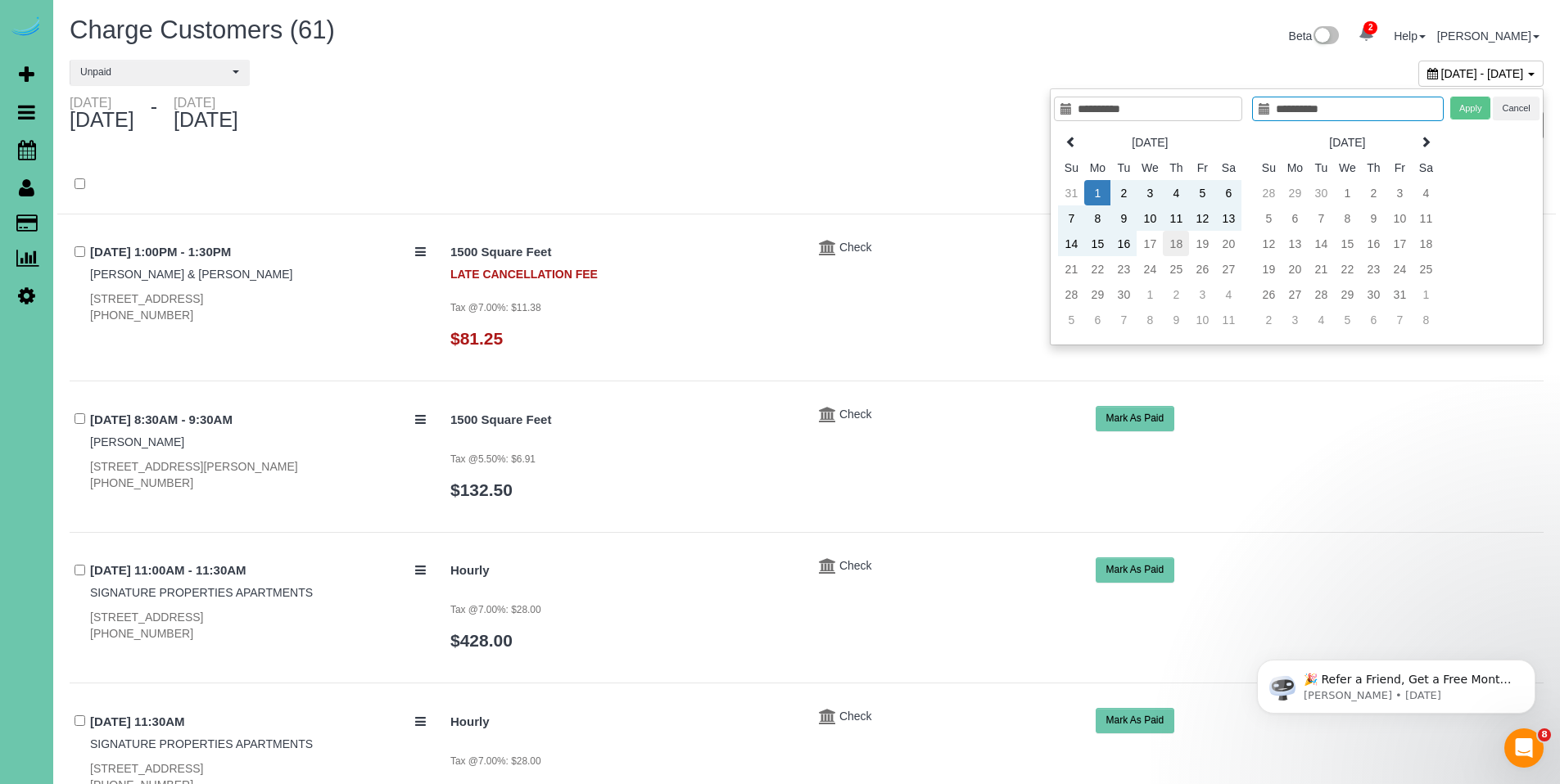
type input "**********"
click at [1179, 243] on td "18" at bounding box center [1176, 243] width 26 height 25
type input "**********"
click at [1481, 115] on button "Apply" at bounding box center [1470, 109] width 41 height 24
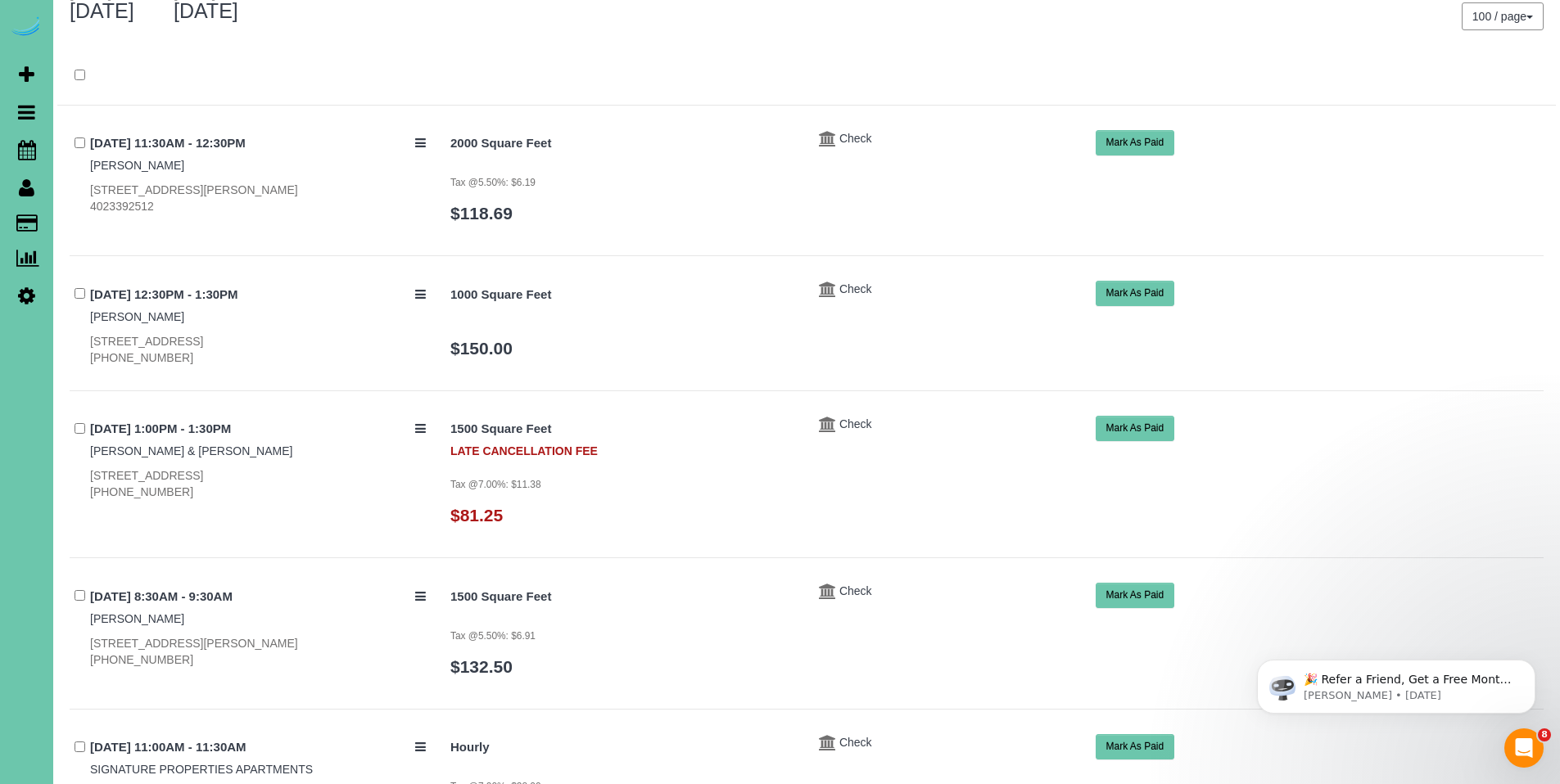
scroll to position [186, 0]
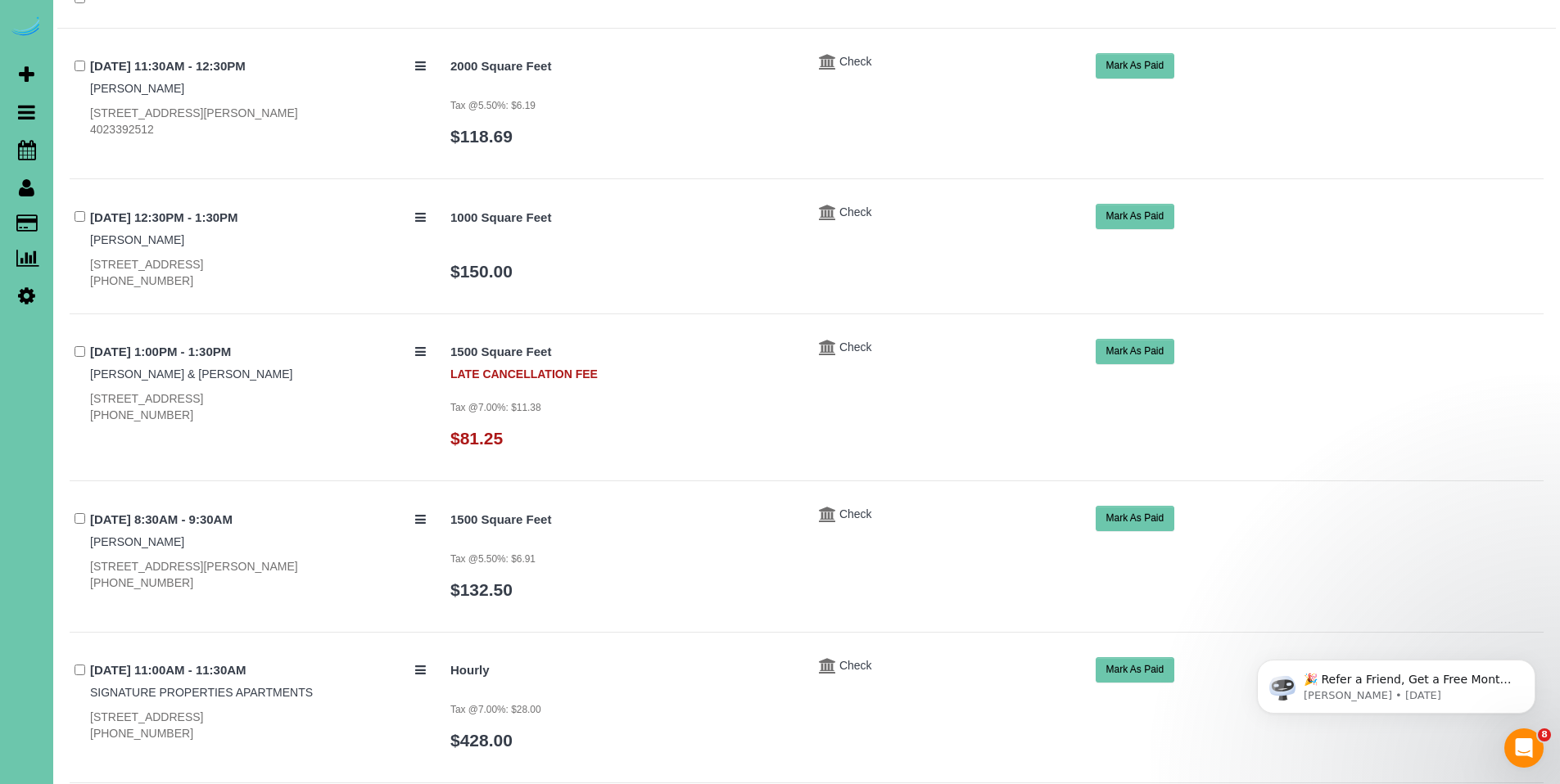
click at [1130, 218] on button "Mark As Paid" at bounding box center [1135, 216] width 79 height 25
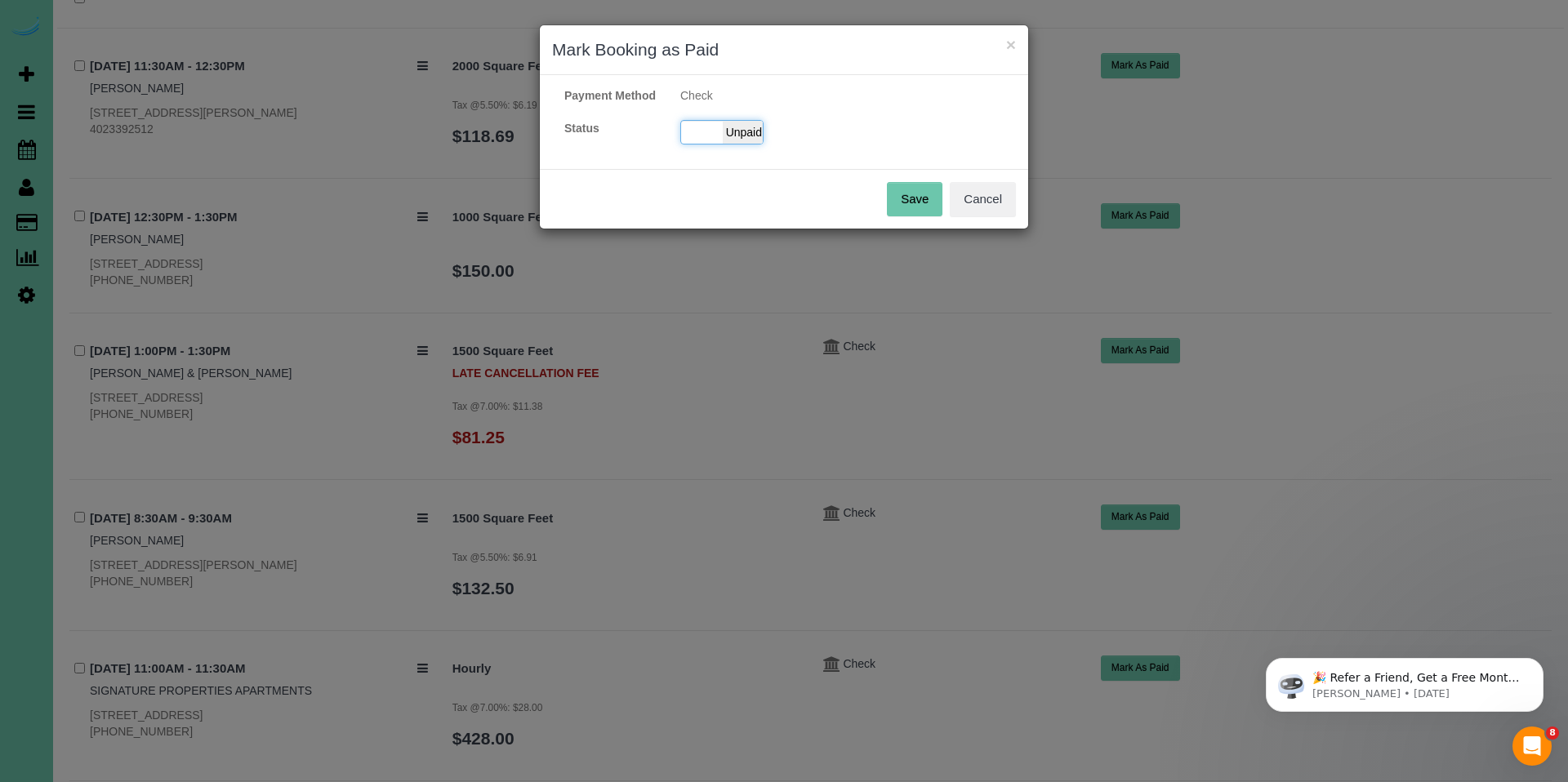
click at [741, 144] on span "Unpaid" at bounding box center [743, 132] width 41 height 23
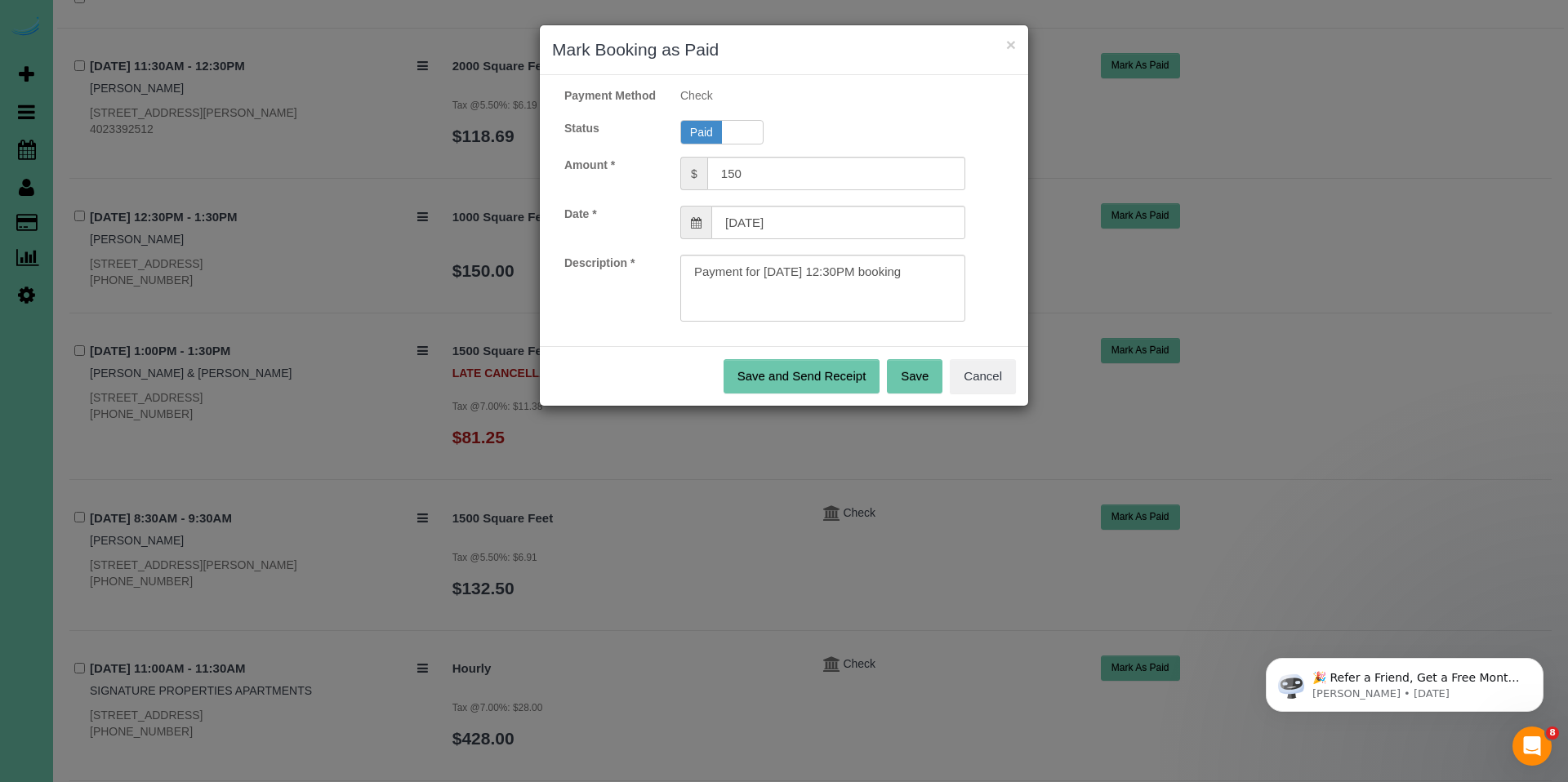
click at [968, 291] on div at bounding box center [823, 287] width 309 height 67
click at [951, 291] on textarea at bounding box center [823, 287] width 285 height 67
type textarea "Payment for 09/11/2025 12:30PM booking. Ck#290 for $150.00."
click at [920, 393] on button "Save" at bounding box center [915, 376] width 56 height 34
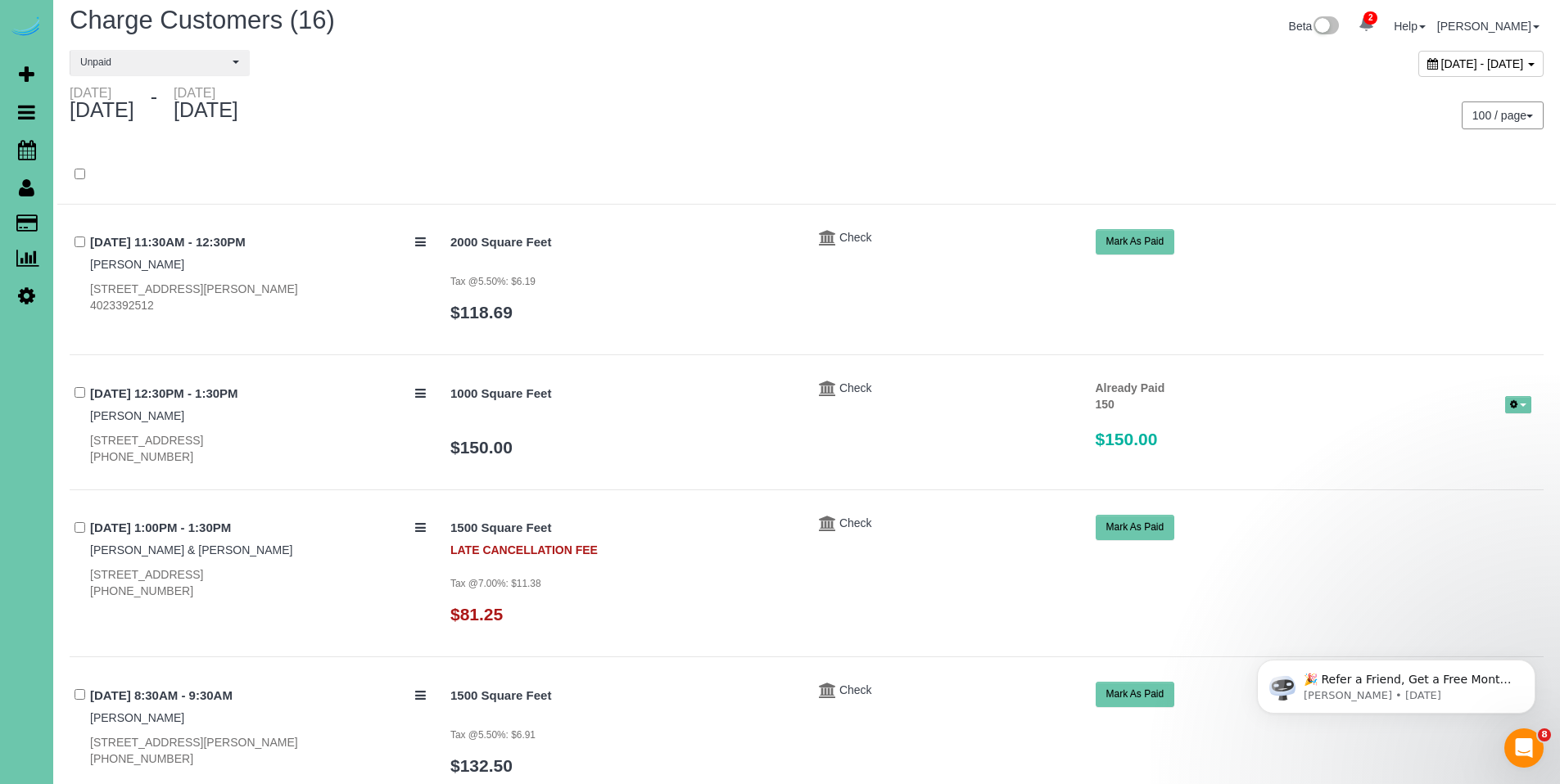
scroll to position [0, 0]
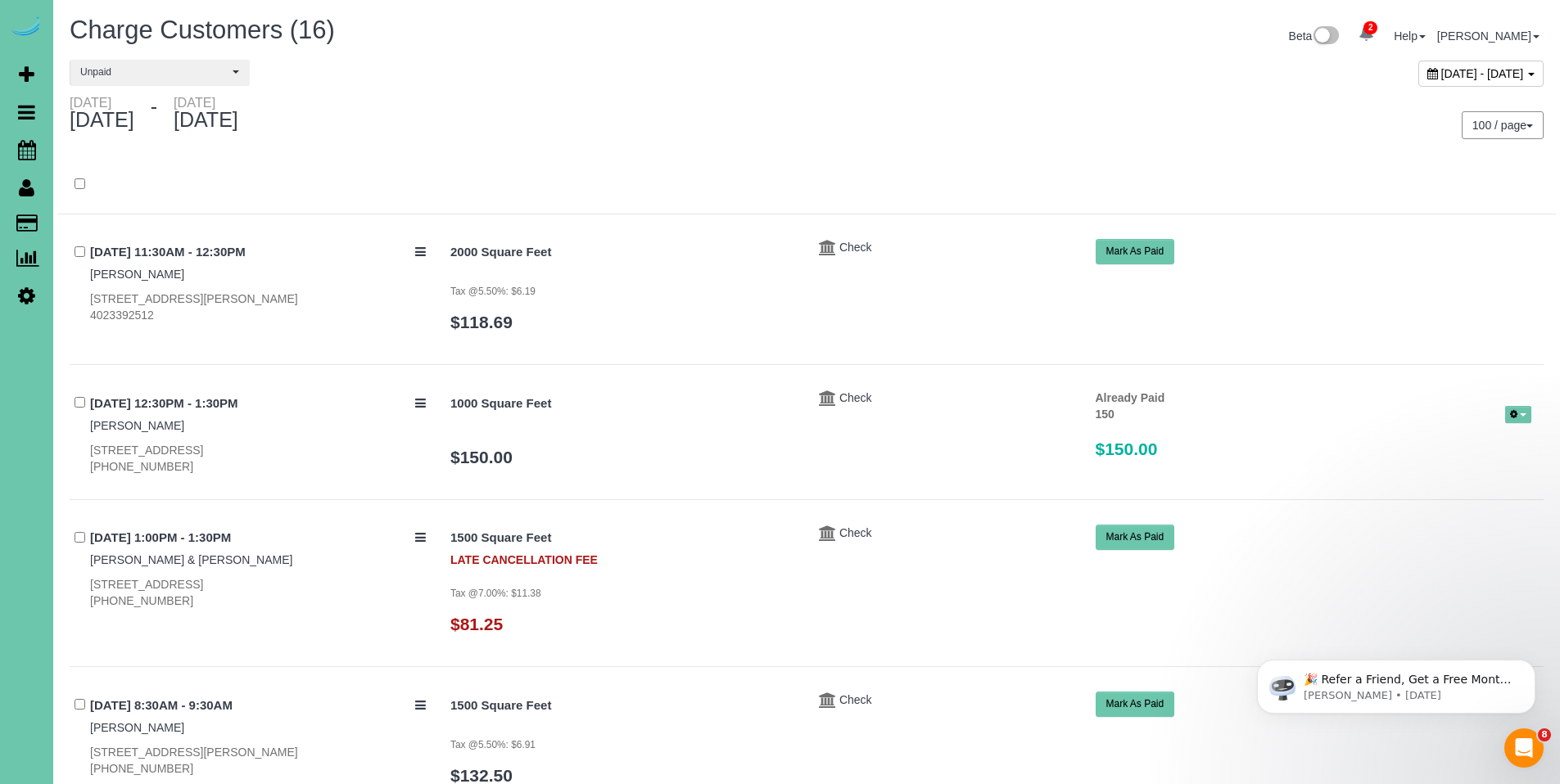
click at [1427, 70] on icon at bounding box center [1432, 73] width 11 height 11
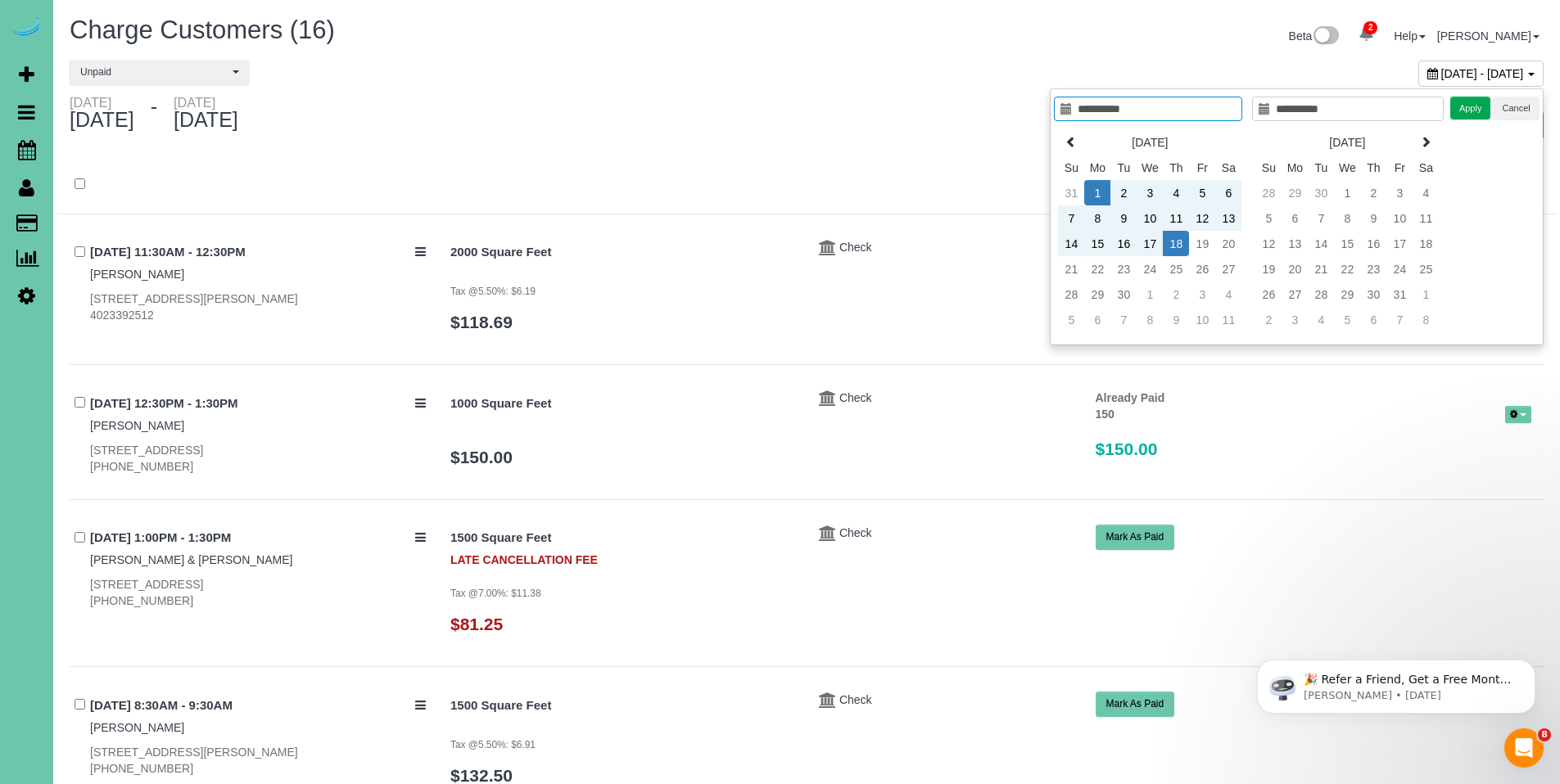
type input "**********"
click at [1094, 196] on td "1" at bounding box center [1097, 192] width 26 height 25
type input "**********"
click at [1207, 219] on td "12" at bounding box center [1202, 218] width 26 height 25
type input "**********"
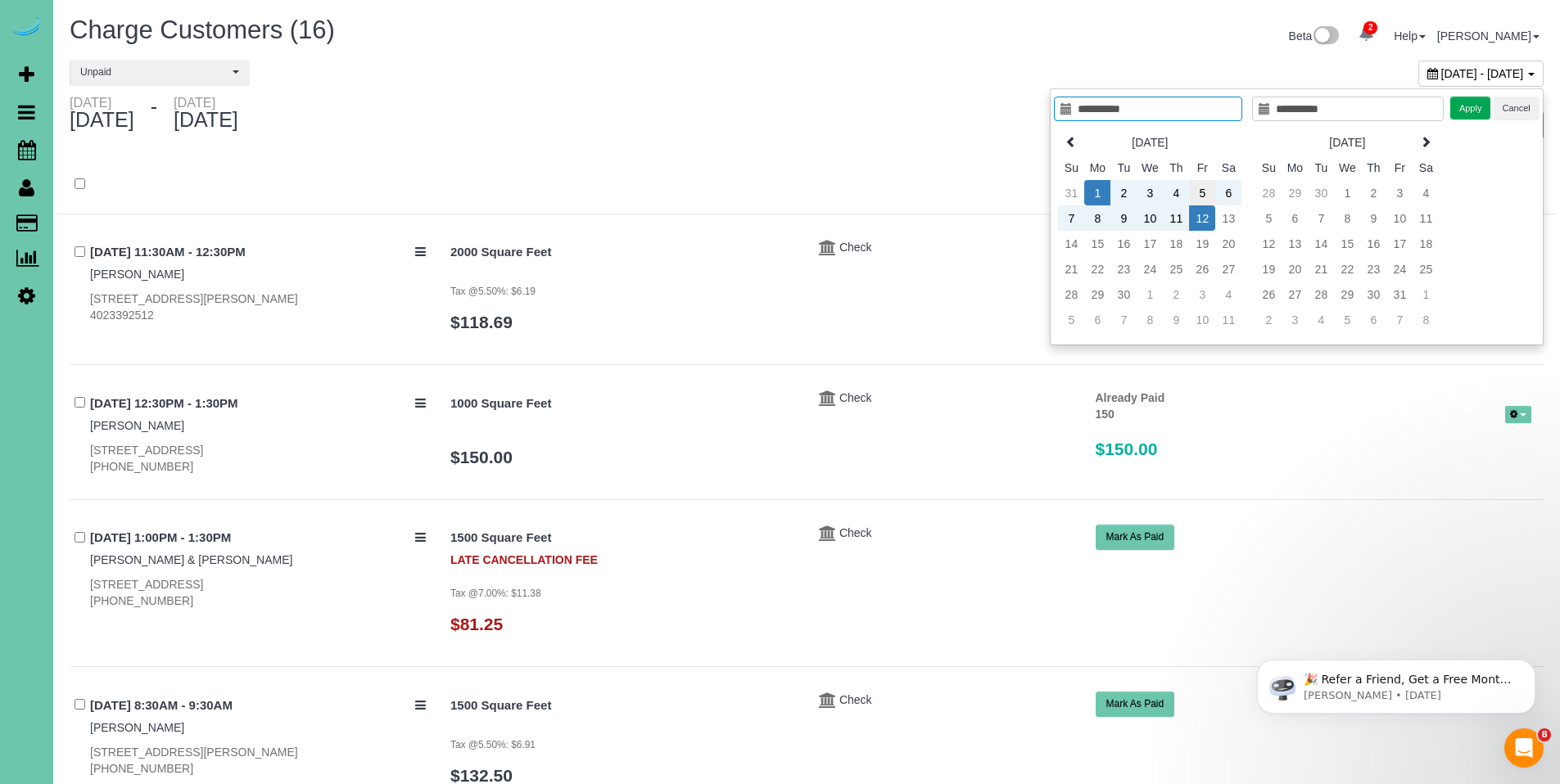
click at [1209, 192] on td "5" at bounding box center [1202, 192] width 26 height 25
type input "**********"
click at [1100, 199] on td "1" at bounding box center [1097, 192] width 26 height 25
type input "**********"
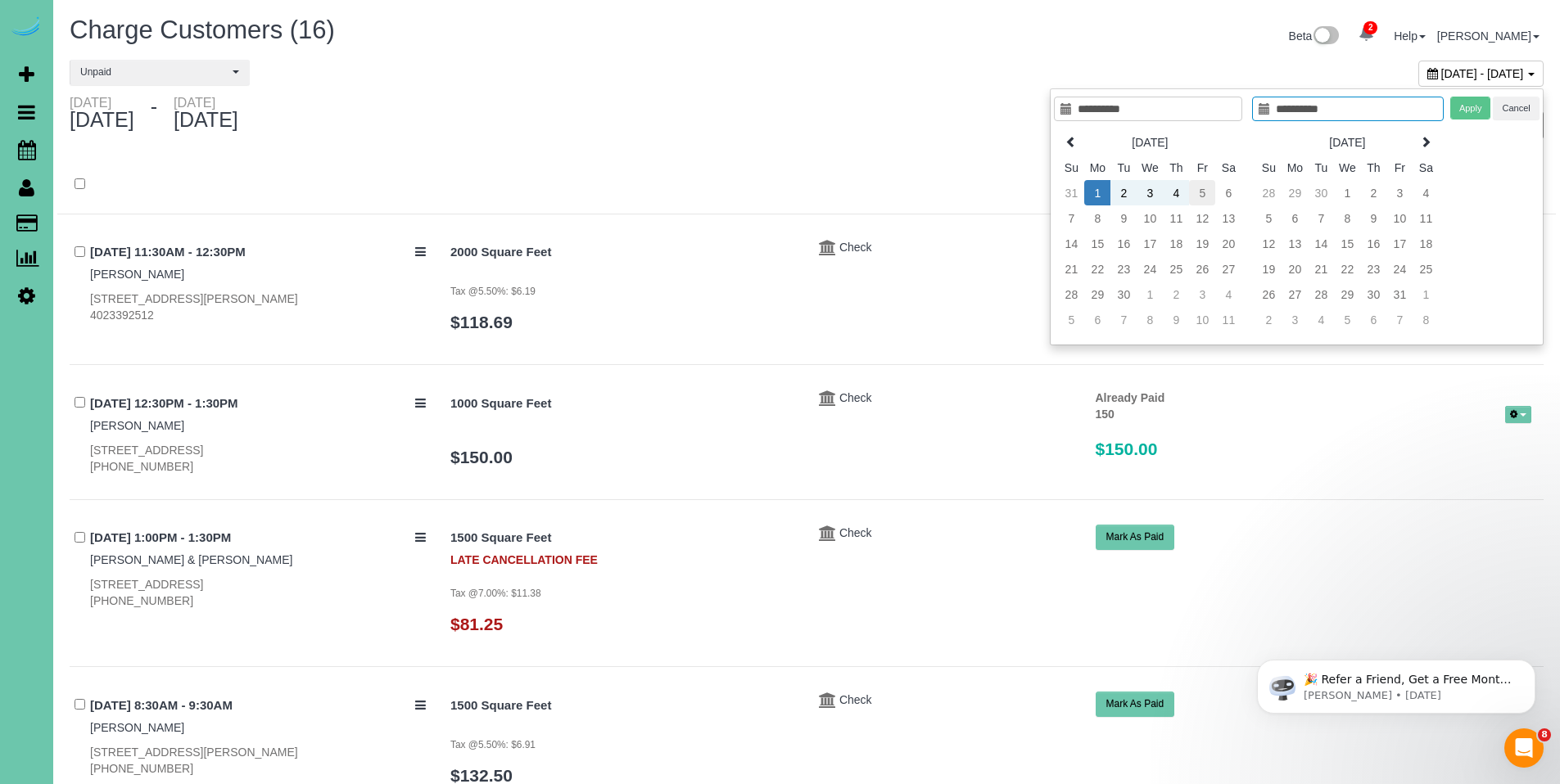
click at [1204, 195] on td "5" at bounding box center [1202, 192] width 26 height 25
click at [1470, 111] on button "Apply" at bounding box center [1470, 109] width 41 height 24
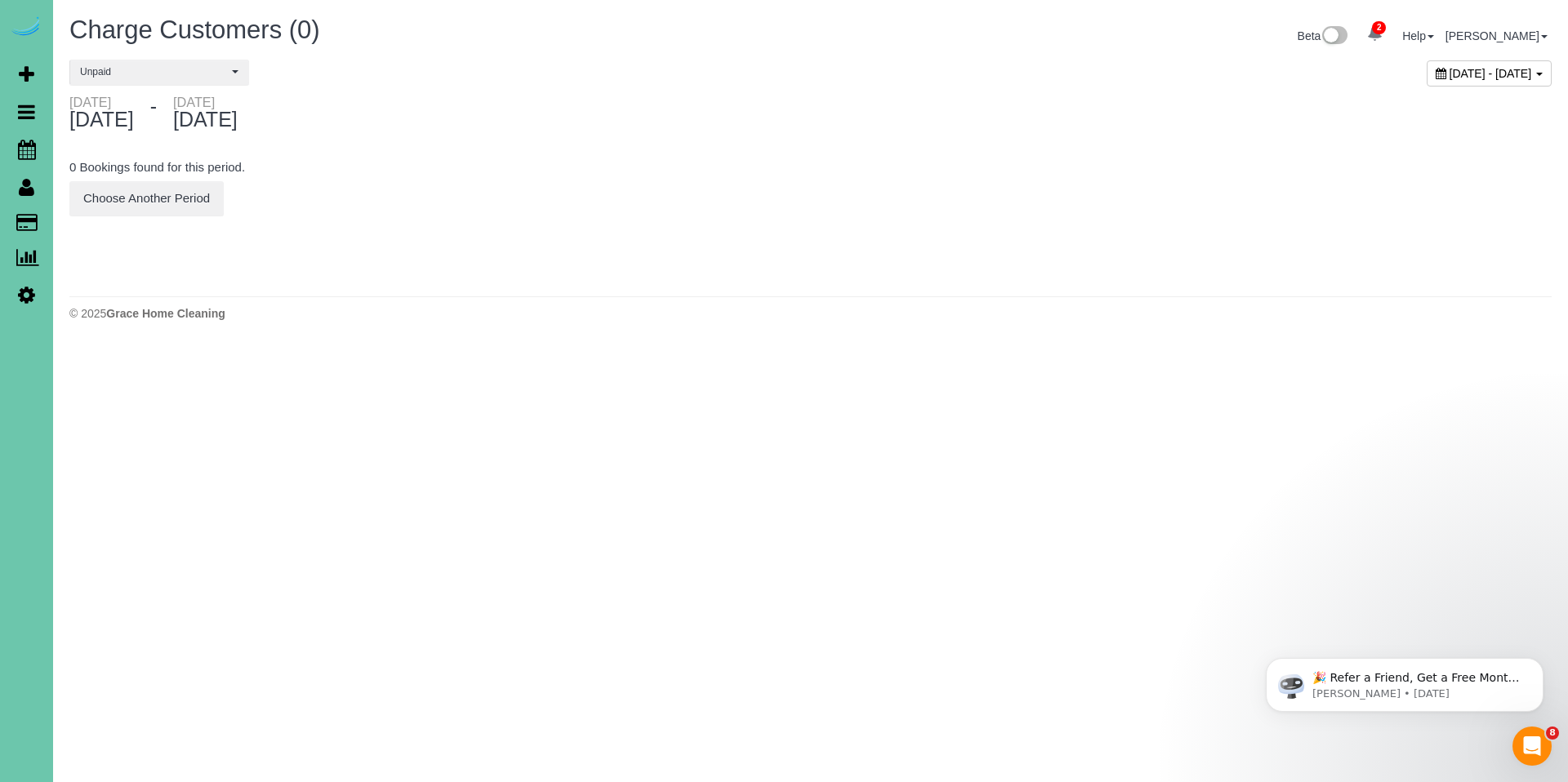
click at [1436, 70] on icon at bounding box center [1441, 73] width 11 height 11
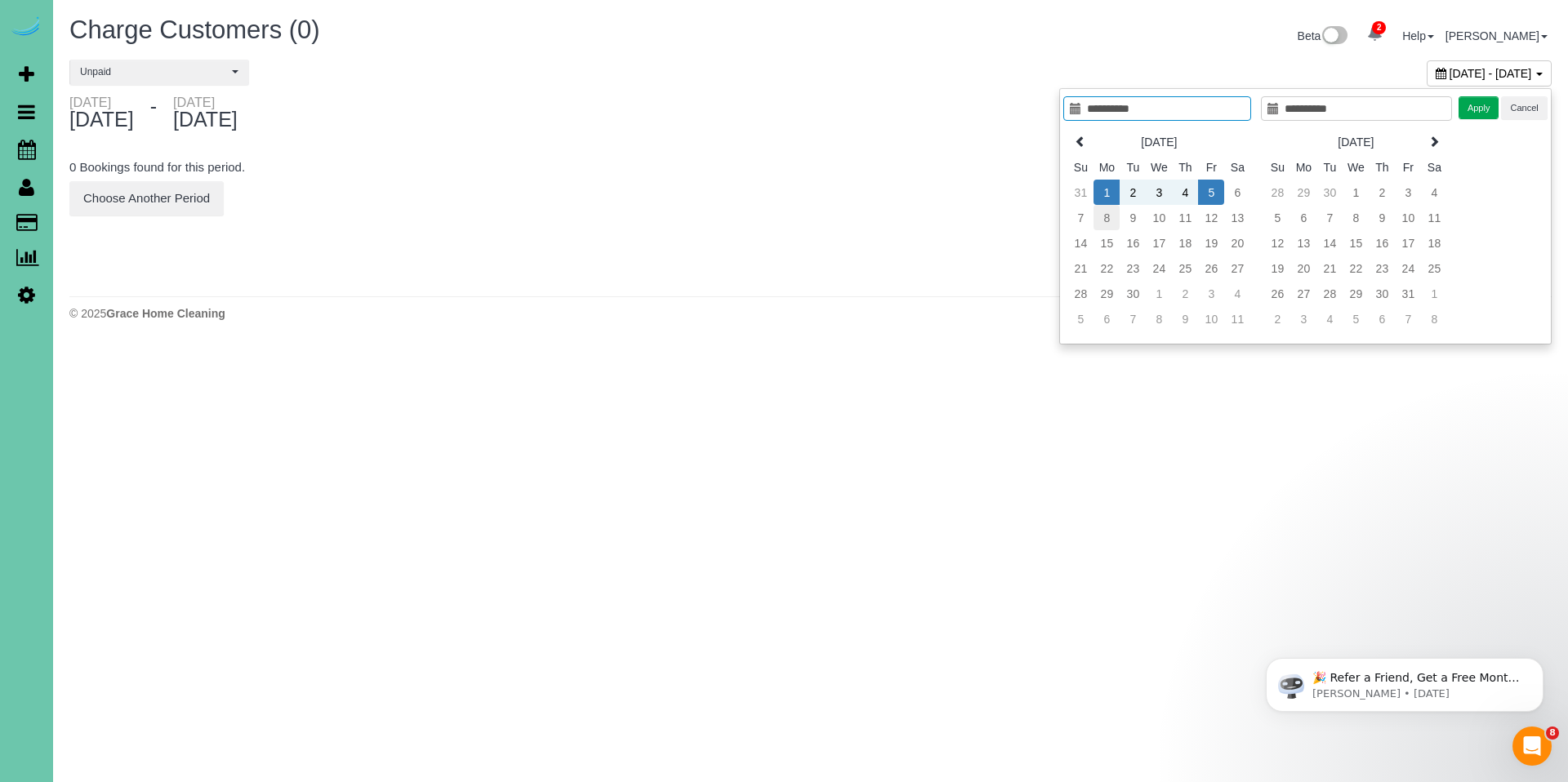
type input "**********"
click at [1102, 223] on td "8" at bounding box center [1106, 217] width 26 height 25
type input "**********"
click at [1200, 221] on td "12" at bounding box center [1211, 217] width 26 height 25
click at [1468, 115] on button "Apply" at bounding box center [1479, 109] width 41 height 24
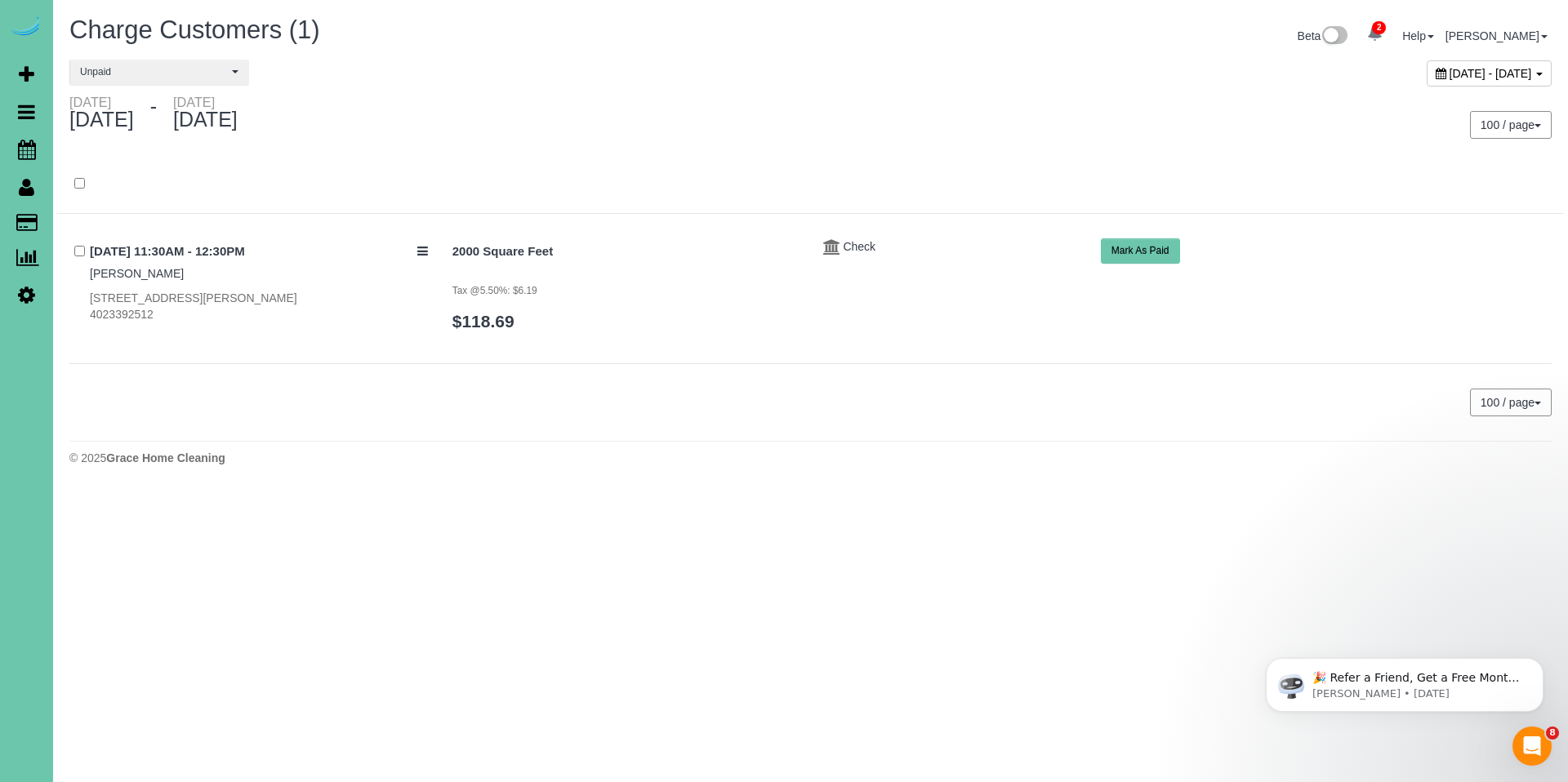
click at [1427, 75] on div "September 08, 2025 - September 12, 2025" at bounding box center [1489, 74] width 125 height 26
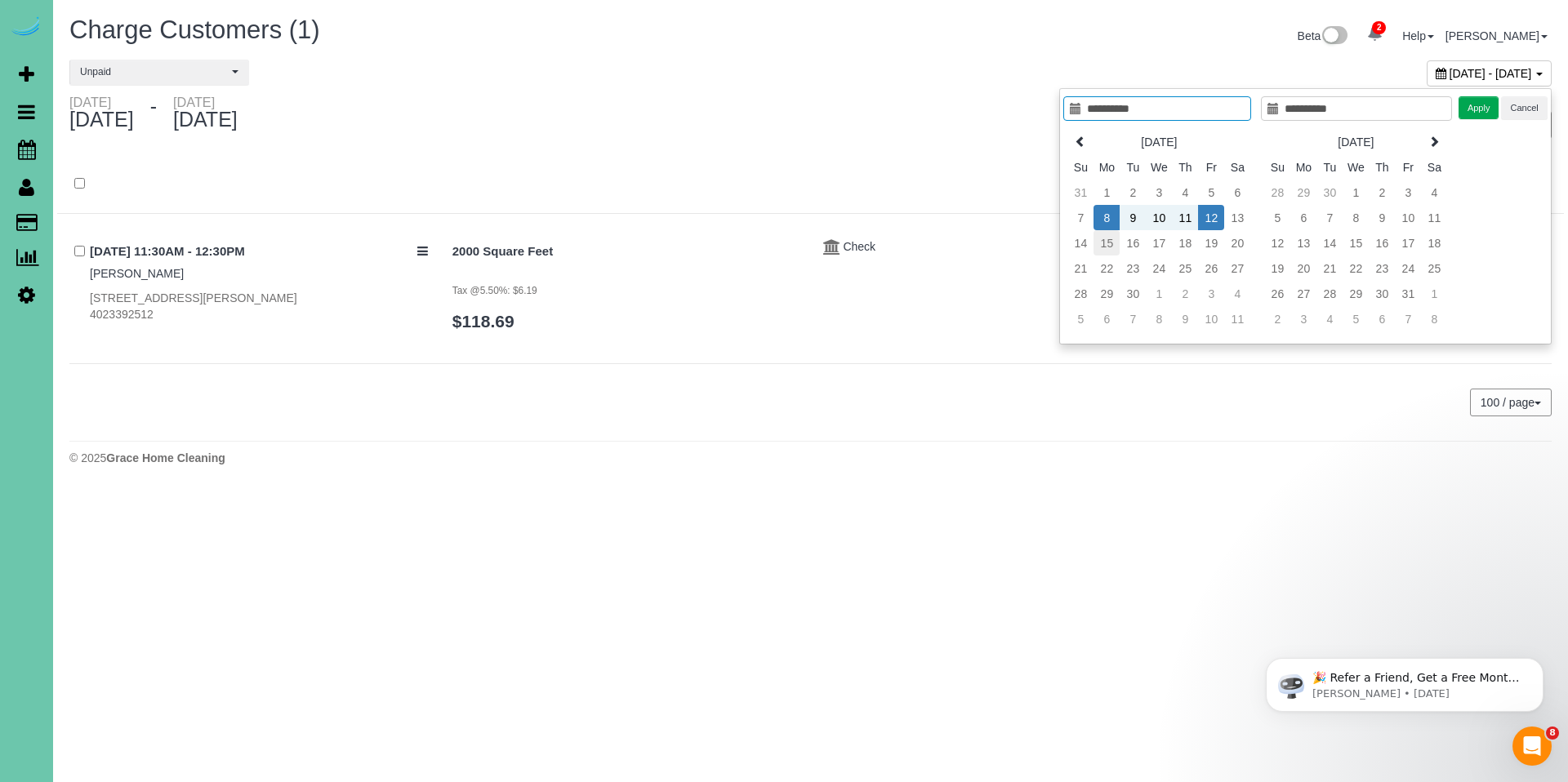
type input "**********"
click at [1108, 244] on td "15" at bounding box center [1106, 242] width 26 height 25
type input "**********"
click at [1176, 245] on td "18" at bounding box center [1185, 242] width 26 height 25
type input "**********"
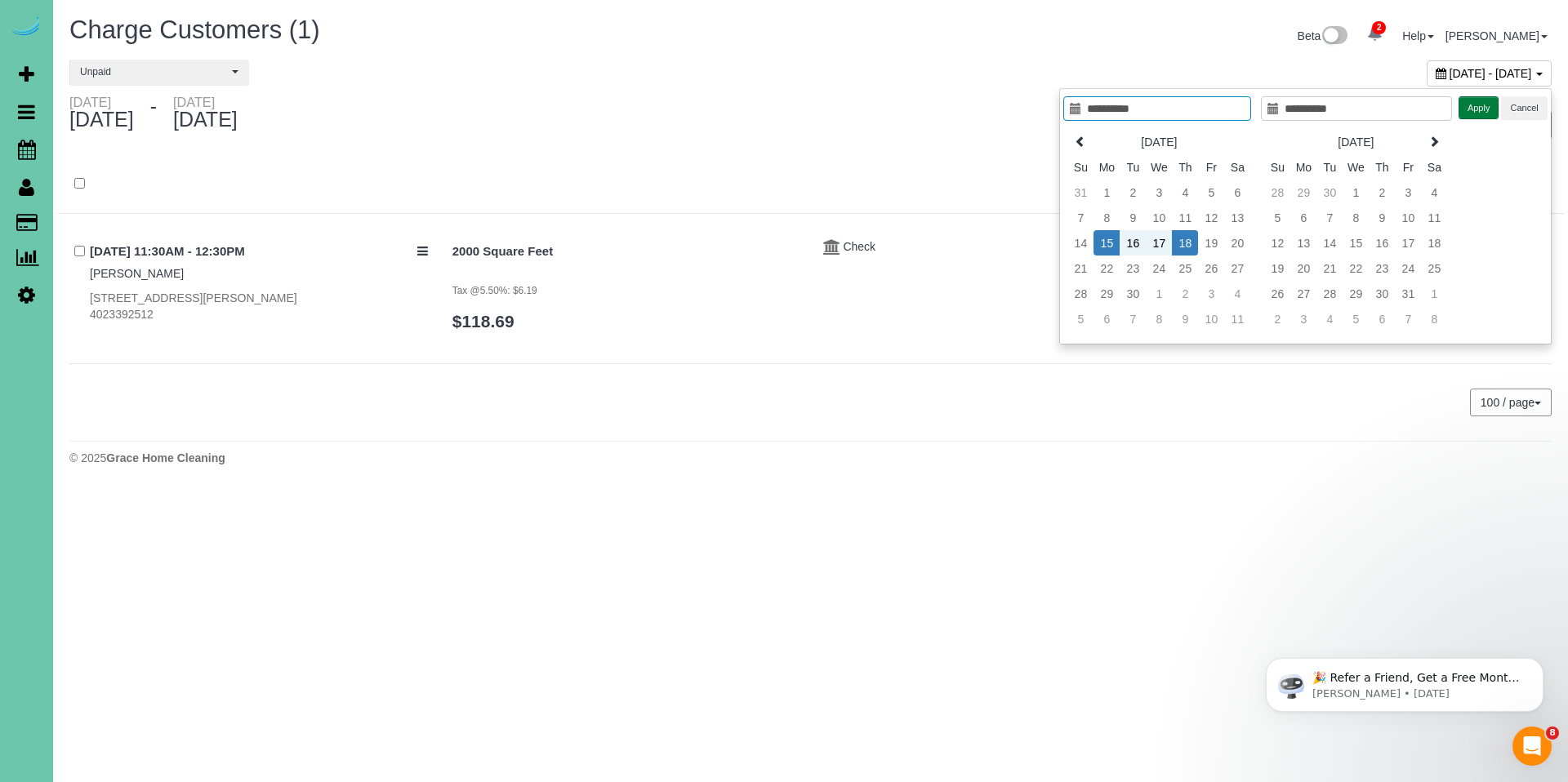
click at [1488, 99] on button "Apply" at bounding box center [1479, 109] width 41 height 24
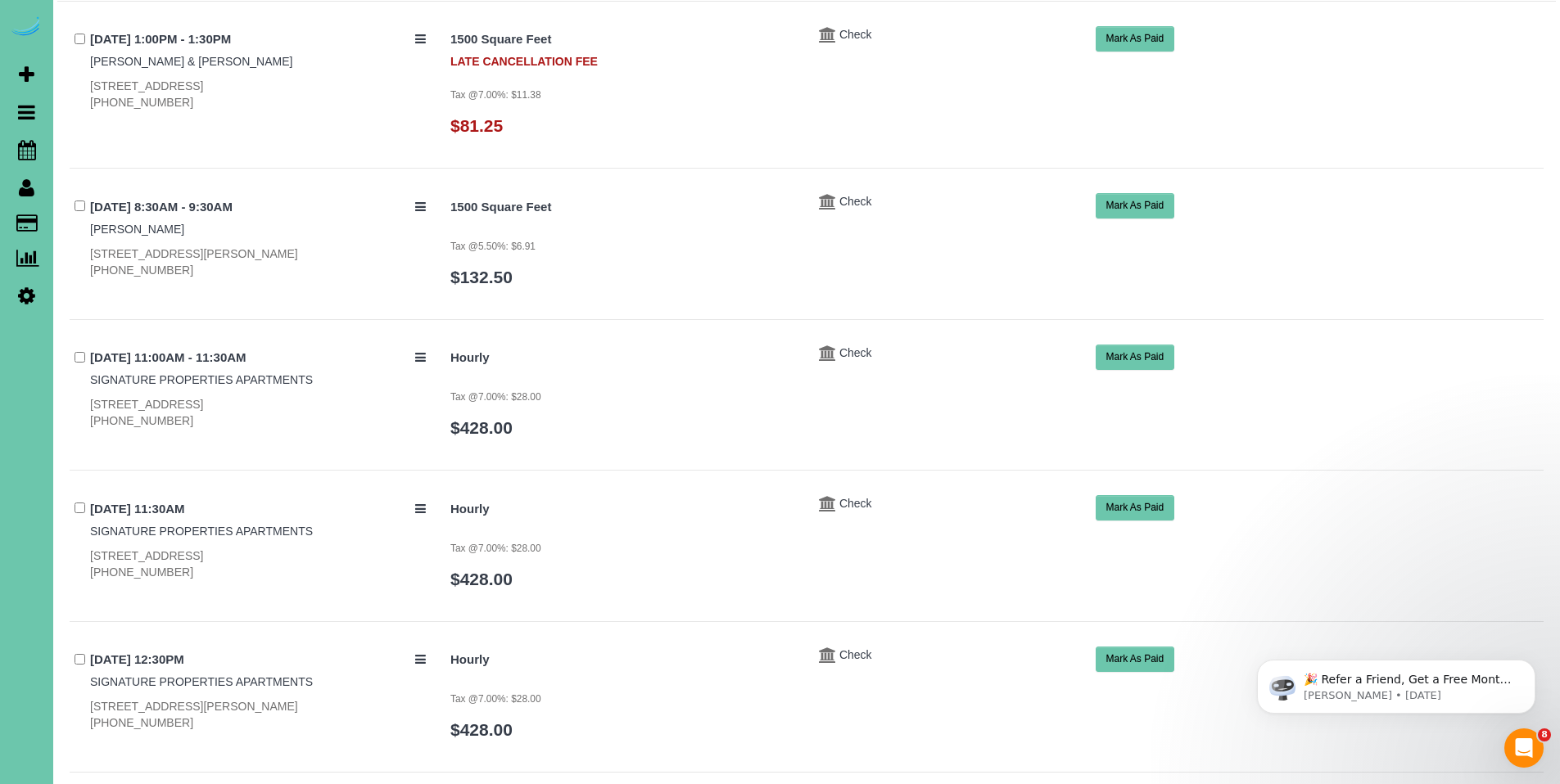
scroll to position [263, 0]
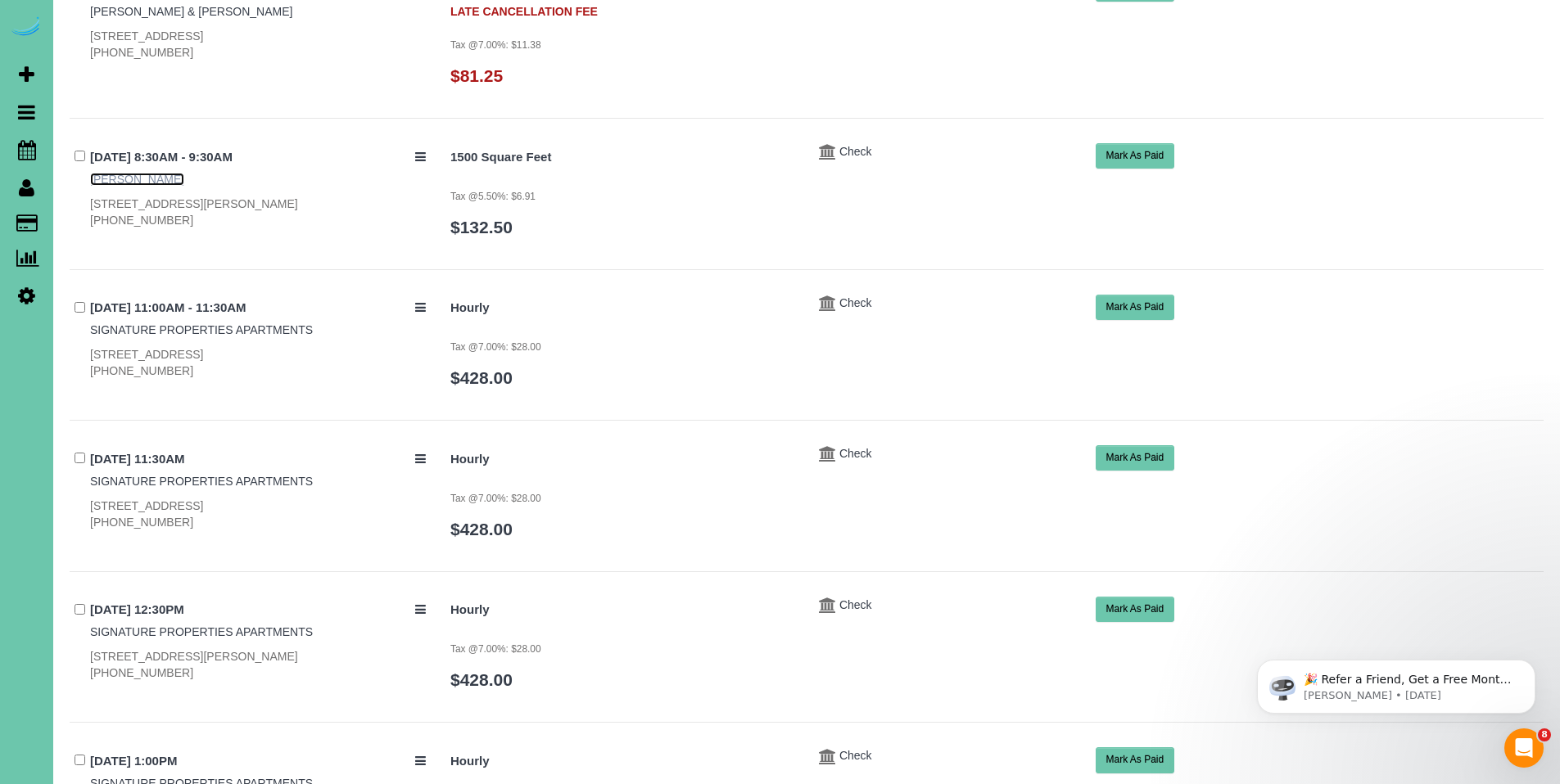
click at [123, 178] on link "Ruth Frazee" at bounding box center [137, 179] width 94 height 13
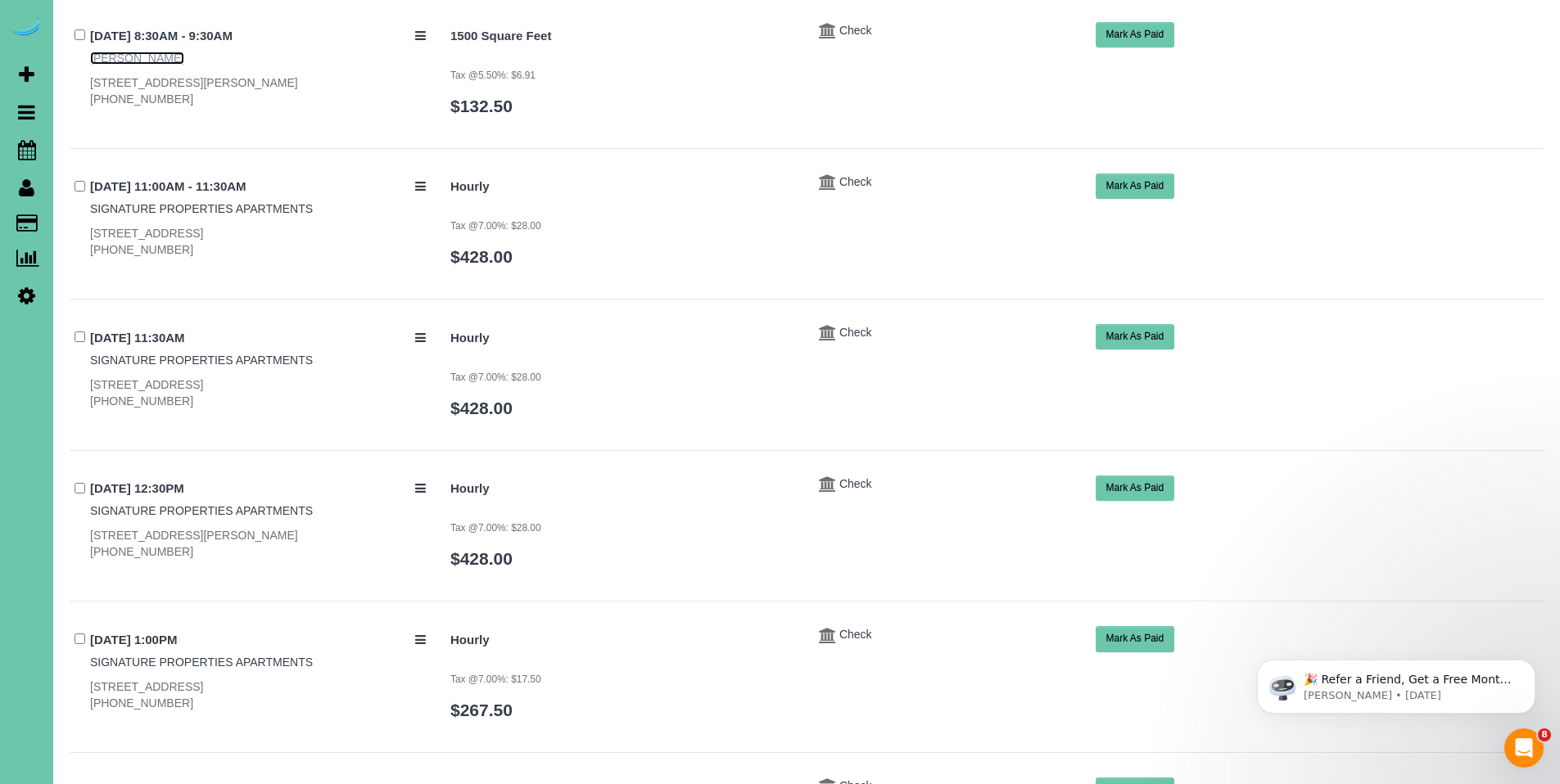
scroll to position [0, 0]
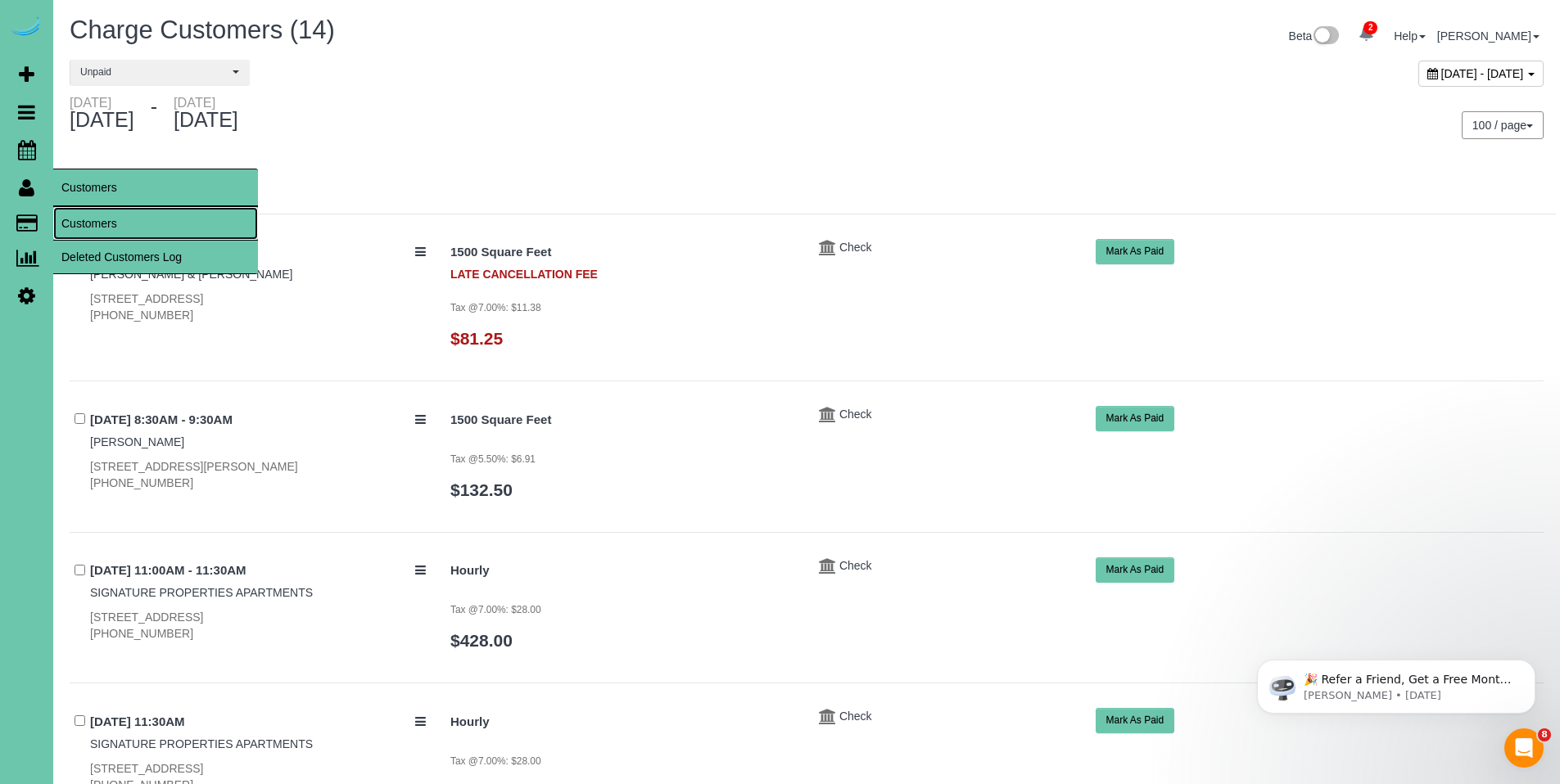
click at [74, 233] on link "Customers" at bounding box center [155, 223] width 205 height 33
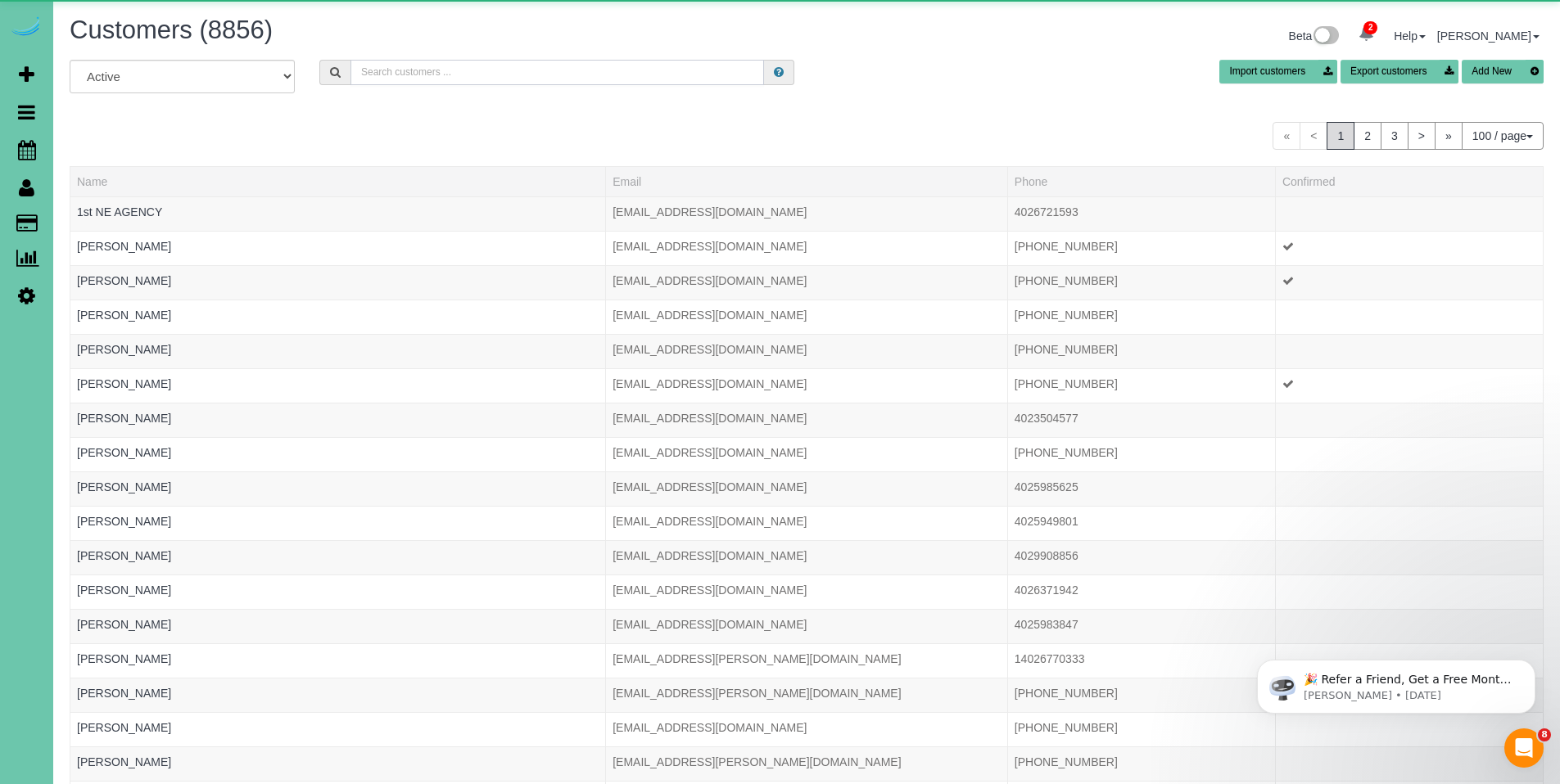
click at [434, 70] on input "text" at bounding box center [557, 72] width 414 height 25
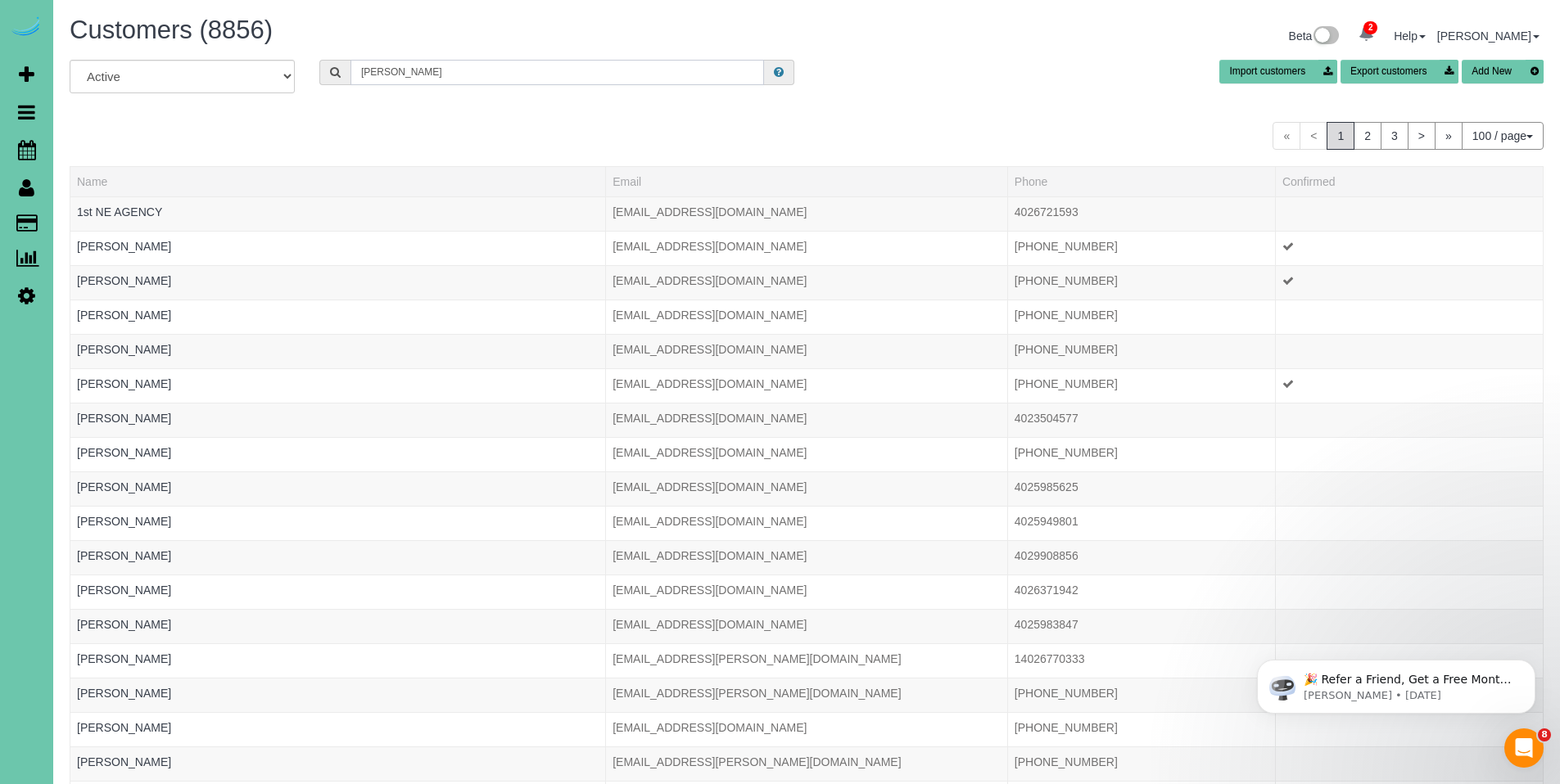
type input "lynda long"
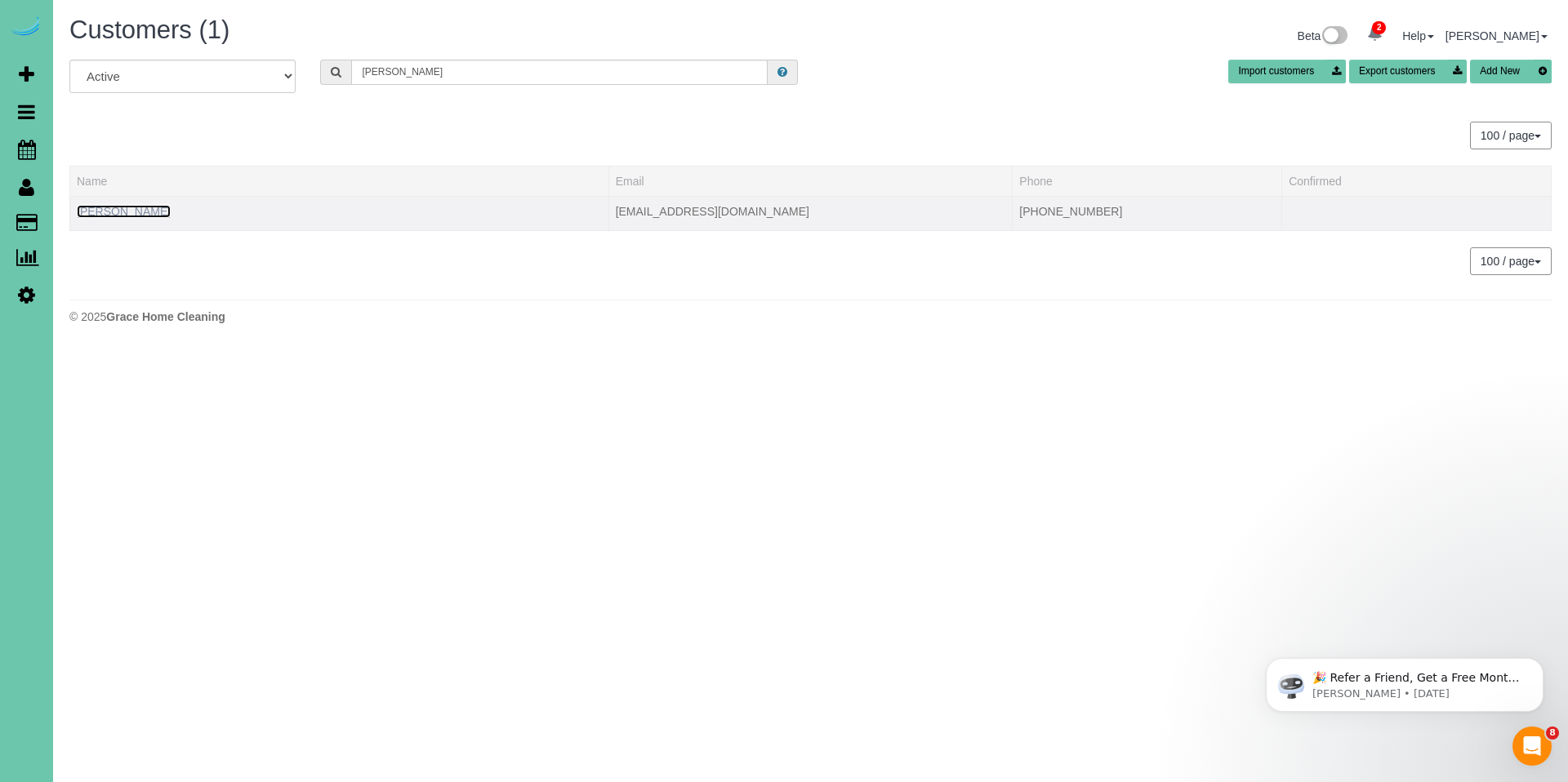
click at [120, 215] on link "Lynda Long" at bounding box center [124, 211] width 94 height 13
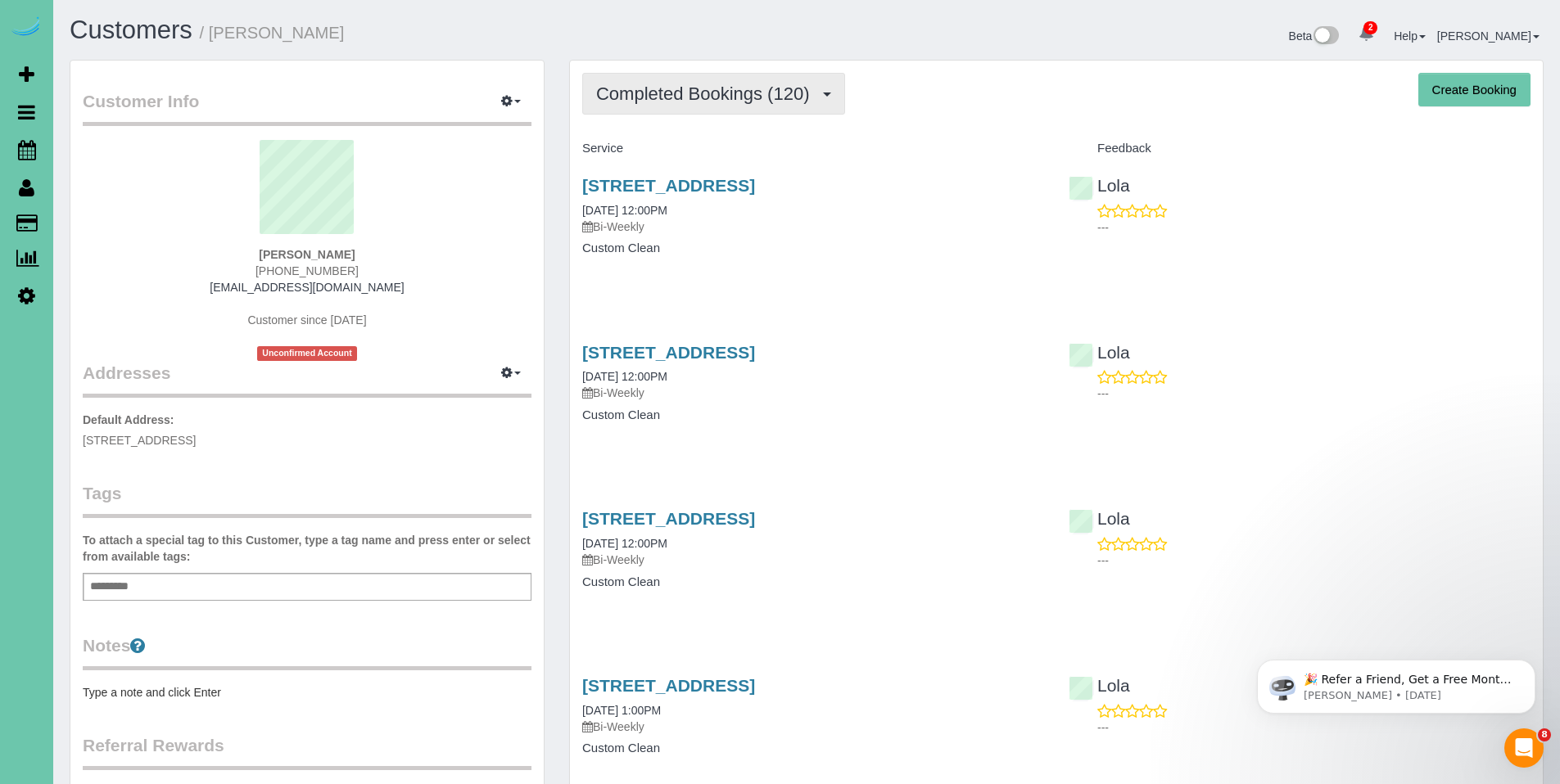
click at [695, 93] on span "Completed Bookings (120)" at bounding box center [706, 94] width 221 height 20
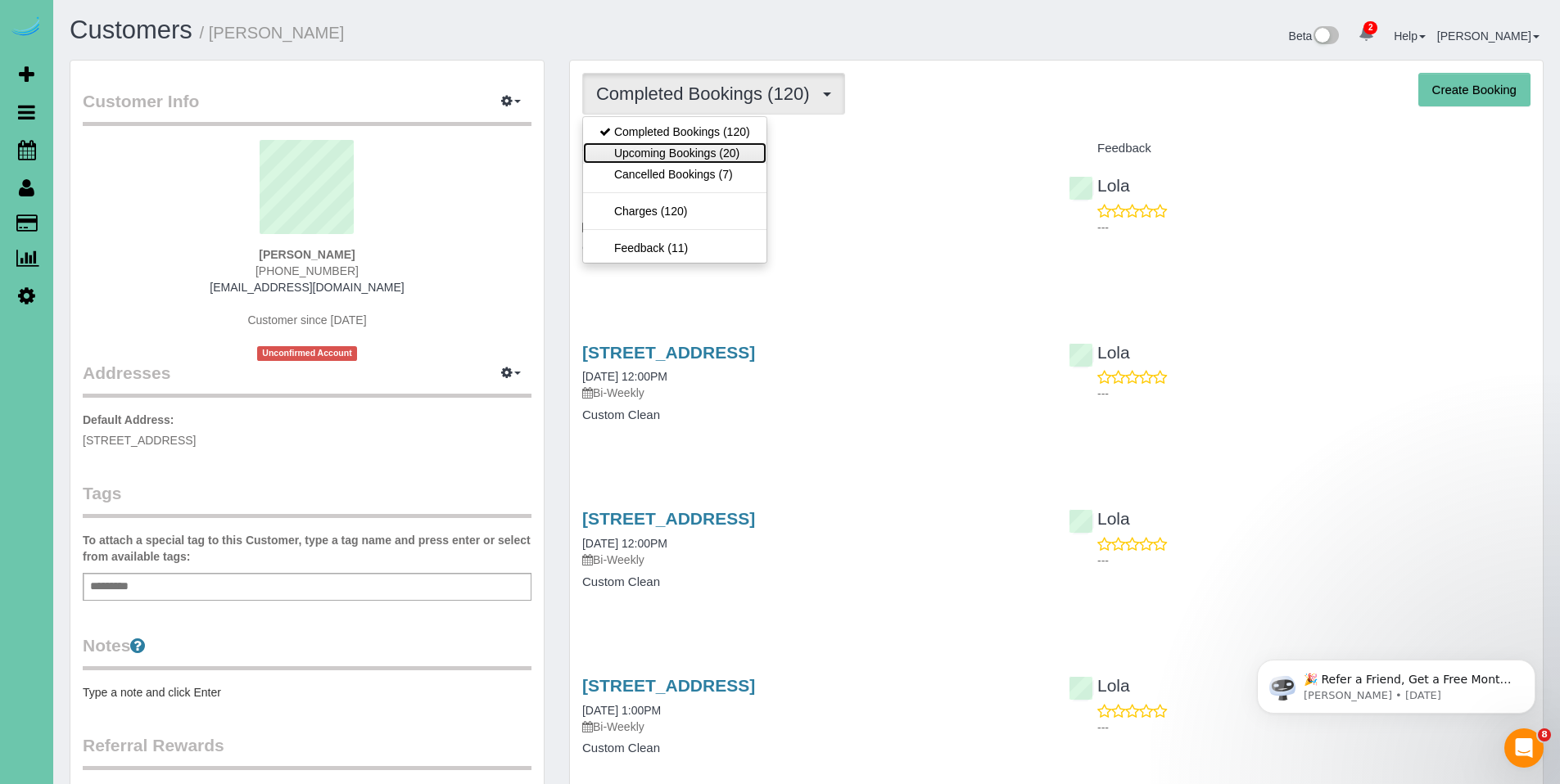
click at [679, 147] on link "Upcoming Bookings (20)" at bounding box center [674, 152] width 183 height 21
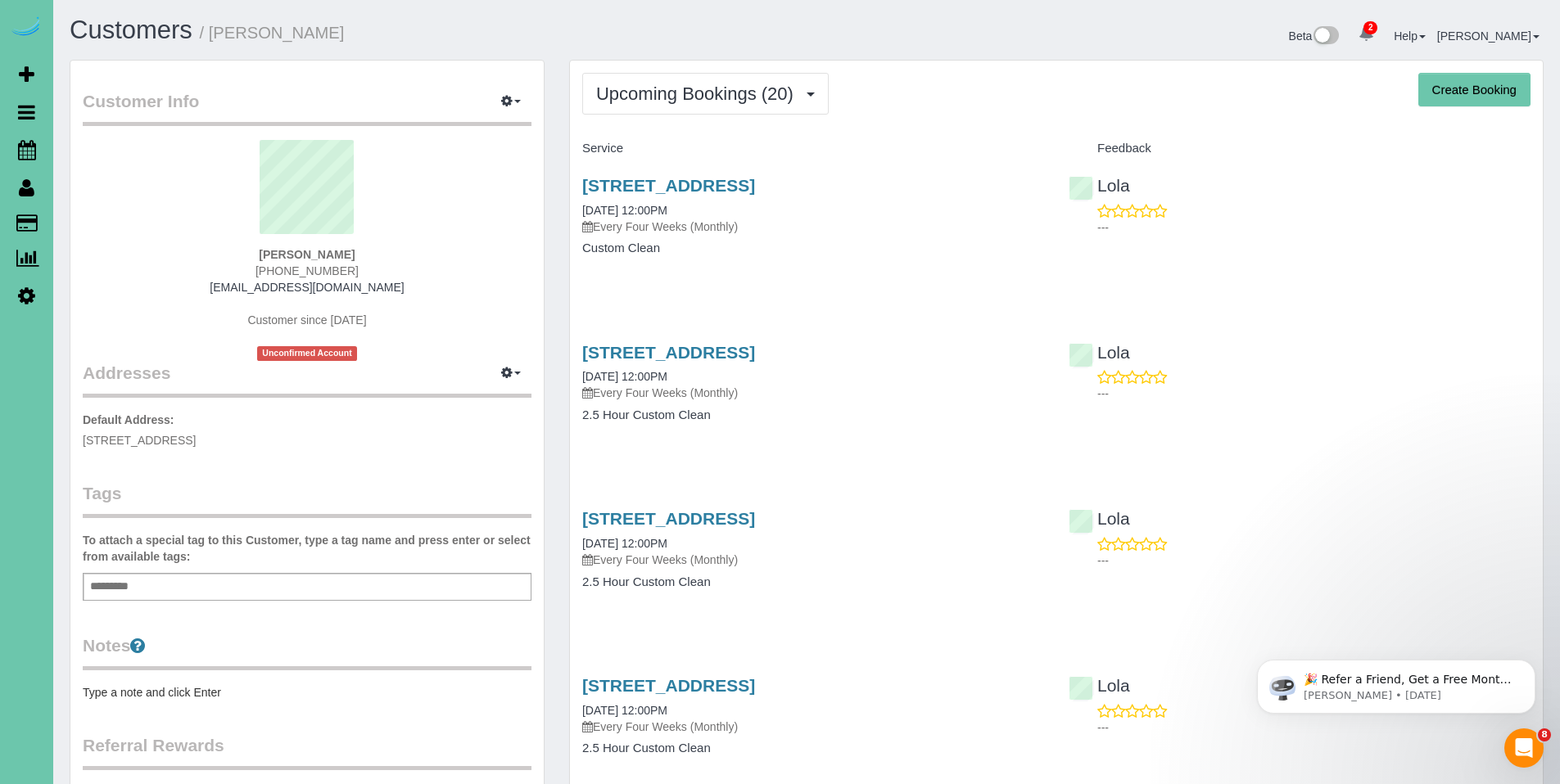
drag, startPoint x: 308, startPoint y: 444, endPoint x: 68, endPoint y: 447, distance: 240.0
click at [68, 447] on div "Customer Info Edit Contact Info Send Message Email Preferences Special Sales Ta…" at bounding box center [307, 536] width 500 height 953
click at [718, 352] on link "8154 S 190th Street, Omaha, NE 68136" at bounding box center [668, 352] width 173 height 19
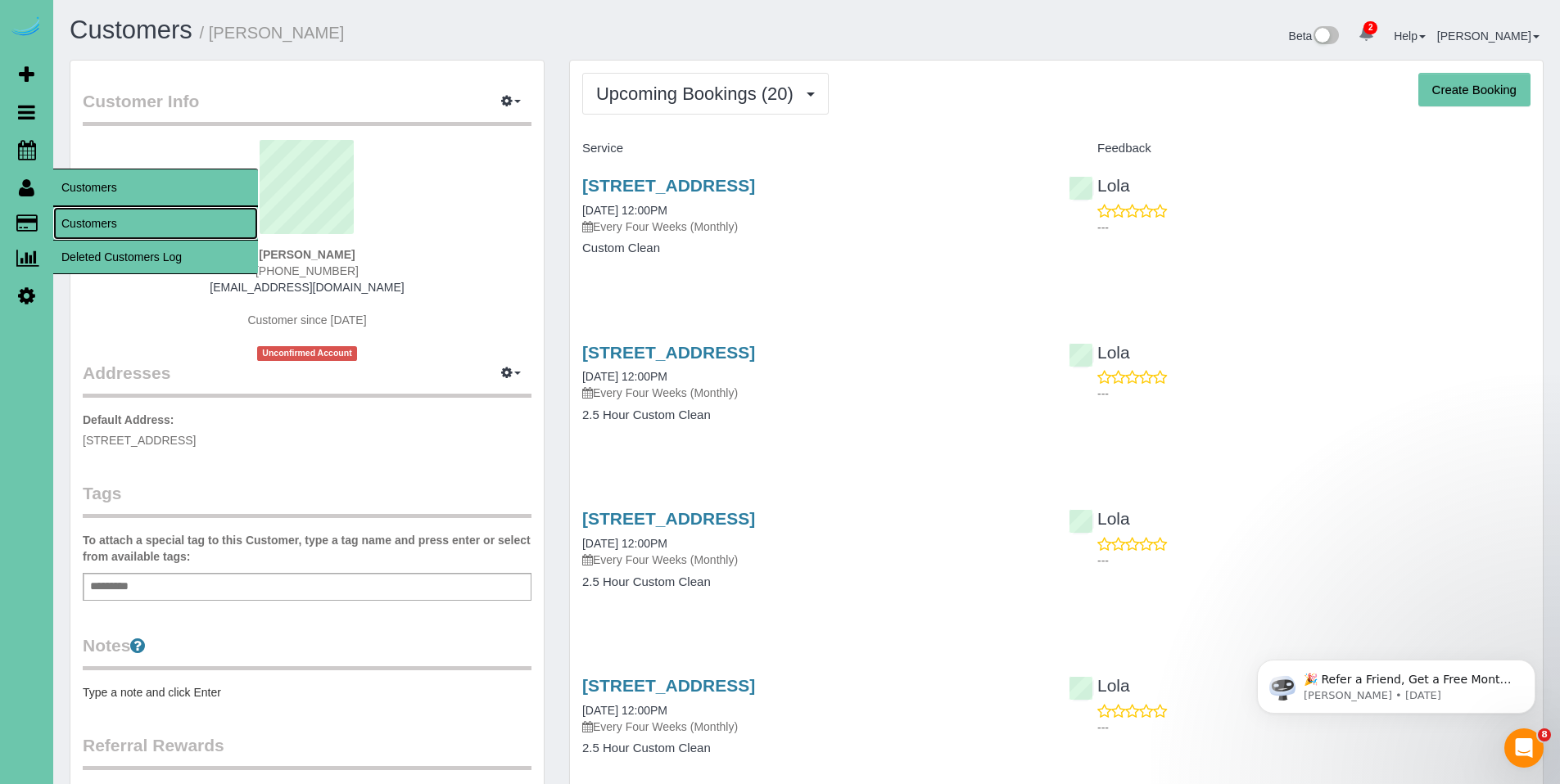
click at [81, 222] on link "Customers" at bounding box center [155, 223] width 205 height 33
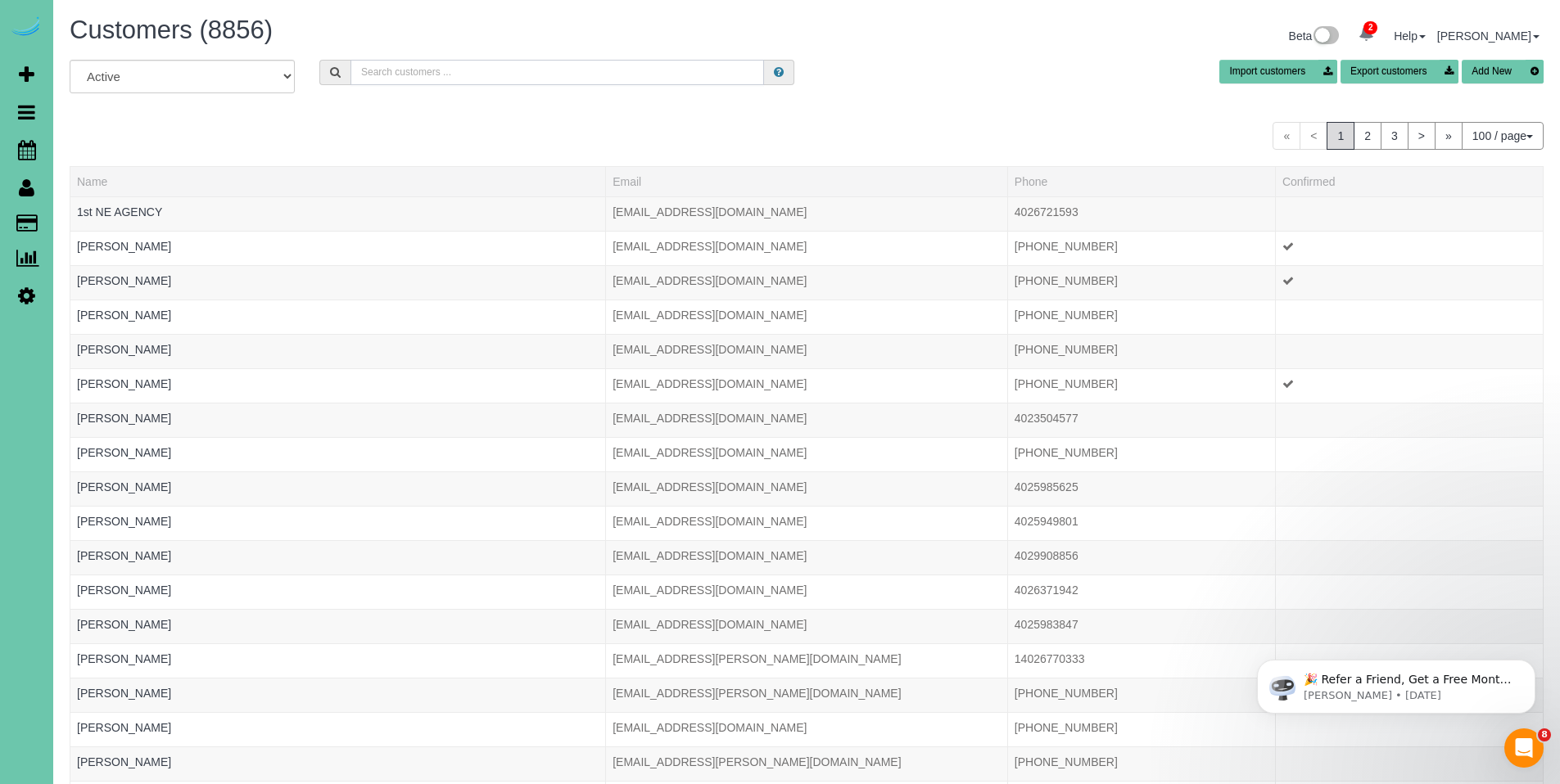
click at [573, 72] on input "text" at bounding box center [557, 72] width 414 height 25
click at [476, 64] on input "text" at bounding box center [557, 72] width 414 height 25
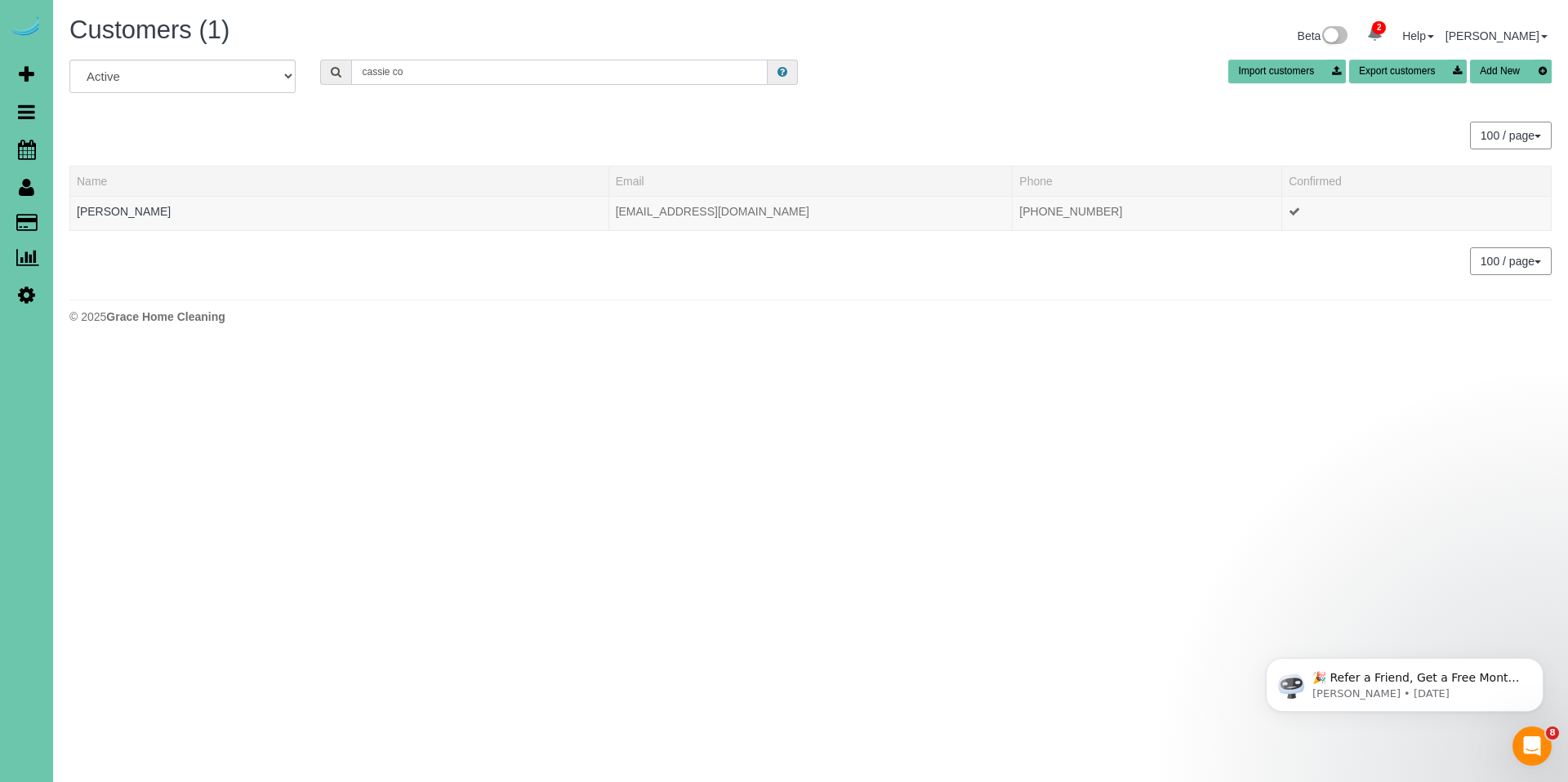
type input "cassie co"
click at [134, 207] on link "Cassie Coppa" at bounding box center [124, 211] width 94 height 13
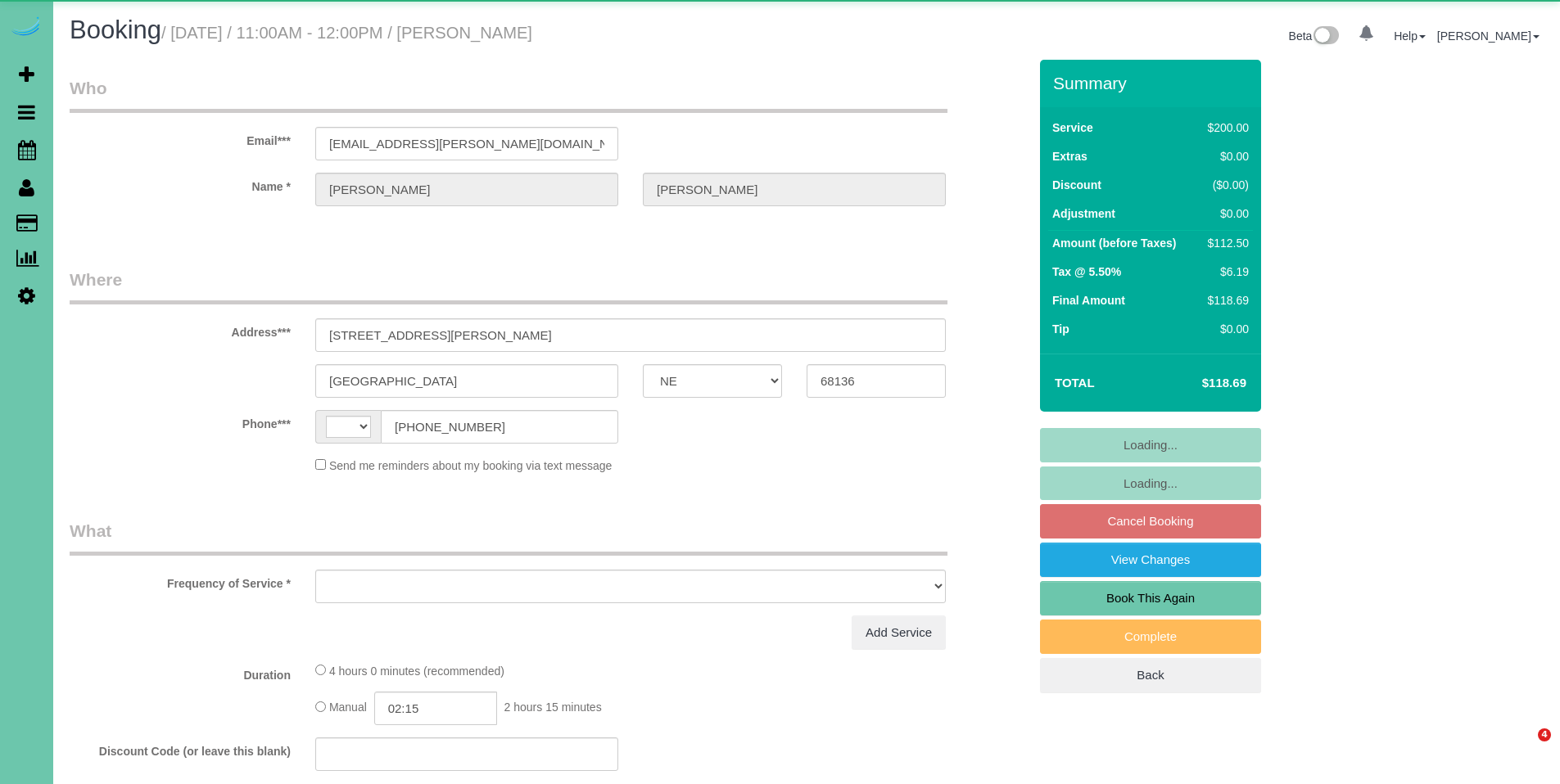
select select "NE"
select select "string:[GEOGRAPHIC_DATA]"
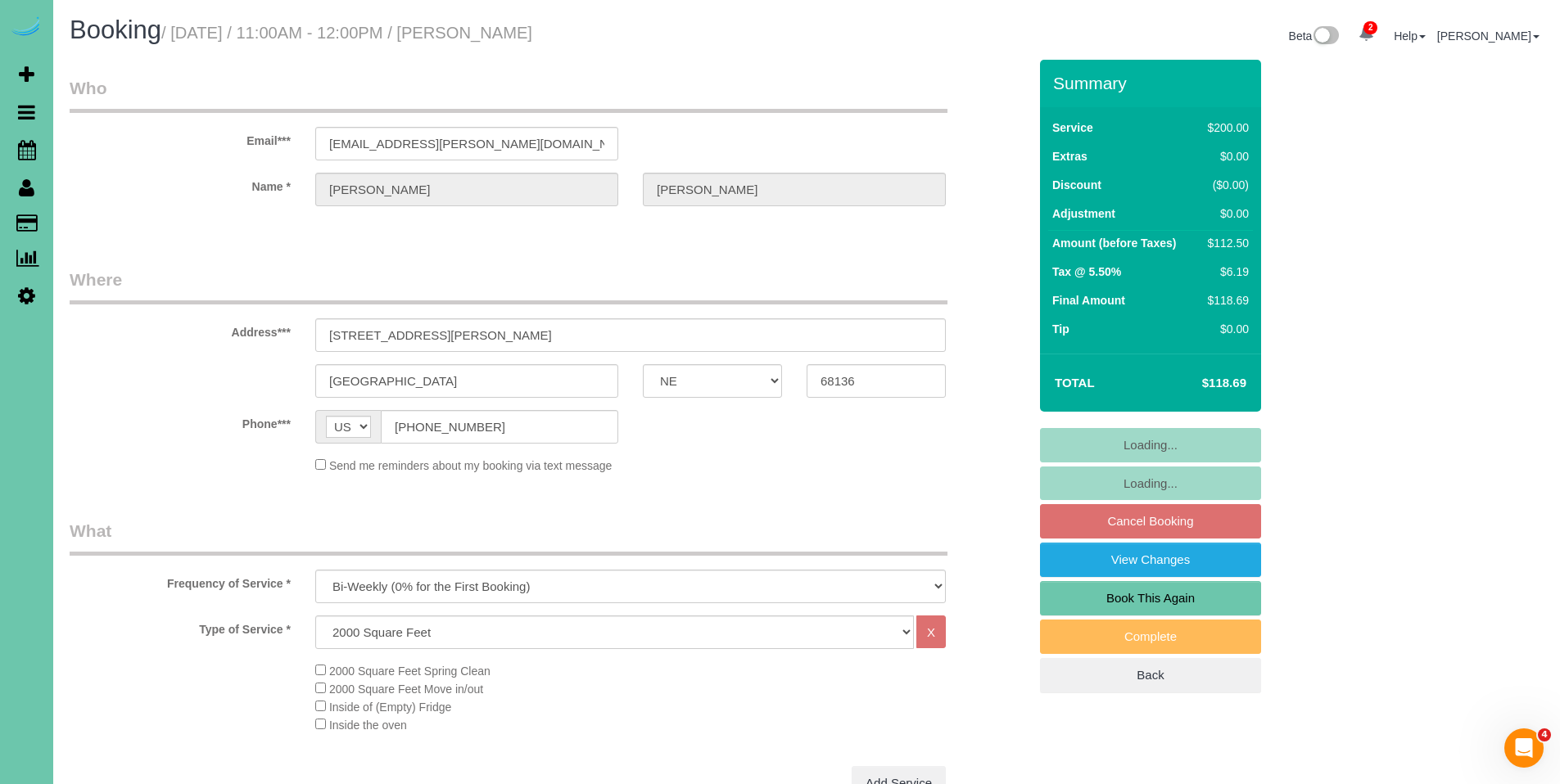
select select "object:905"
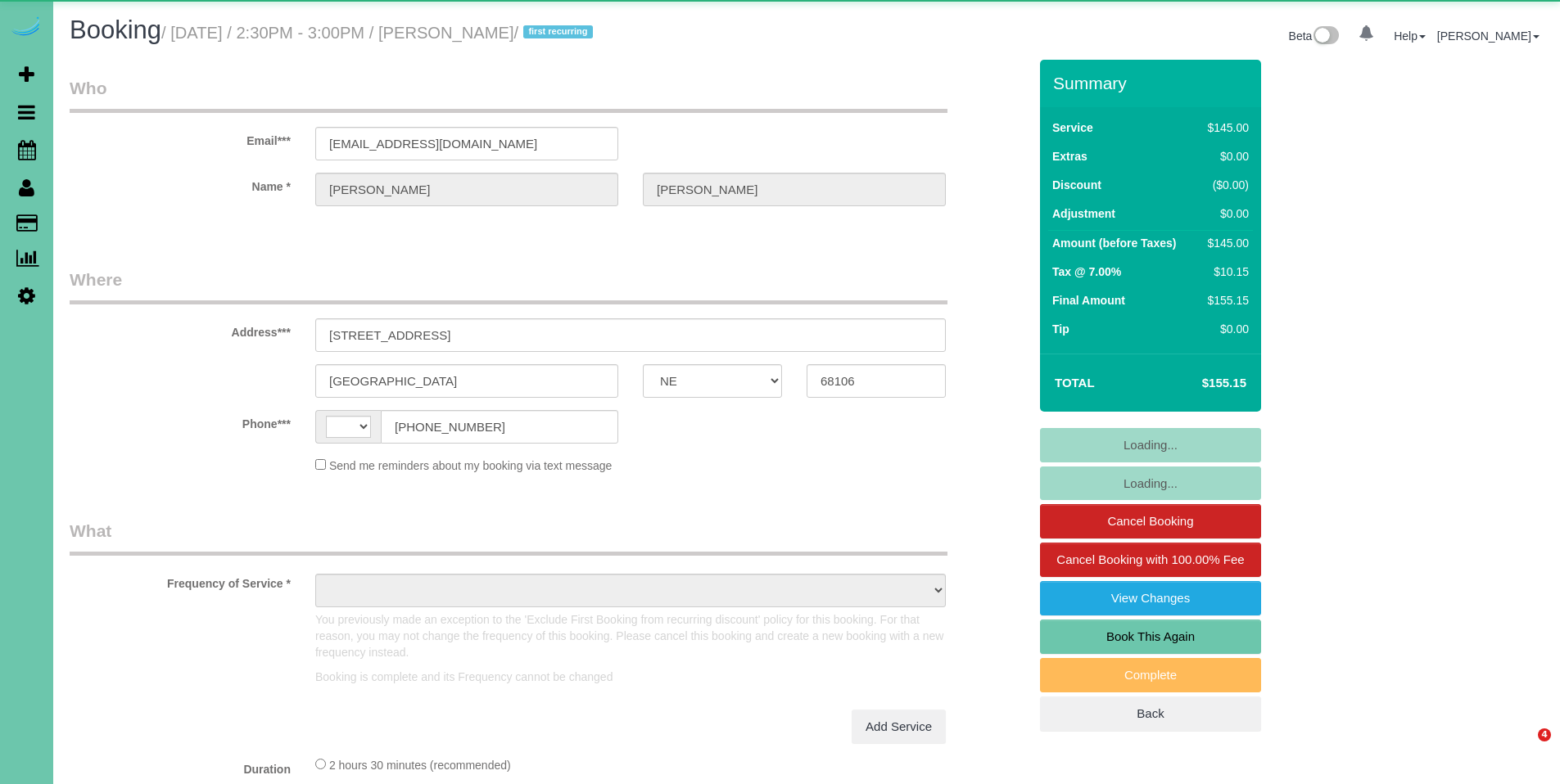
select select "NE"
select select "string:[GEOGRAPHIC_DATA]"
select select "object:650"
select select "string:fspay-d991c7db-8832-42ce-99de-41a53a2f7f06"
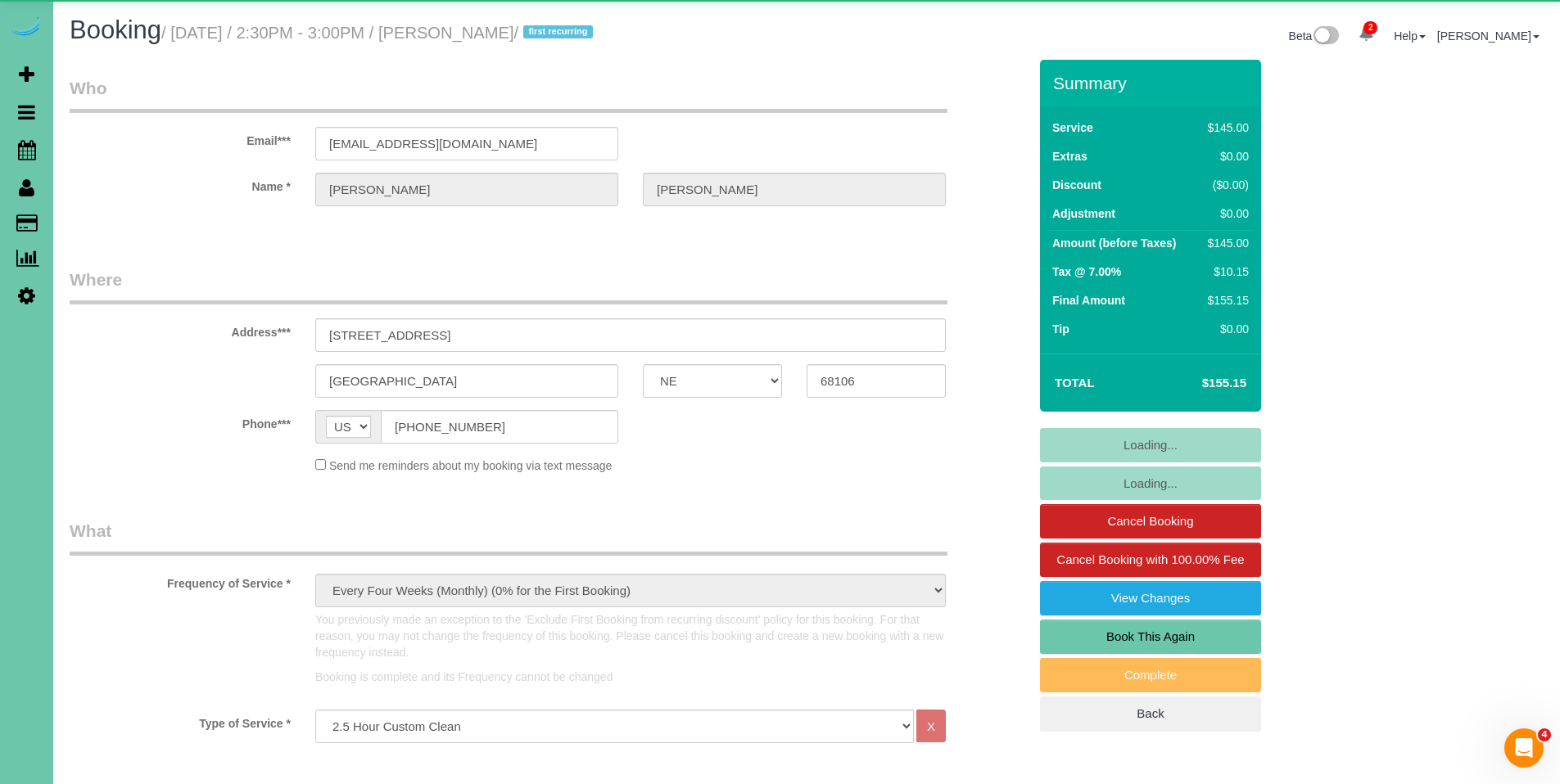
select select "object:922"
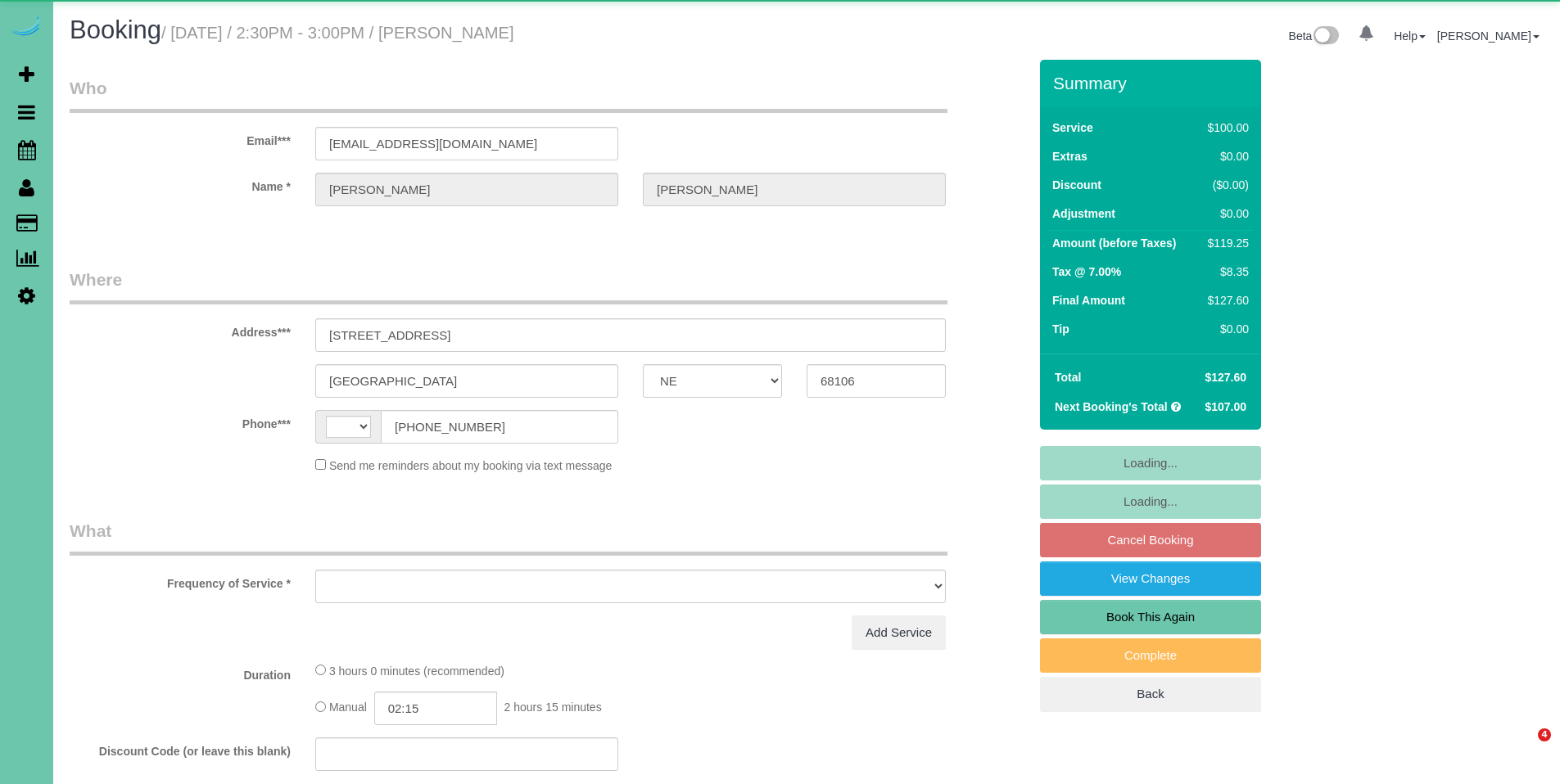
select select "NE"
select select "string:[GEOGRAPHIC_DATA]"
select select "object:667"
select select "string:fspay-d991c7db-8832-42ce-99de-41a53a2f7f06"
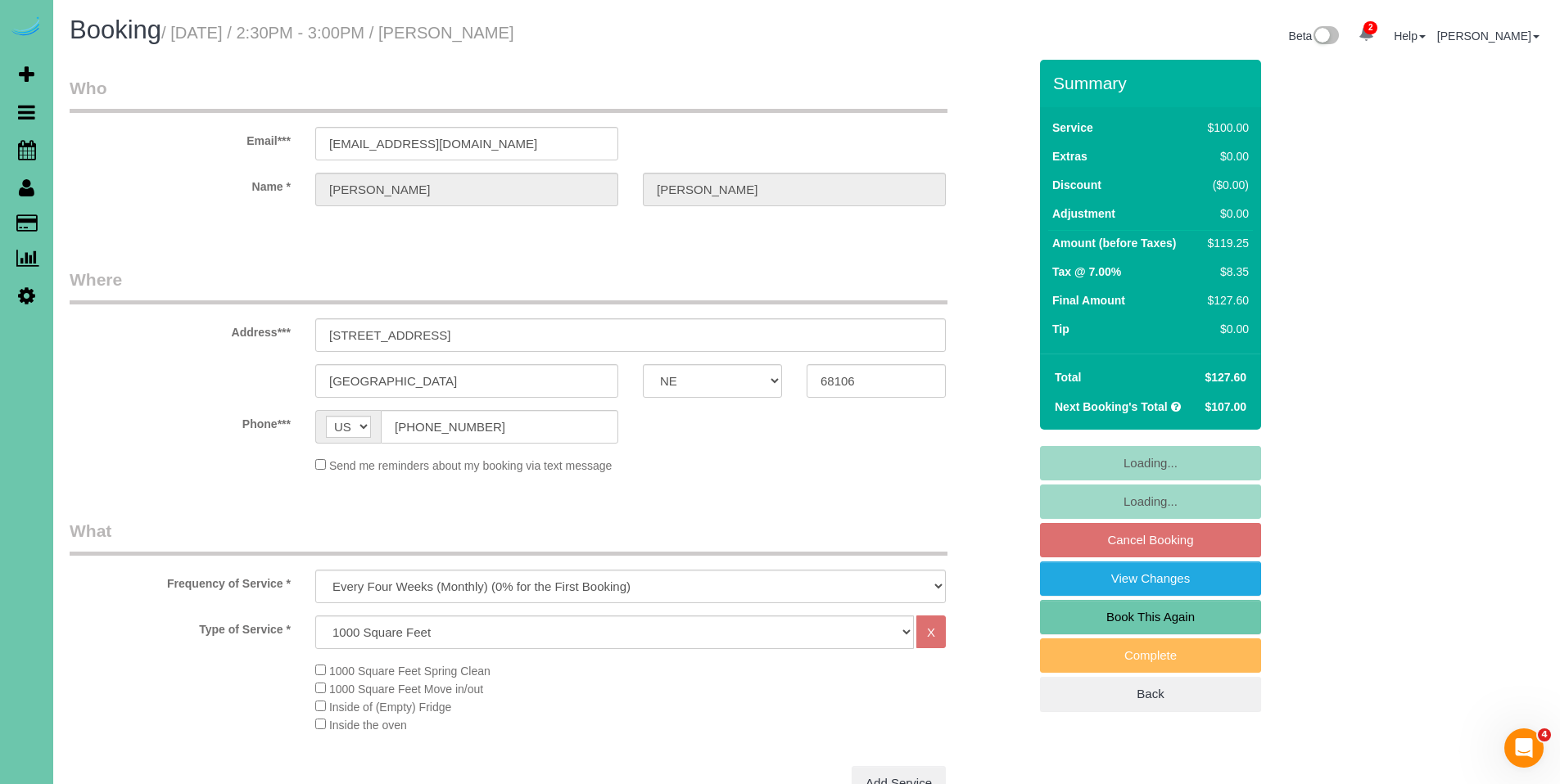
select select "object:742"
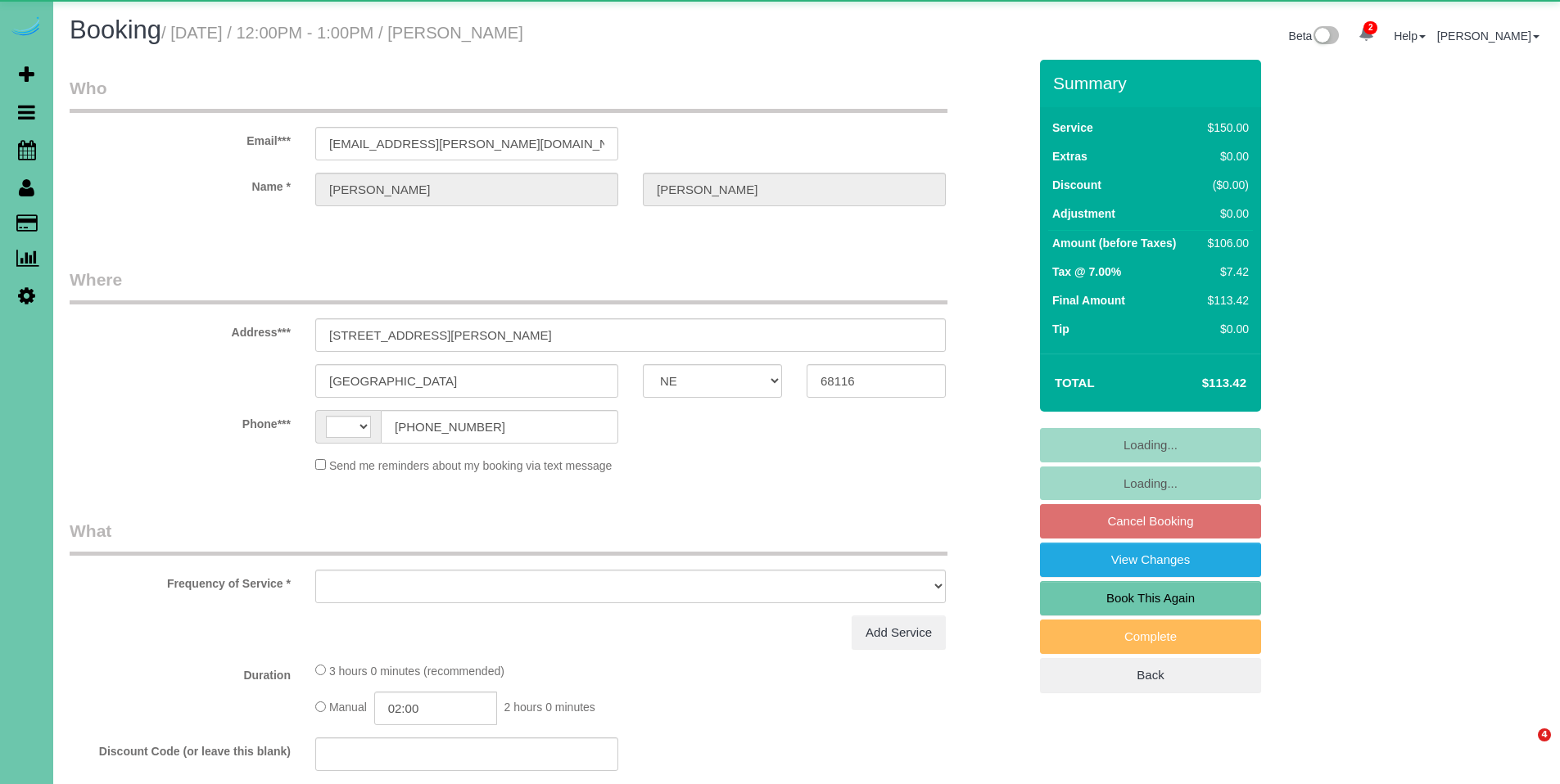
select select "NE"
select select "string:[GEOGRAPHIC_DATA]"
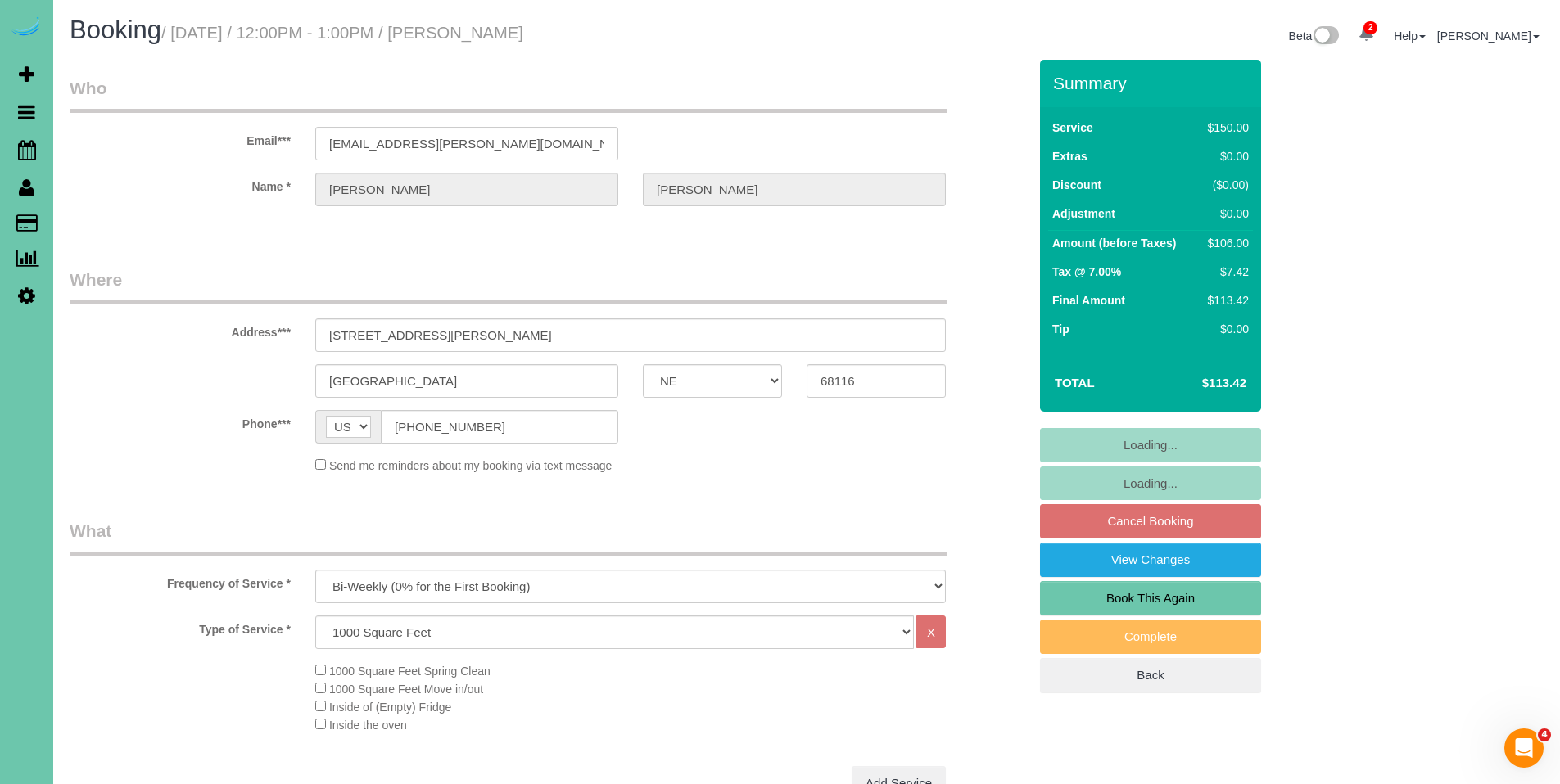
select select "object:654"
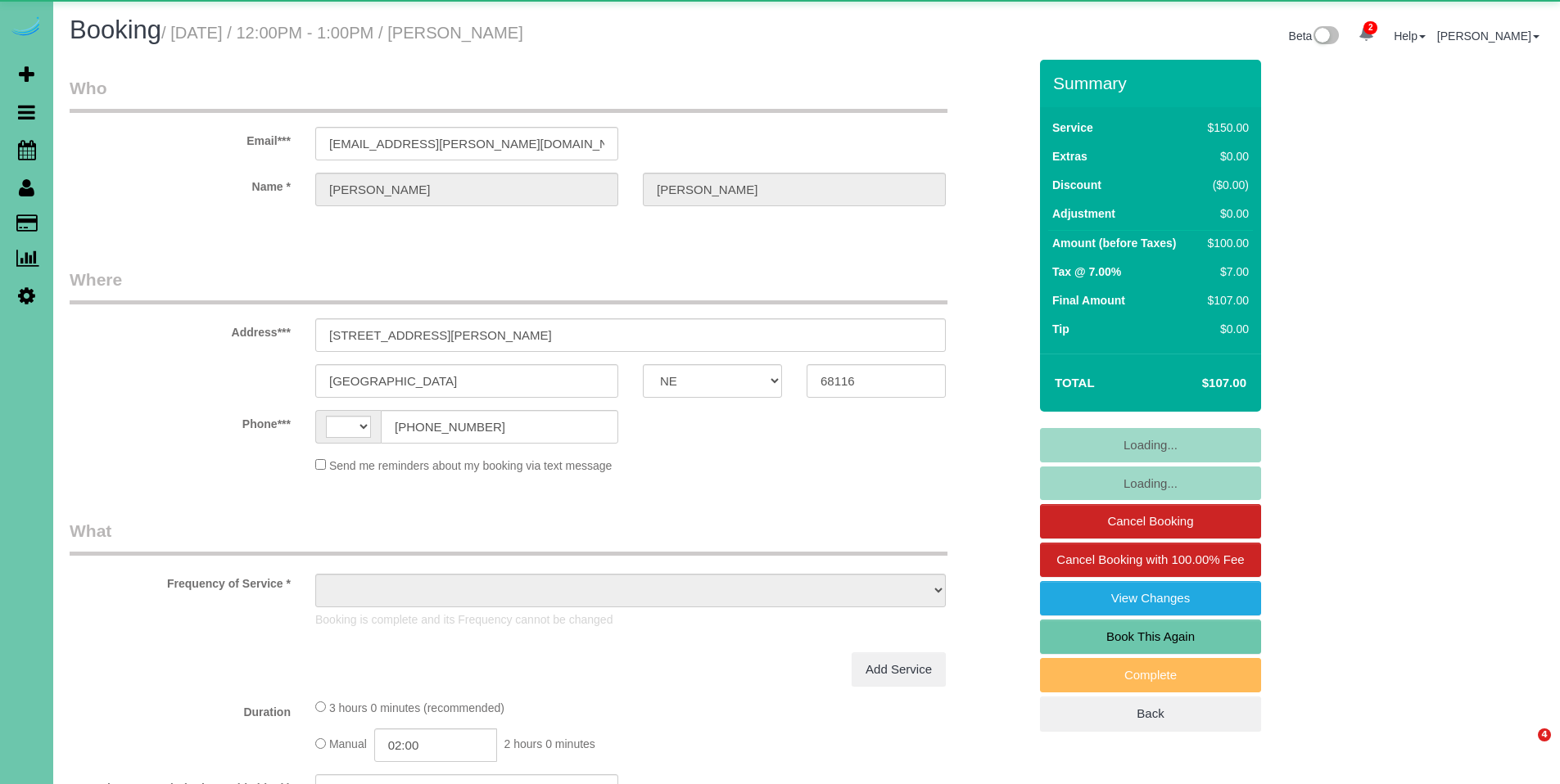
select select "NE"
select select "string:[GEOGRAPHIC_DATA]"
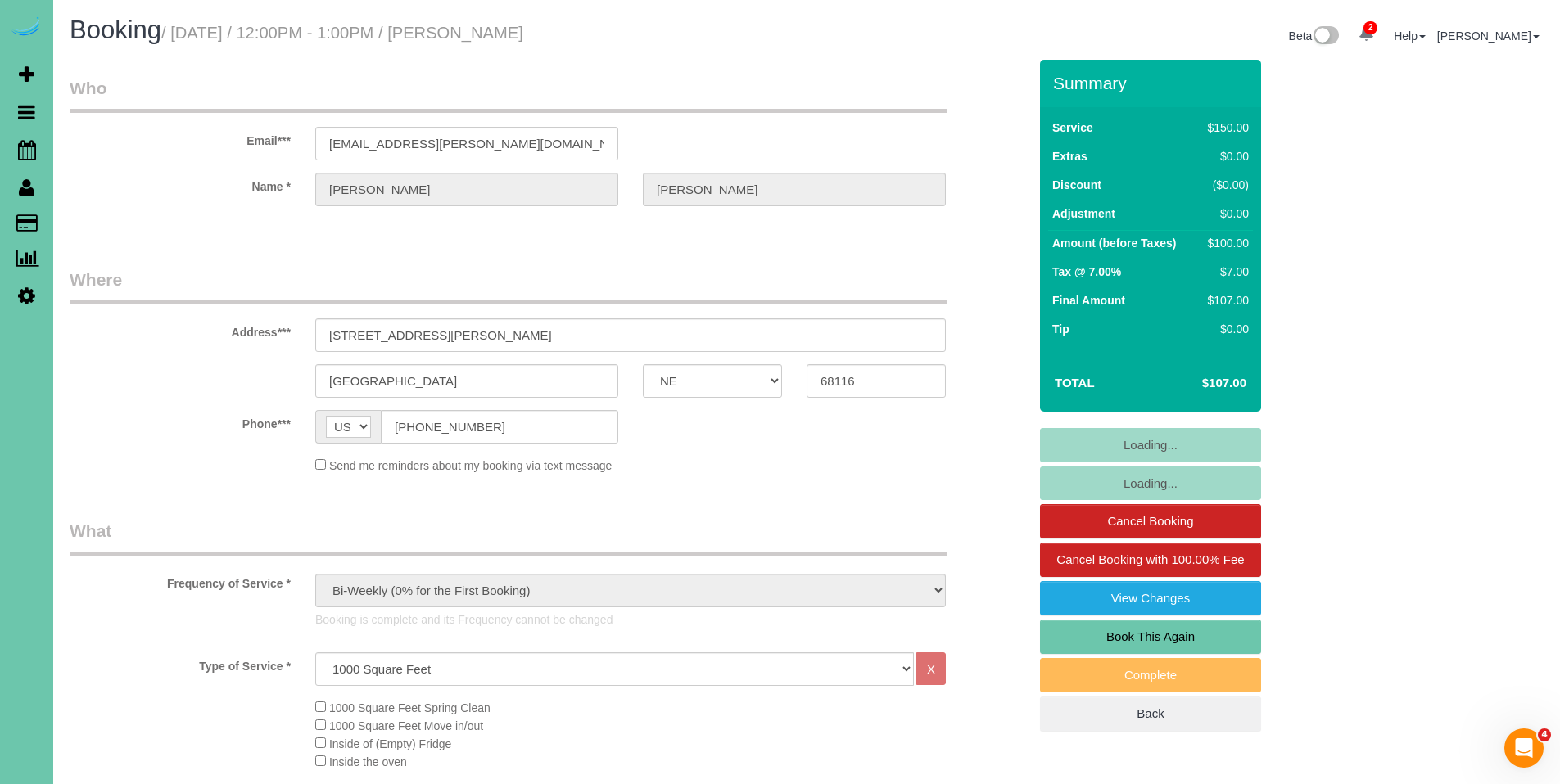
select select "object:916"
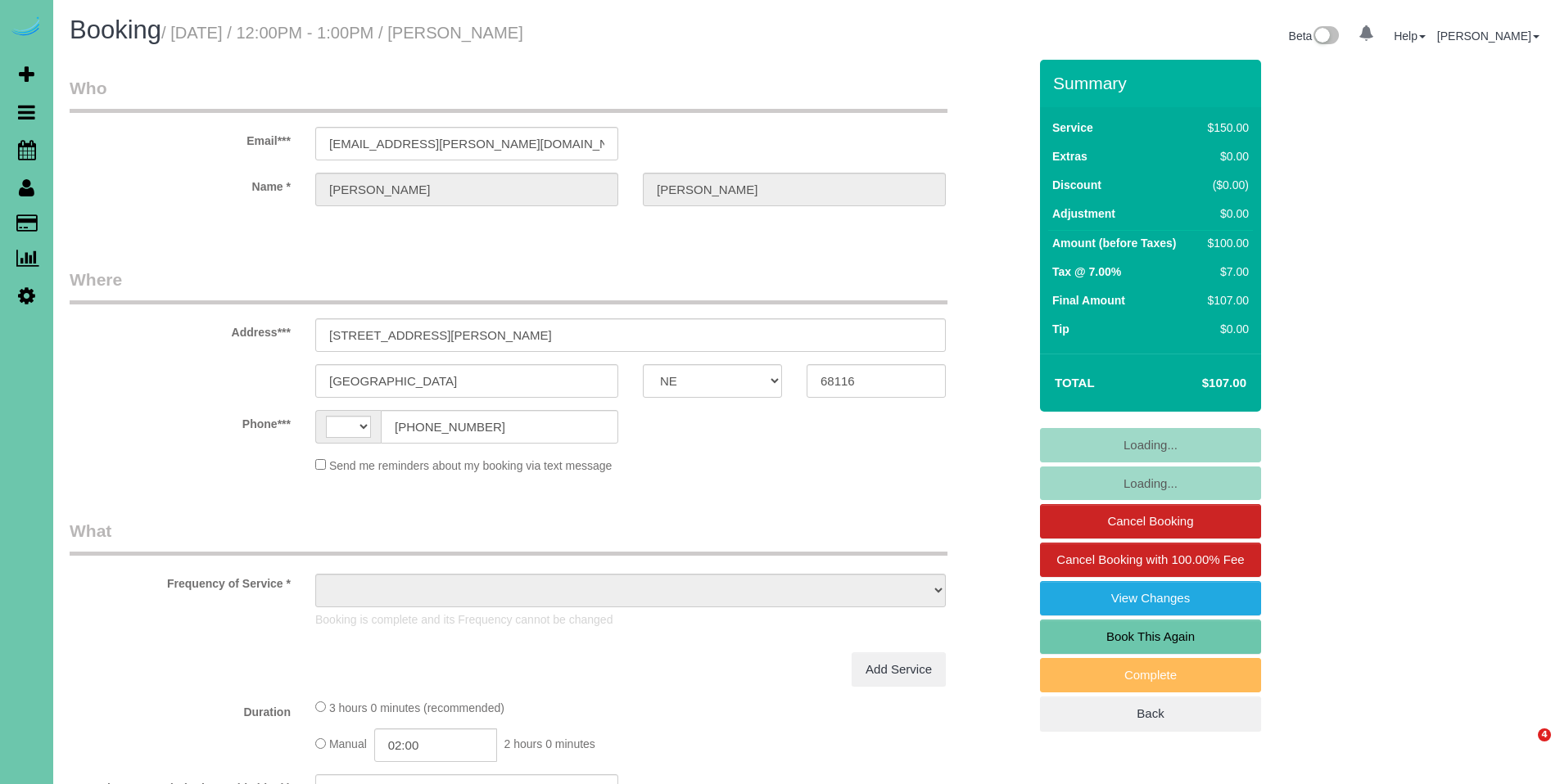
select select "NE"
select select "string:[GEOGRAPHIC_DATA]"
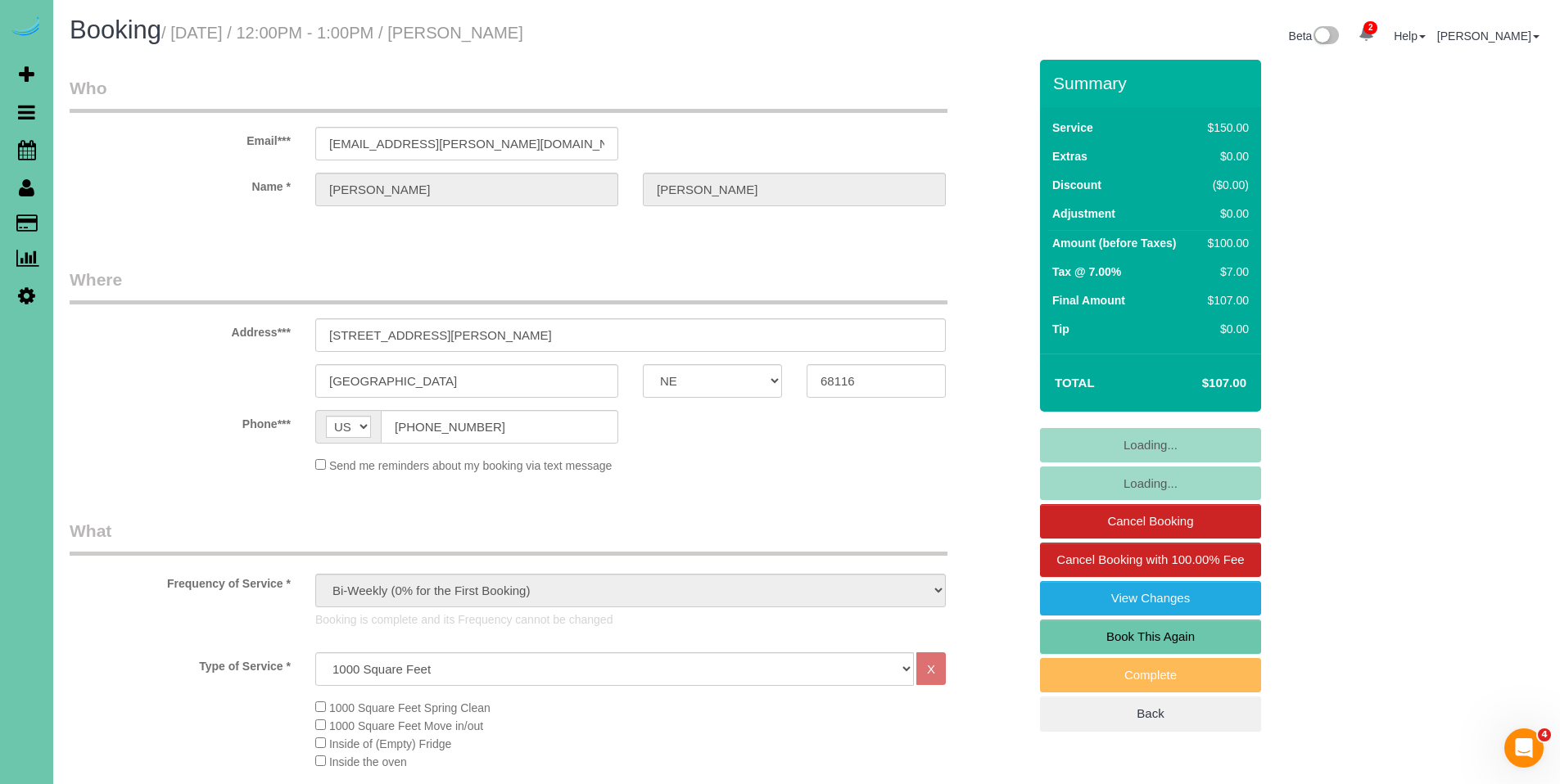
select select "object:916"
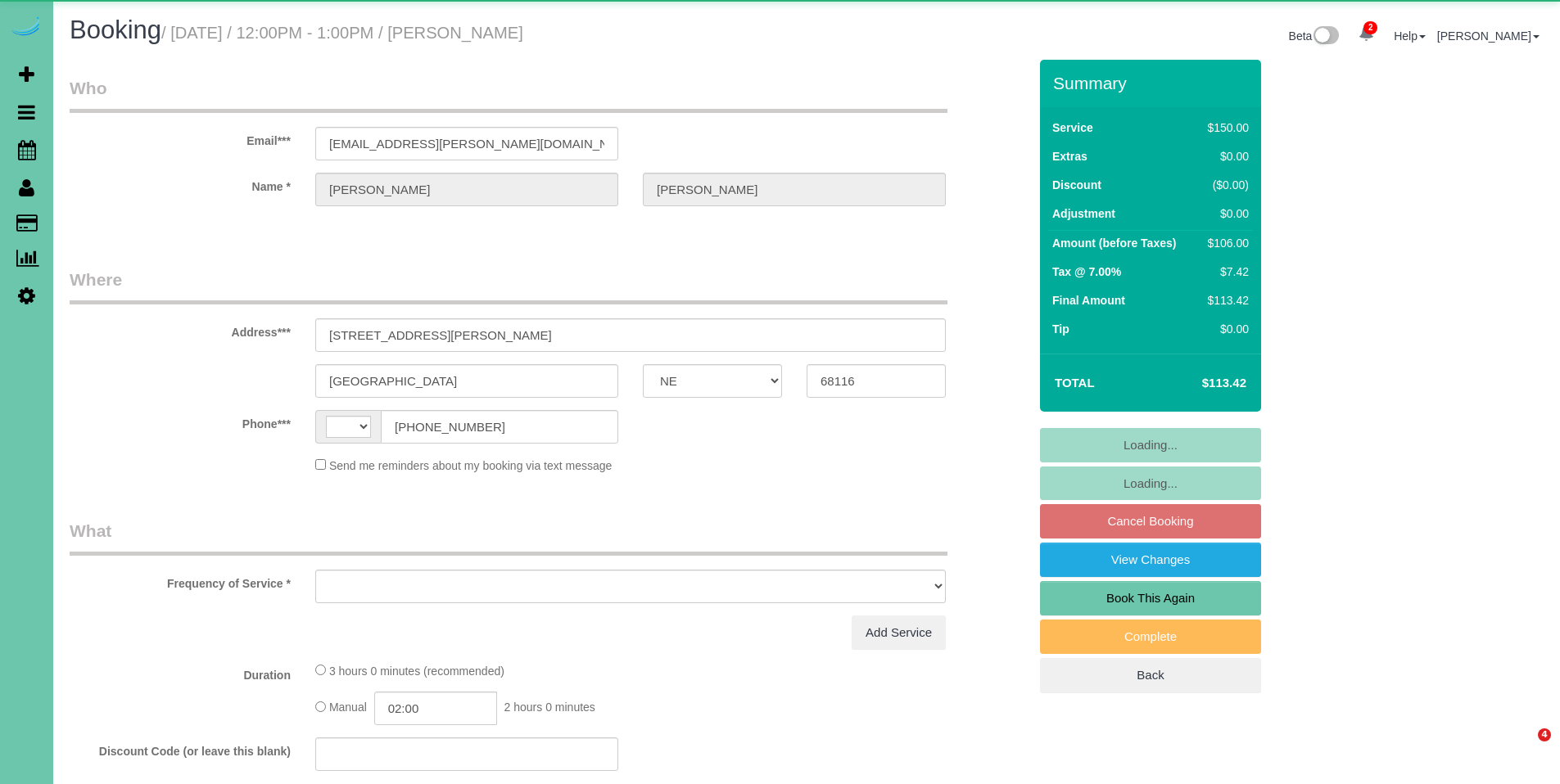
select select "NE"
select select "string:US"
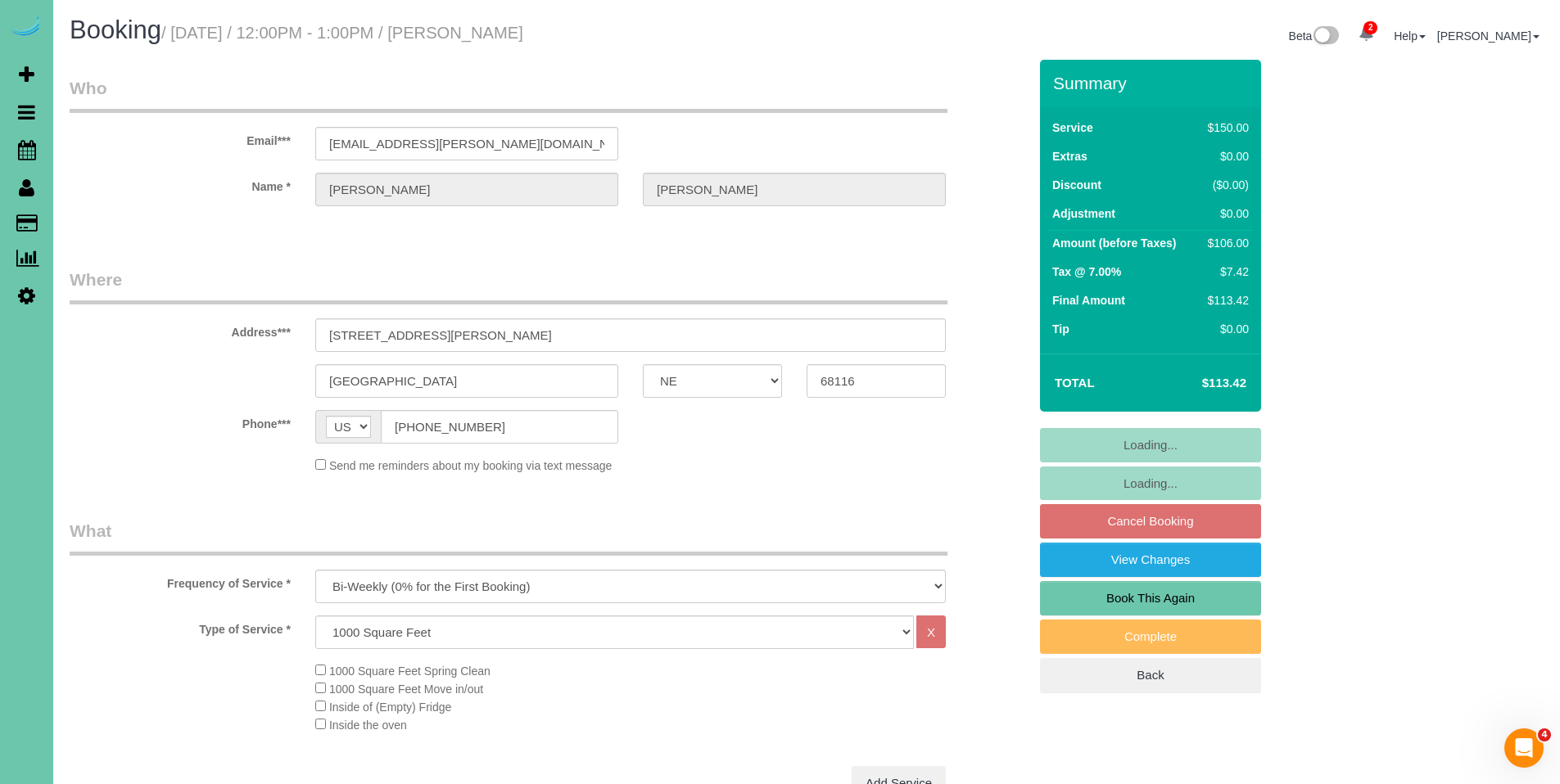
select select "object:908"
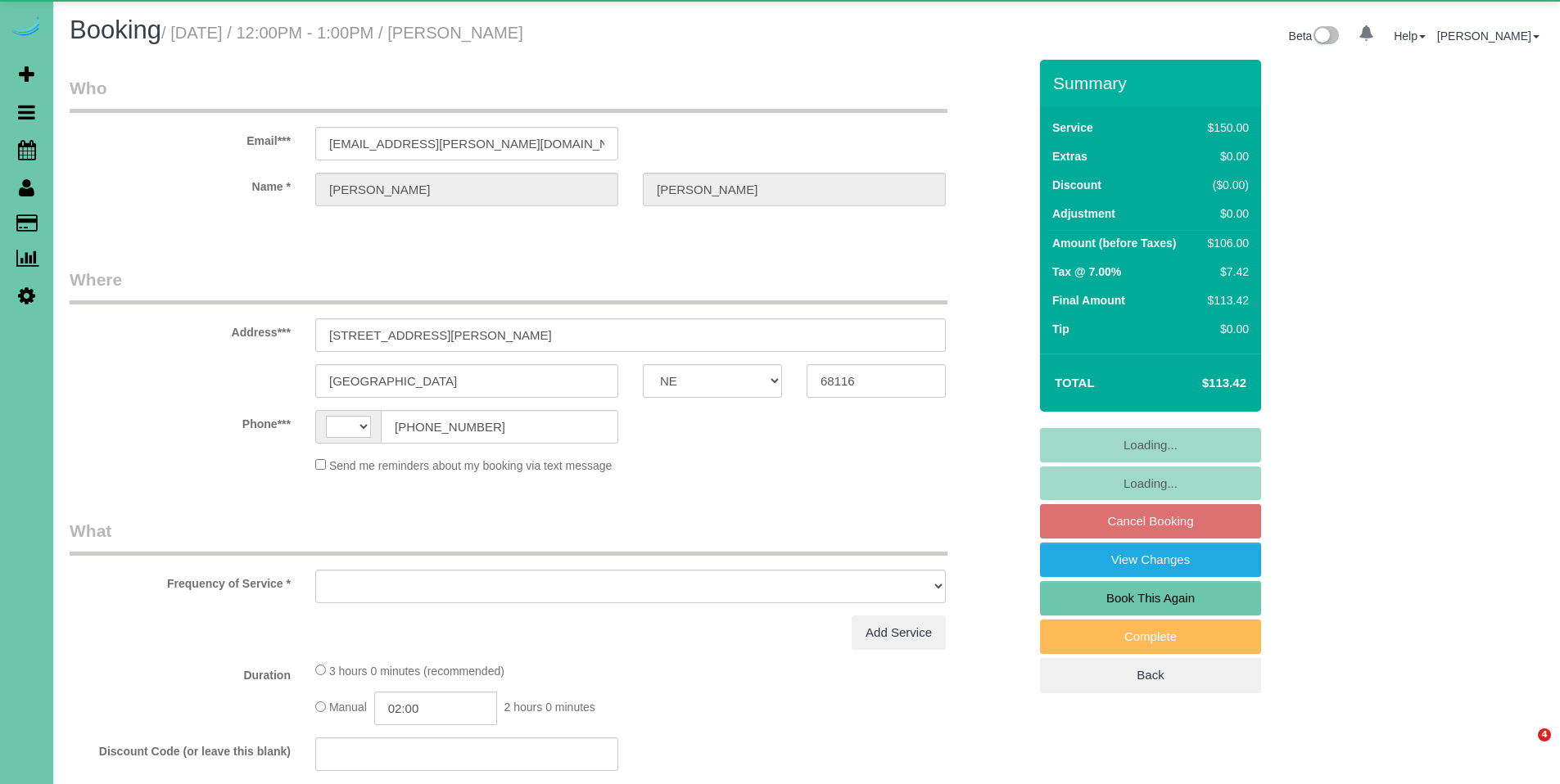
select select "NE"
select select "string:US"
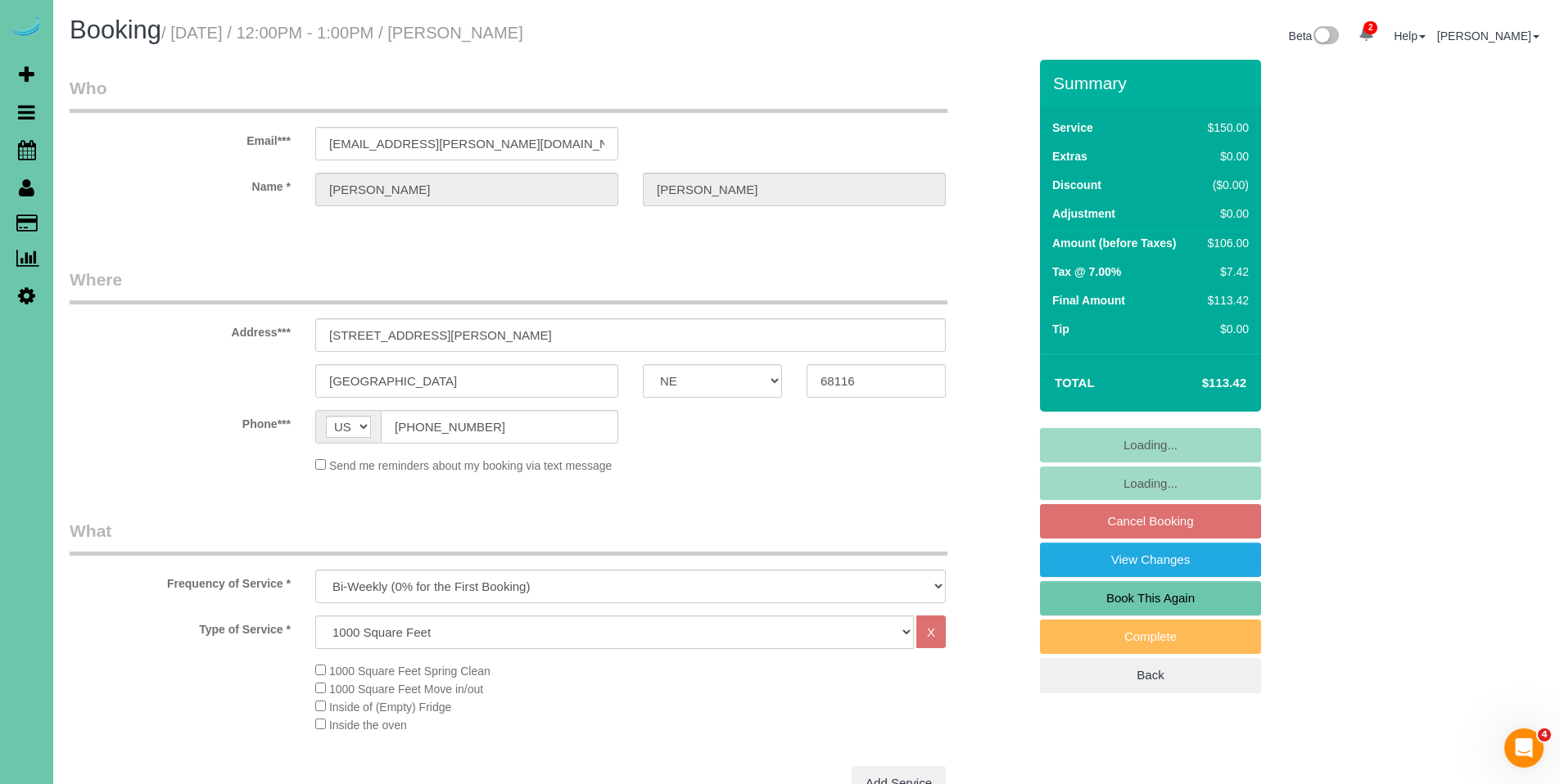
select select "object:725"
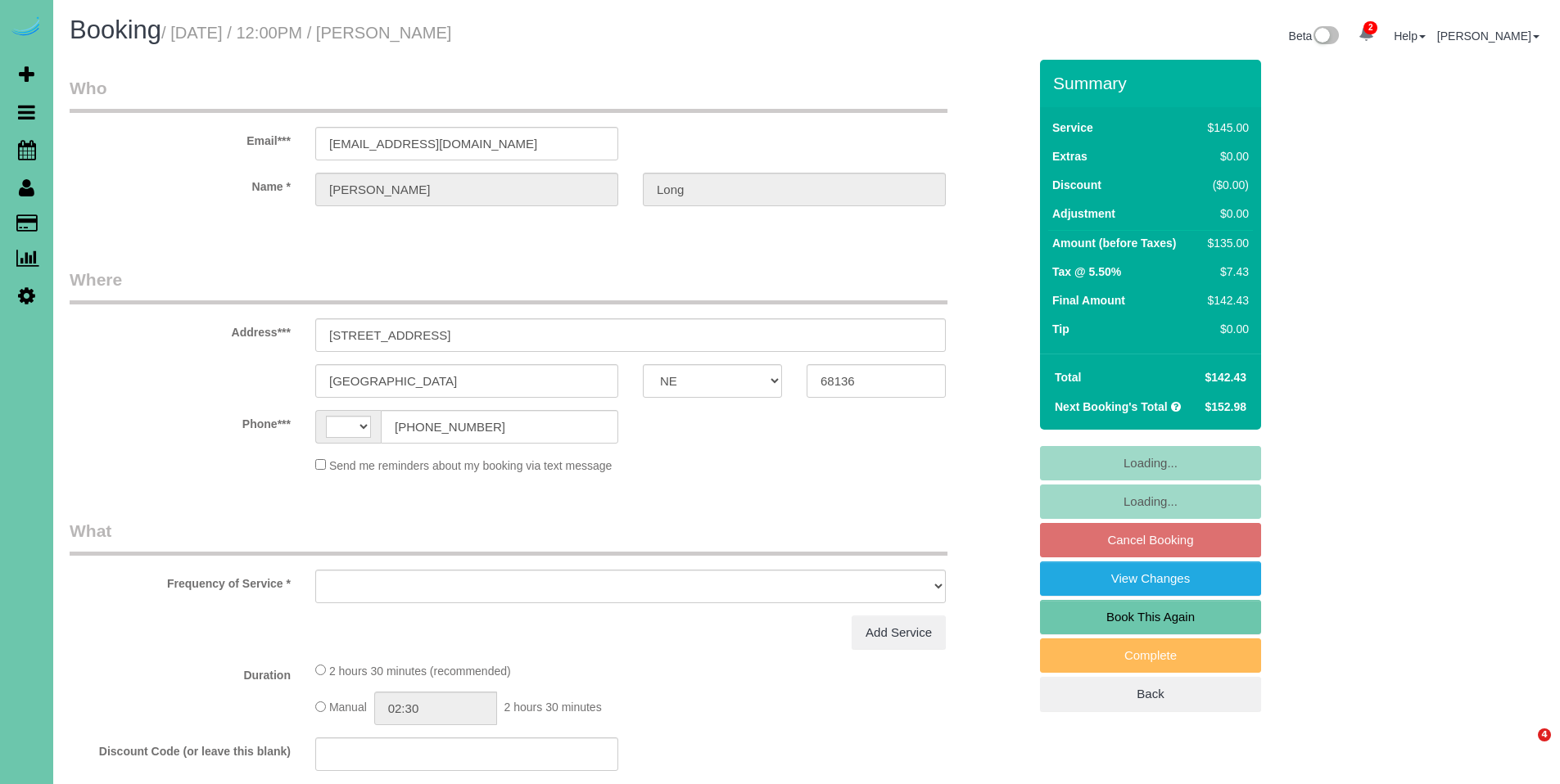
select select "NE"
select select "string:[GEOGRAPHIC_DATA]"
select select "object:391"
select select "string:fspay-60e5f444-bc9e-4b4f-9b81-2978332286fa"
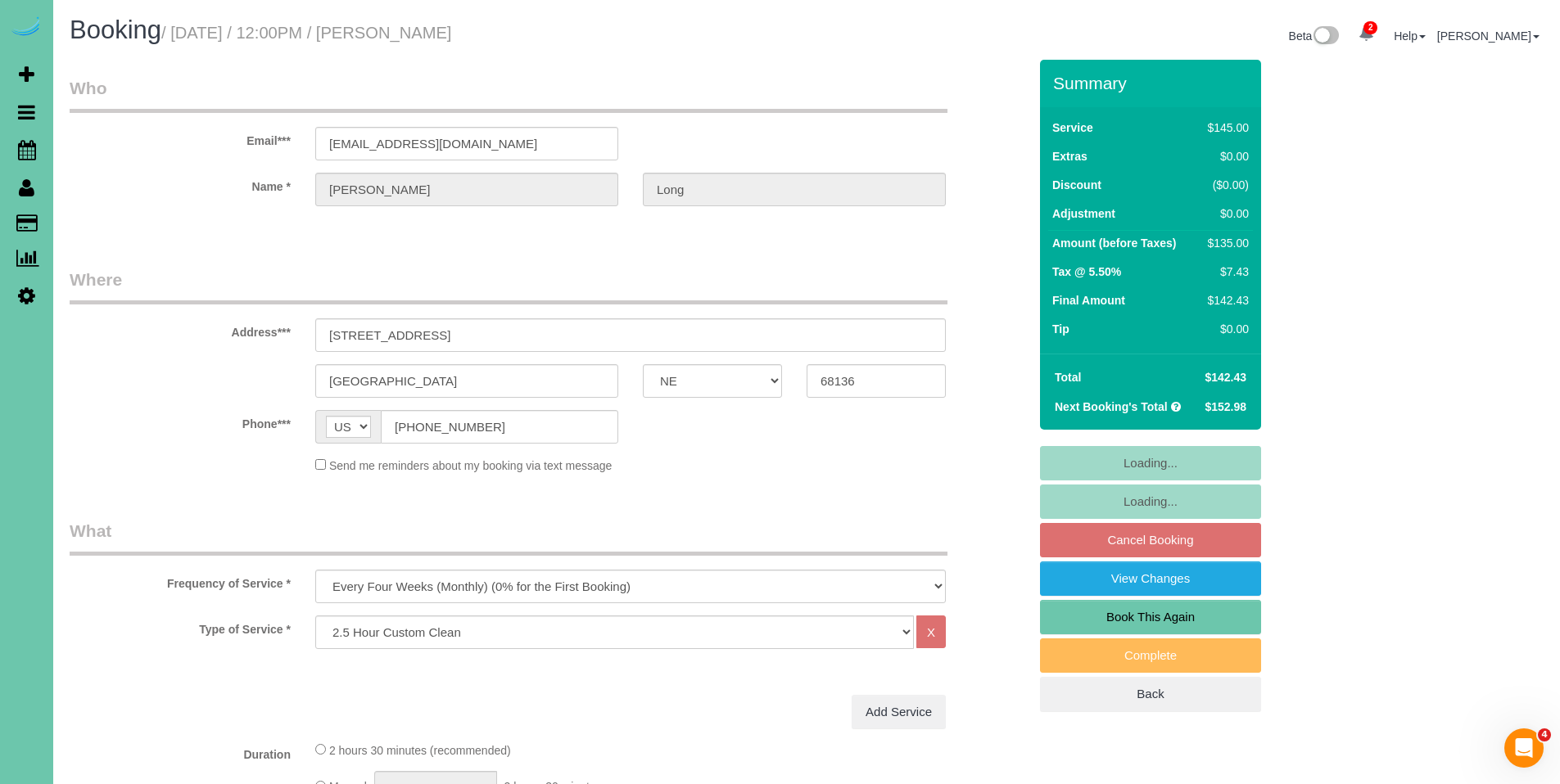
select select "object:657"
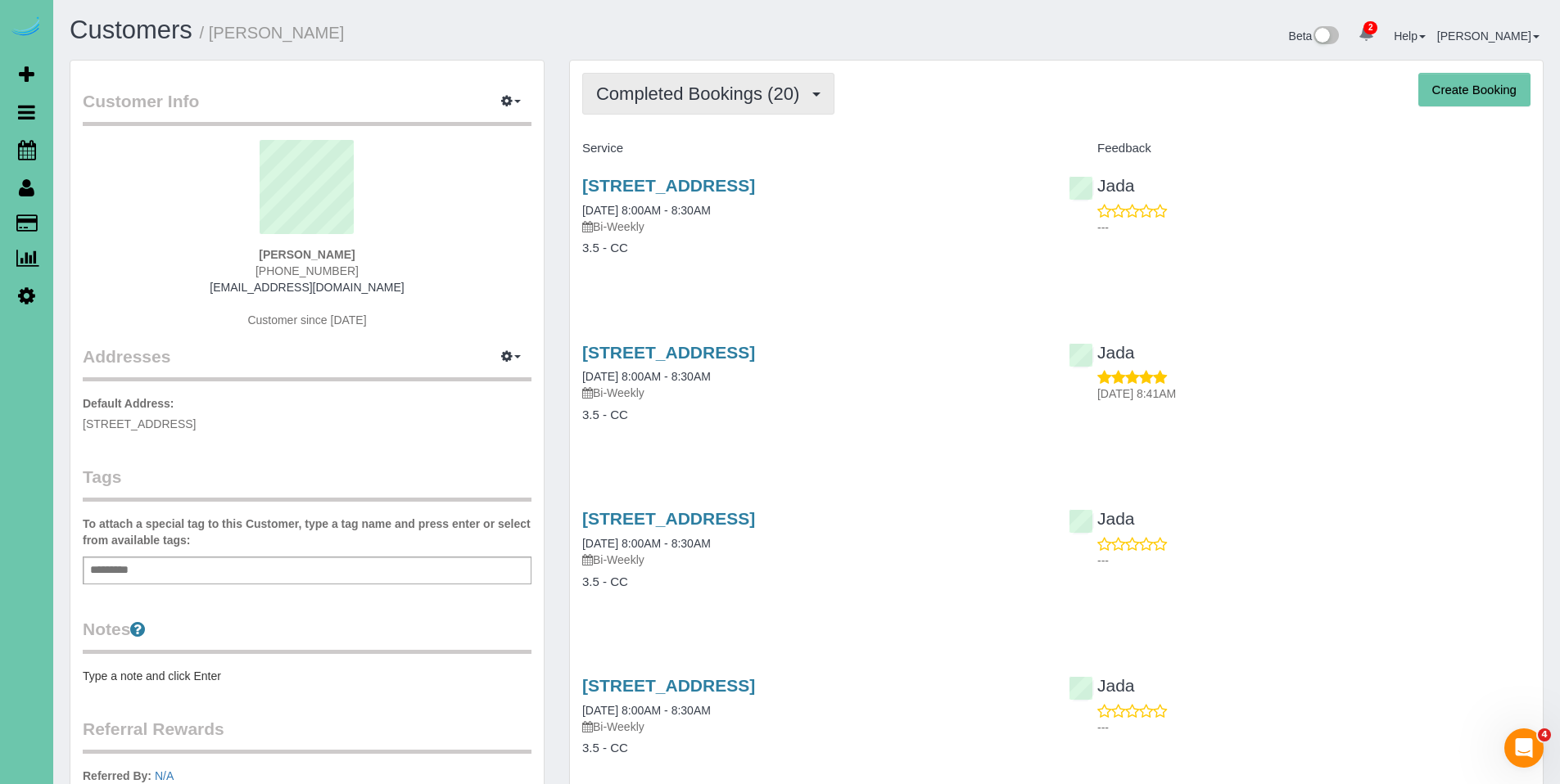
click at [681, 106] on button "Completed Bookings (20)" at bounding box center [708, 94] width 252 height 42
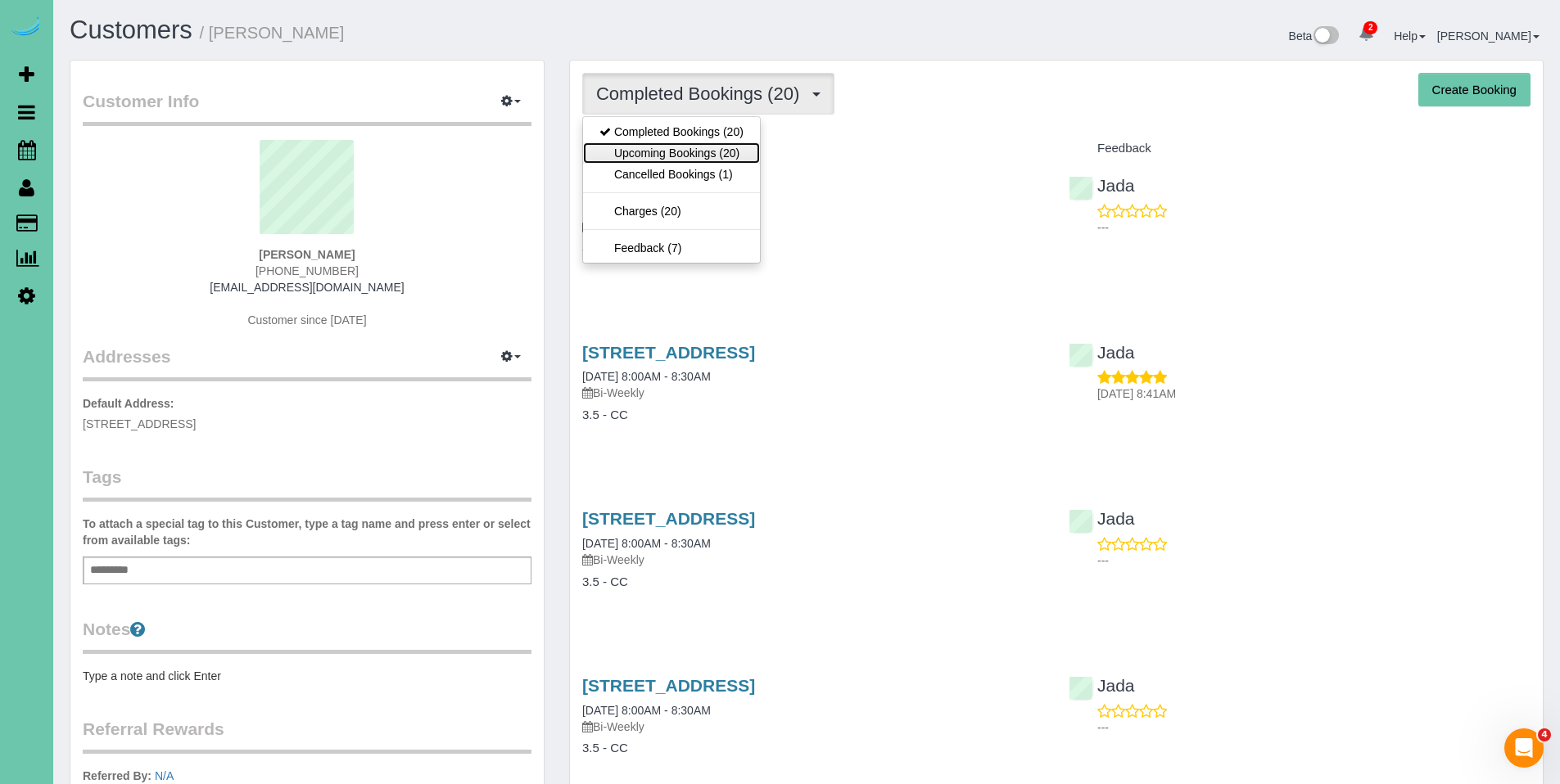
click at [672, 152] on link "Upcoming Bookings (20)" at bounding box center [671, 152] width 177 height 21
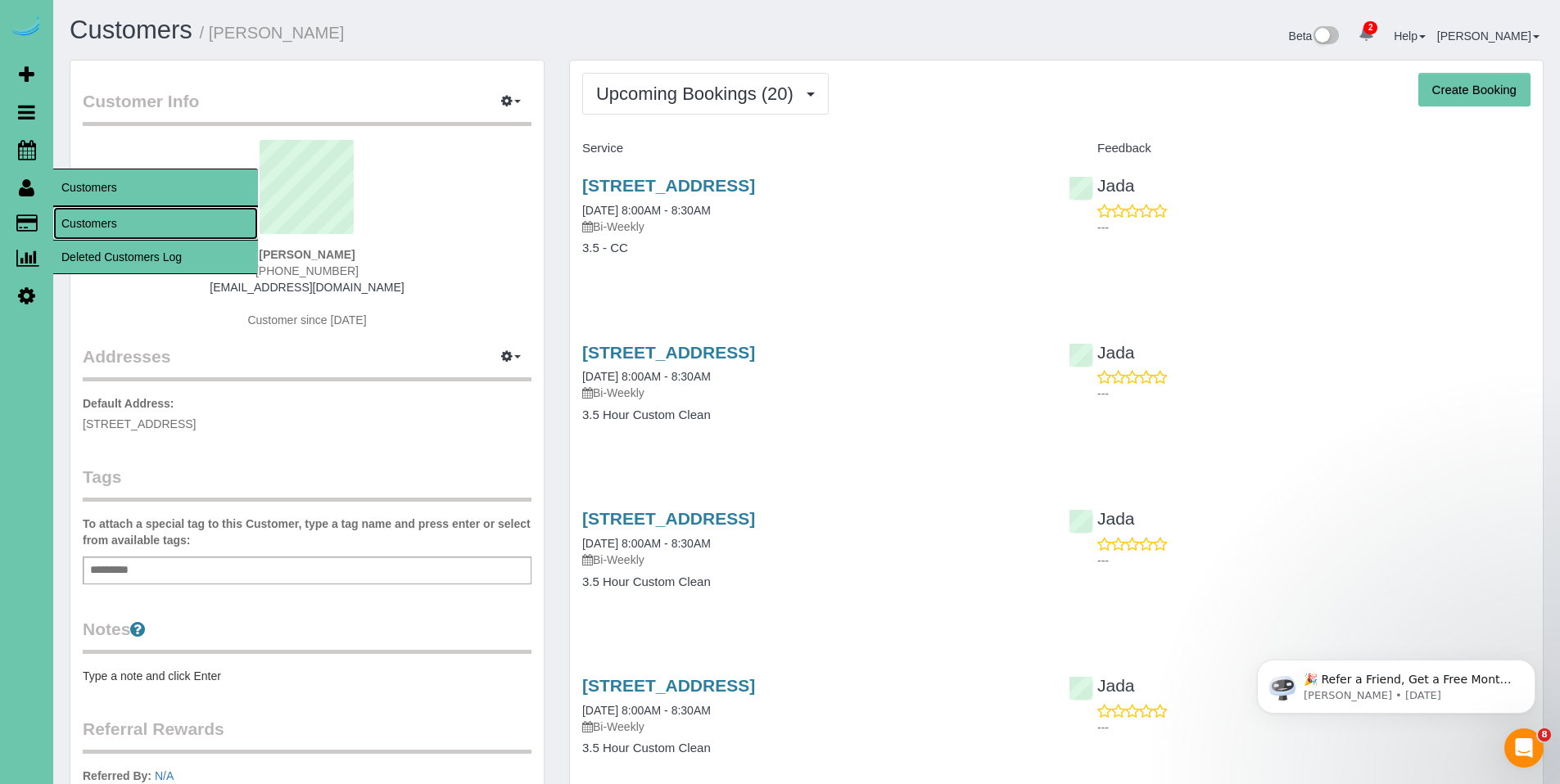
click at [97, 224] on link "Customers" at bounding box center [155, 223] width 205 height 33
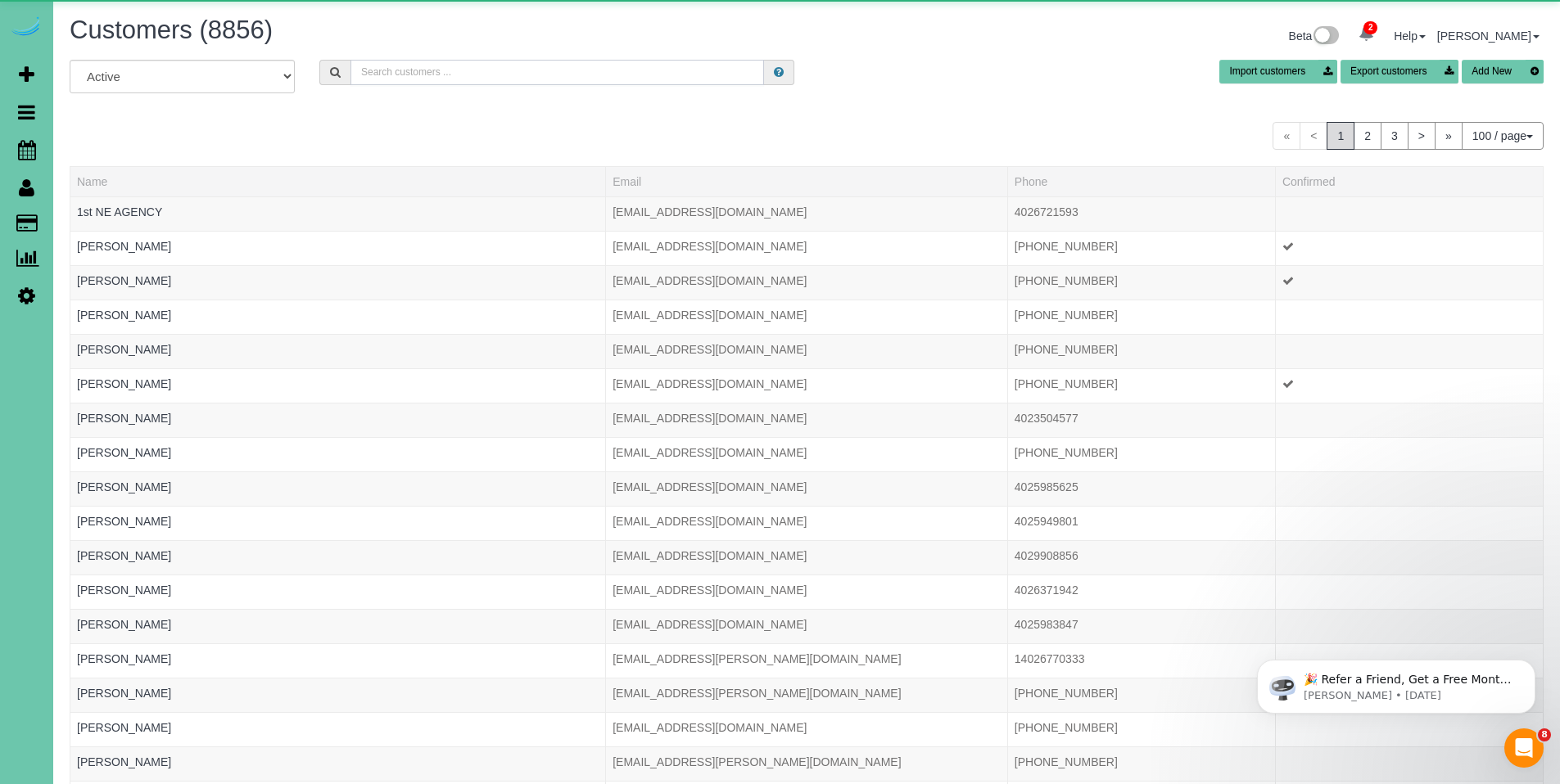
click at [463, 74] on input "text" at bounding box center [557, 72] width 414 height 25
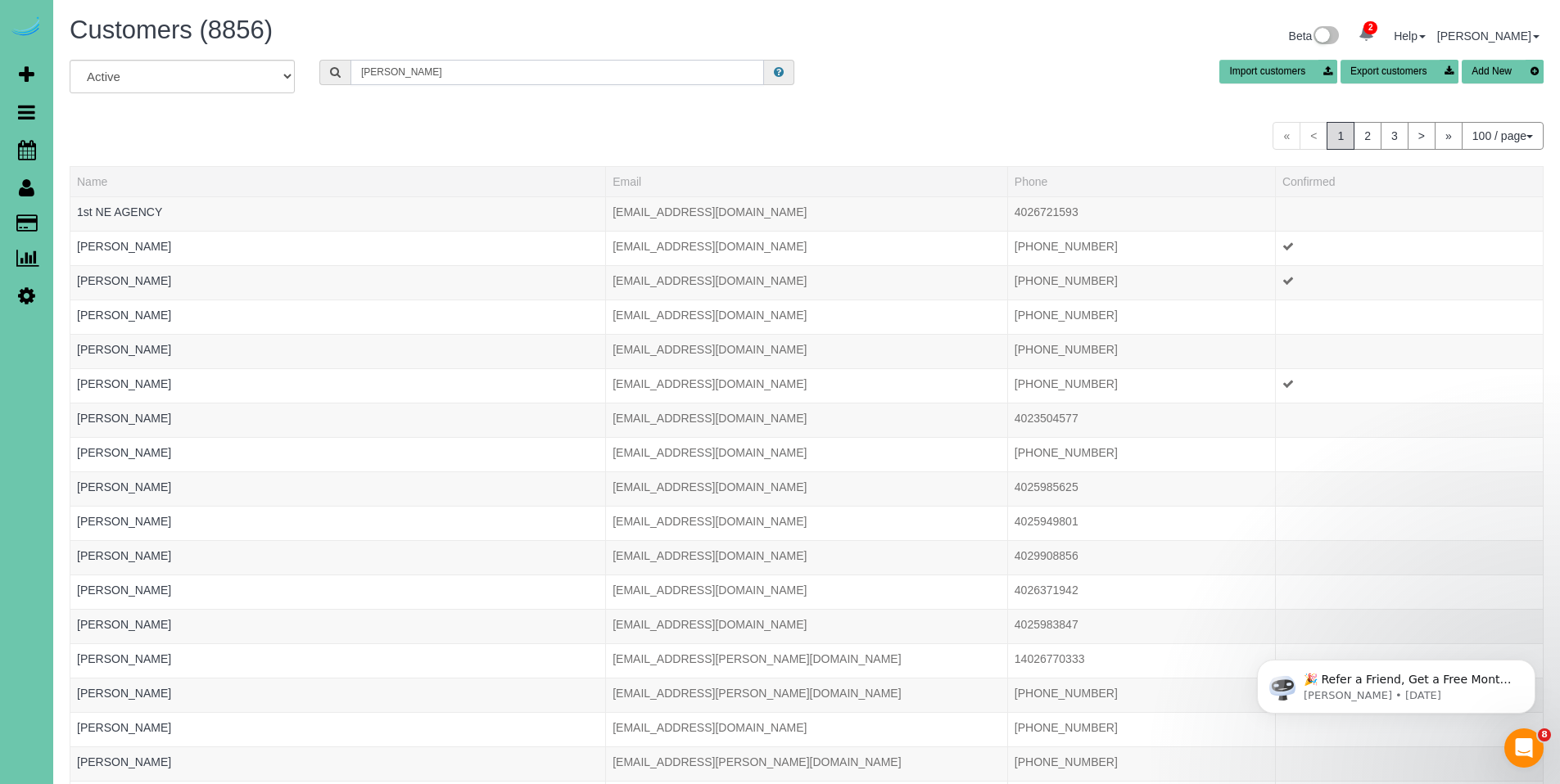
type input "yolanda de"
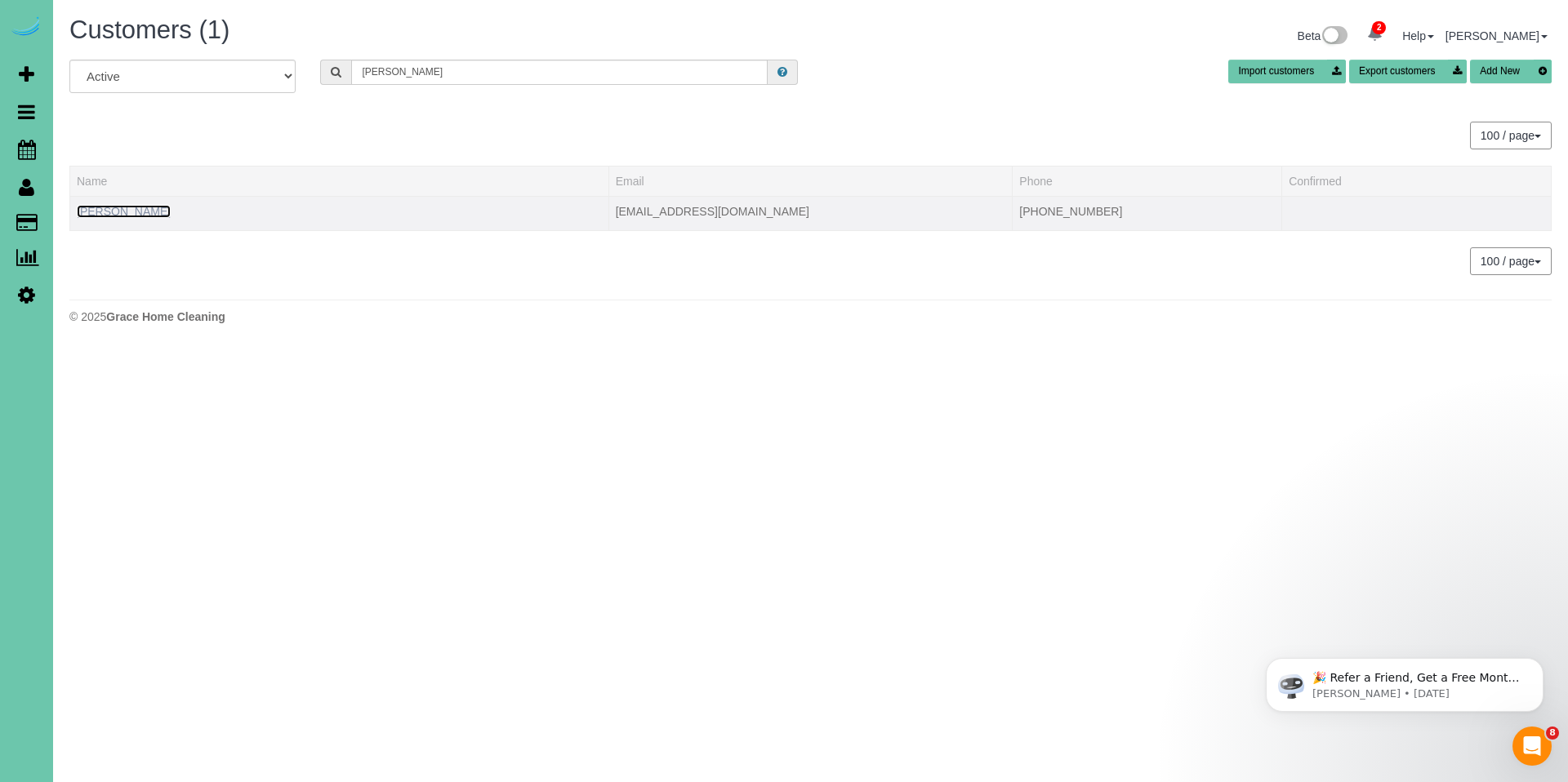
click at [154, 209] on link "Yolanda Delgado" at bounding box center [124, 211] width 94 height 13
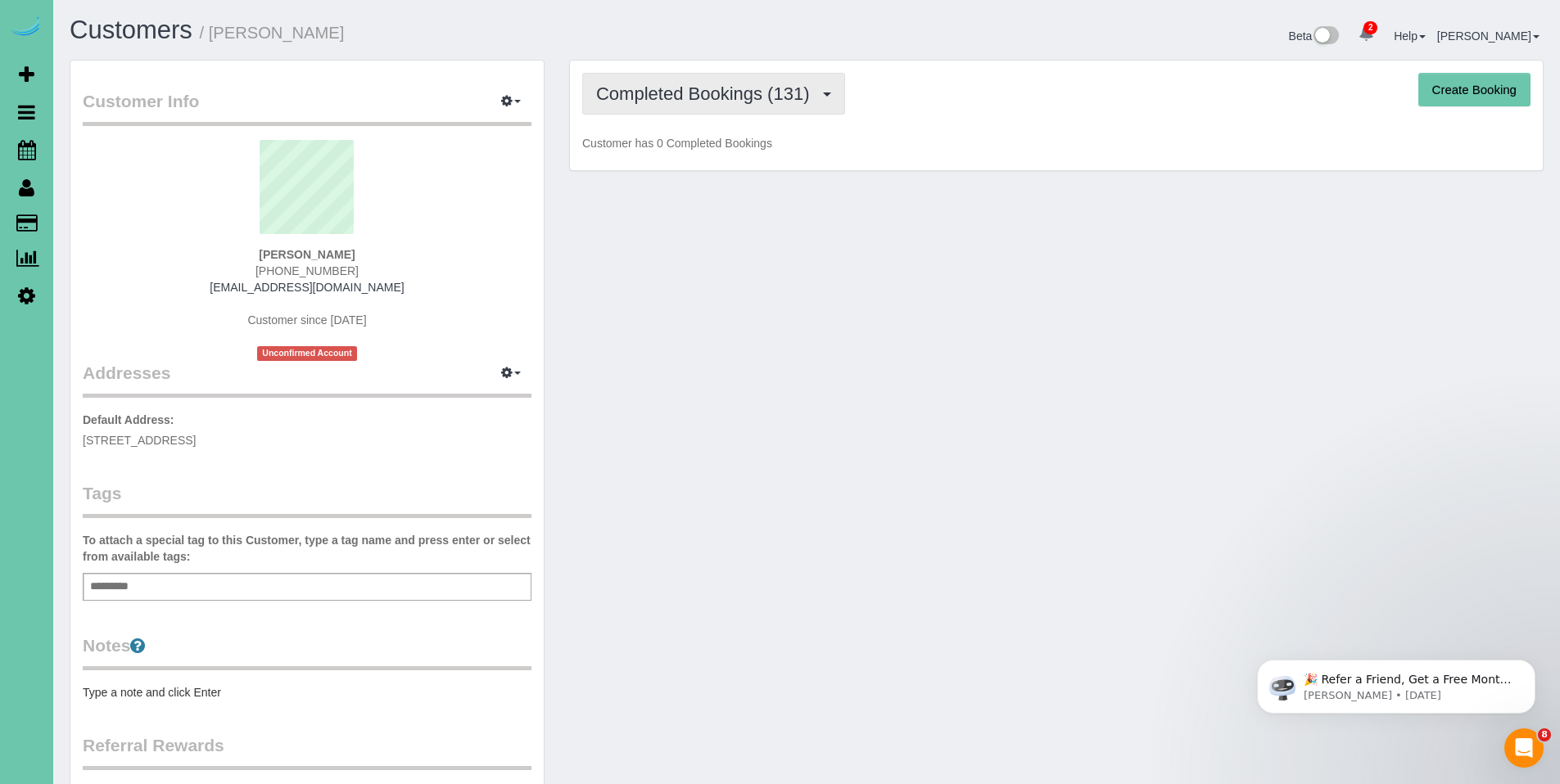
click at [722, 97] on span "Completed Bookings (131)" at bounding box center [706, 94] width 221 height 20
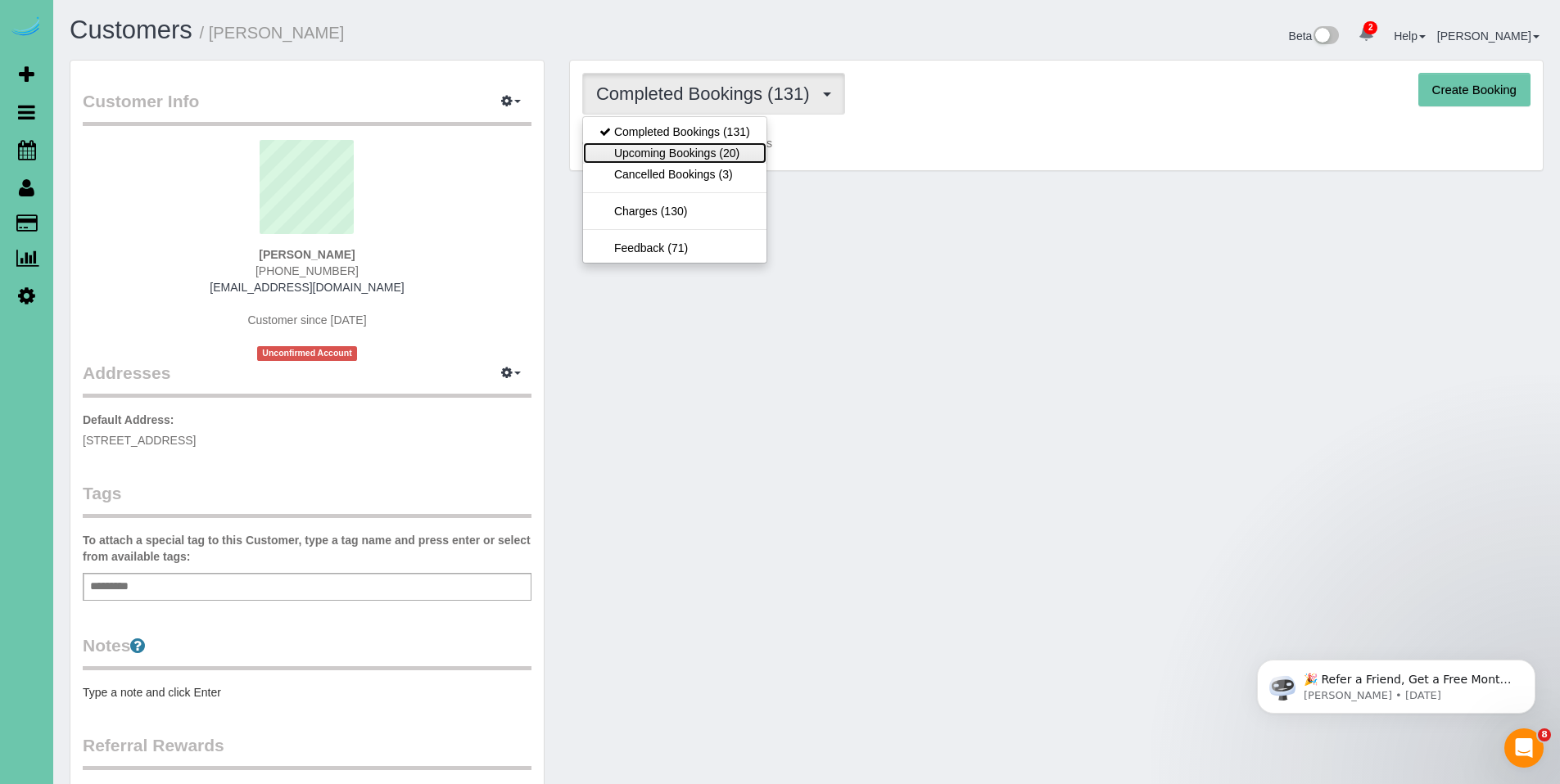
click at [709, 144] on link "Upcoming Bookings (20)" at bounding box center [674, 152] width 183 height 21
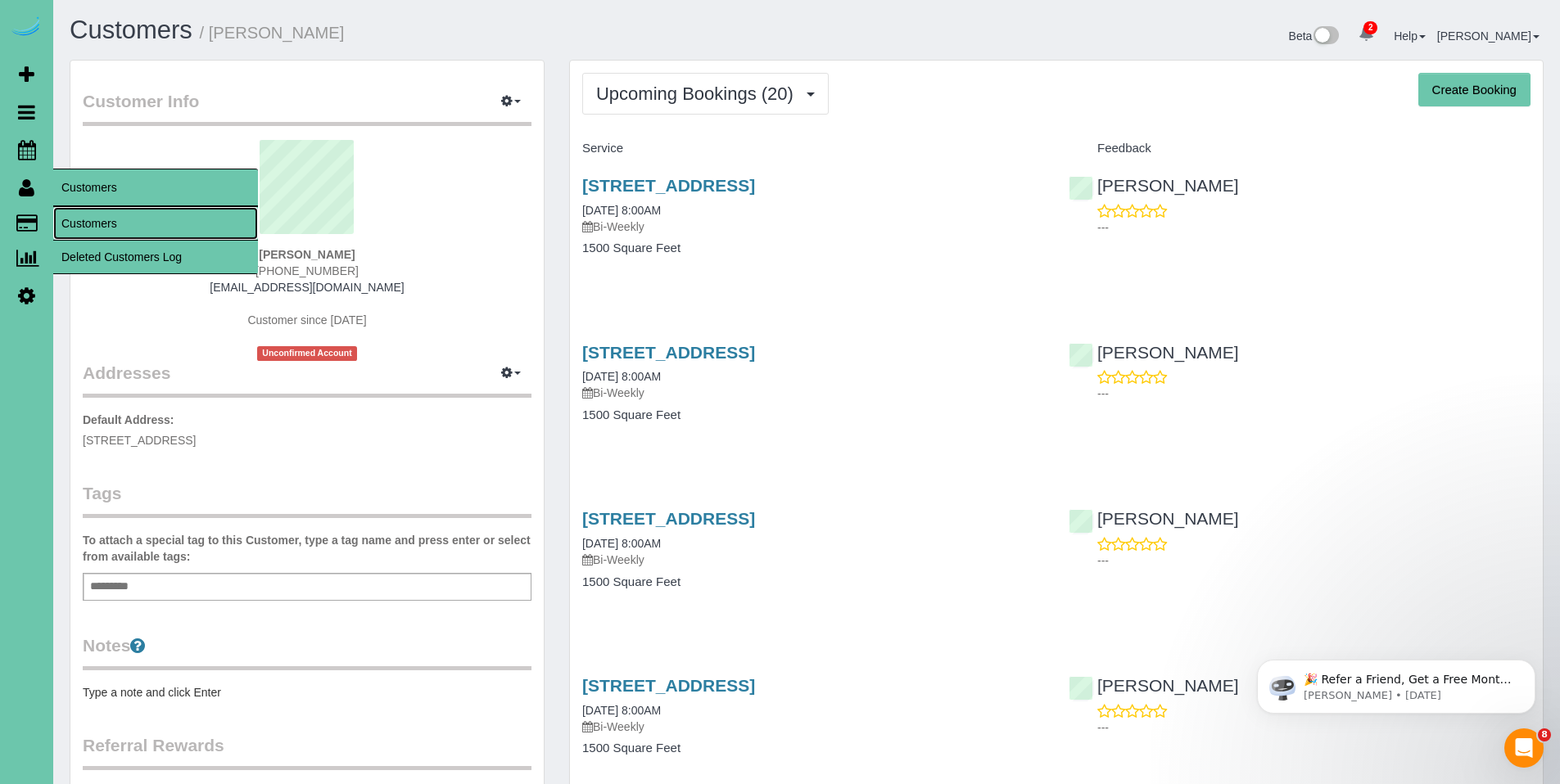
click at [75, 223] on link "Customers" at bounding box center [155, 223] width 205 height 33
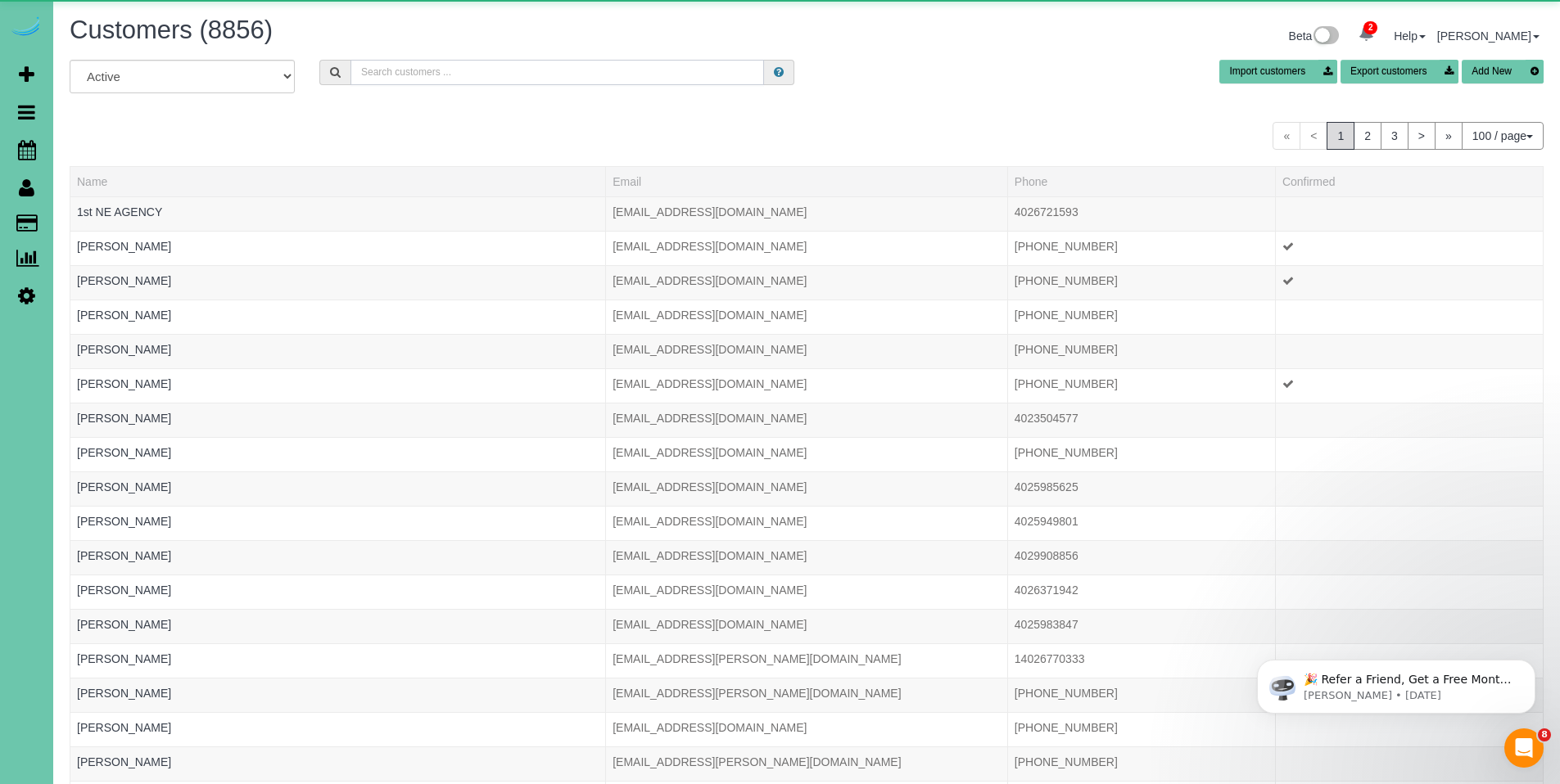
click at [447, 70] on input "text" at bounding box center [557, 72] width 414 height 25
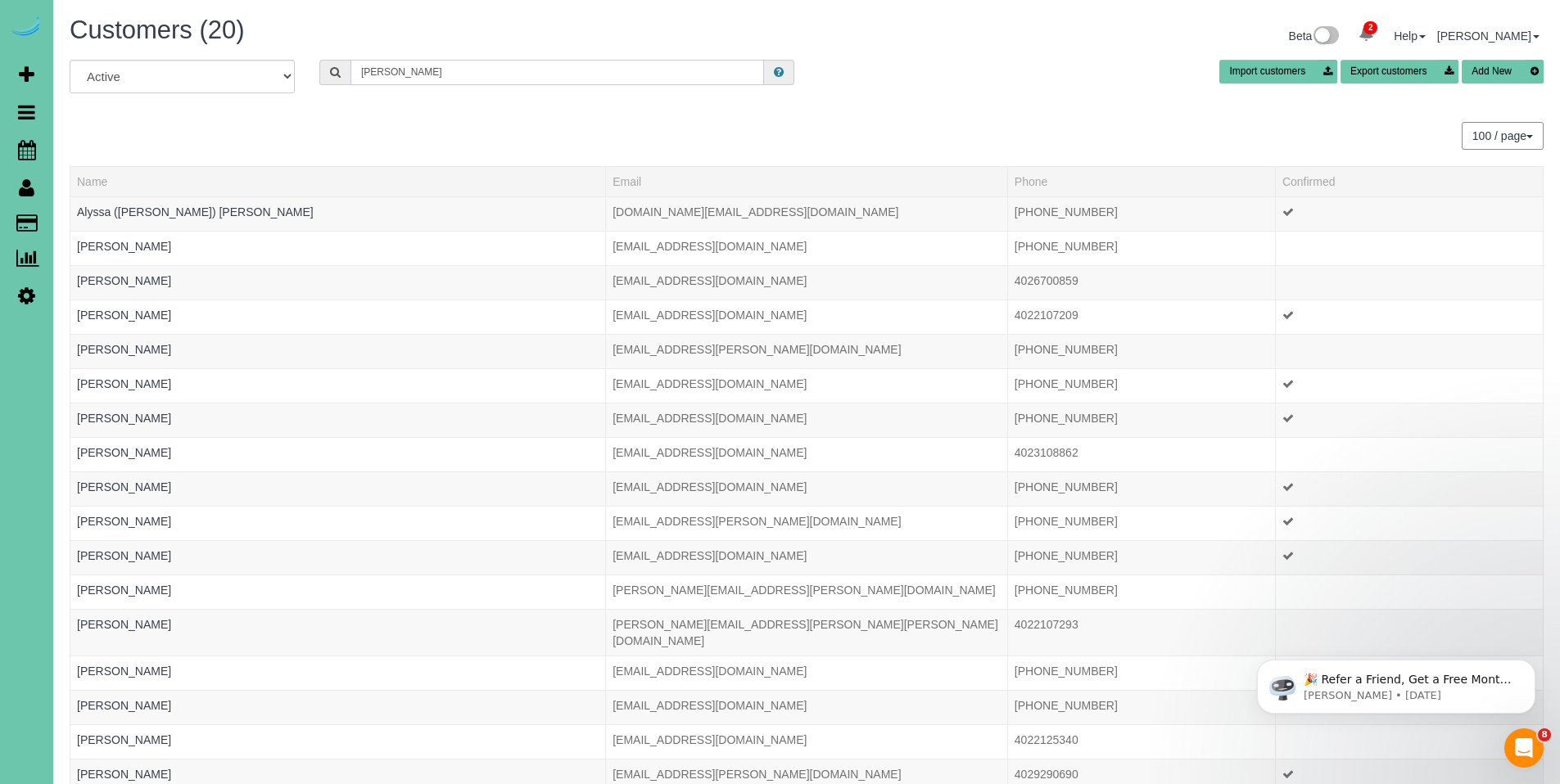
type input "Diane ha"
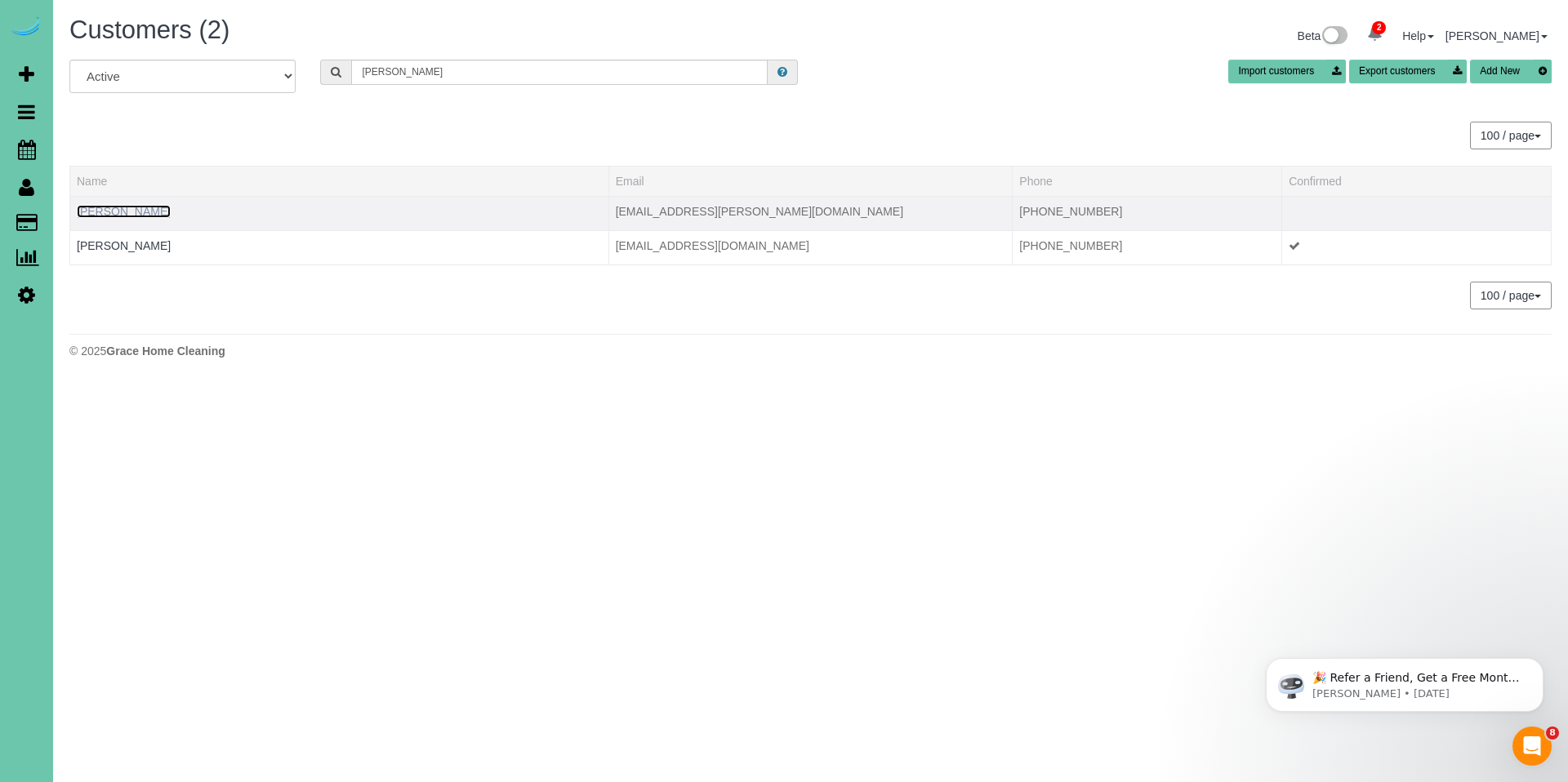
click at [117, 213] on link "Diane Habrock" at bounding box center [124, 211] width 94 height 13
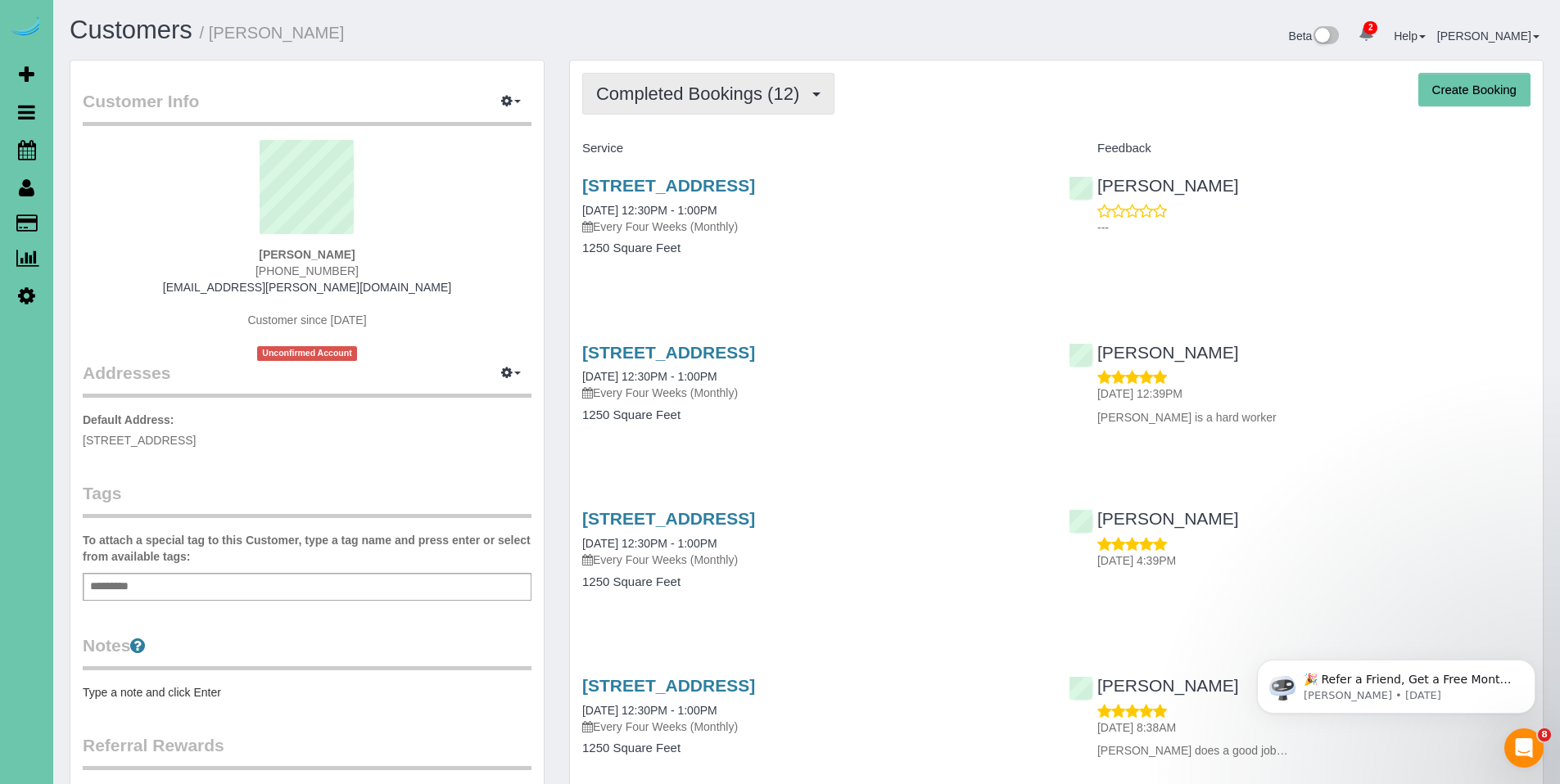
click at [646, 97] on span "Completed Bookings (12)" at bounding box center [701, 94] width 211 height 20
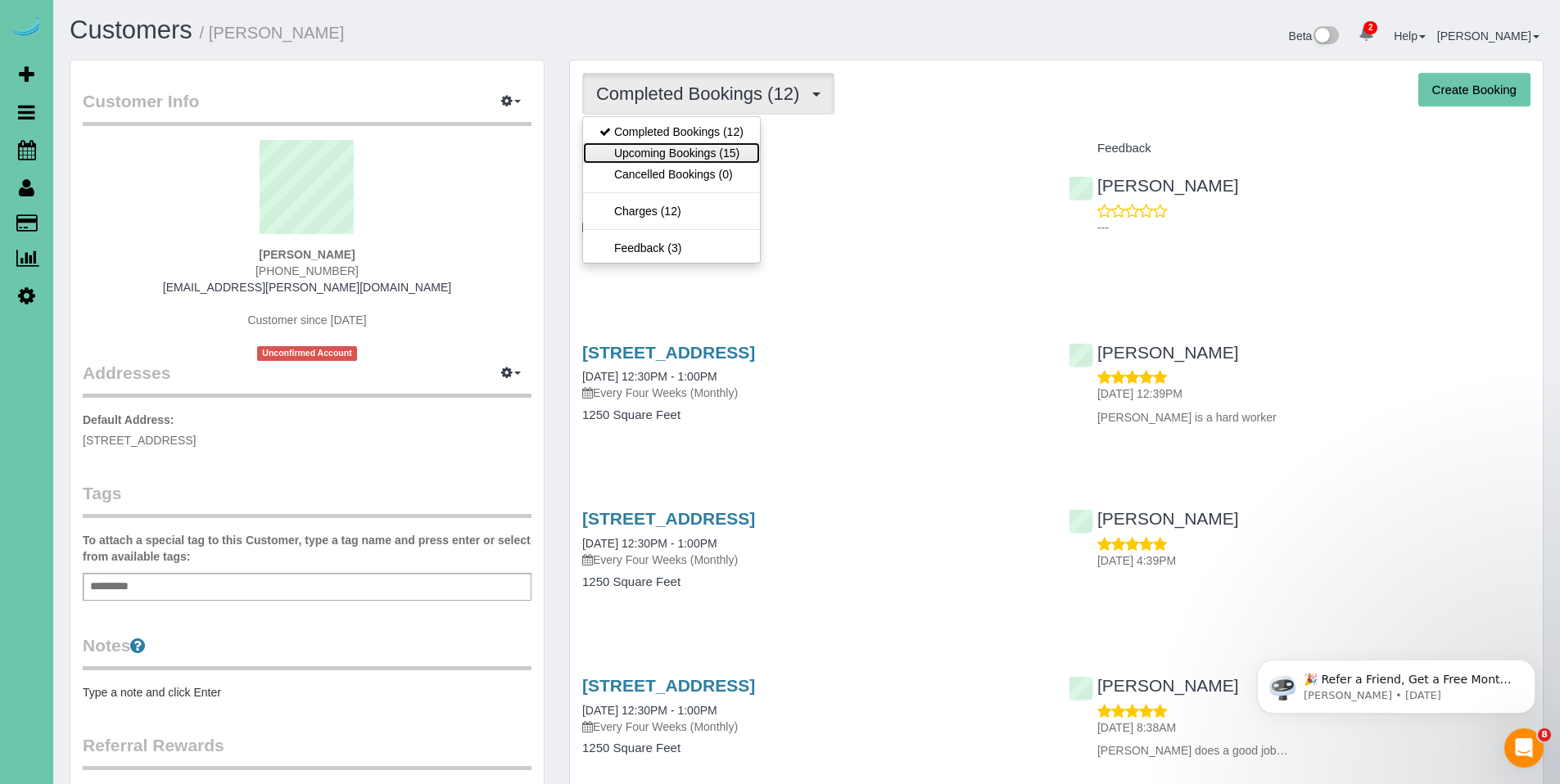
click at [660, 143] on link "Upcoming Bookings (15)" at bounding box center [671, 152] width 177 height 21
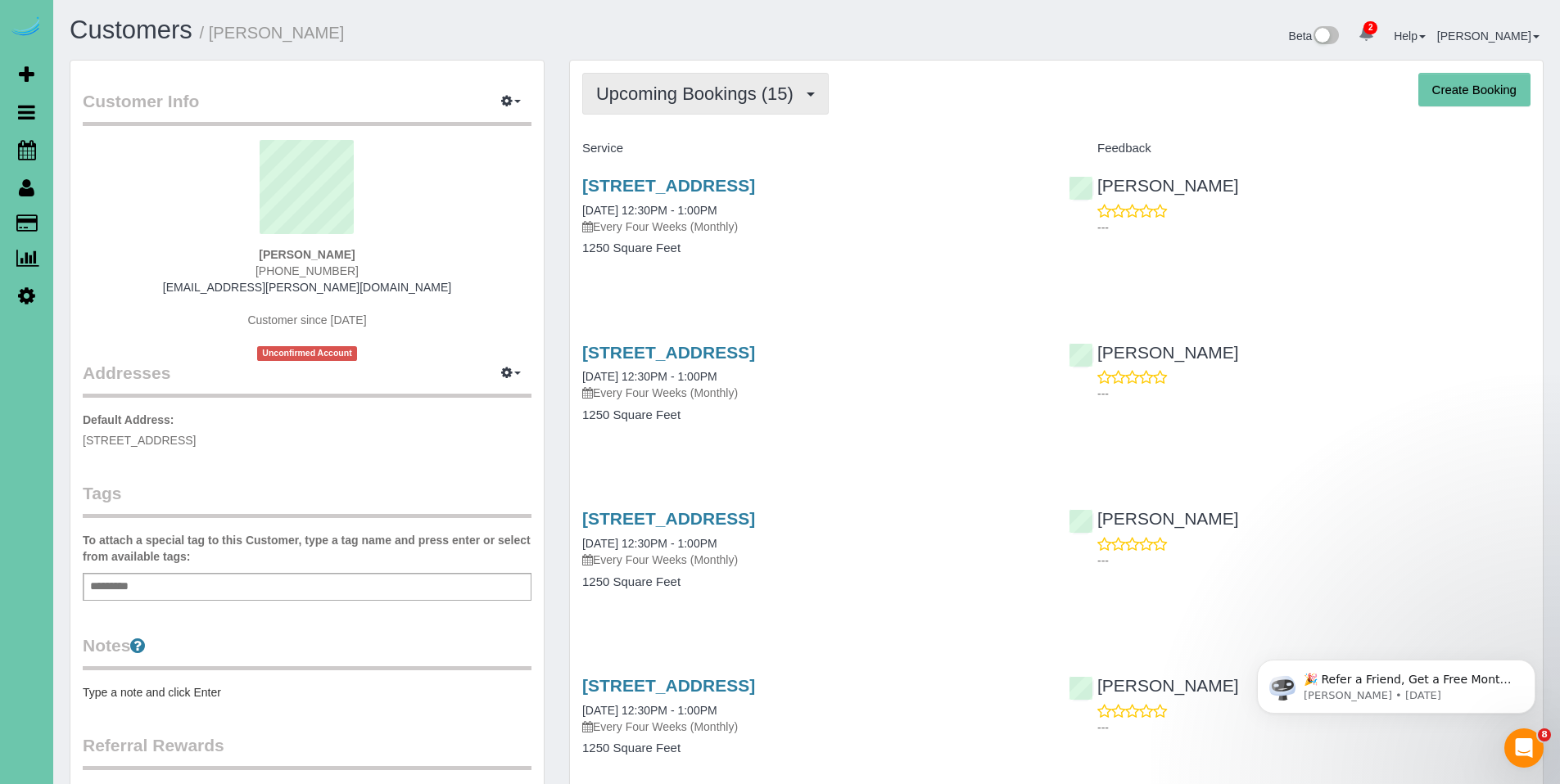
click at [697, 103] on span "Upcoming Bookings (15)" at bounding box center [699, 94] width 206 height 20
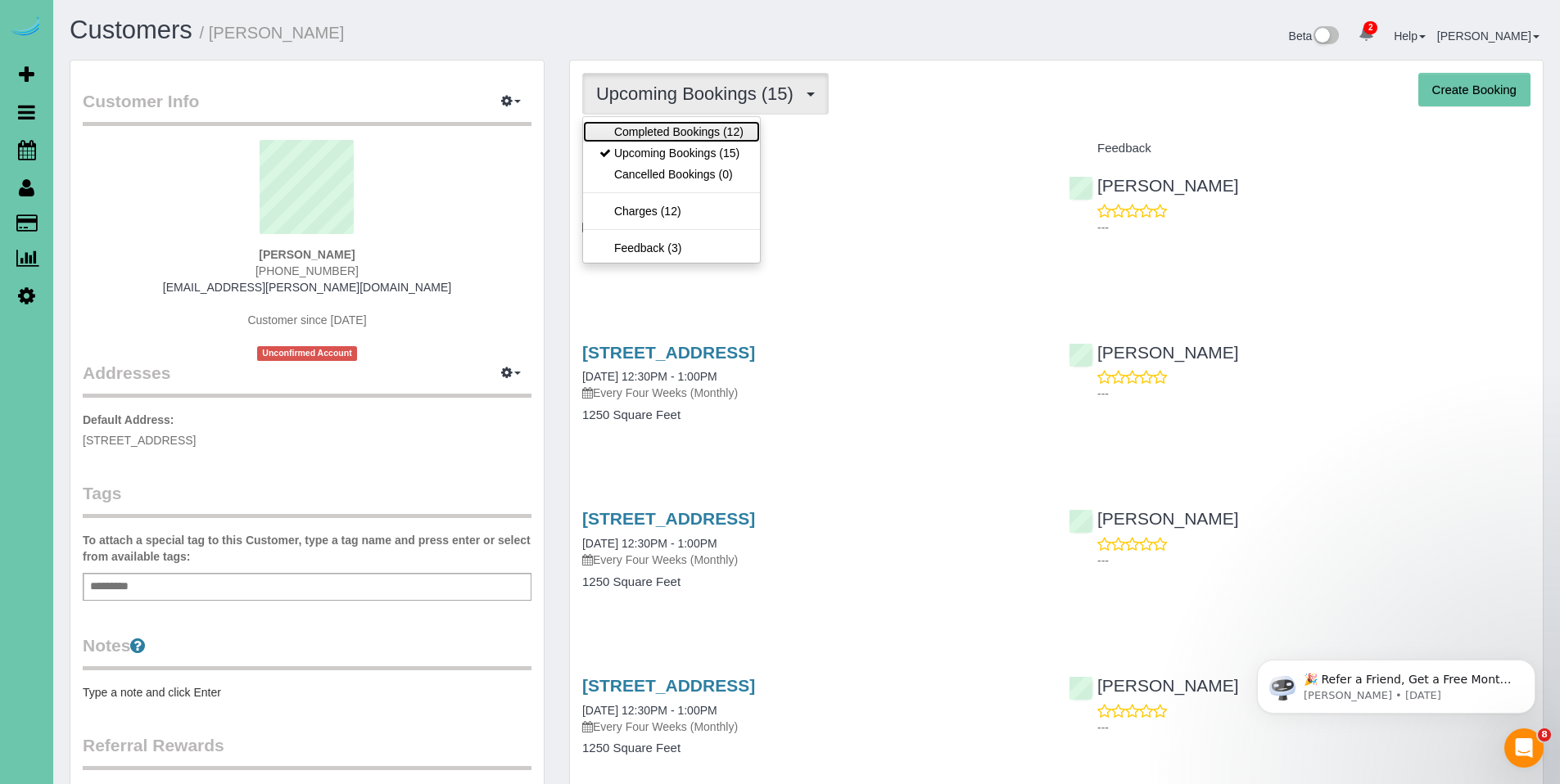
click at [693, 125] on link "Completed Bookings (12)" at bounding box center [671, 131] width 177 height 21
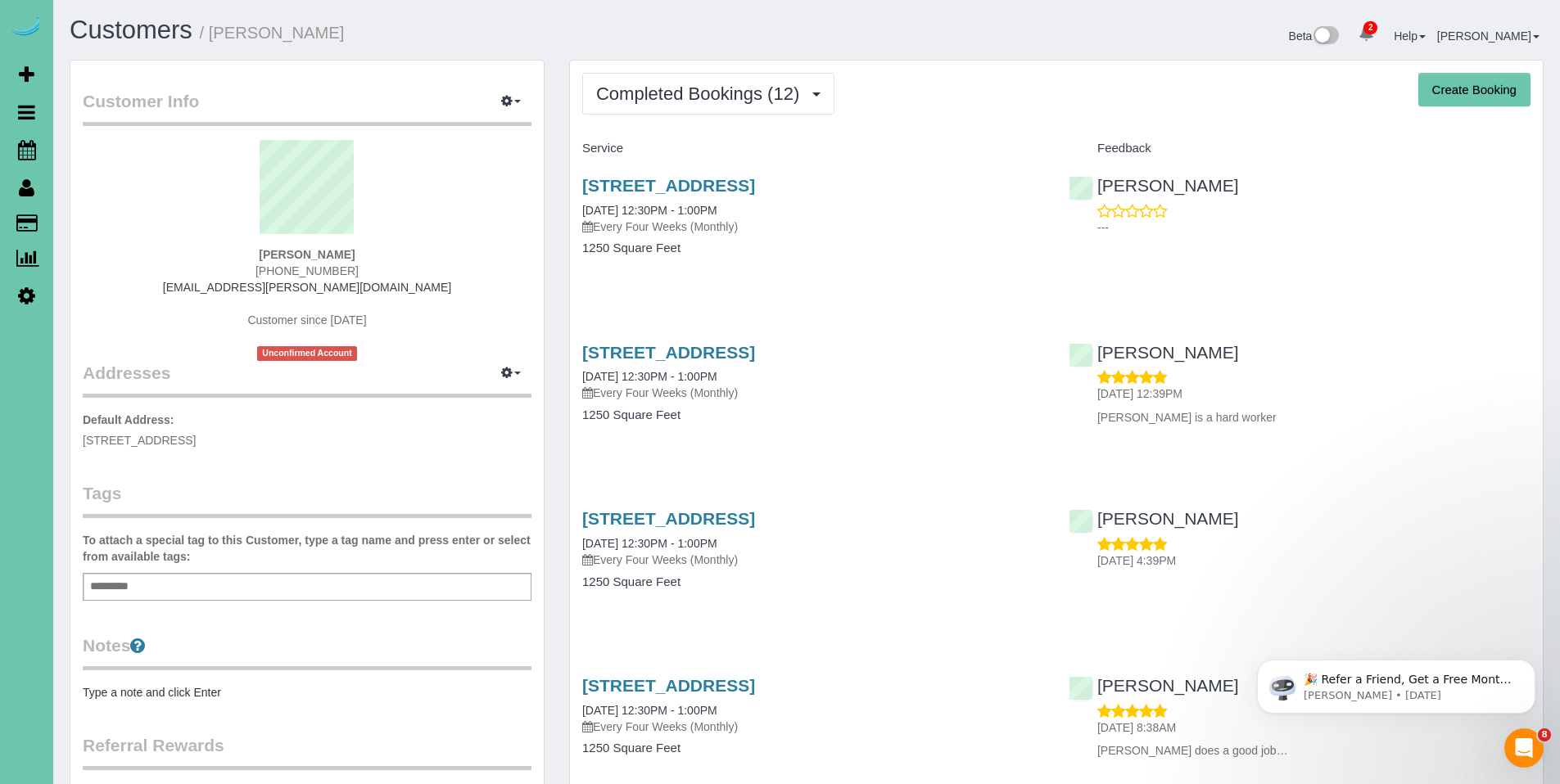
click at [660, 197] on div "1789 N 177th Plaza, Omaha, NE 68118 09/18/2025 12:30PM - 1:00PM Every Four Week…" at bounding box center [813, 205] width 462 height 59
click at [676, 187] on link "1789 N 177th Plaza, Omaha, NE 68118" at bounding box center [668, 185] width 173 height 19
click at [703, 99] on span "Completed Bookings (12)" at bounding box center [701, 94] width 211 height 20
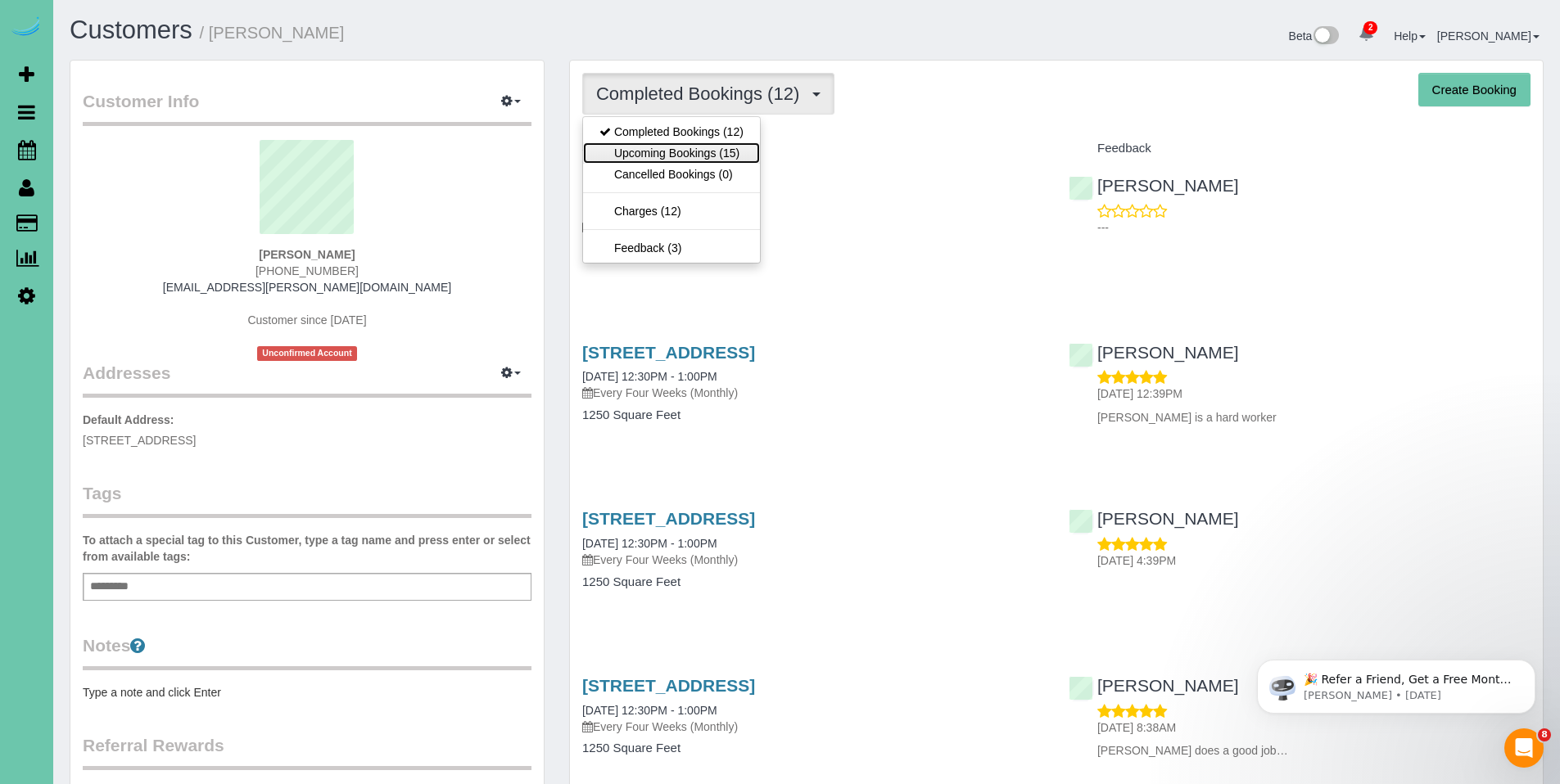
click at [686, 156] on link "Upcoming Bookings (15)" at bounding box center [671, 152] width 177 height 21
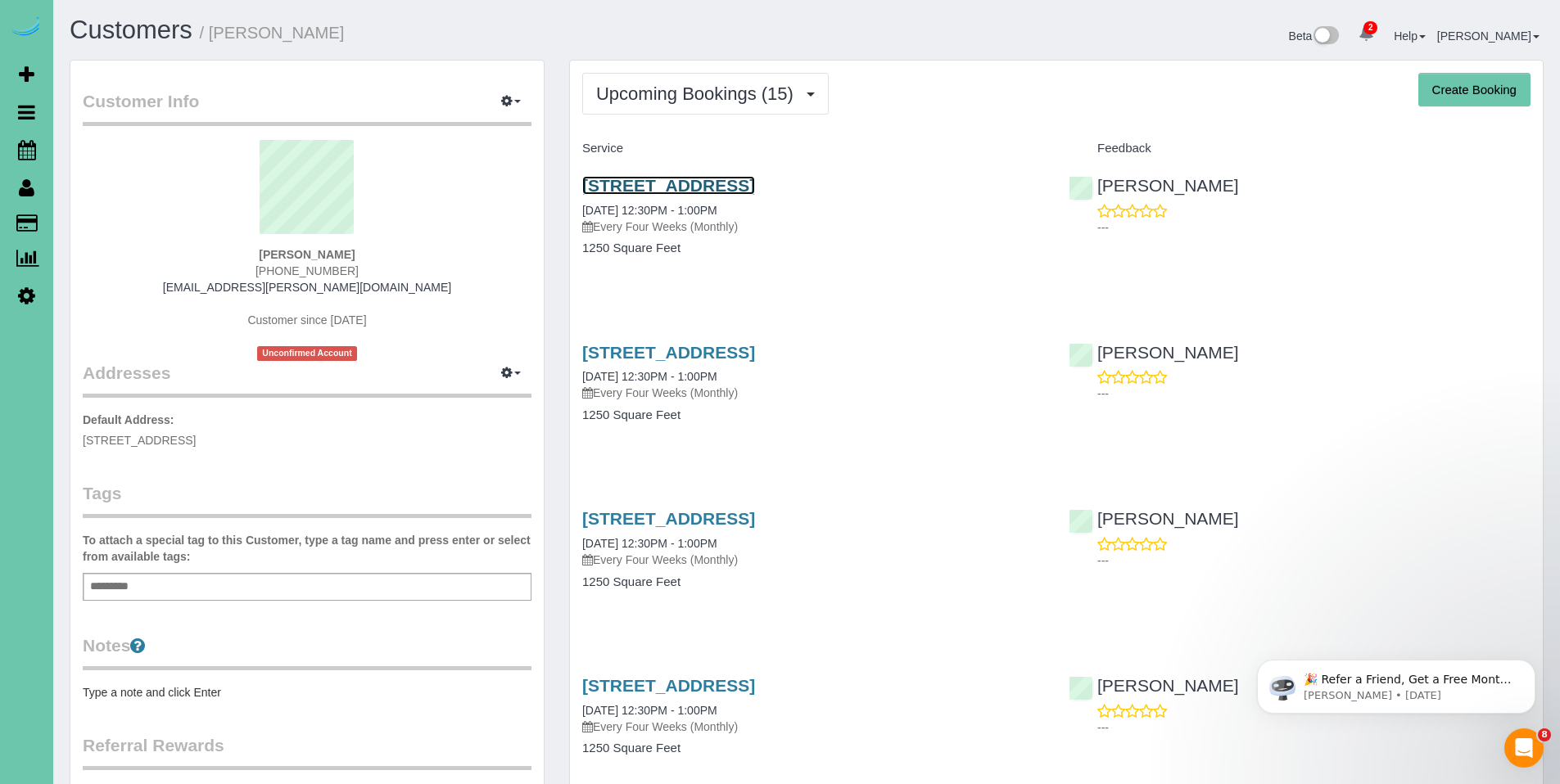
click at [732, 186] on link "1789 N 177th Plaza, Omaha, NE 68118" at bounding box center [668, 185] width 173 height 19
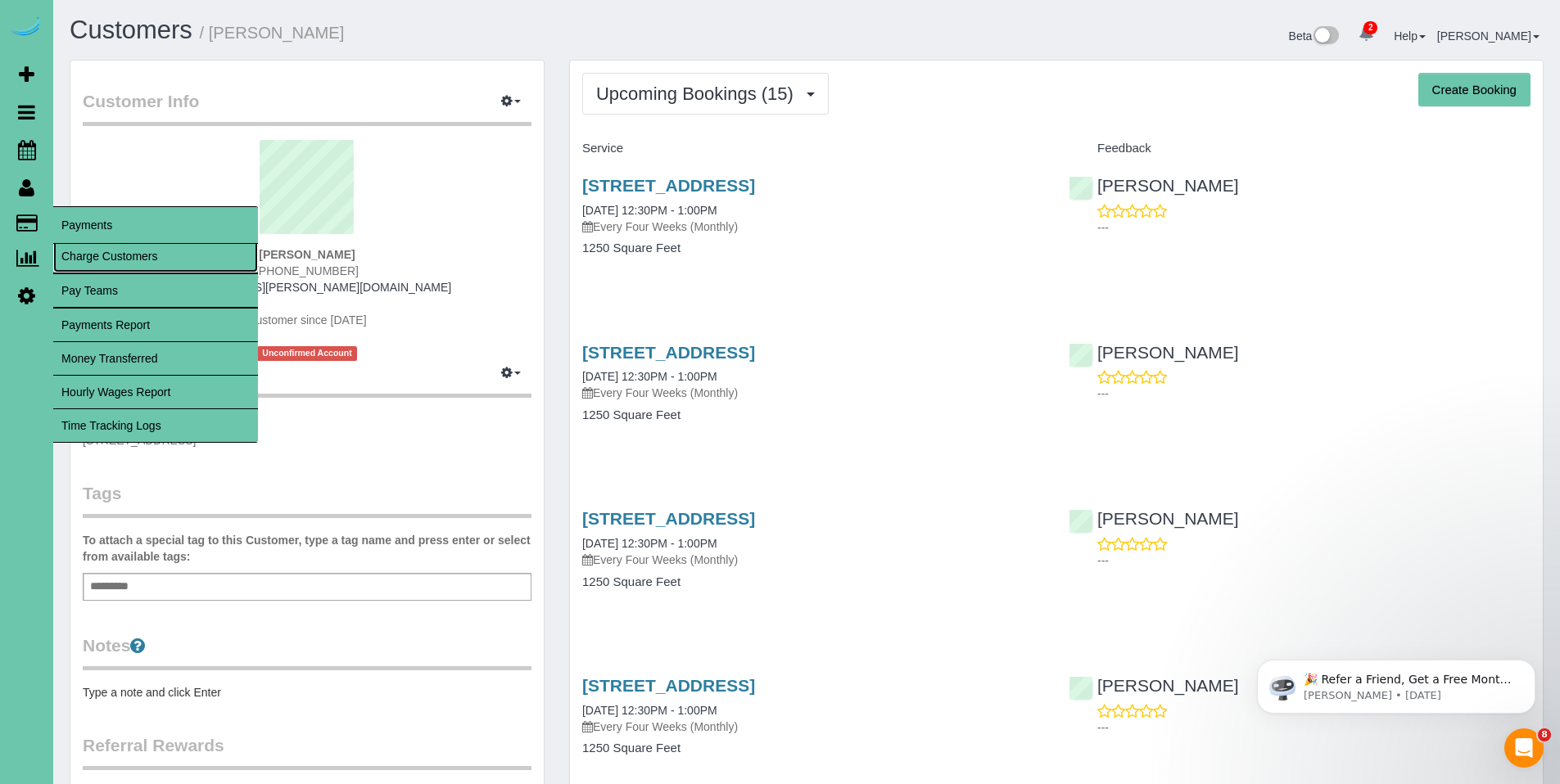
click at [133, 256] on link "Charge Customers" at bounding box center [155, 256] width 205 height 33
select select
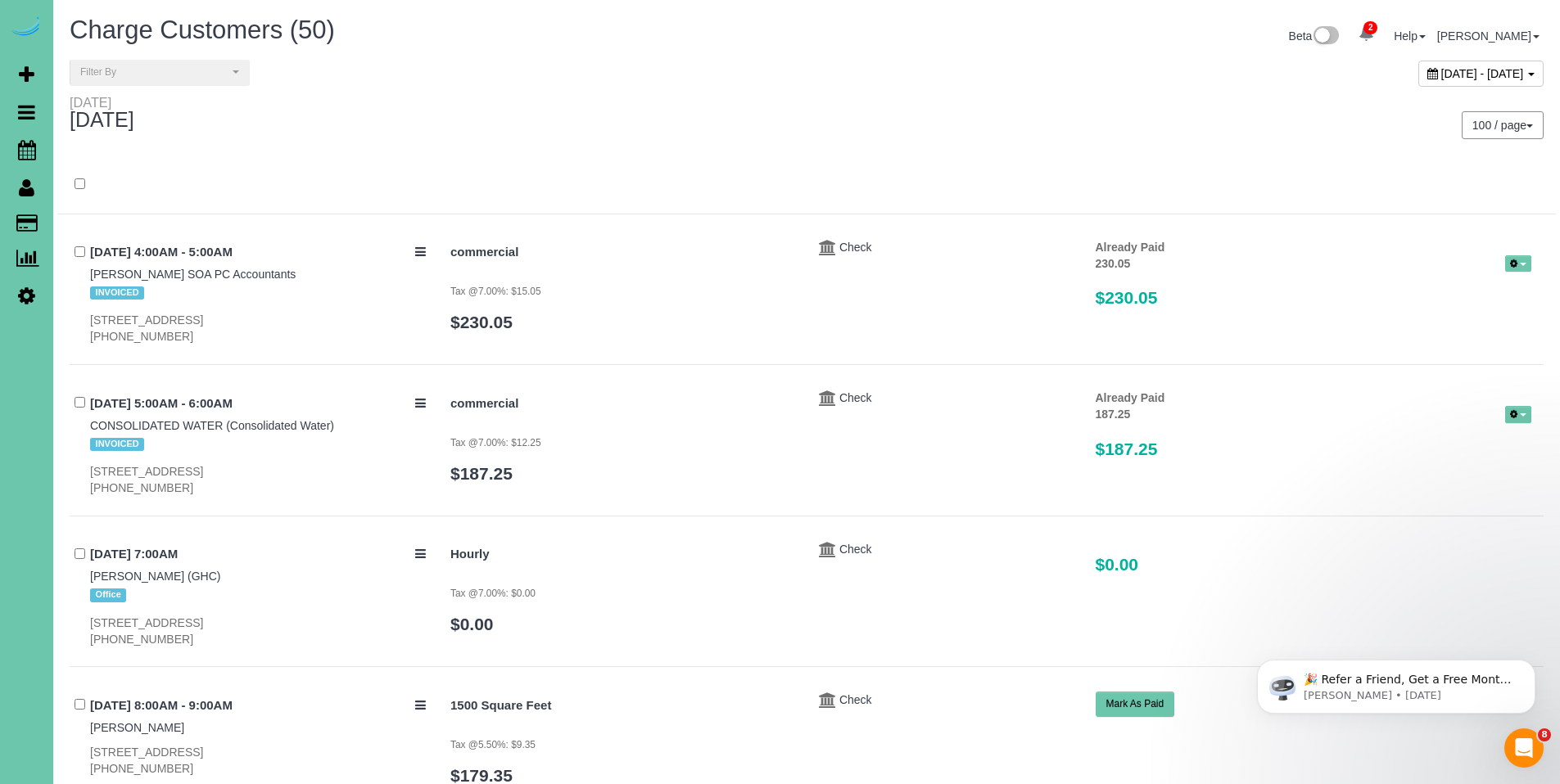
click at [1441, 75] on span "September 19, 2025 - September 19, 2025" at bounding box center [1482, 73] width 83 height 13
type input "**********"
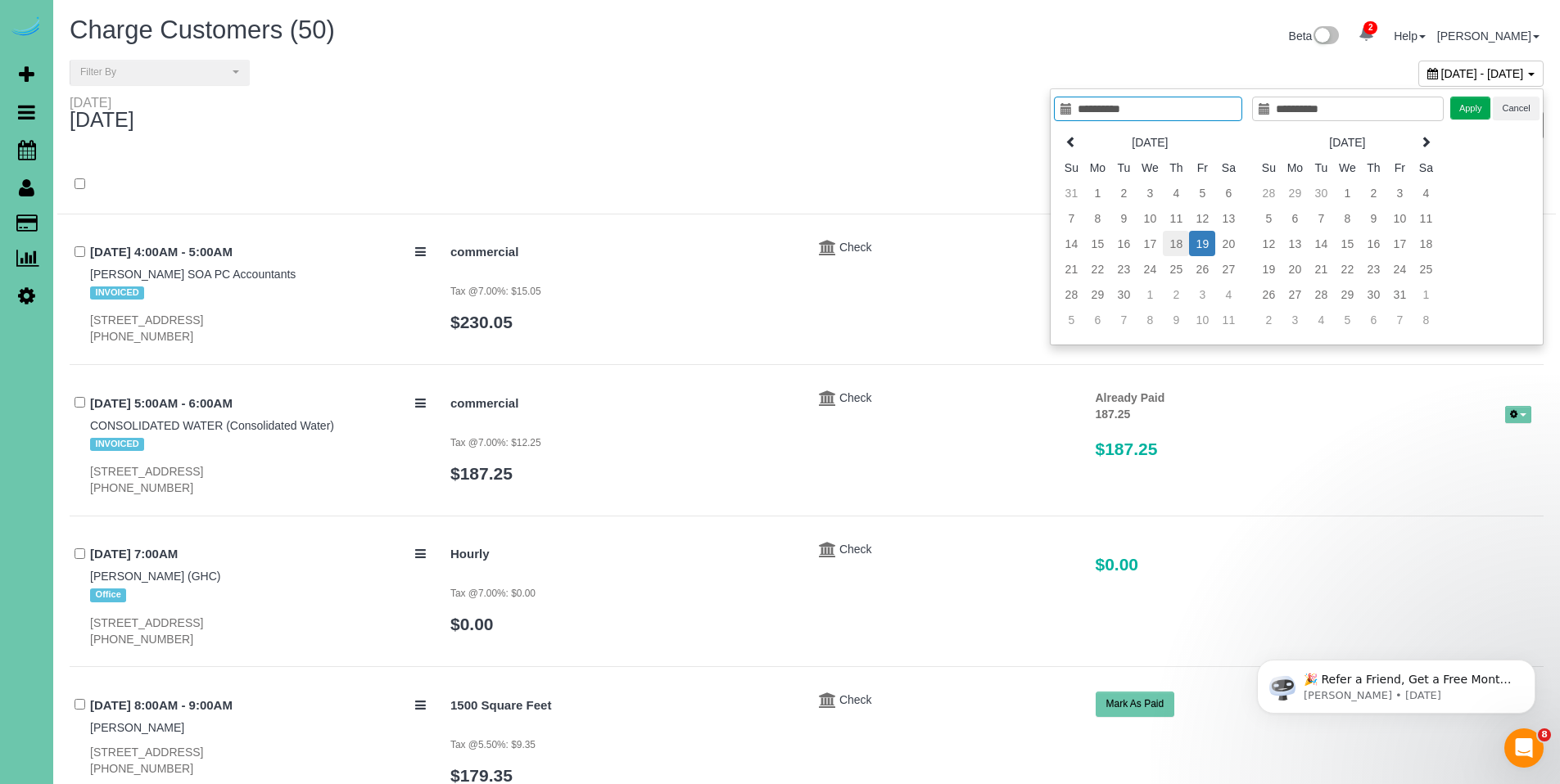
type input "**********"
click at [1184, 240] on td "18" at bounding box center [1176, 243] width 26 height 25
type input "**********"
click at [1184, 240] on td "18" at bounding box center [1176, 243] width 26 height 25
type input "**********"
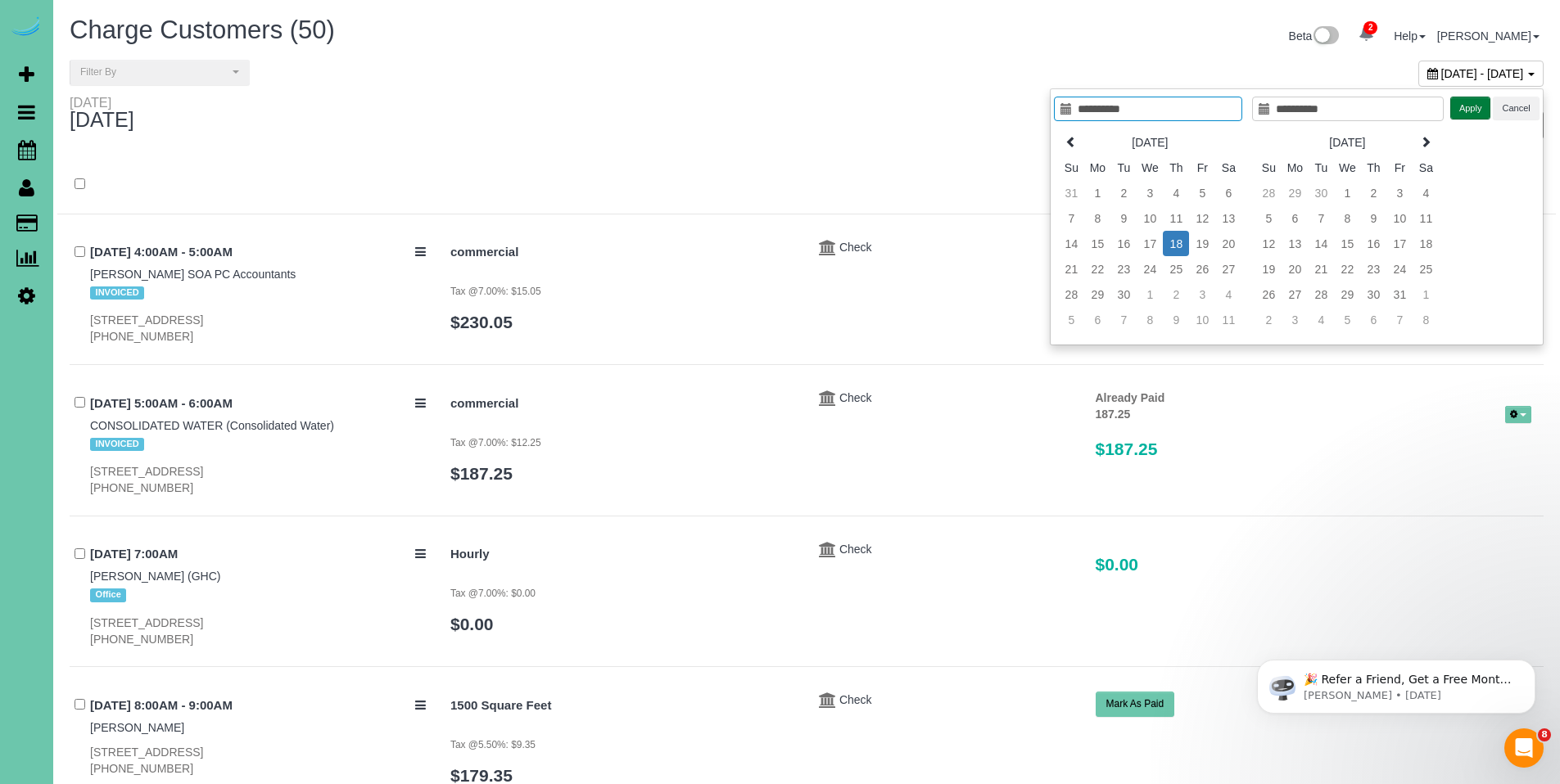
click at [1458, 107] on button "Apply" at bounding box center [1470, 109] width 41 height 24
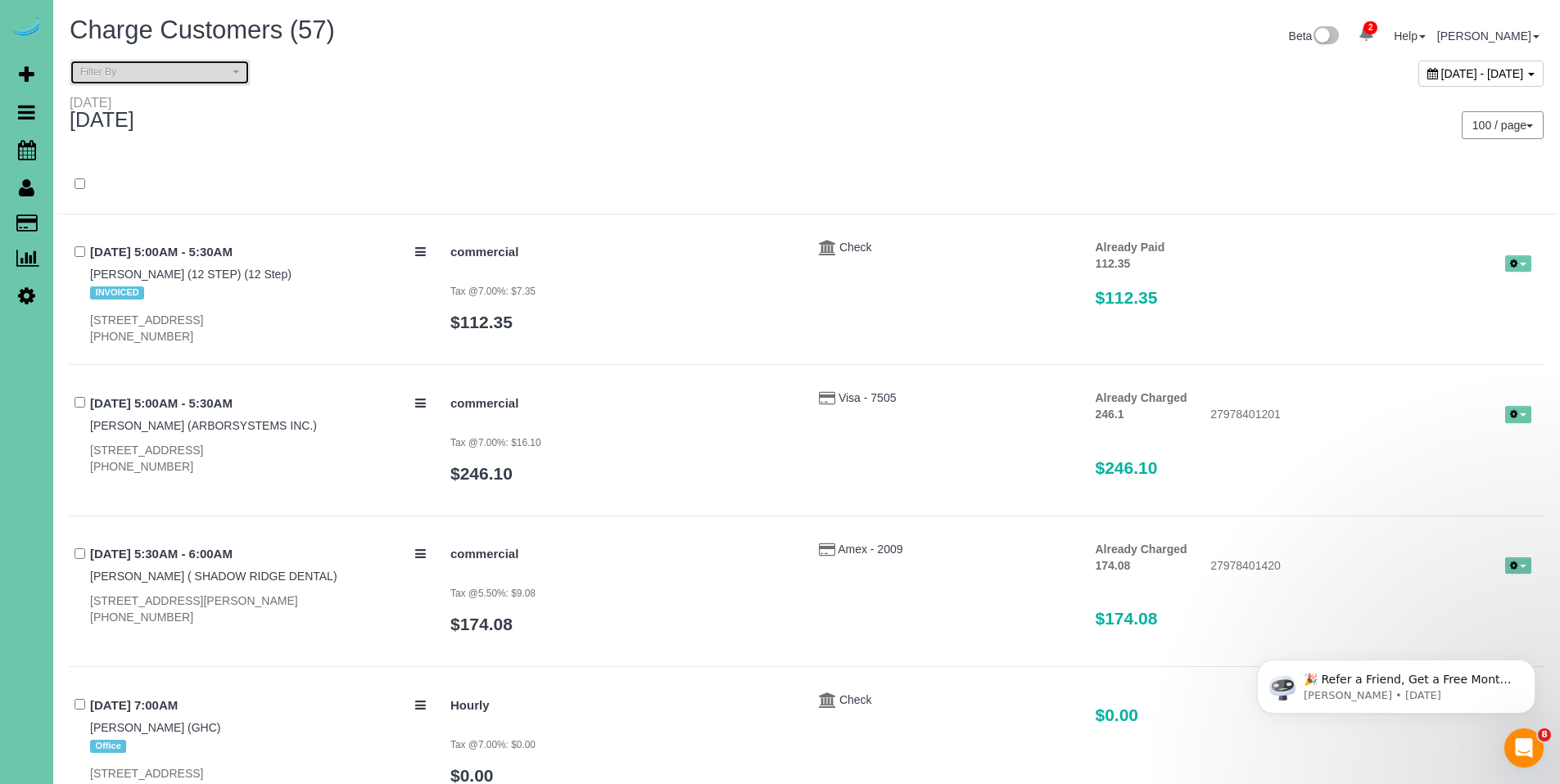
click at [173, 76] on span "Filter By" at bounding box center [154, 73] width 148 height 14
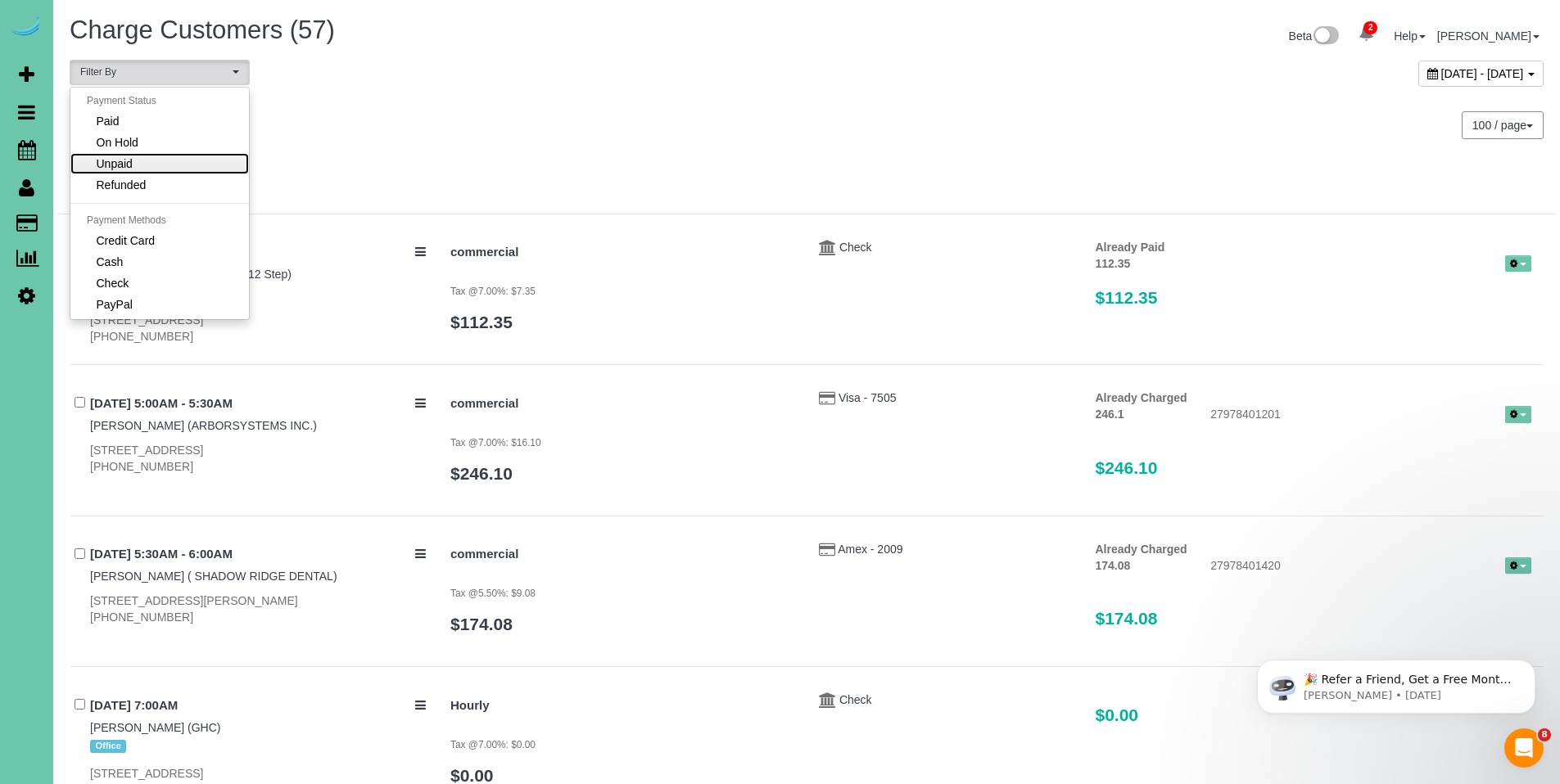
click at [167, 160] on link "Unpaid" at bounding box center [159, 163] width 179 height 21
select select "******"
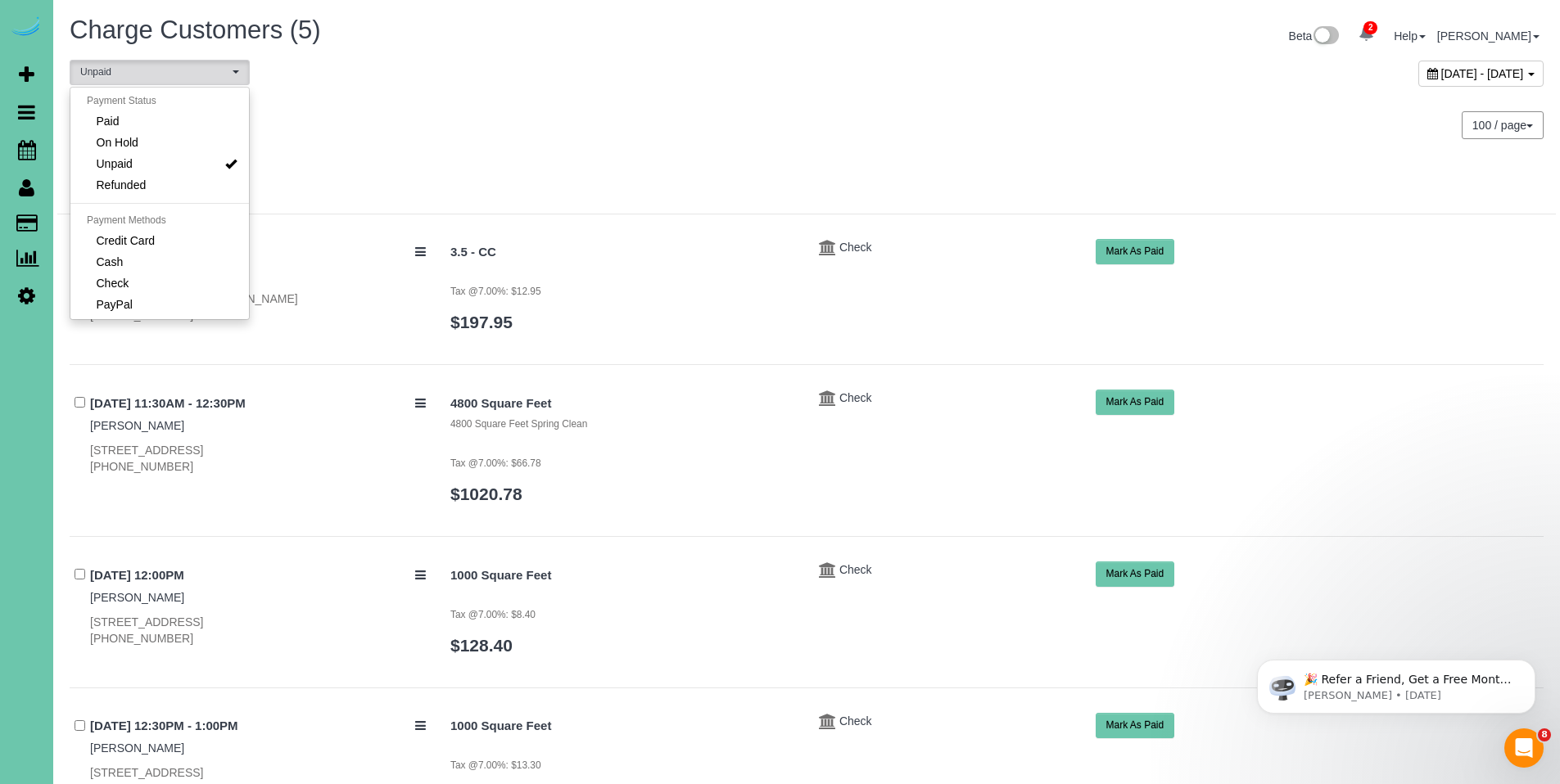
click at [639, 102] on div "Thursday September 18, 2025" at bounding box center [431, 116] width 749 height 43
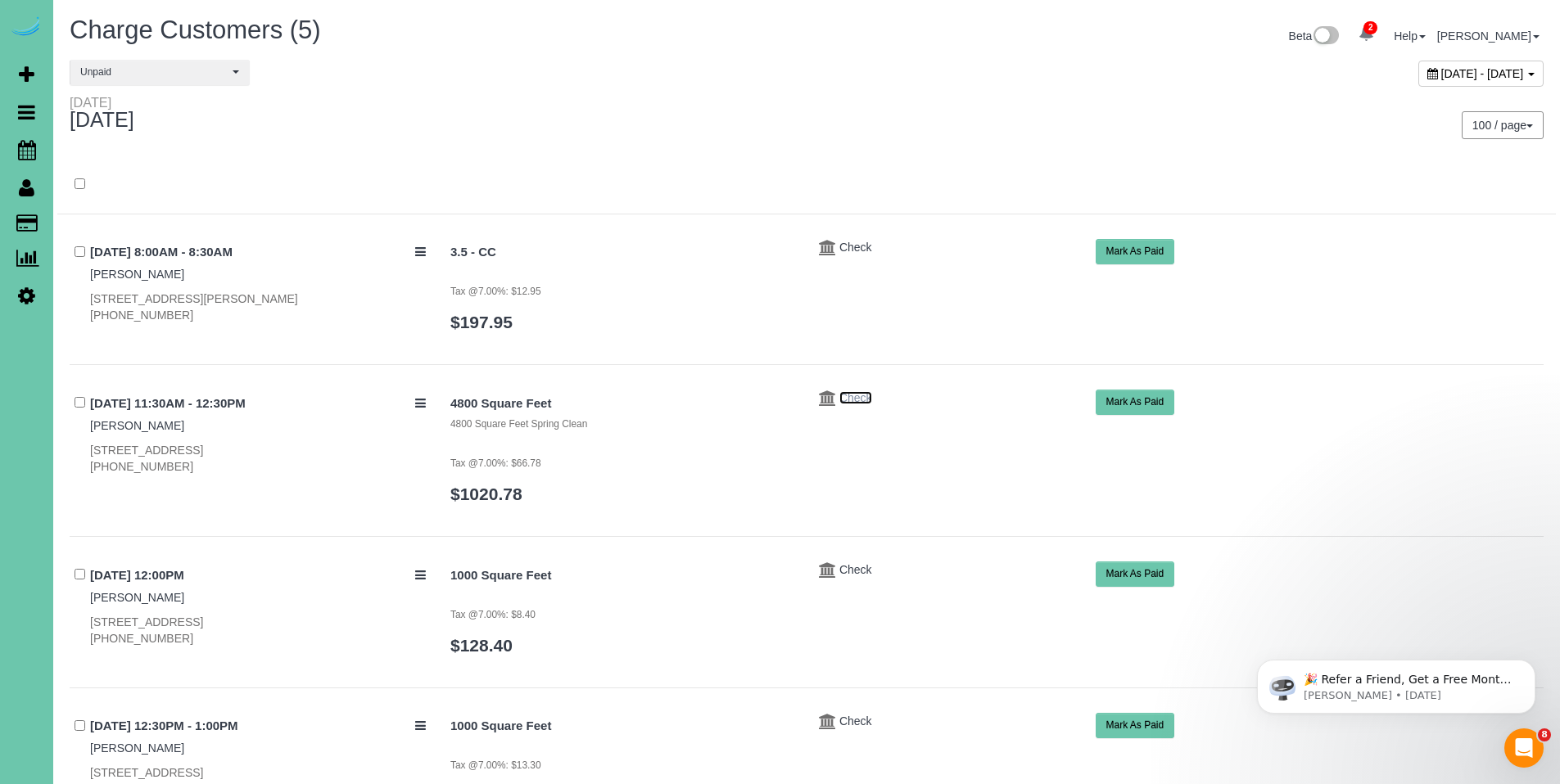
click at [847, 394] on span "Check" at bounding box center [855, 397] width 33 height 13
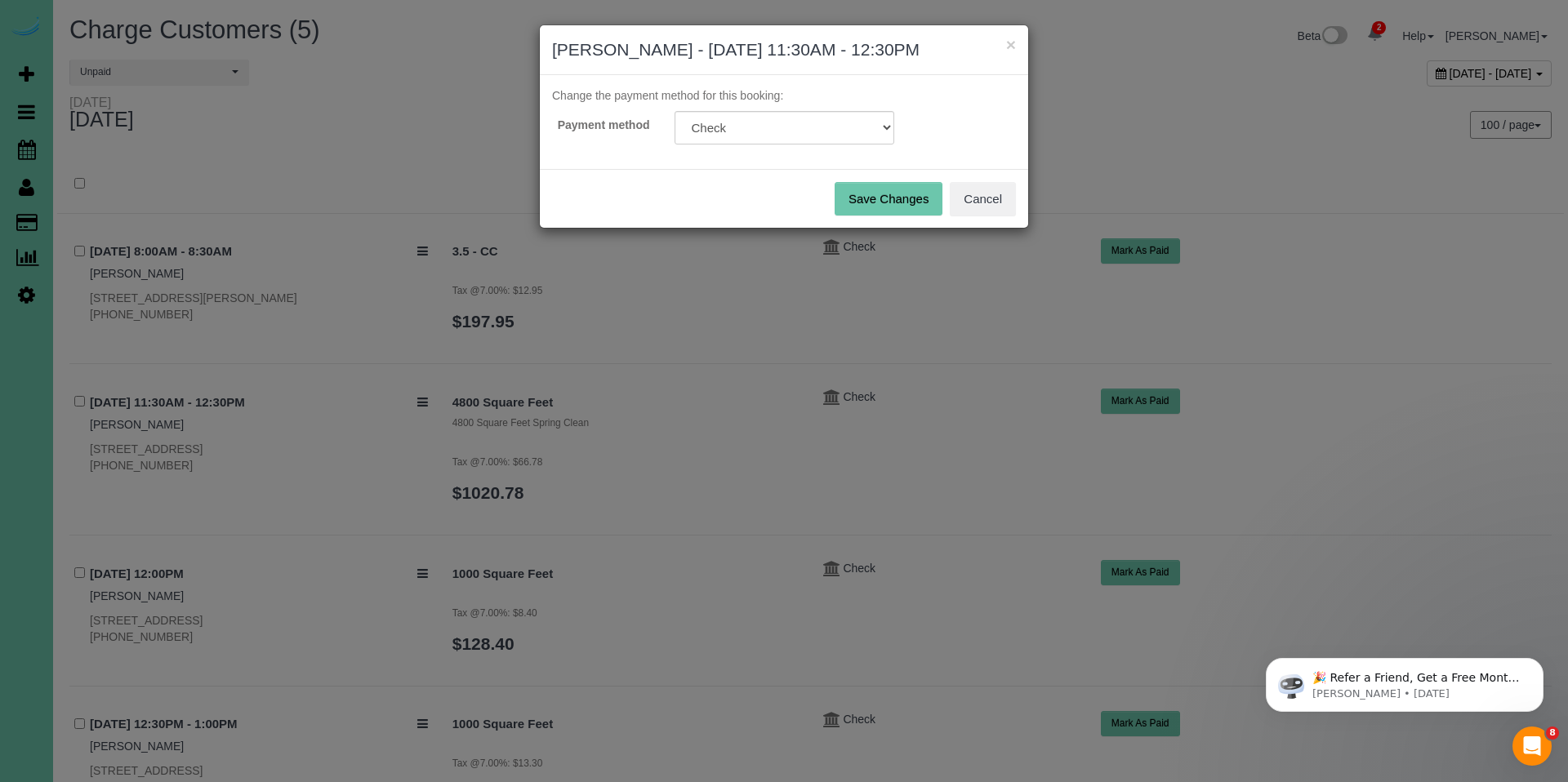
click at [823, 103] on p "Change the payment method for this booking:" at bounding box center [784, 96] width 464 height 16
click at [824, 127] on select "Mastercard - 0715 - 03/2026 (Default) Add Credit Card ─────────────── Cash Chec…" at bounding box center [784, 128] width 219 height 34
click at [1002, 196] on button "Cancel" at bounding box center [982, 199] width 66 height 34
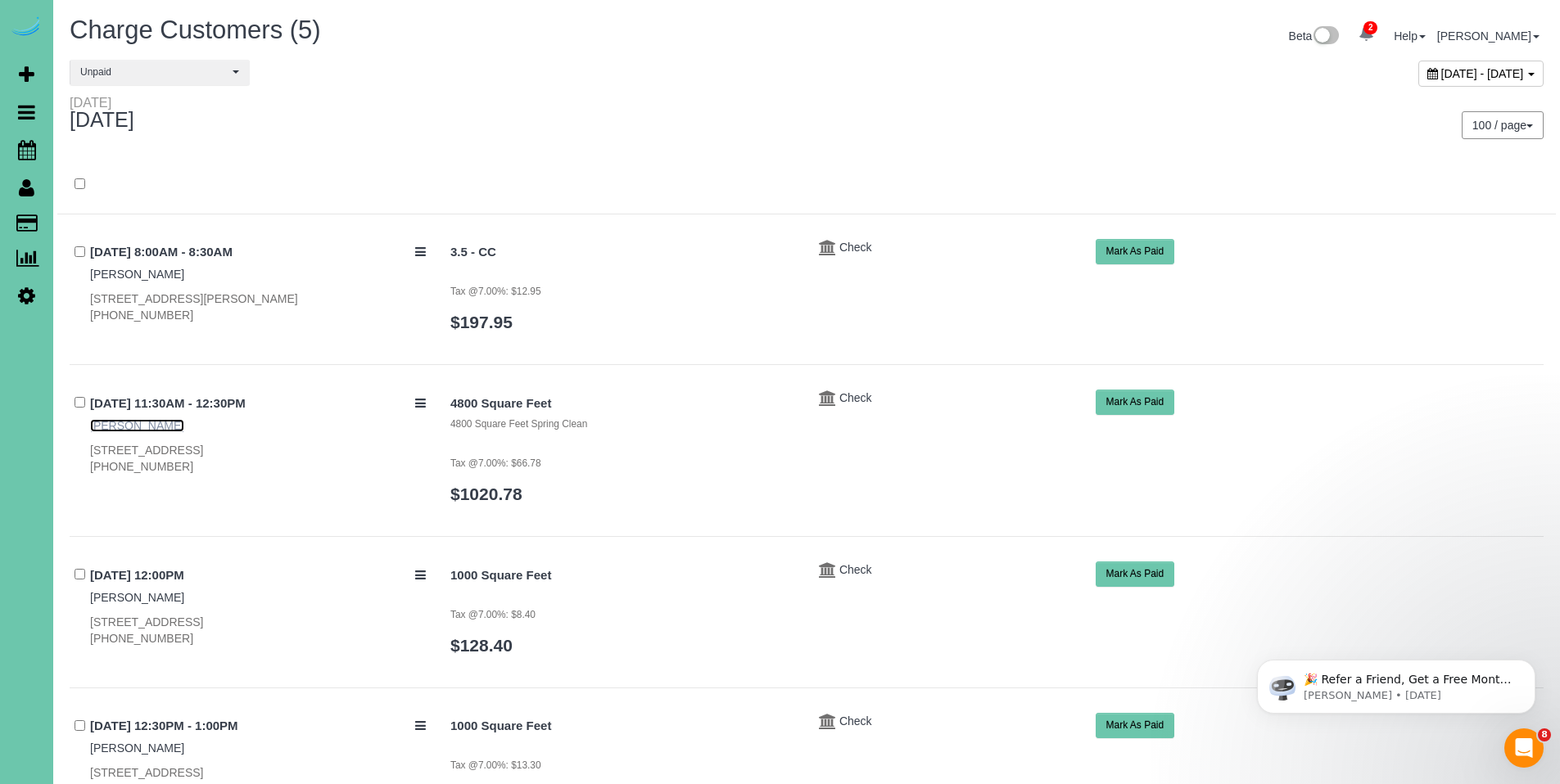
click at [138, 427] on link "[PERSON_NAME]" at bounding box center [137, 425] width 94 height 13
click at [1142, 401] on button "Mark As Paid" at bounding box center [1135, 402] width 79 height 25
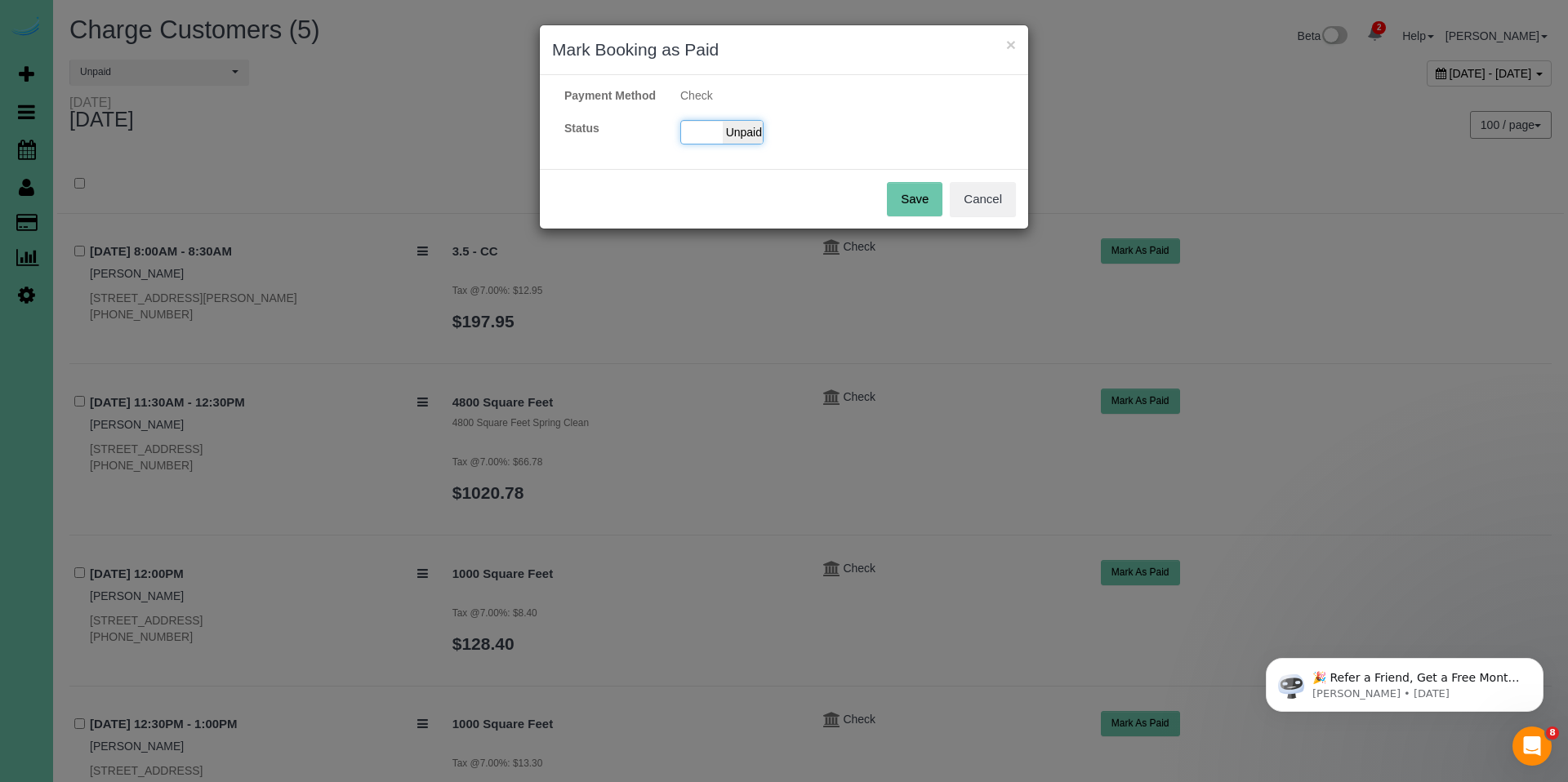
click at [735, 144] on span "Unpaid" at bounding box center [743, 132] width 41 height 23
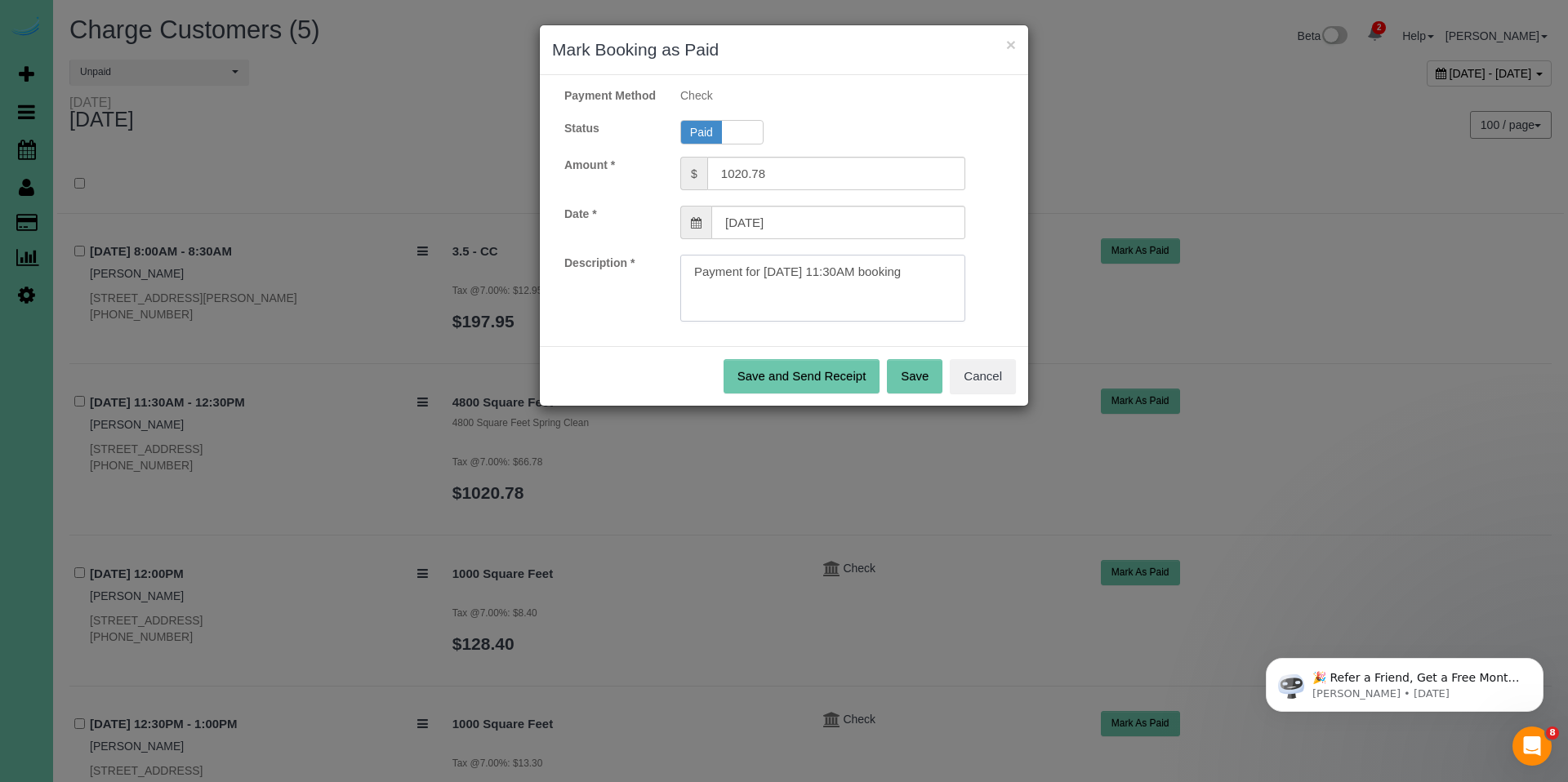
click at [956, 286] on textarea at bounding box center [823, 287] width 285 height 67
type textarea "Payment for 09/18/2025 11:30AM booking. Ck#1059 for $1020.78."
click at [926, 386] on button "Save" at bounding box center [915, 376] width 56 height 34
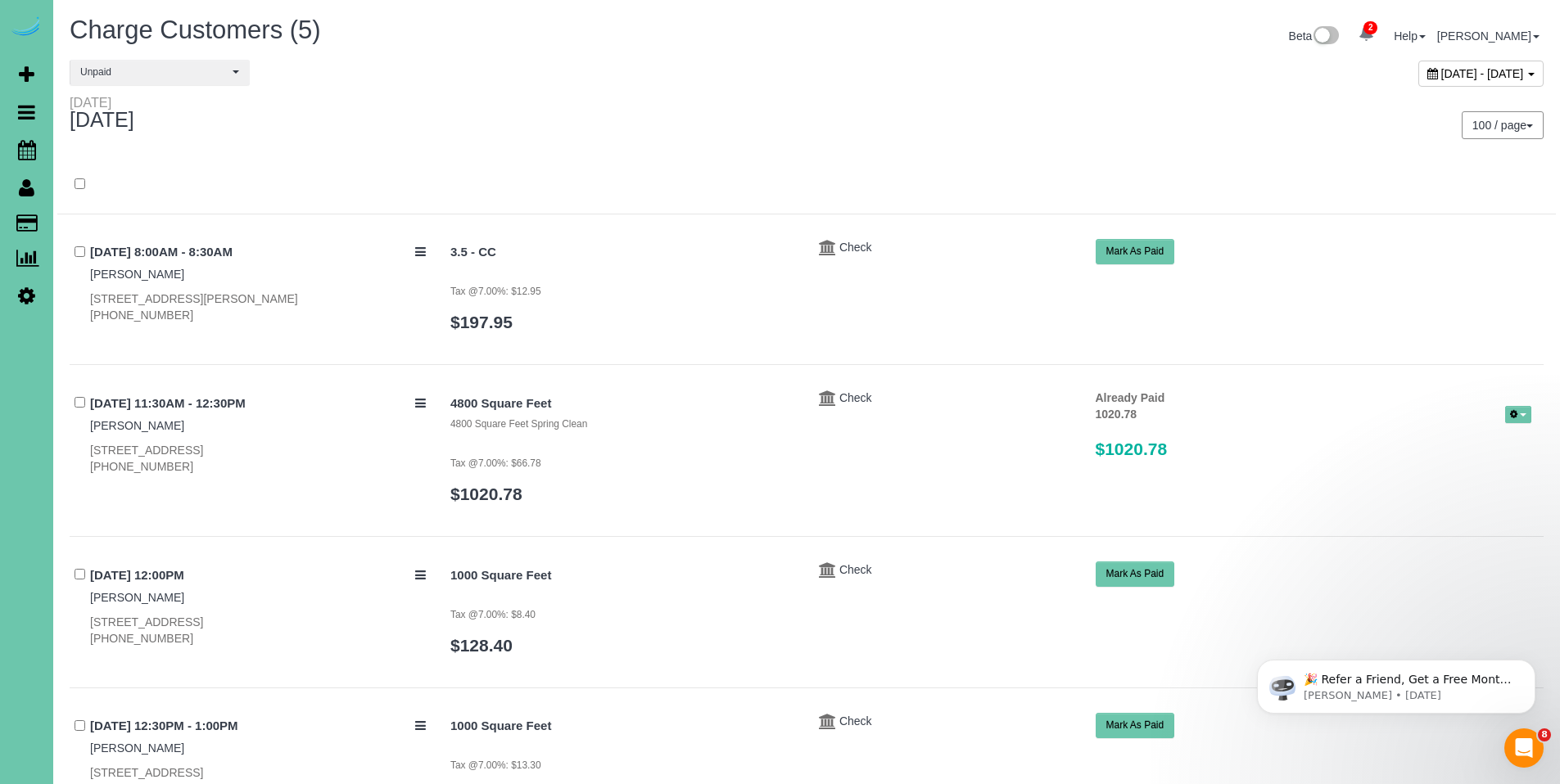
click at [1427, 73] on icon at bounding box center [1432, 73] width 11 height 11
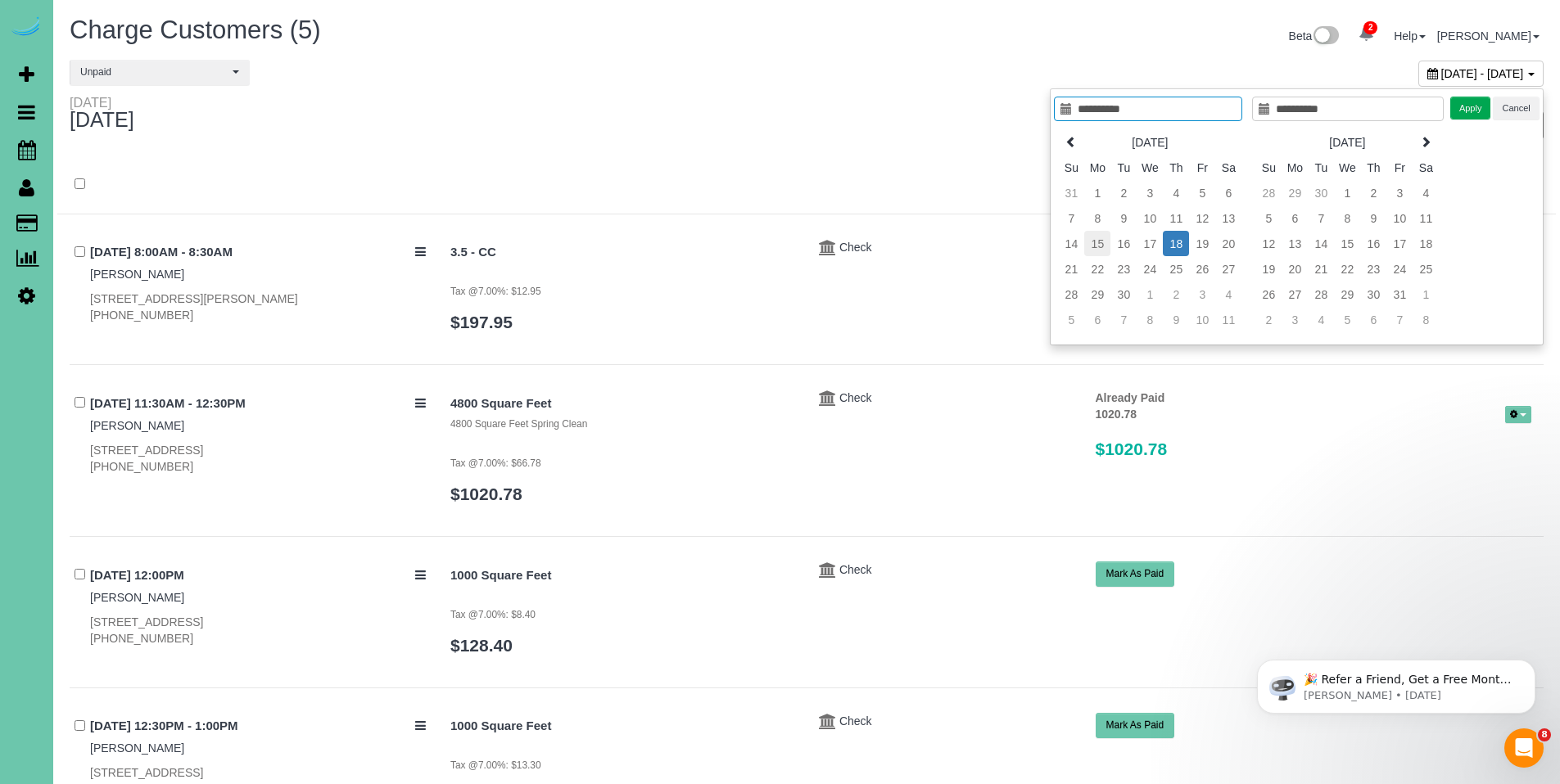
type input "**********"
click at [1100, 246] on td "15" at bounding box center [1097, 243] width 26 height 25
type input "**********"
click at [1178, 246] on td "18" at bounding box center [1176, 243] width 26 height 25
type input "**********"
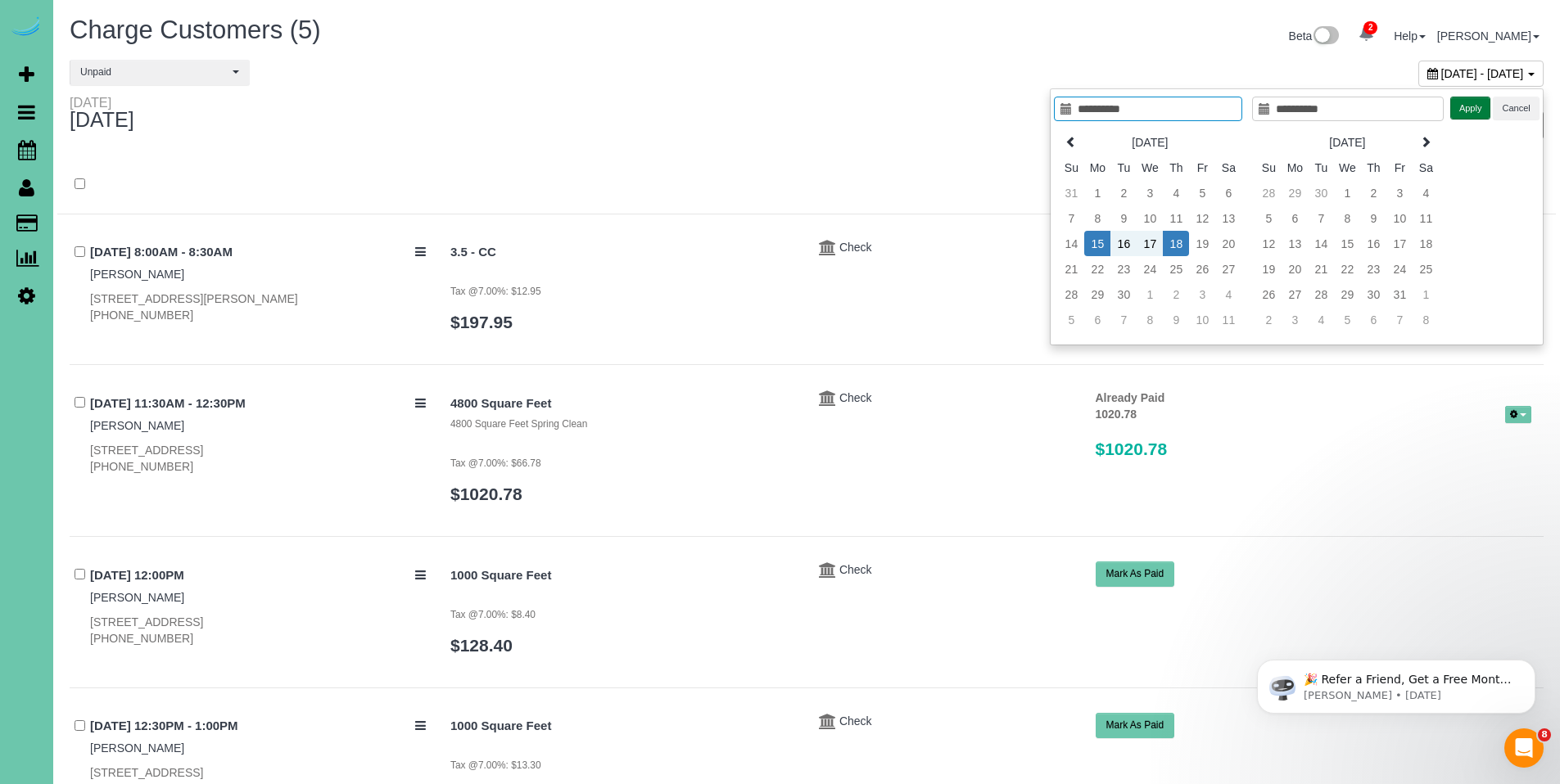
click at [1474, 106] on button "Apply" at bounding box center [1470, 109] width 41 height 24
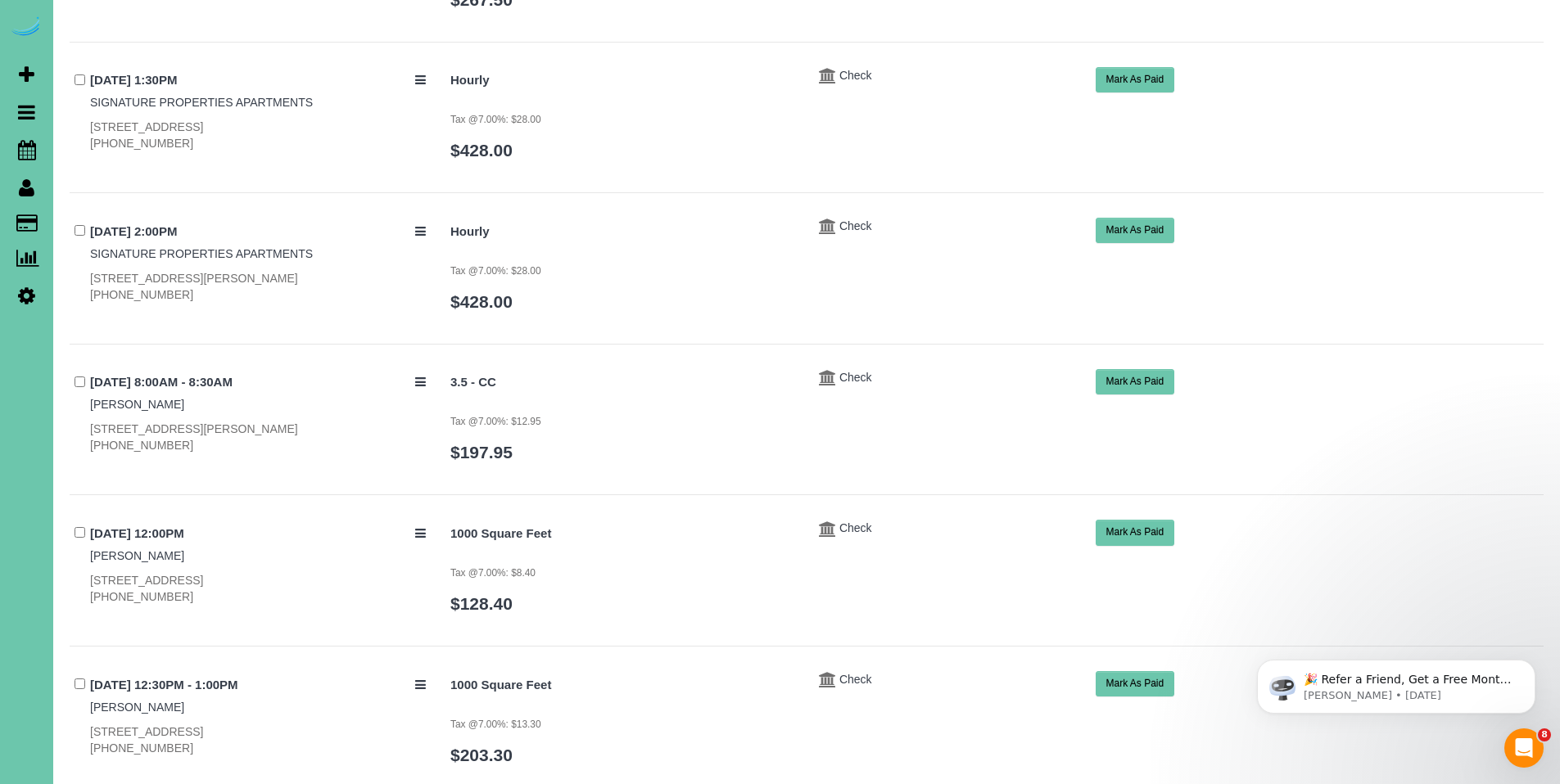
scroll to position [1245, 0]
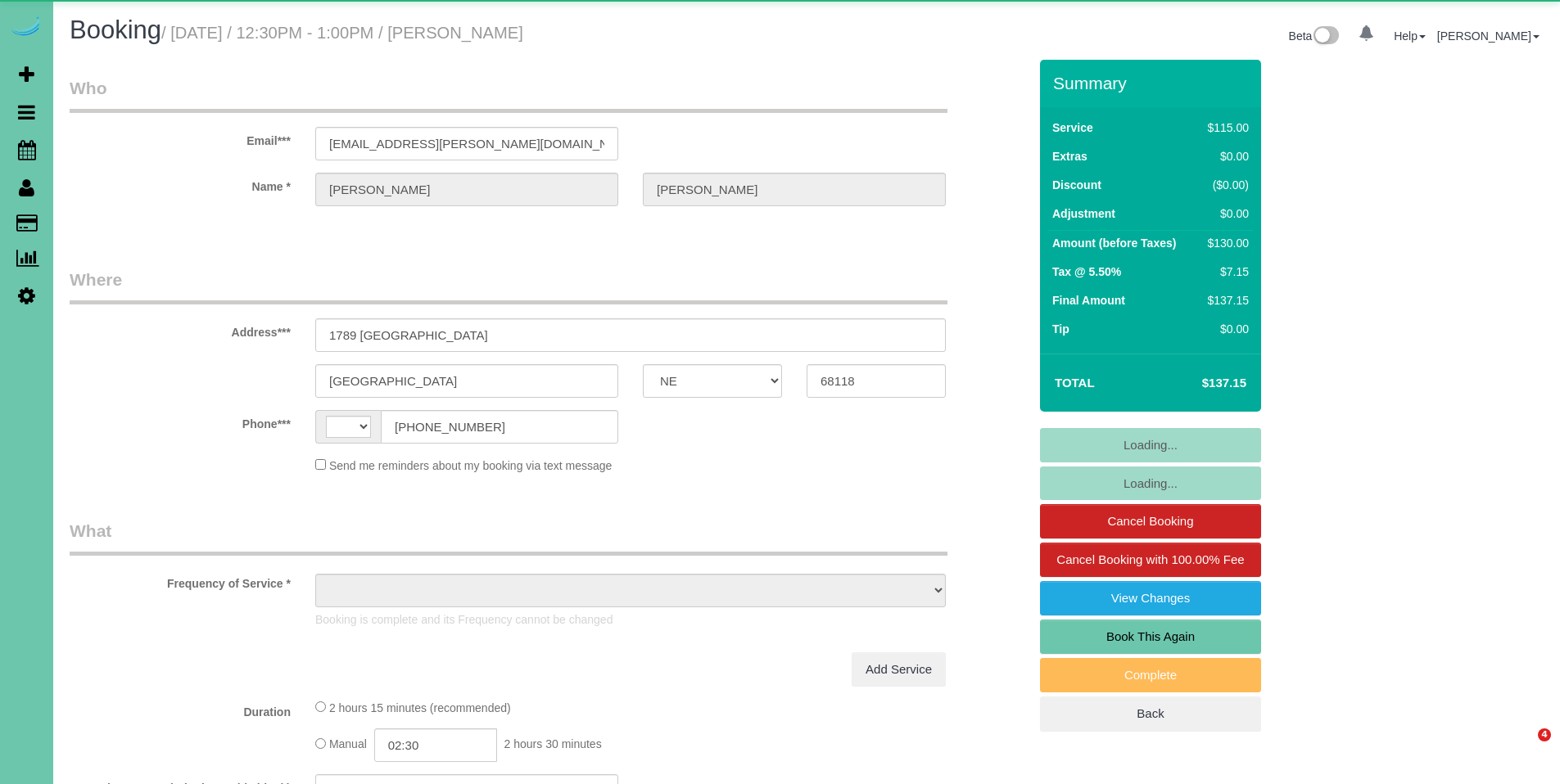
select select "NE"
select select "string:[GEOGRAPHIC_DATA]"
select select "object:397"
select select "string:fspay-fcb31839-895f-4830-beb2-cee33dd02b95"
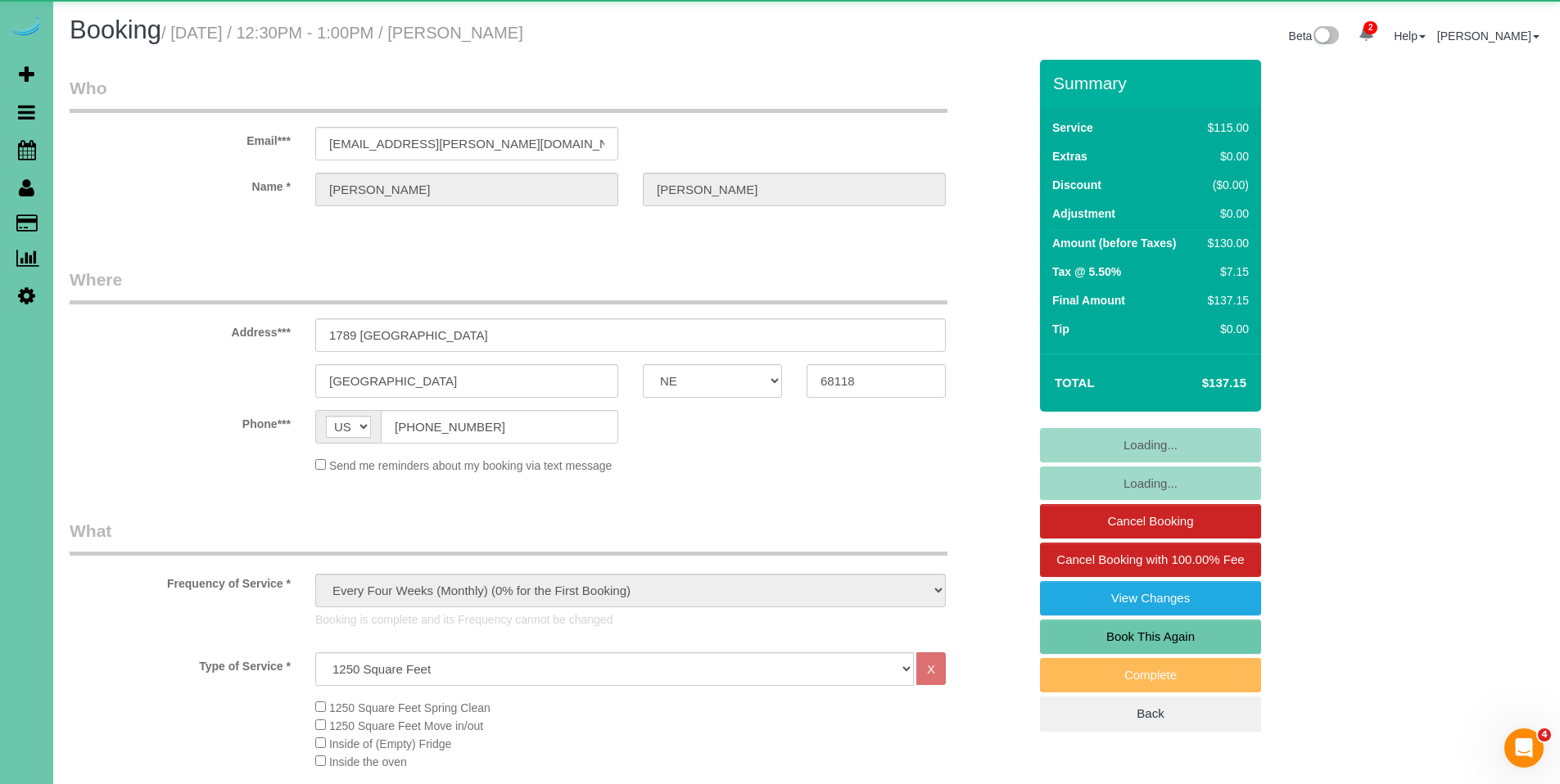
select select "object:930"
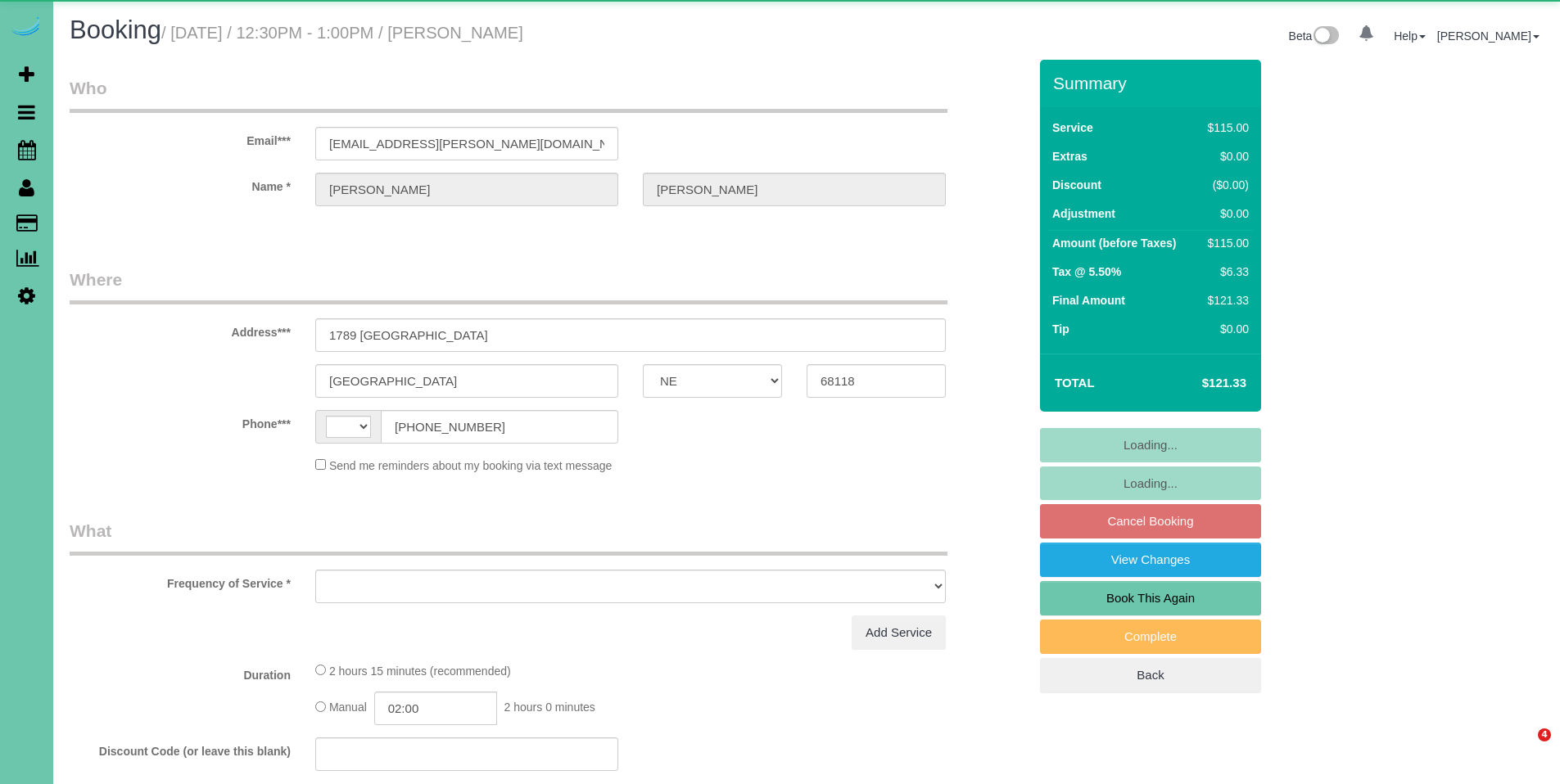
select select "NE"
select select "string:[GEOGRAPHIC_DATA]"
select select "object:635"
select select "string:fspay-fcb31839-895f-4830-beb2-cee33dd02b95"
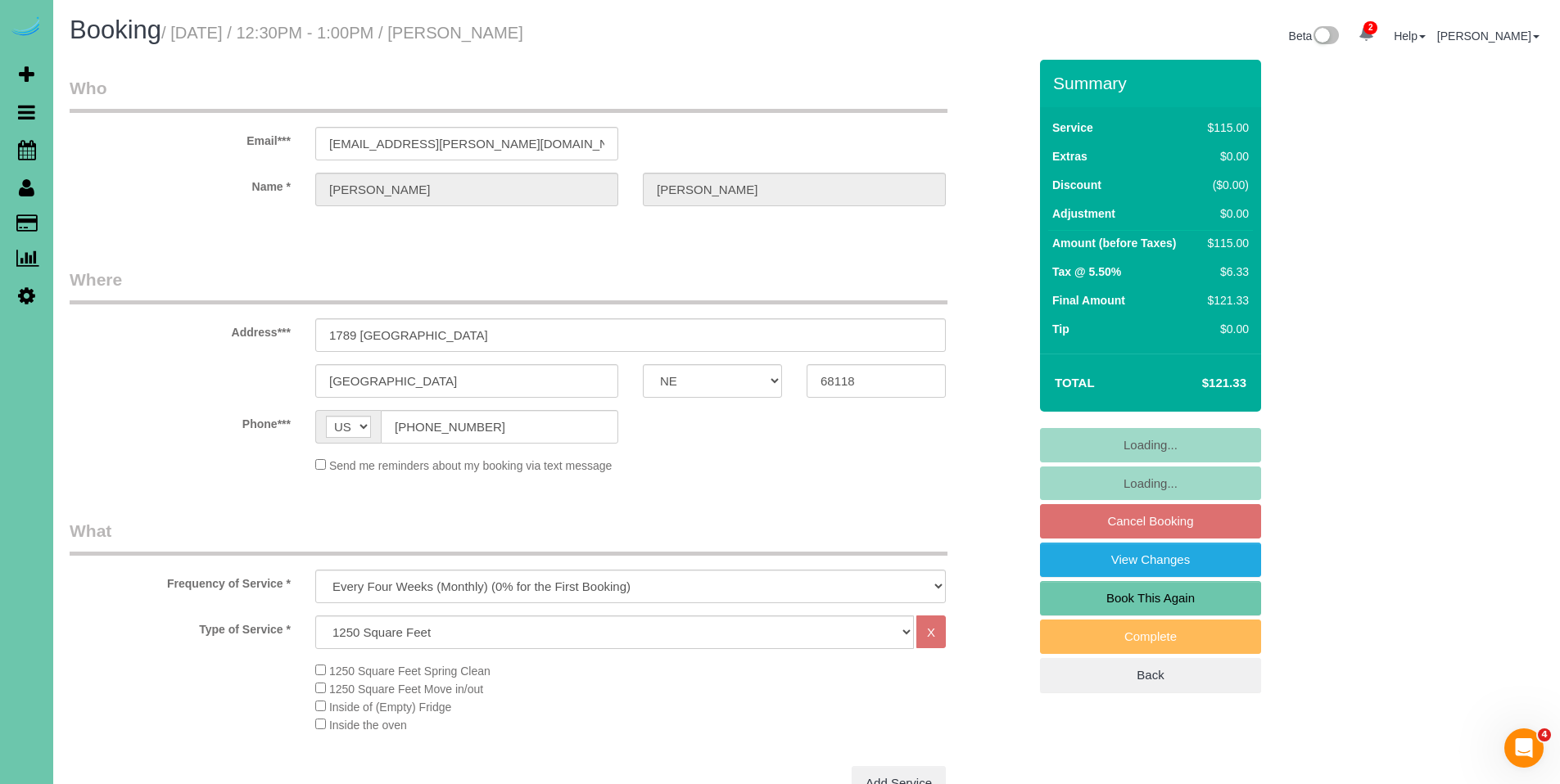
select select "object:922"
